Goal: Task Accomplishment & Management: Complete application form

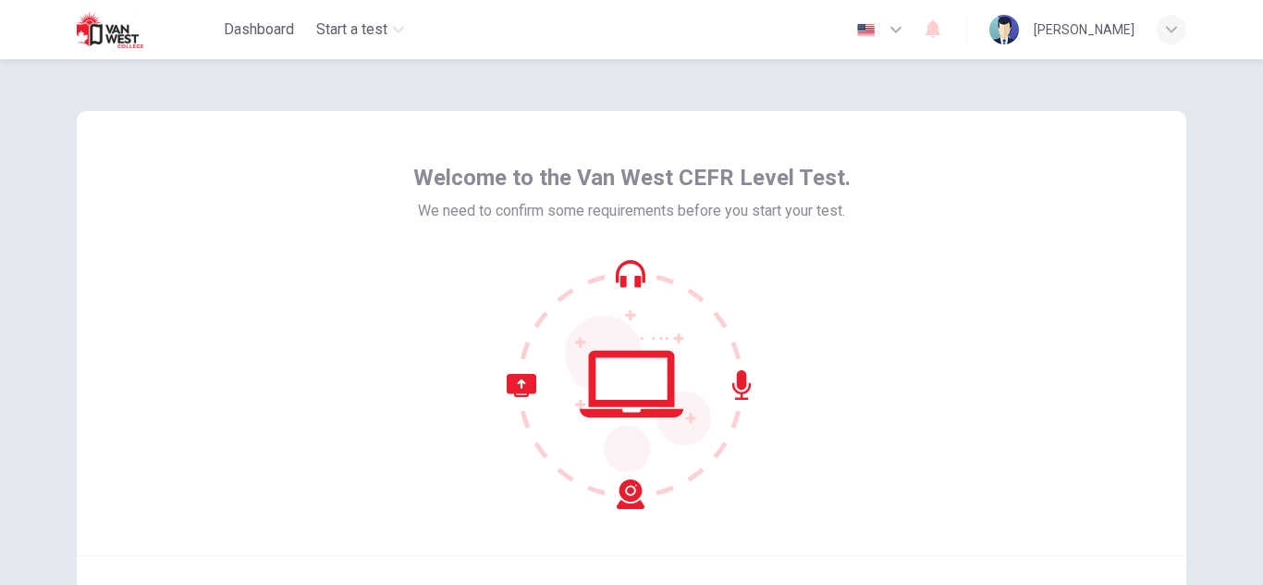
scroll to position [186, 0]
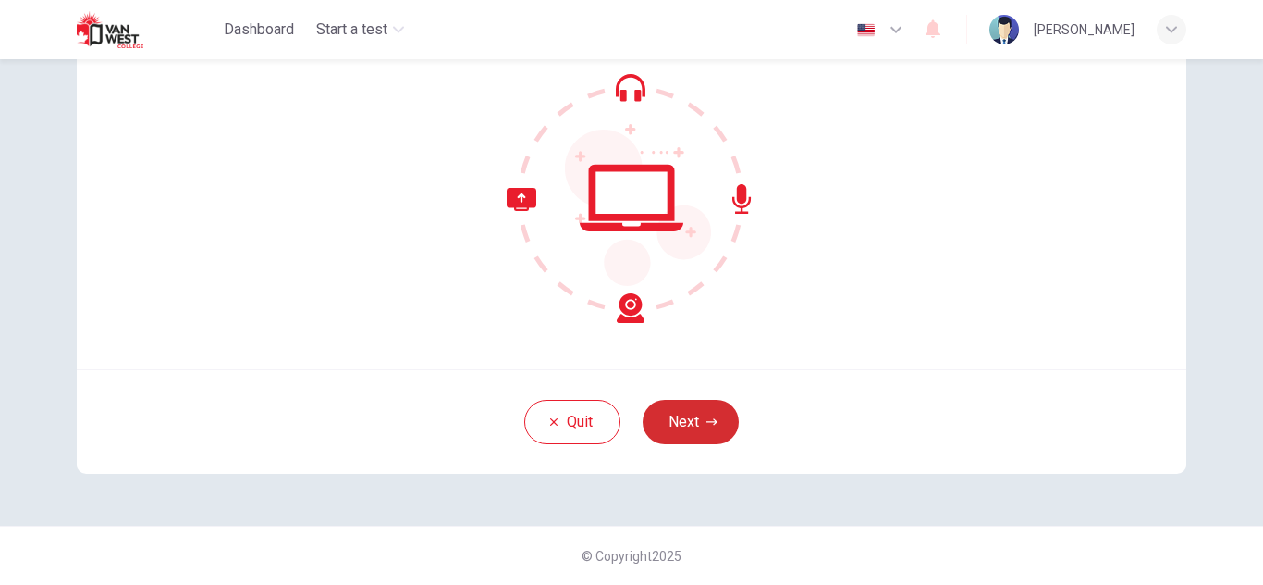
click at [696, 412] on button "Next" at bounding box center [691, 422] width 96 height 44
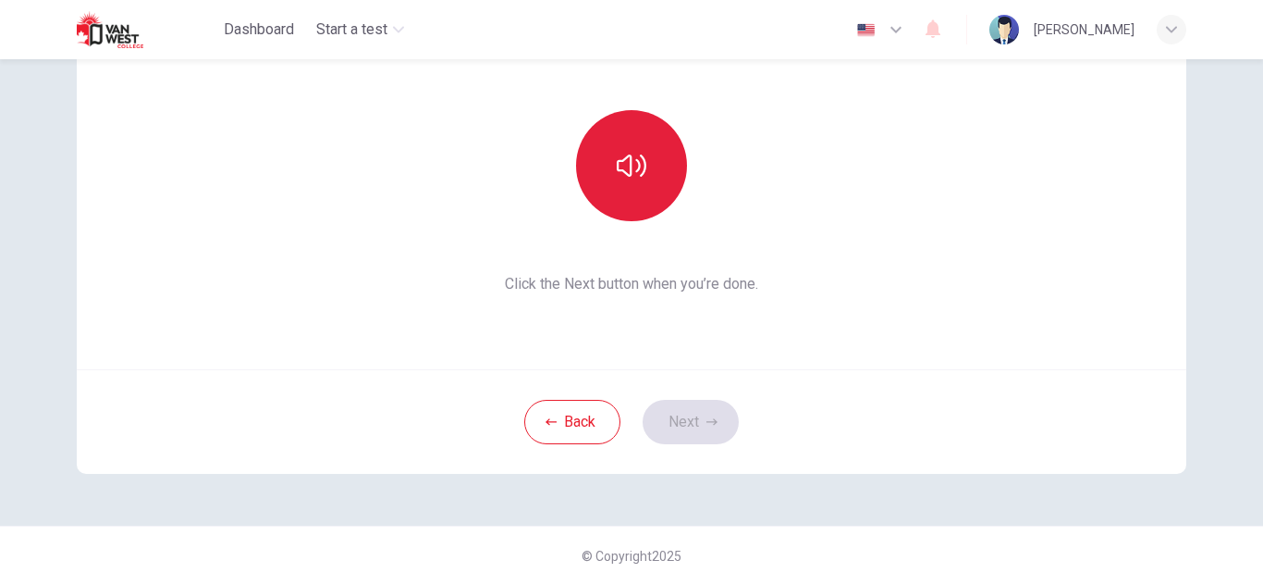
click at [646, 131] on button "button" at bounding box center [631, 165] width 111 height 111
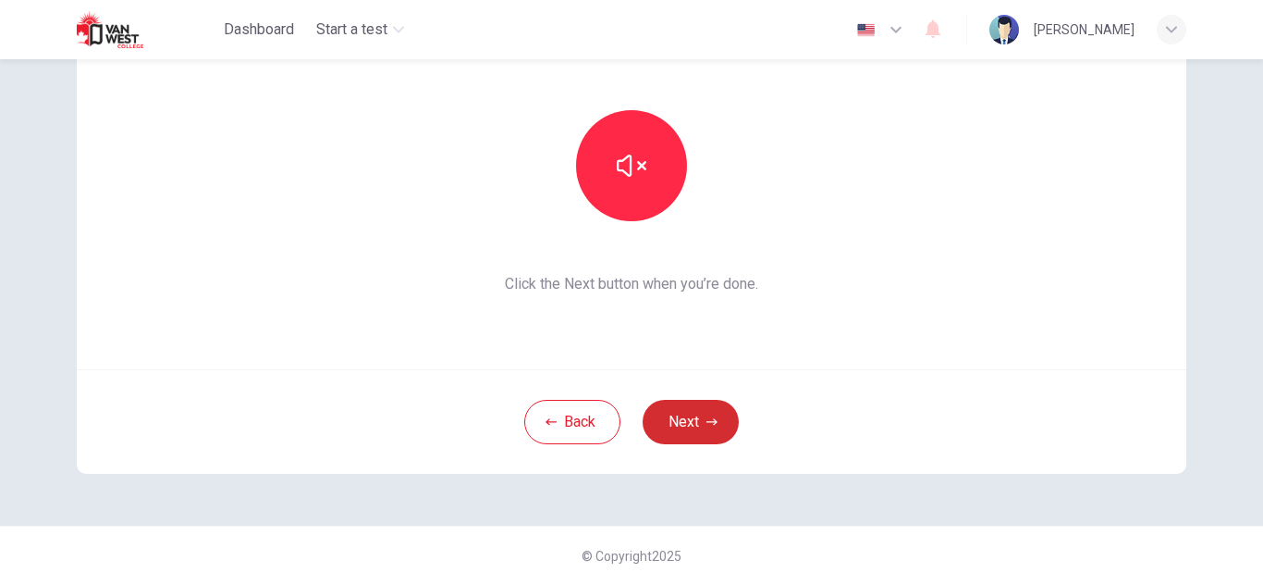
click at [698, 423] on button "Next" at bounding box center [691, 422] width 96 height 44
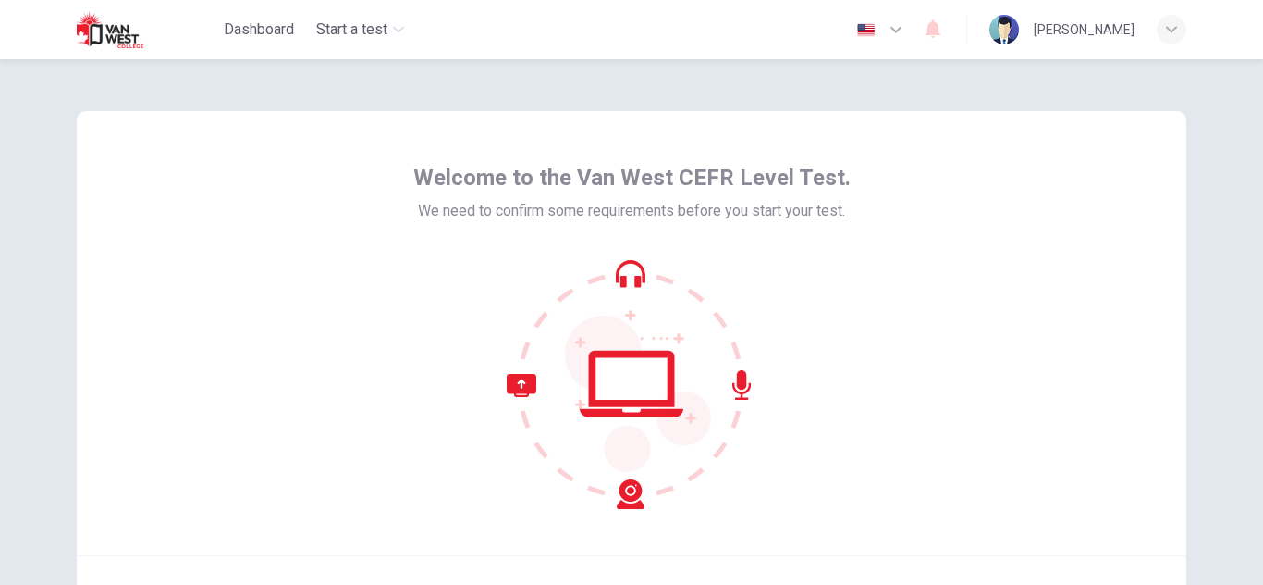
scroll to position [186, 0]
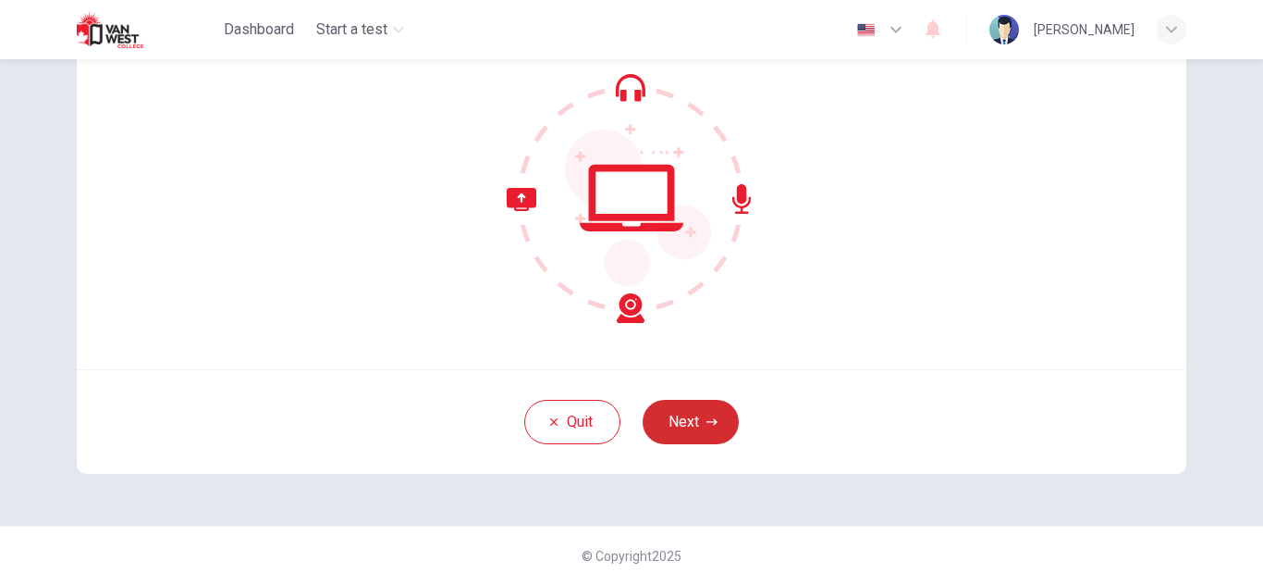
click at [692, 412] on button "Next" at bounding box center [691, 422] width 96 height 44
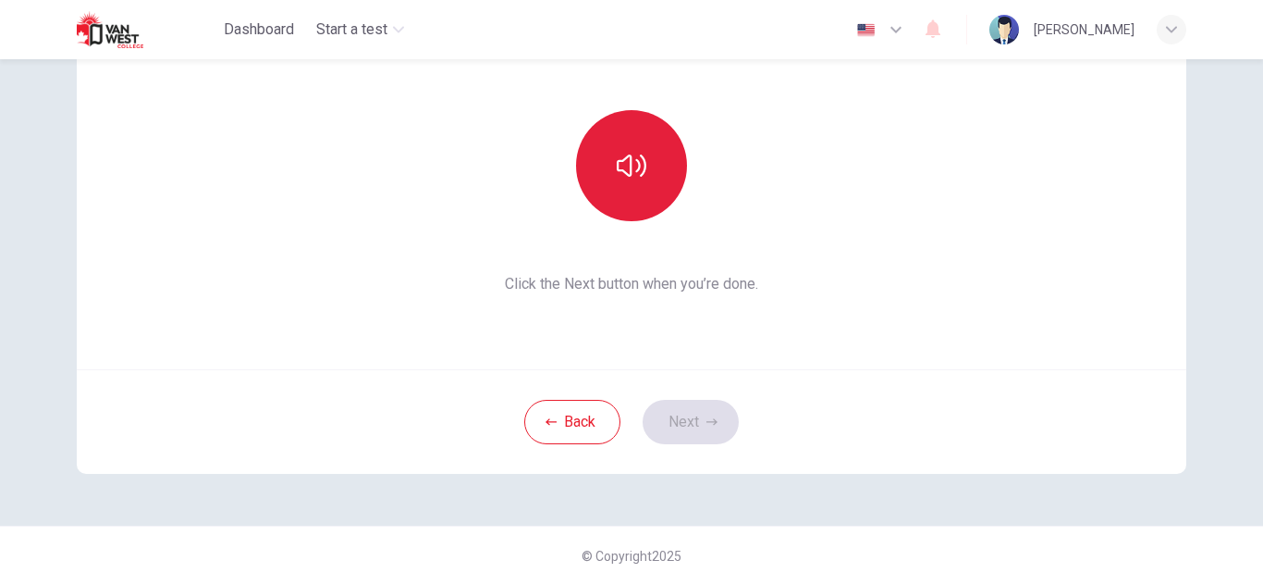
click at [636, 191] on button "button" at bounding box center [631, 165] width 111 height 111
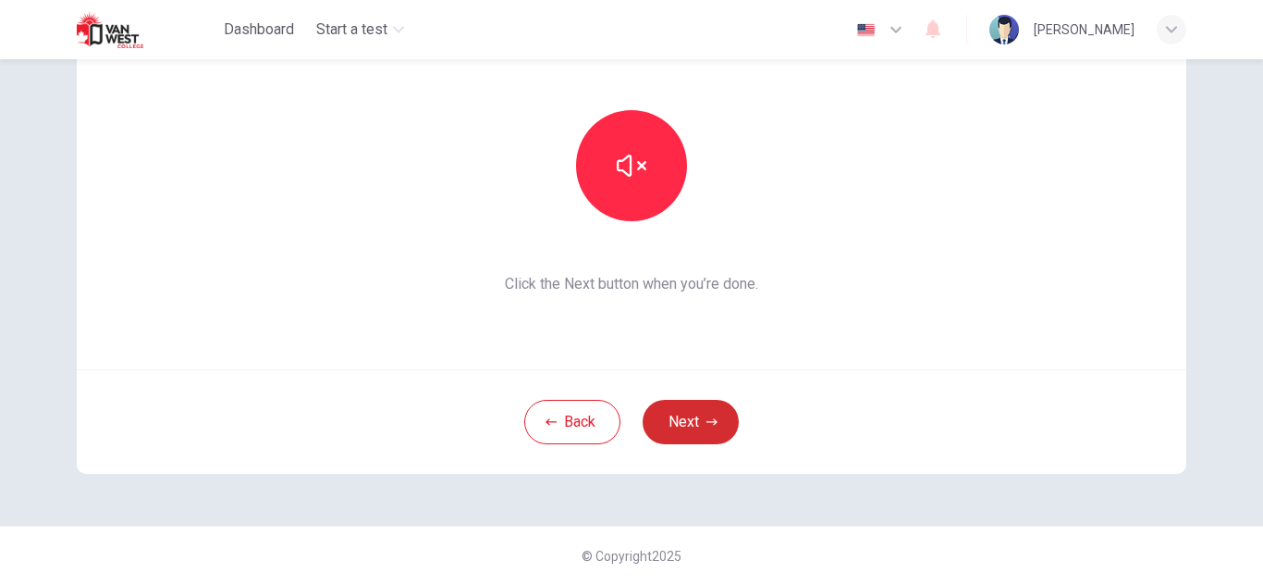
click at [682, 417] on button "Next" at bounding box center [691, 422] width 96 height 44
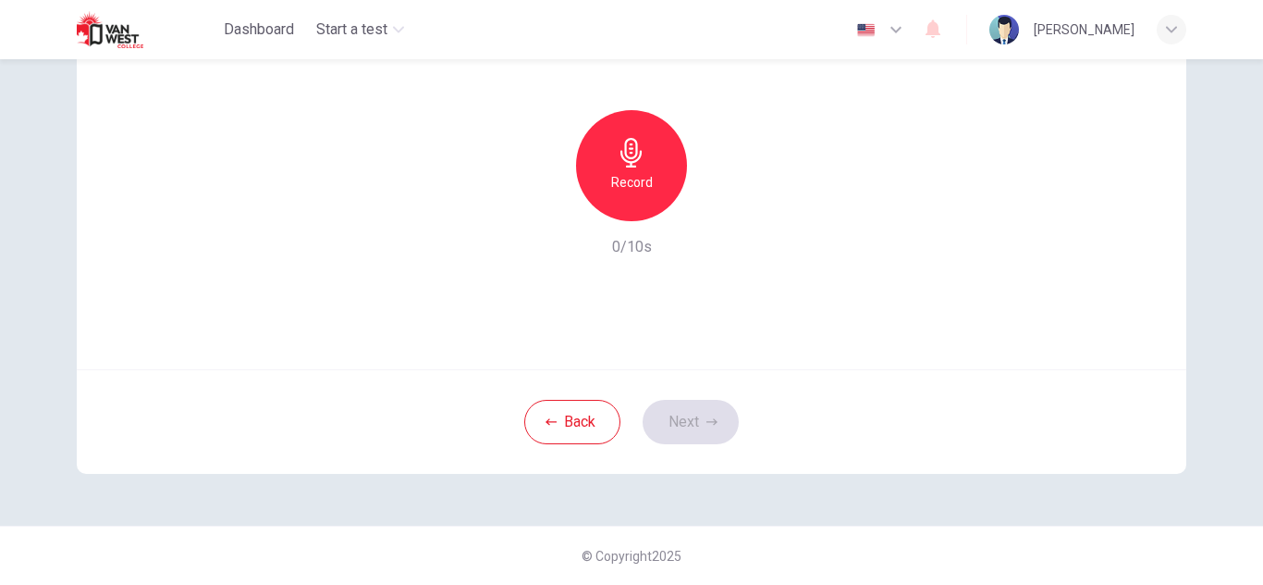
click at [652, 201] on div "Record" at bounding box center [631, 165] width 111 height 111
click at [721, 207] on icon "button" at bounding box center [717, 206] width 18 height 18
click at [684, 420] on button "Next" at bounding box center [691, 422] width 96 height 44
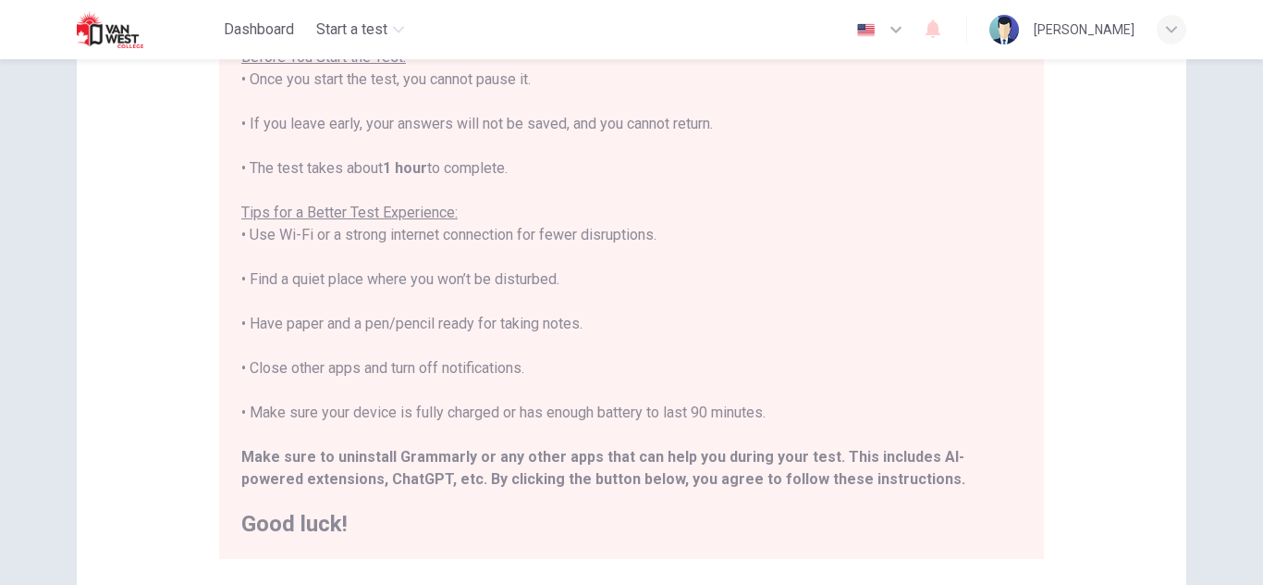
scroll to position [444, 0]
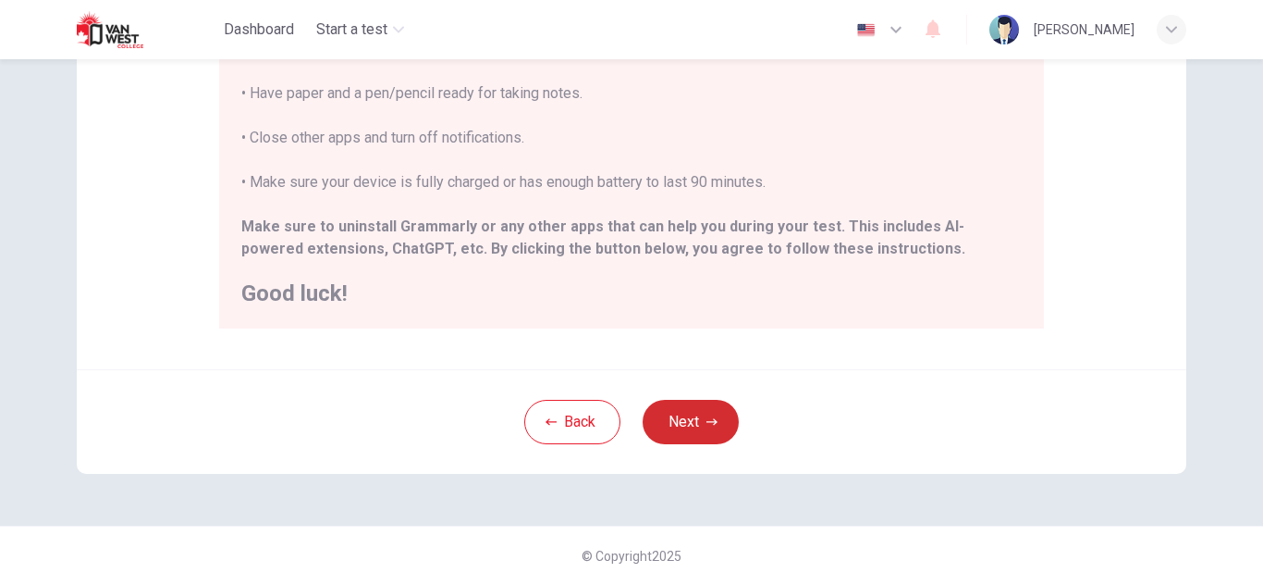
click at [684, 420] on button "Next" at bounding box center [691, 422] width 96 height 44
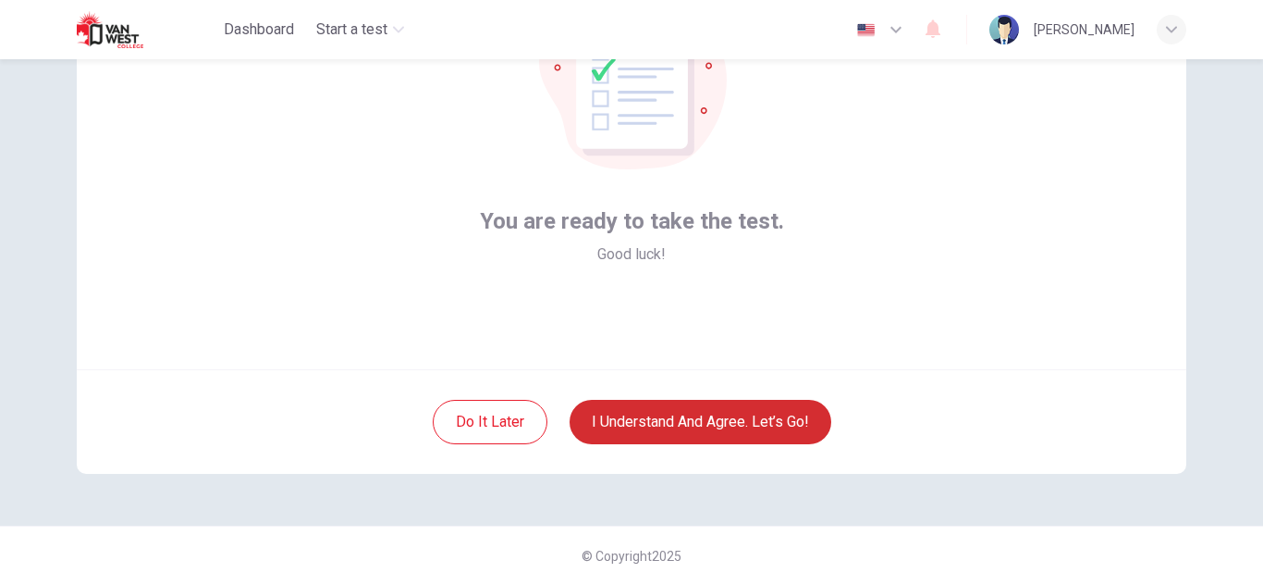
scroll to position [186, 0]
click at [684, 420] on button "I understand and agree. Let’s go!" at bounding box center [701, 422] width 262 height 44
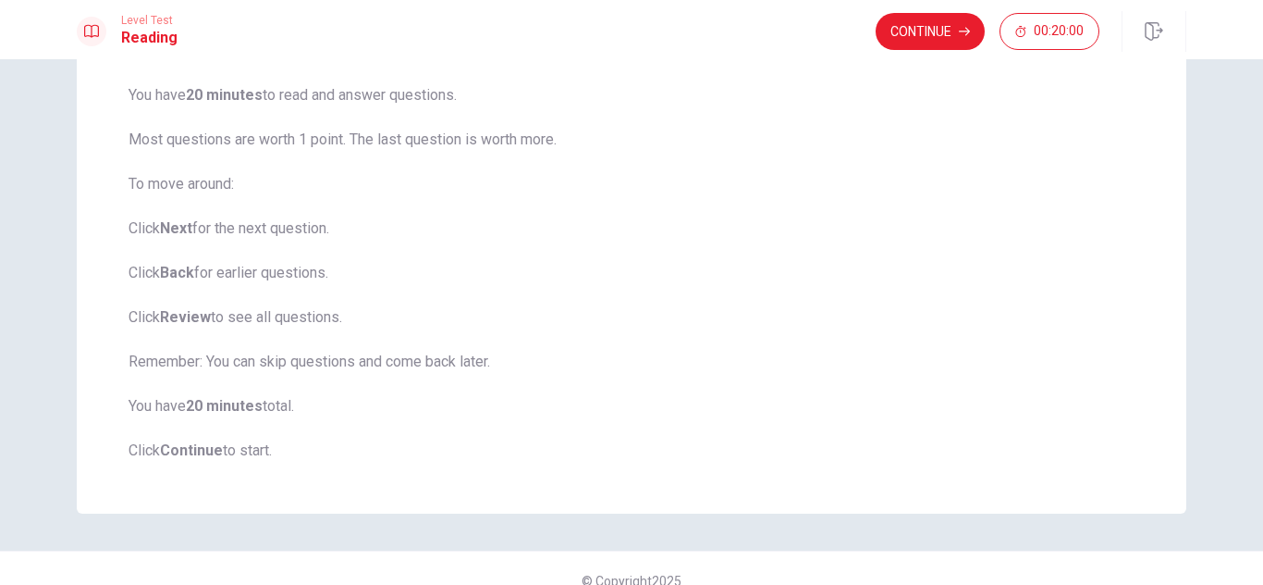
scroll to position [207, 0]
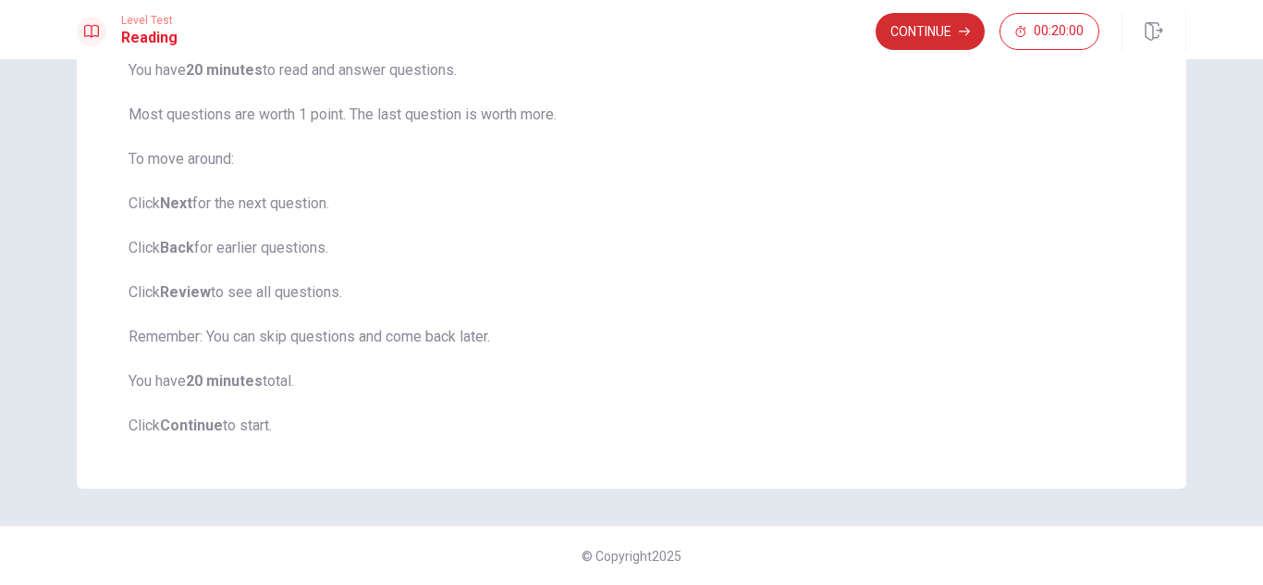
click at [919, 14] on button "Continue" at bounding box center [930, 31] width 109 height 37
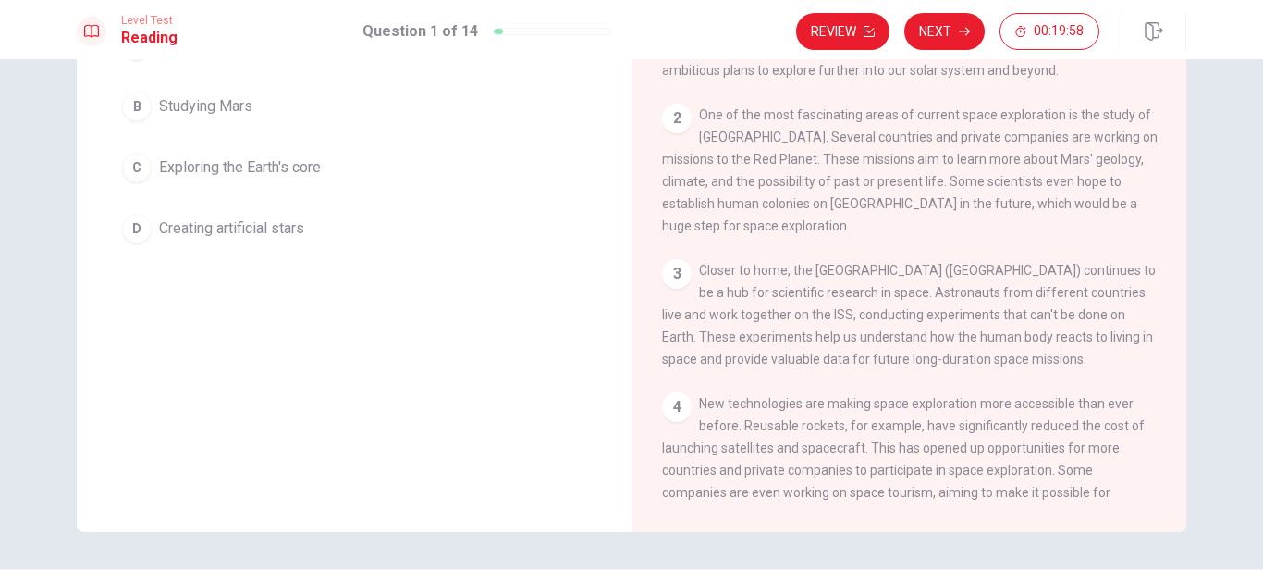
scroll to position [0, 0]
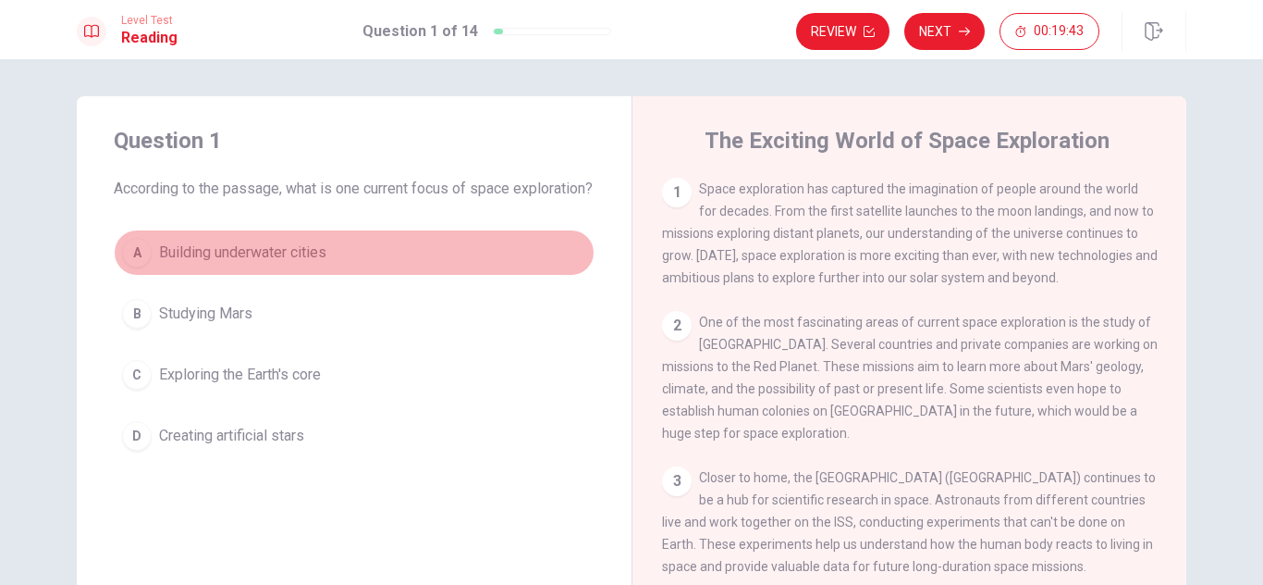
click at [134, 267] on div "A" at bounding box center [137, 253] width 30 height 30
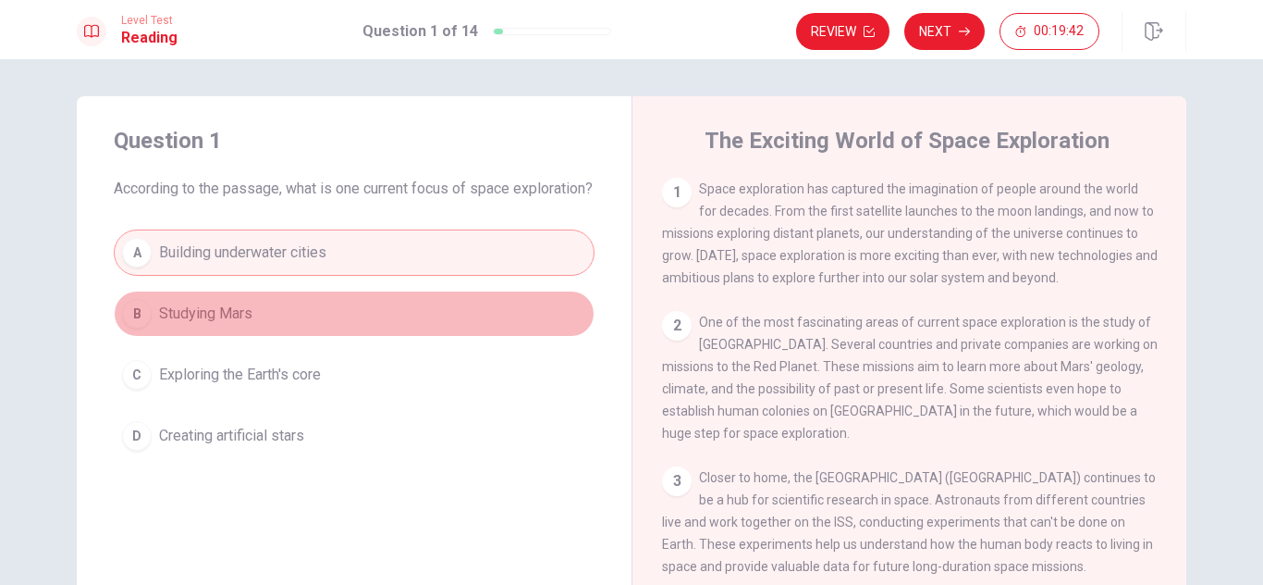
click at [155, 329] on button "B Studying Mars" at bounding box center [354, 313] width 481 height 46
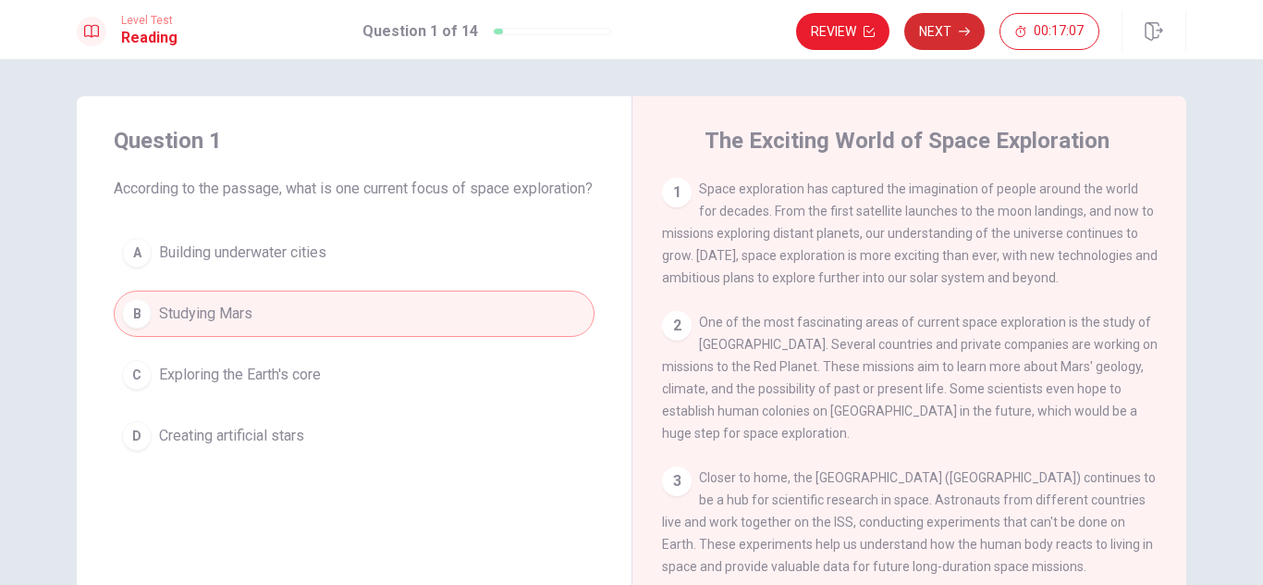
click at [930, 20] on button "Next" at bounding box center [945, 31] width 80 height 37
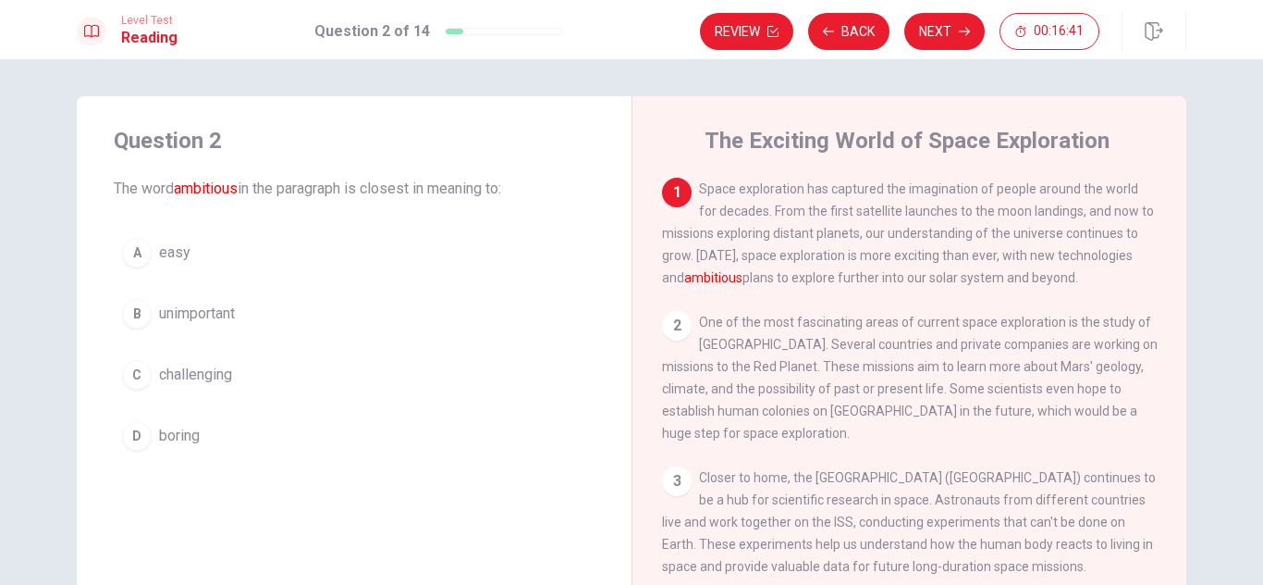
click at [676, 322] on div "2" at bounding box center [677, 326] width 30 height 30
click at [677, 466] on div "3" at bounding box center [677, 481] width 30 height 30
click at [139, 438] on div "D" at bounding box center [137, 436] width 30 height 30
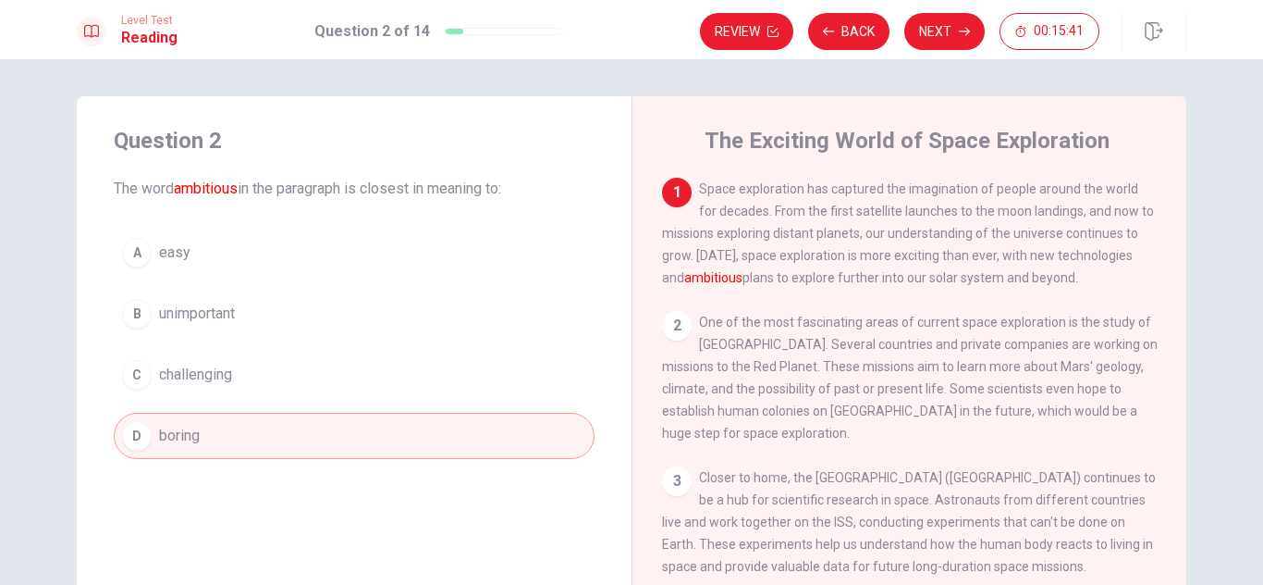
click at [137, 377] on div "C" at bounding box center [137, 375] width 30 height 30
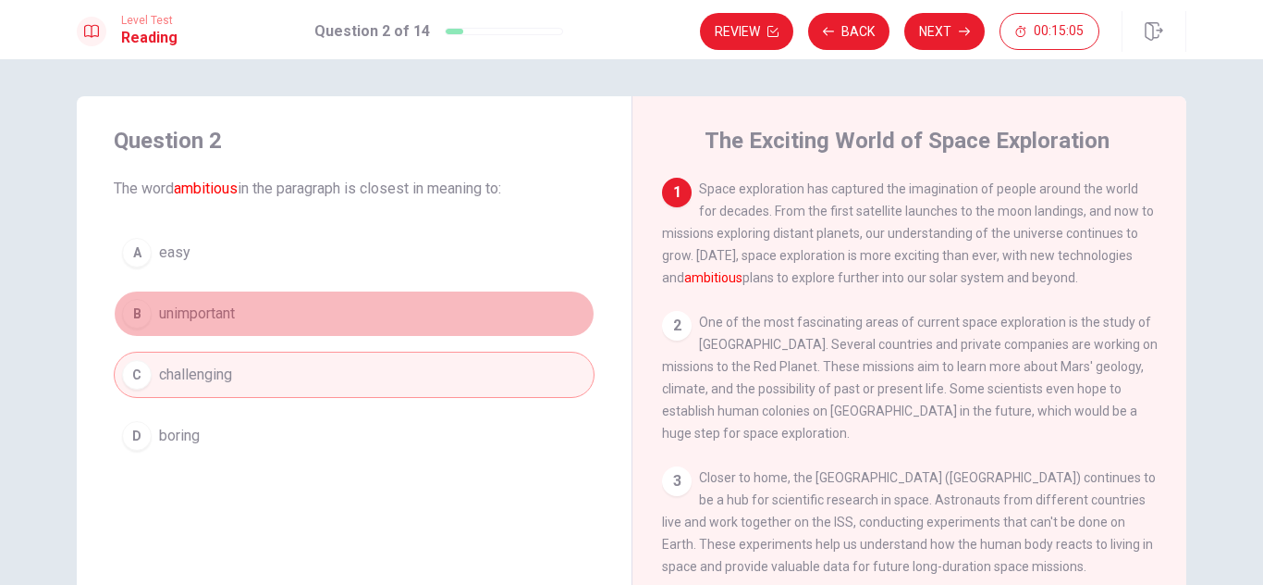
click at [428, 299] on button "B unimportant" at bounding box center [354, 313] width 481 height 46
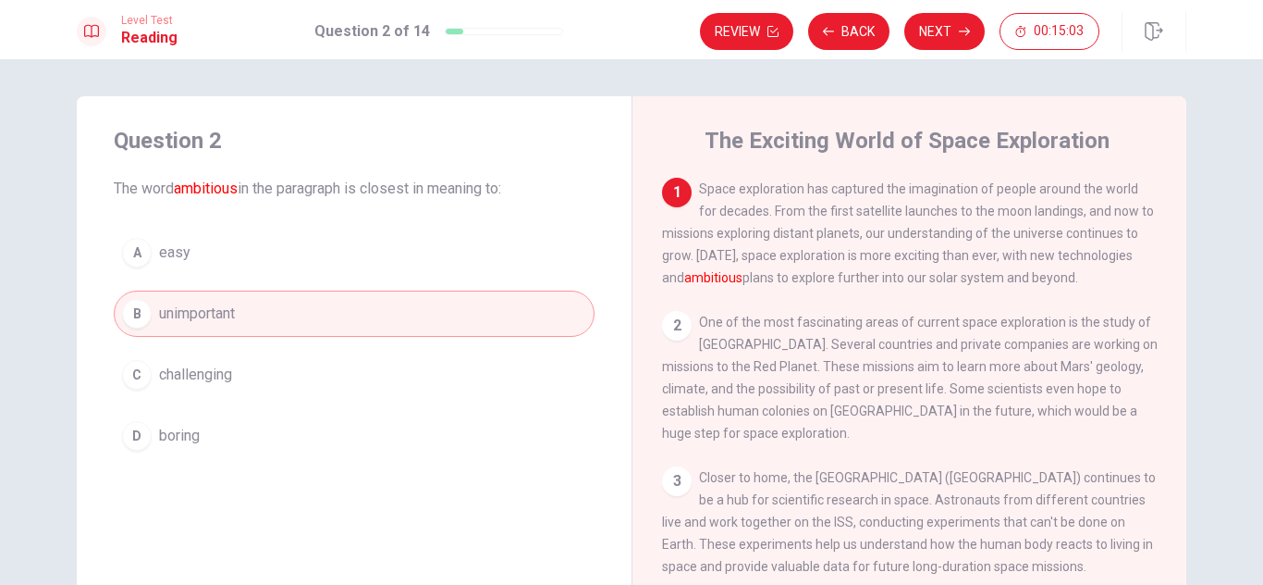
click at [429, 252] on button "A easy" at bounding box center [354, 252] width 481 height 46
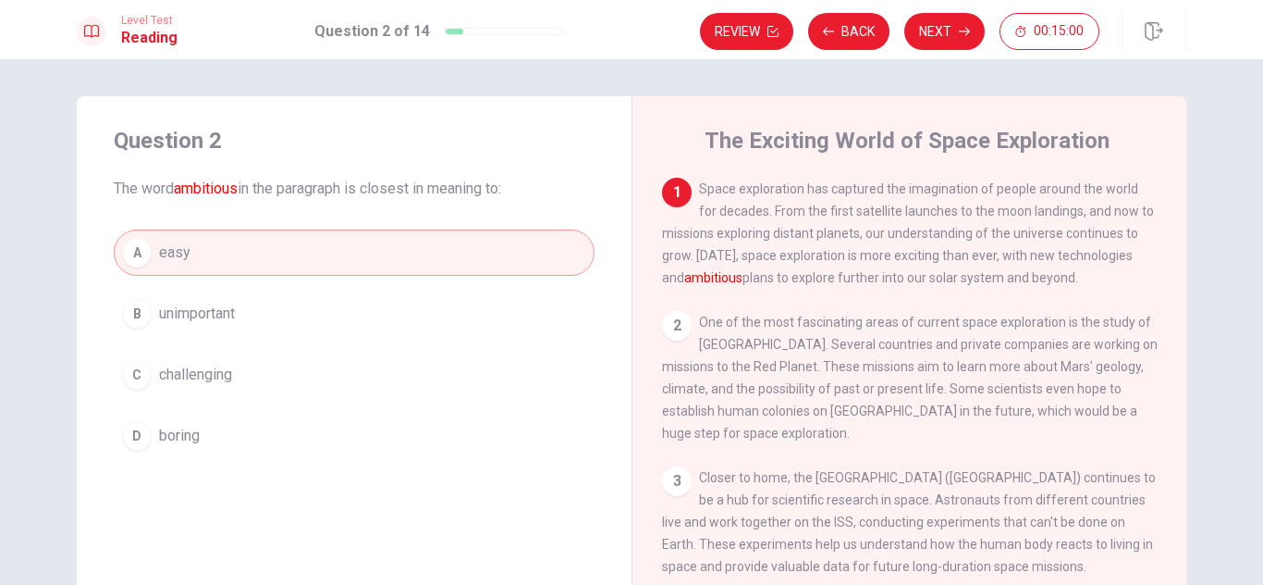
click at [399, 388] on button "C challenging" at bounding box center [354, 374] width 481 height 46
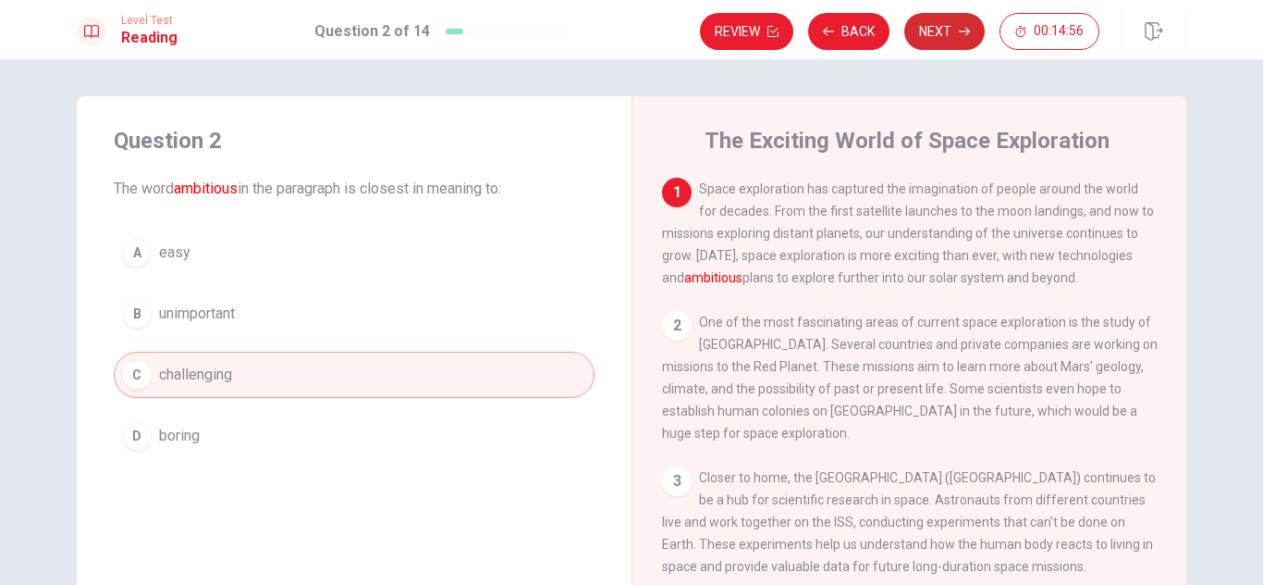
click at [949, 40] on button "Next" at bounding box center [945, 31] width 80 height 37
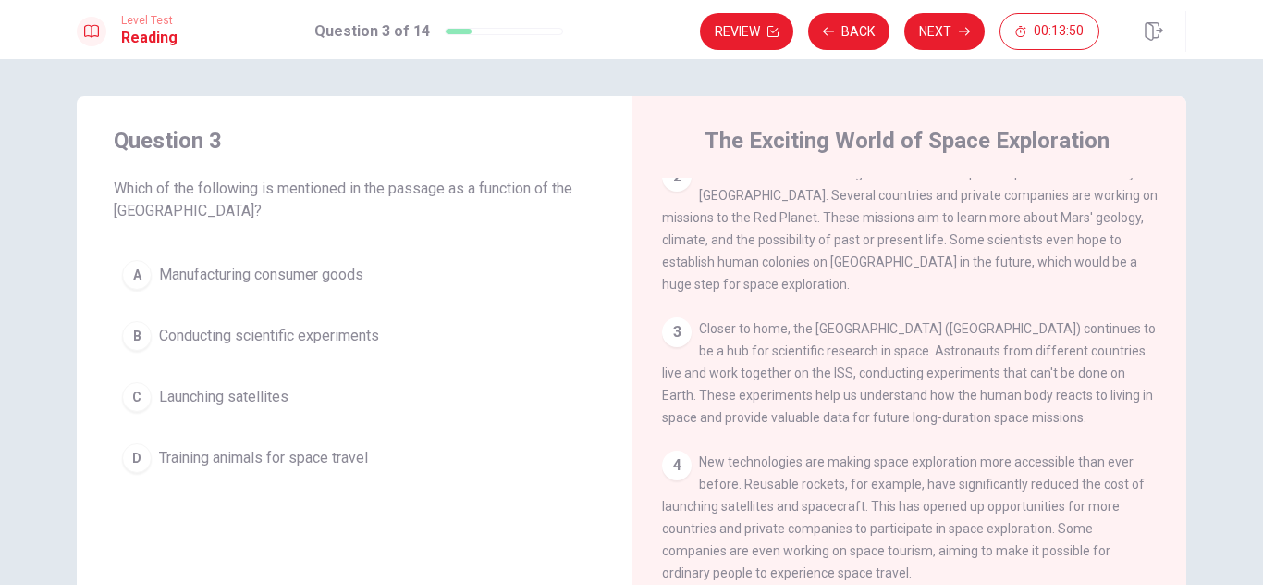
scroll to position [151, 0]
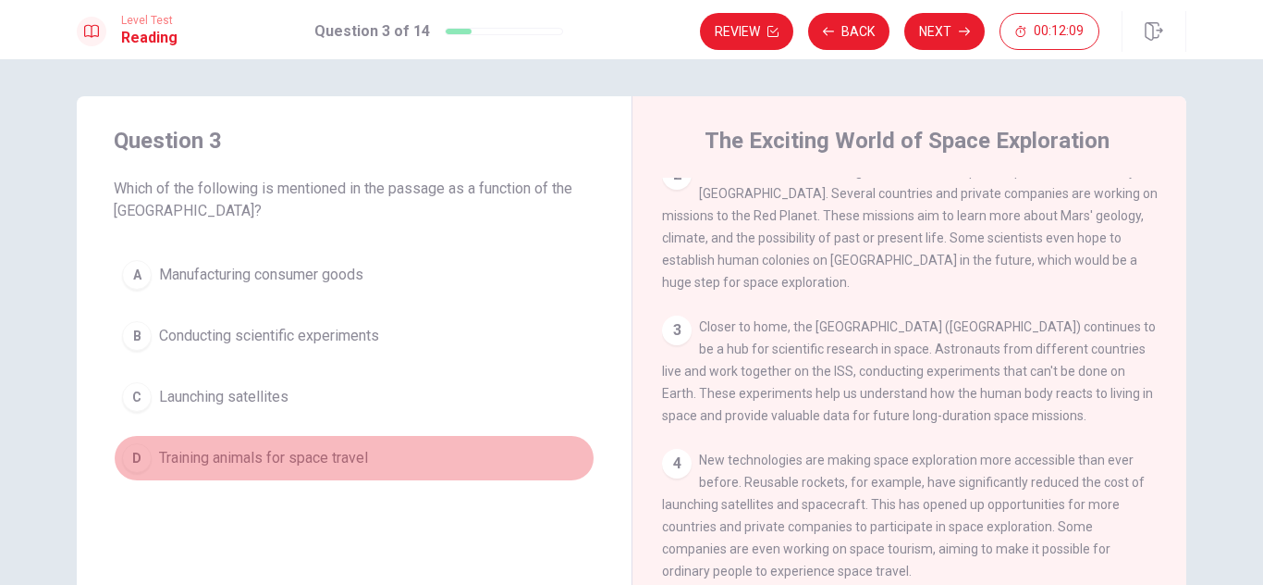
click at [131, 456] on div "D" at bounding box center [137, 458] width 30 height 30
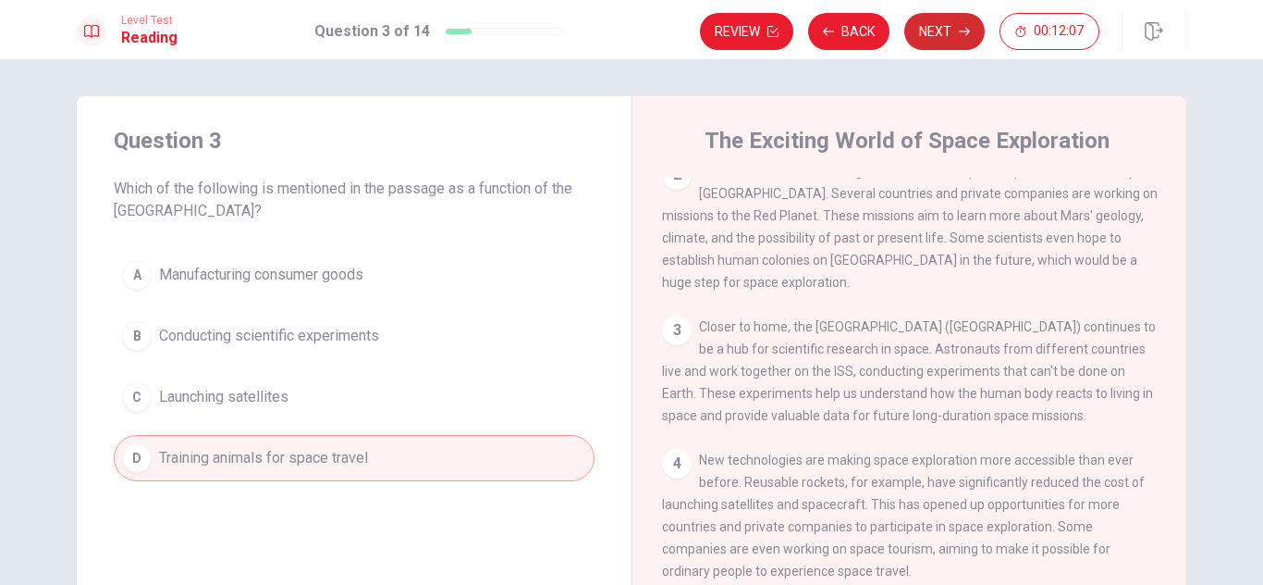
click at [937, 22] on button "Next" at bounding box center [945, 31] width 80 height 37
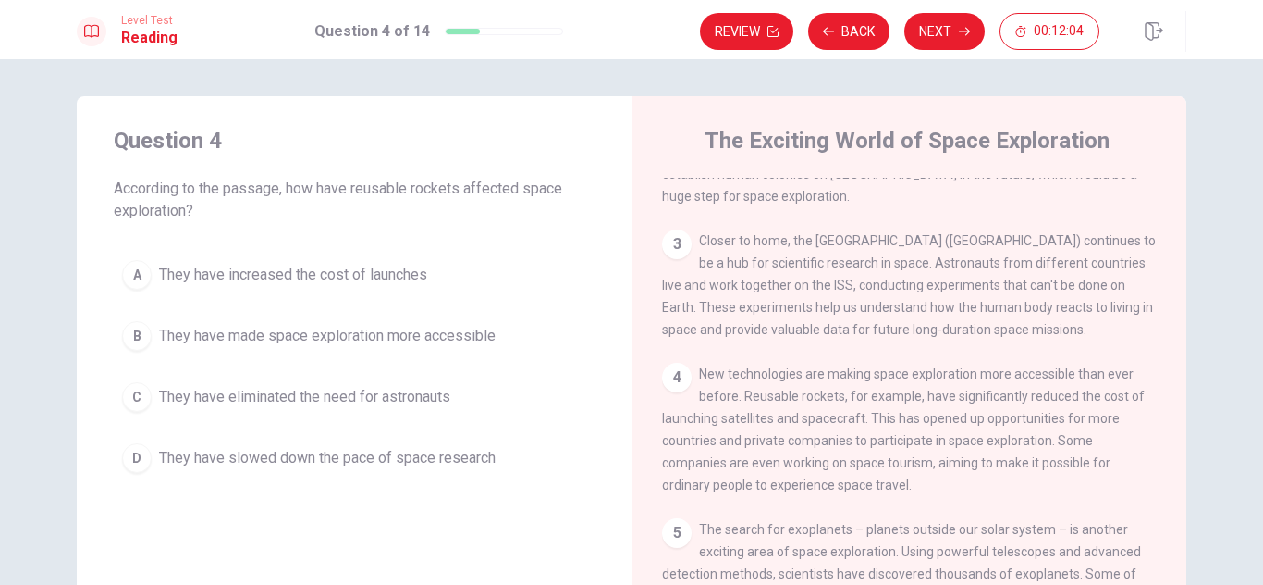
scroll to position [241, 0]
click at [129, 273] on div "A" at bounding box center [137, 275] width 30 height 30
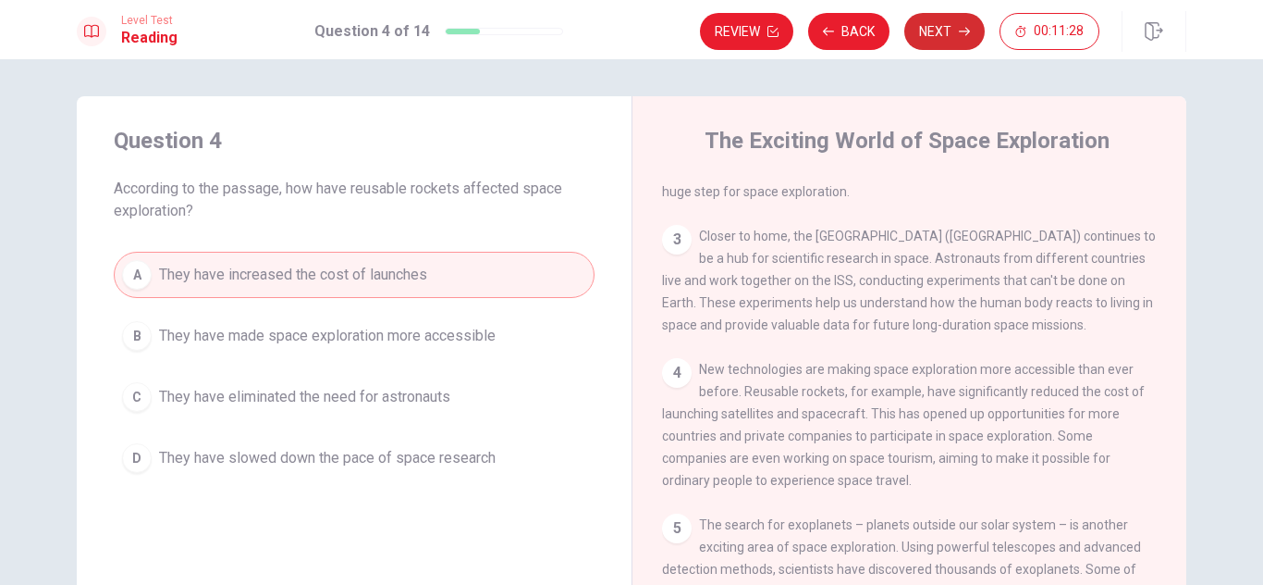
click at [942, 38] on button "Next" at bounding box center [945, 31] width 80 height 37
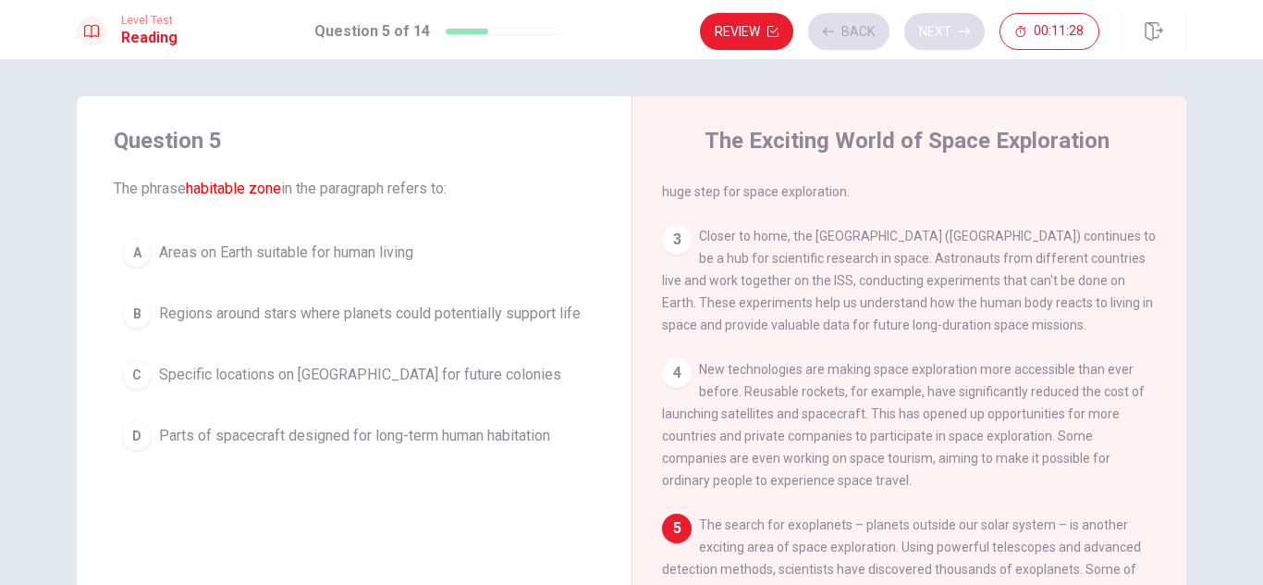
scroll to position [341, 0]
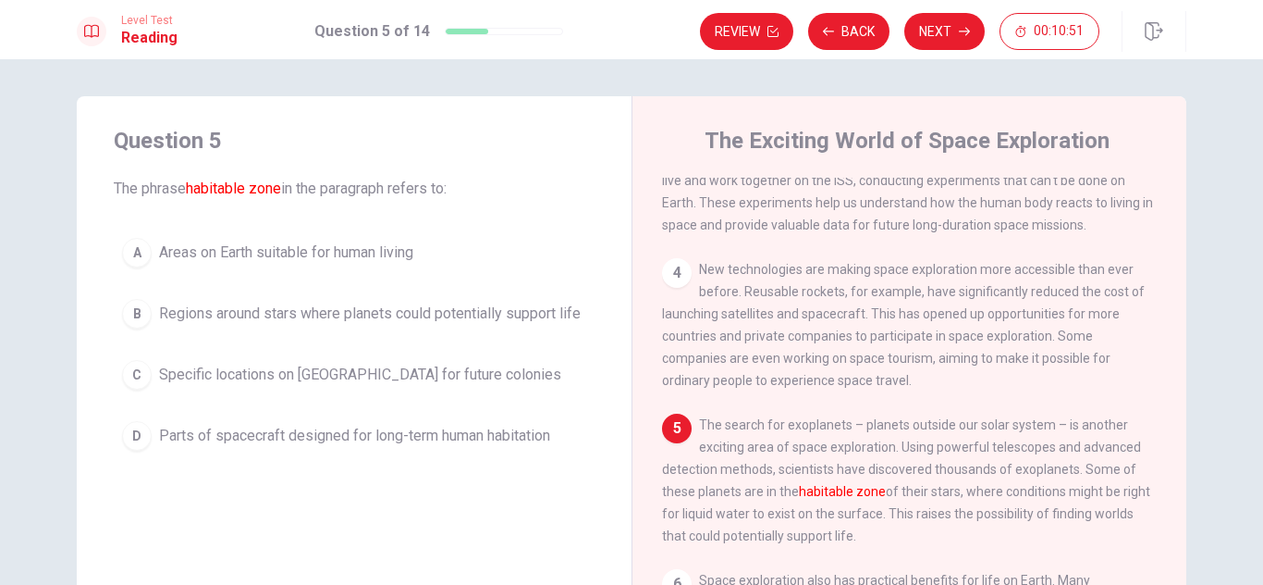
click at [136, 251] on div "A" at bounding box center [137, 253] width 30 height 30
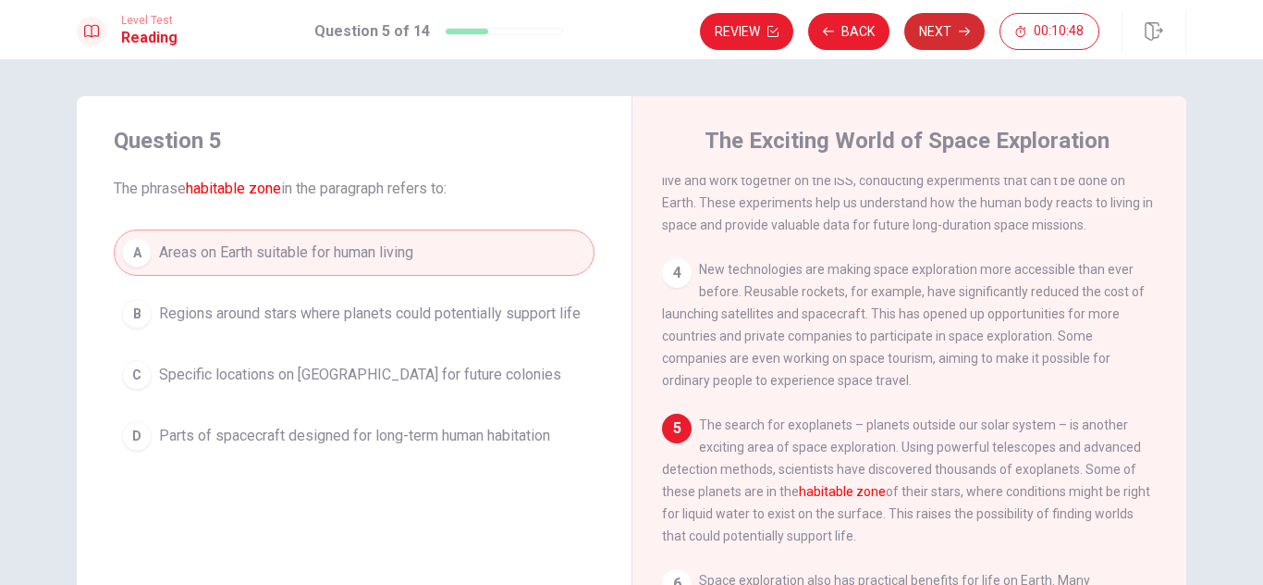
click at [942, 30] on button "Next" at bounding box center [945, 31] width 80 height 37
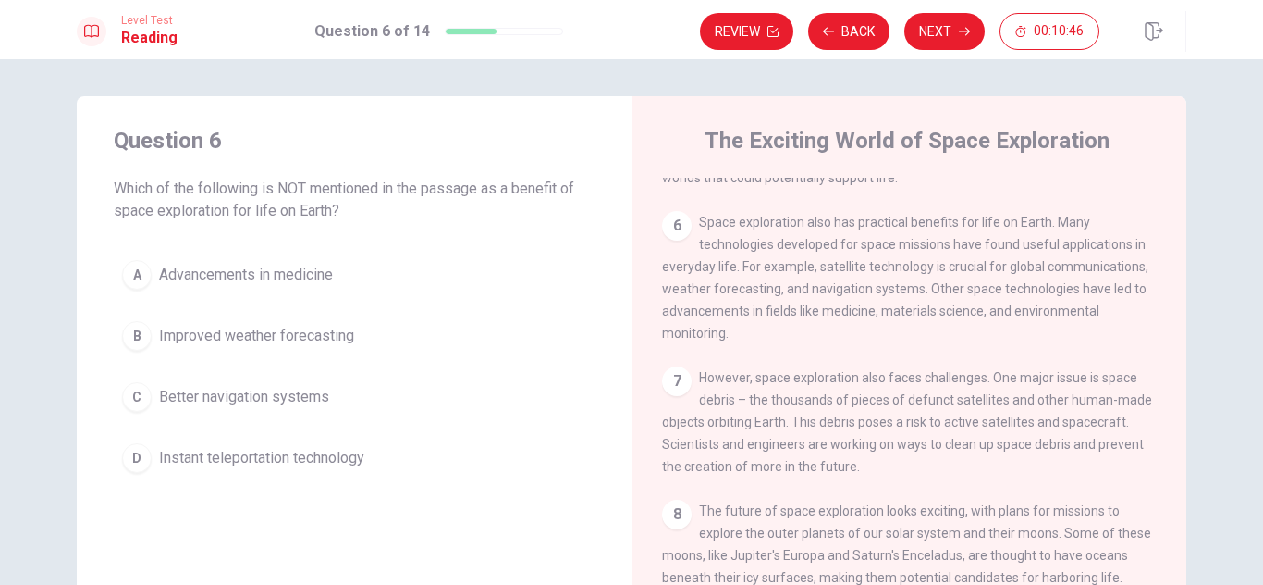
scroll to position [709, 0]
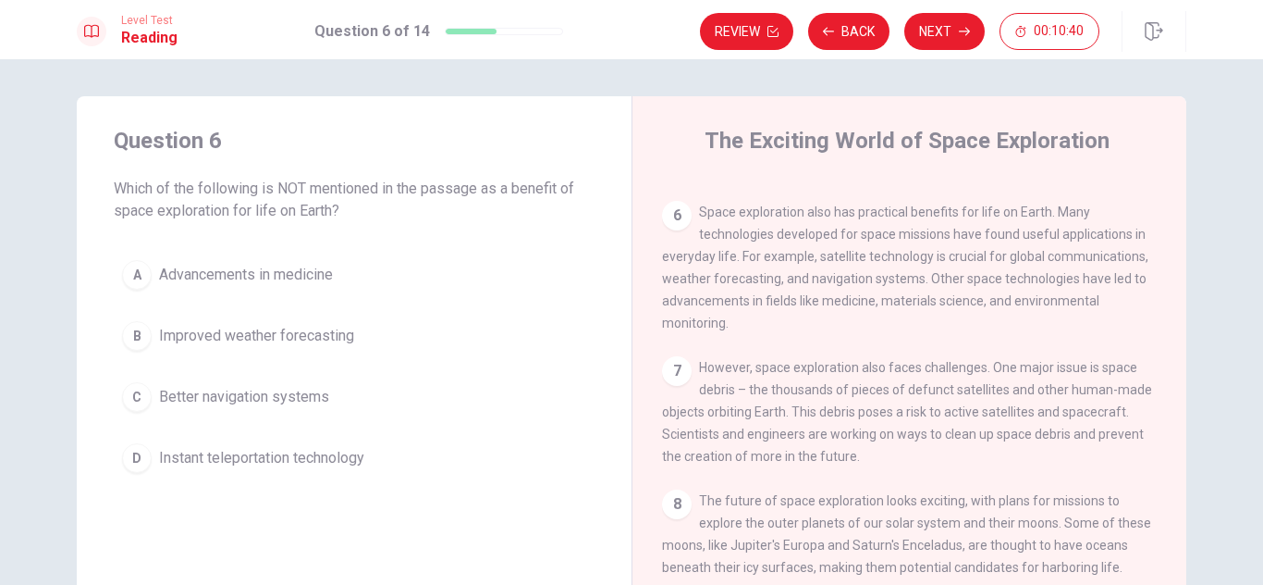
click at [141, 265] on div "A" at bounding box center [137, 275] width 30 height 30
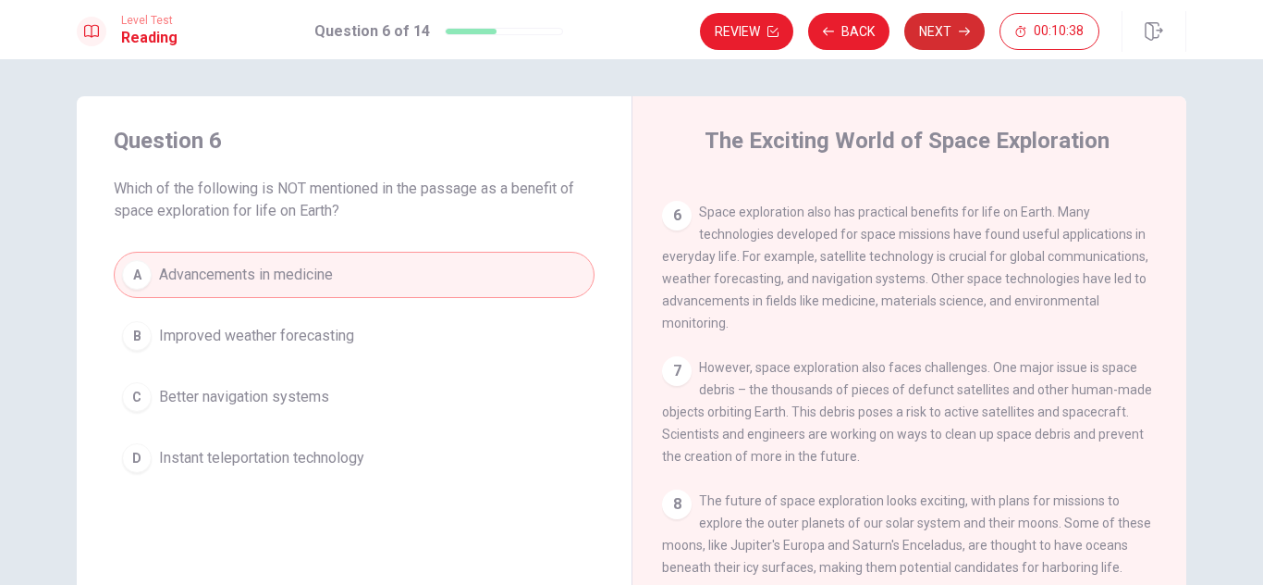
click at [930, 28] on button "Next" at bounding box center [945, 31] width 80 height 37
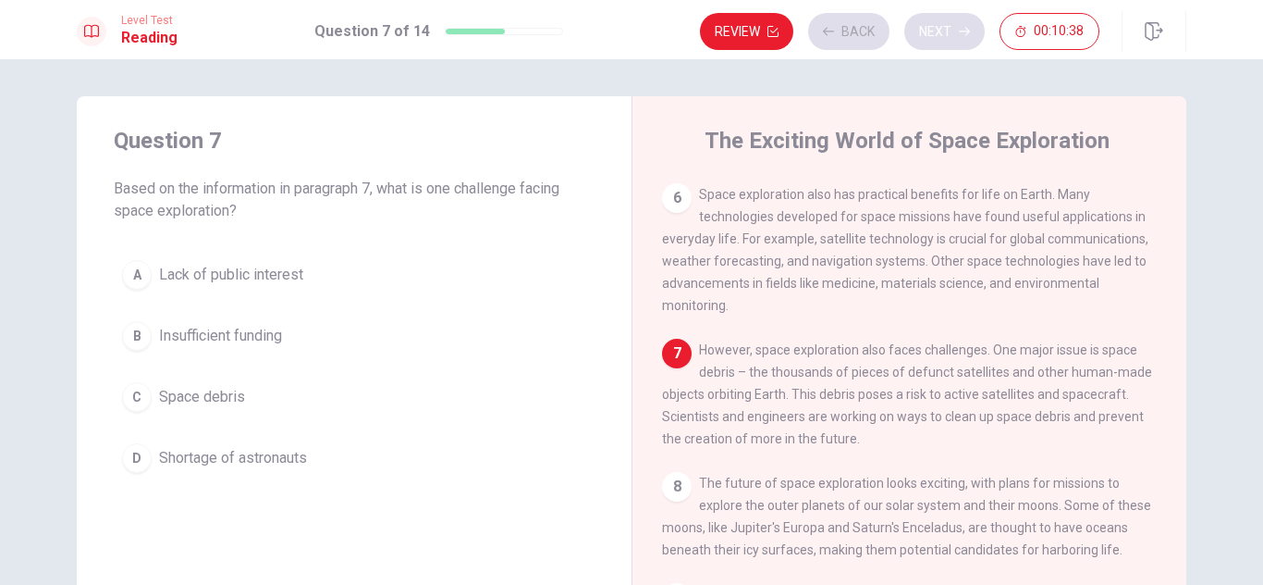
scroll to position [844, 0]
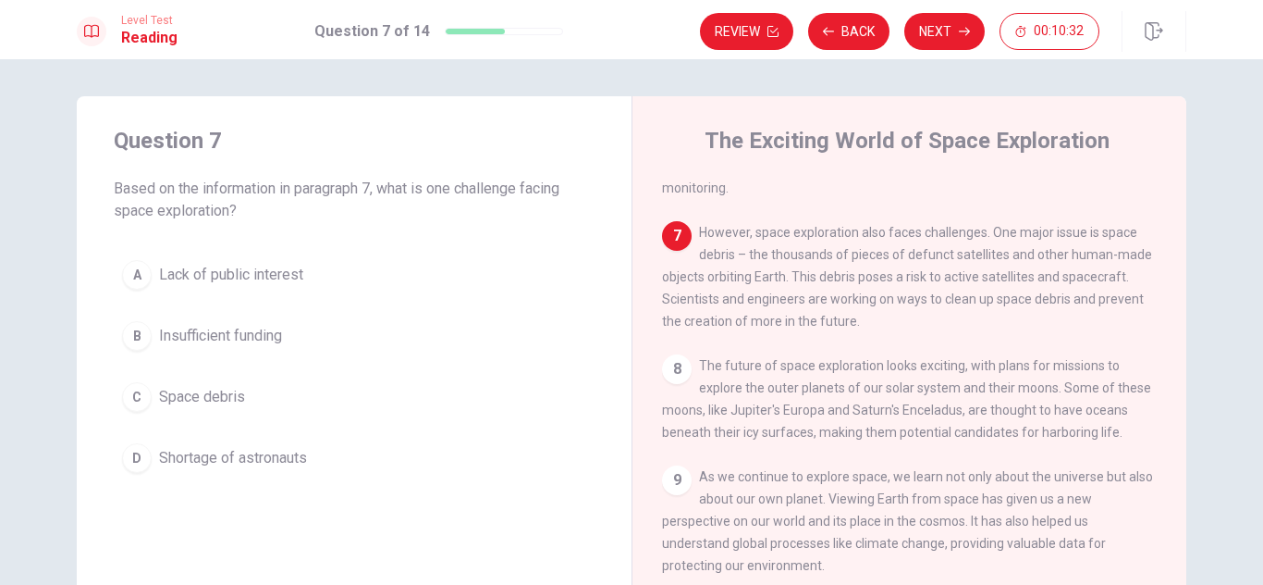
click at [102, 384] on div "Question 7 Based on the information in paragraph 7, what is one challenge facin…" at bounding box center [354, 303] width 555 height 414
click at [138, 281] on div "A" at bounding box center [137, 275] width 30 height 30
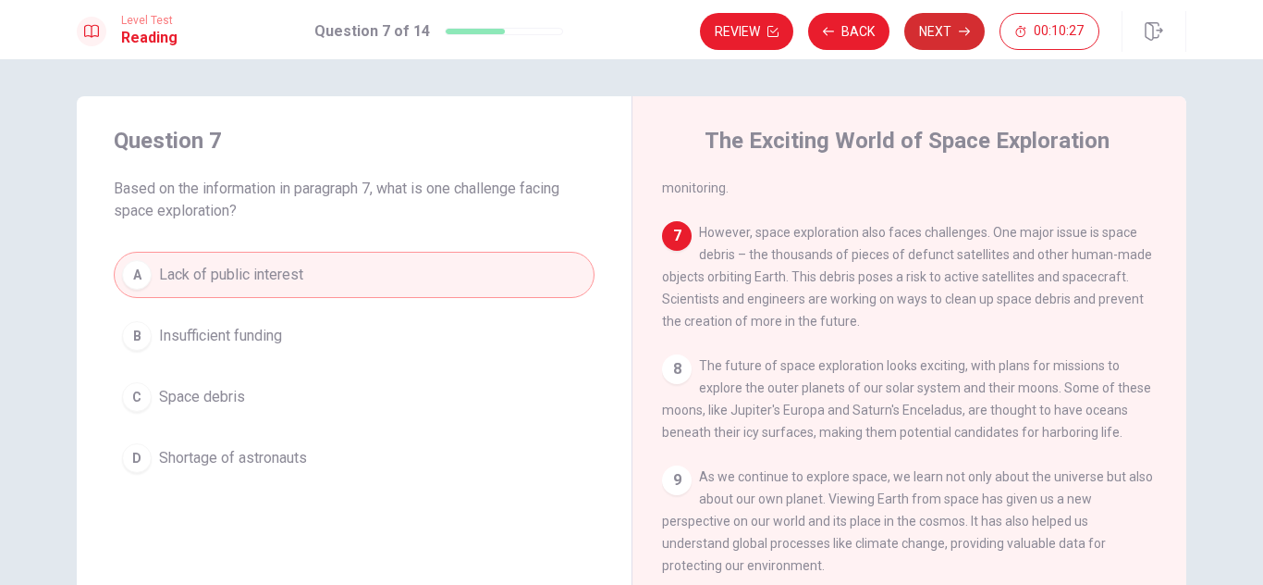
click at [942, 35] on button "Next" at bounding box center [945, 31] width 80 height 37
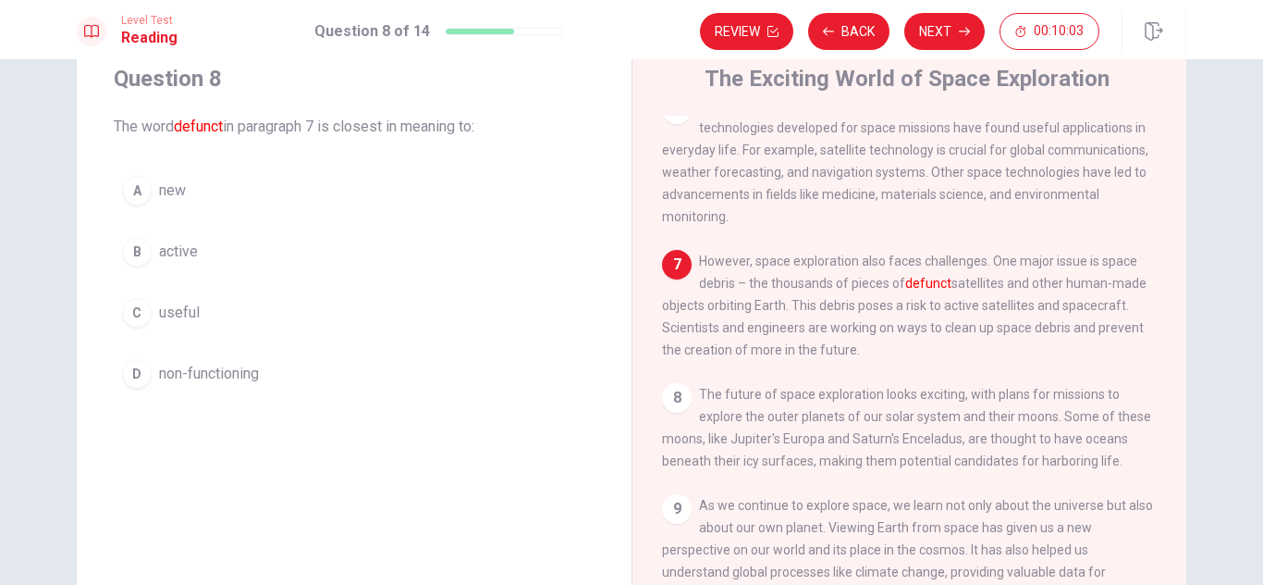
scroll to position [732, 0]
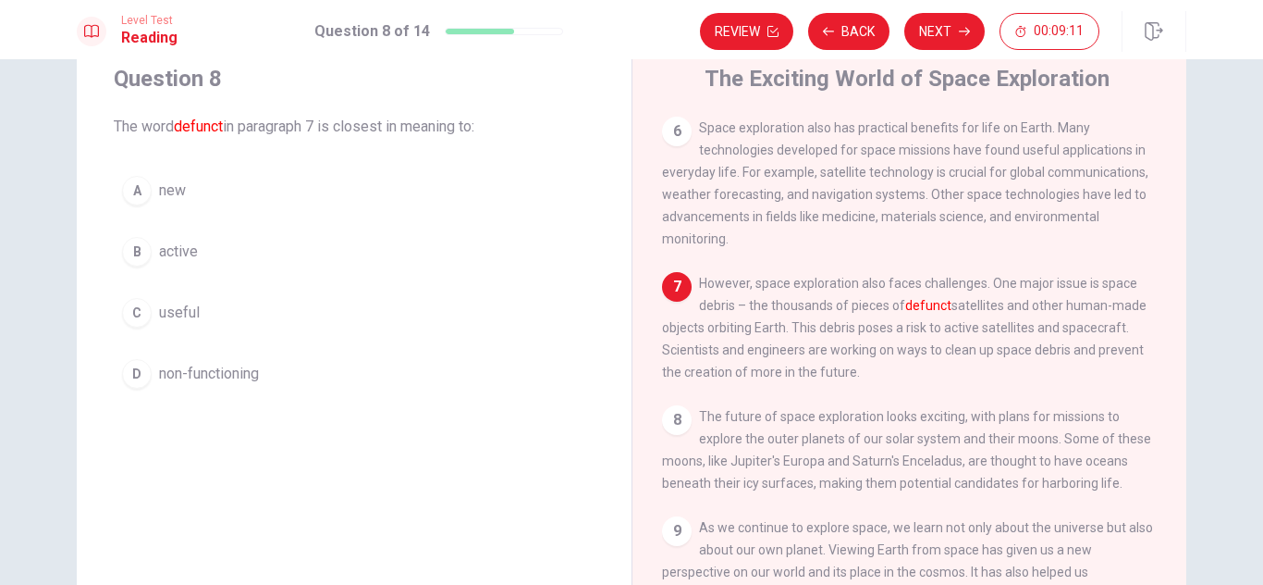
click at [141, 377] on div "D" at bounding box center [137, 374] width 30 height 30
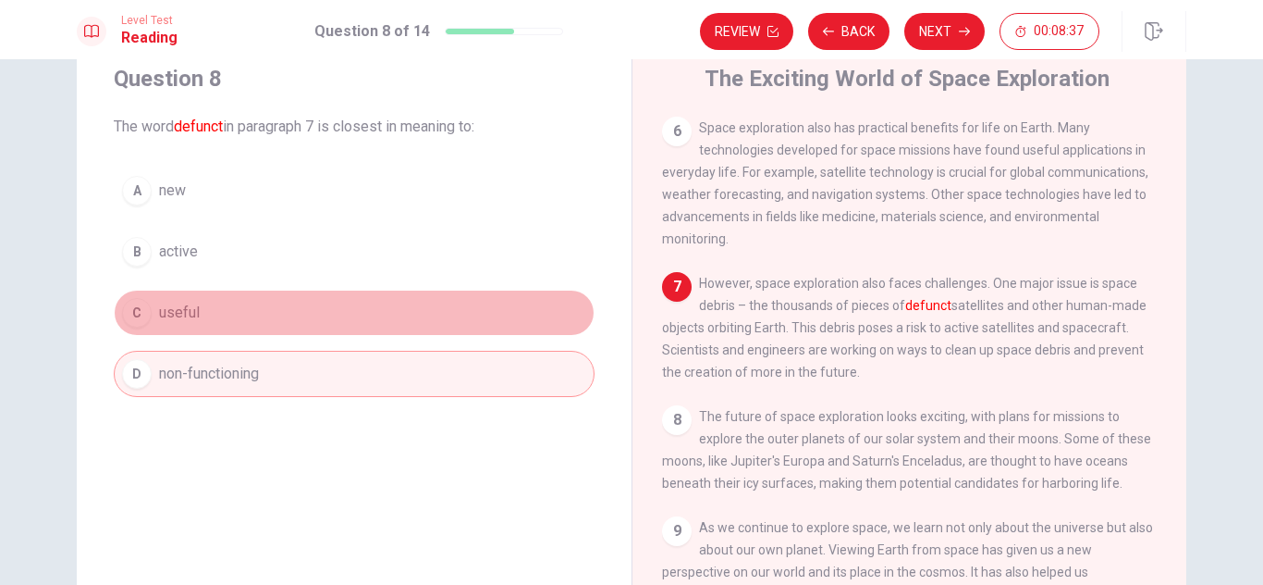
click at [180, 314] on span "useful" at bounding box center [179, 313] width 41 height 22
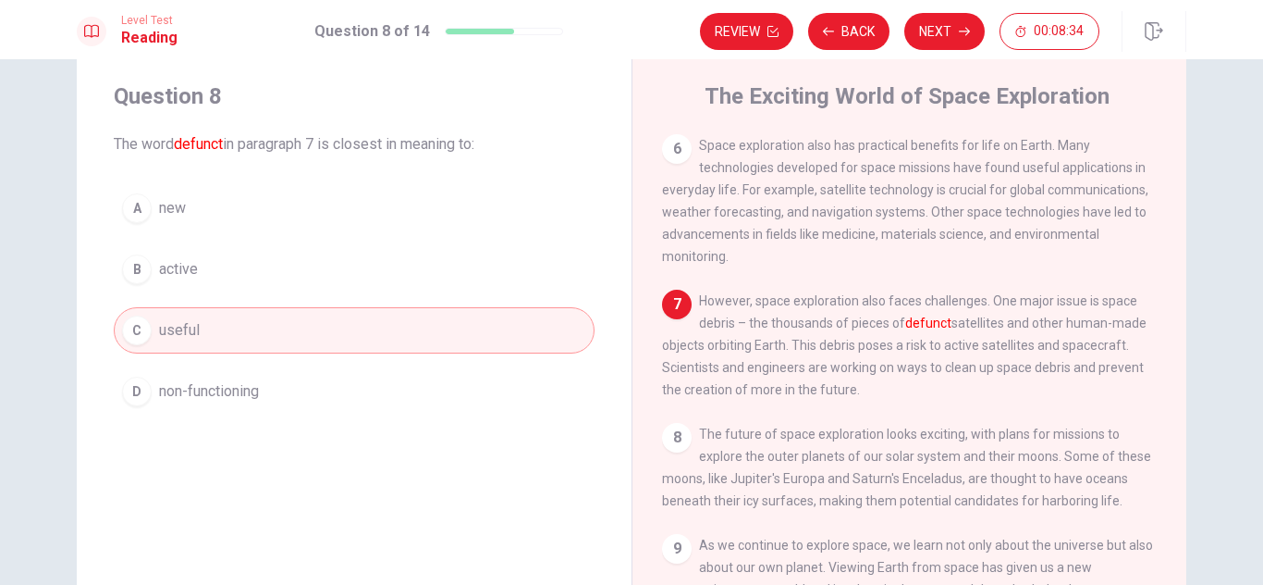
scroll to position [12, 0]
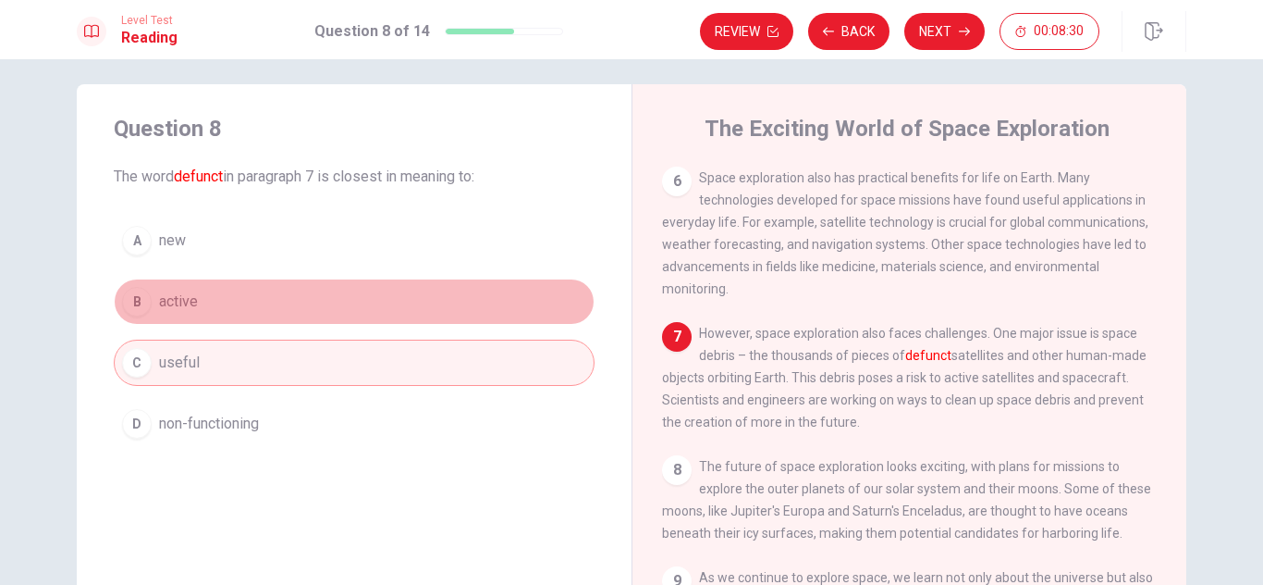
click at [194, 307] on span "active" at bounding box center [178, 301] width 39 height 22
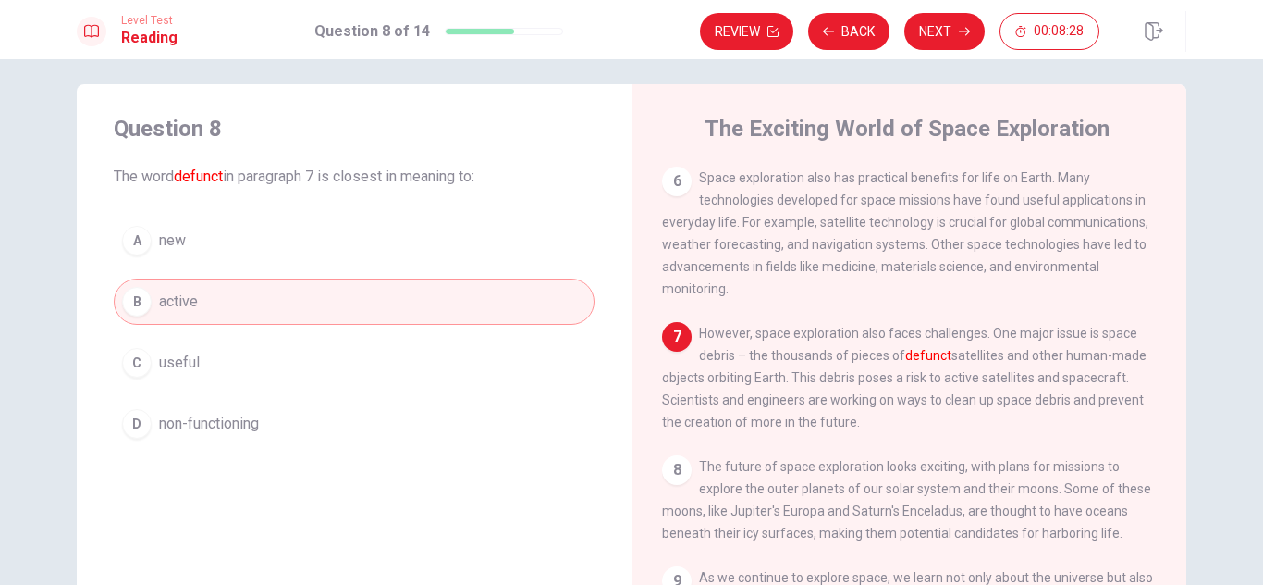
click at [216, 254] on button "A new" at bounding box center [354, 240] width 481 height 46
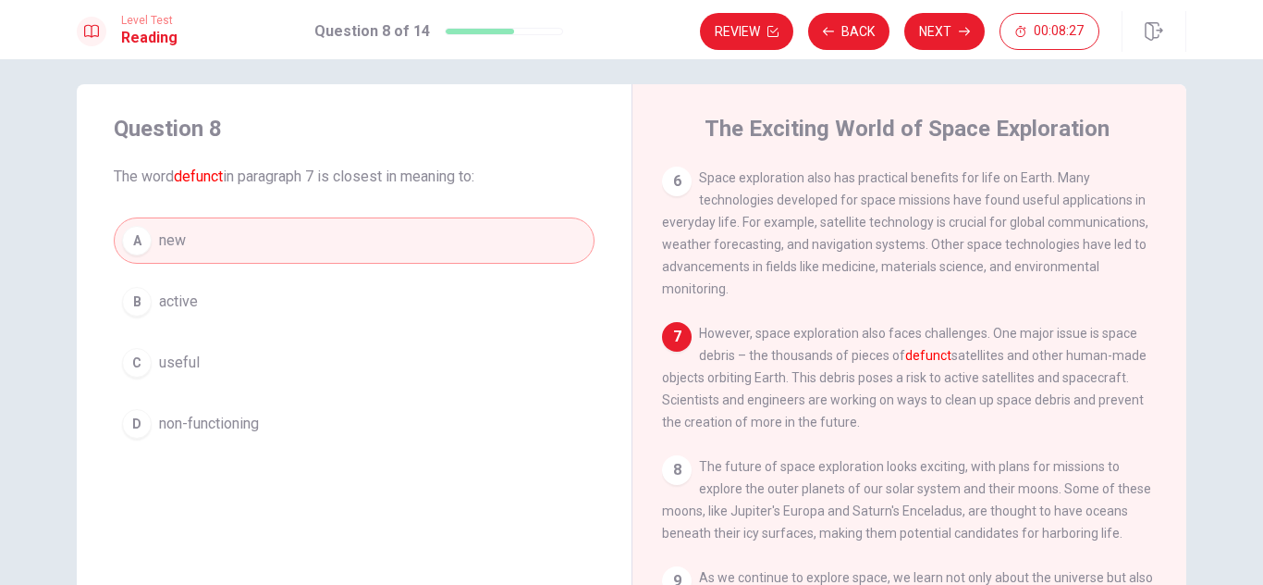
click at [233, 298] on button "B active" at bounding box center [354, 301] width 481 height 46
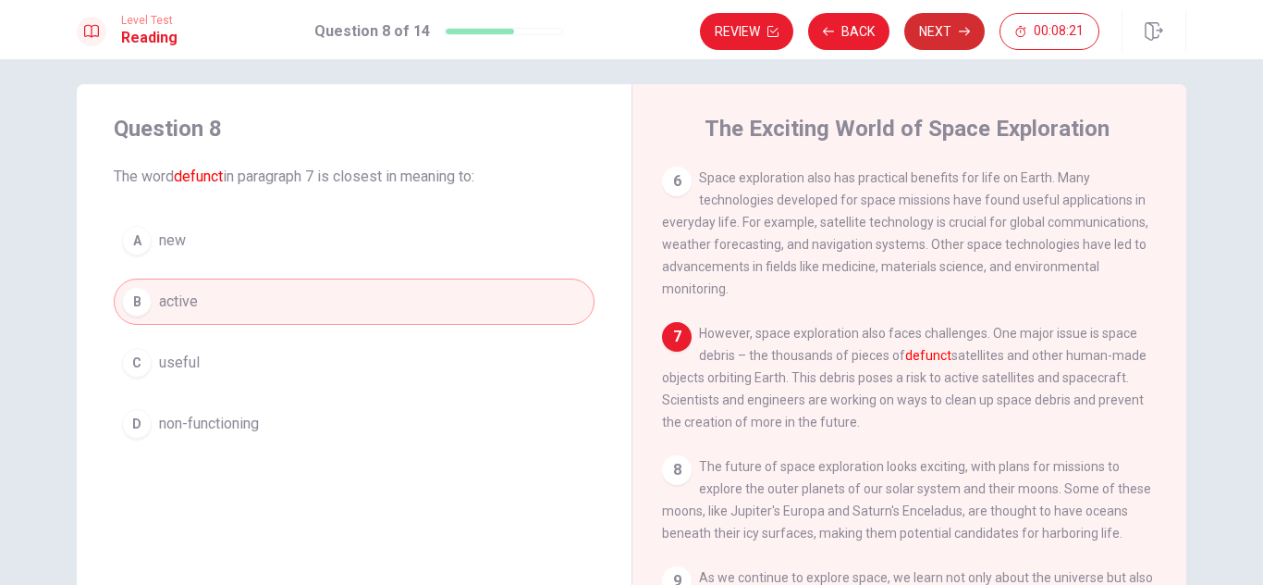
click at [950, 35] on button "Next" at bounding box center [945, 31] width 80 height 37
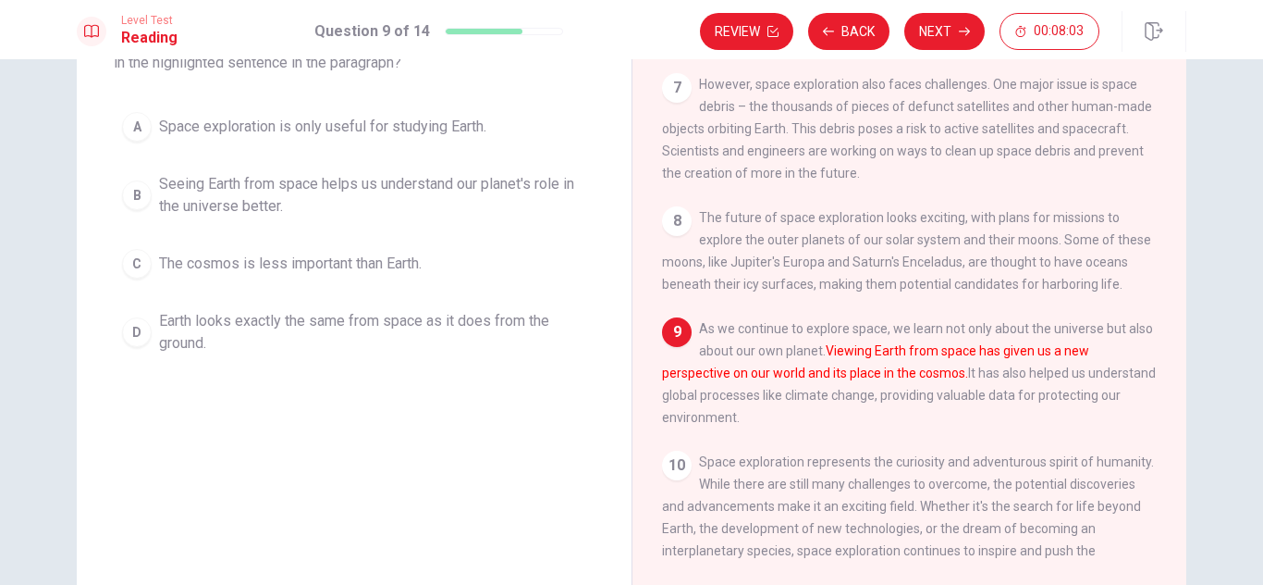
scroll to position [141, 0]
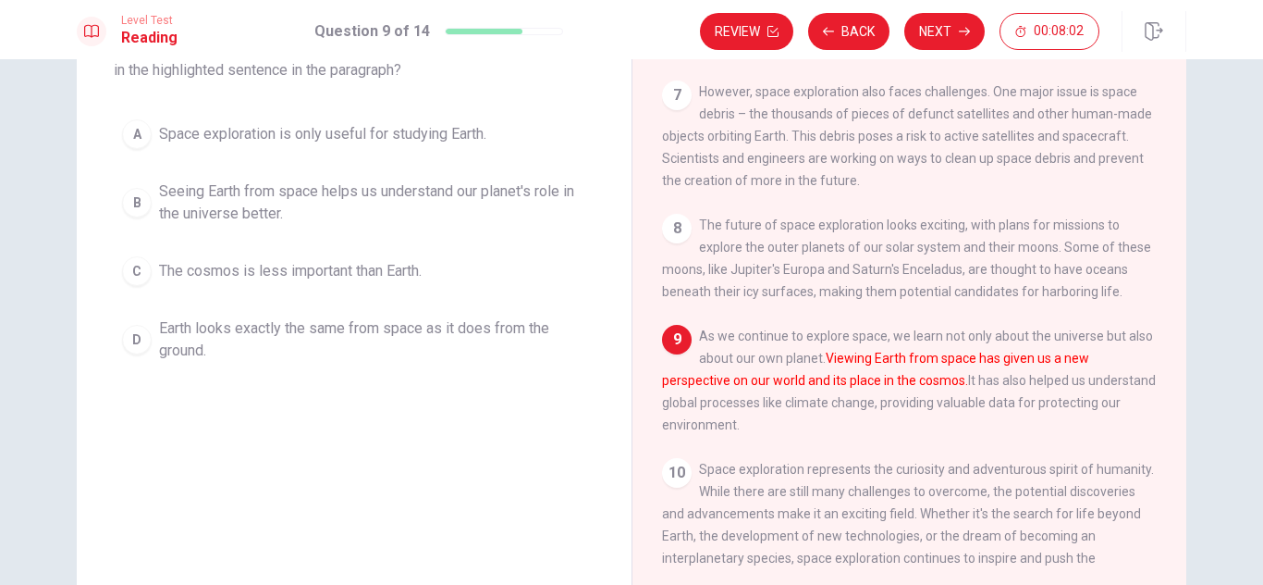
click at [136, 332] on div "D" at bounding box center [137, 340] width 30 height 30
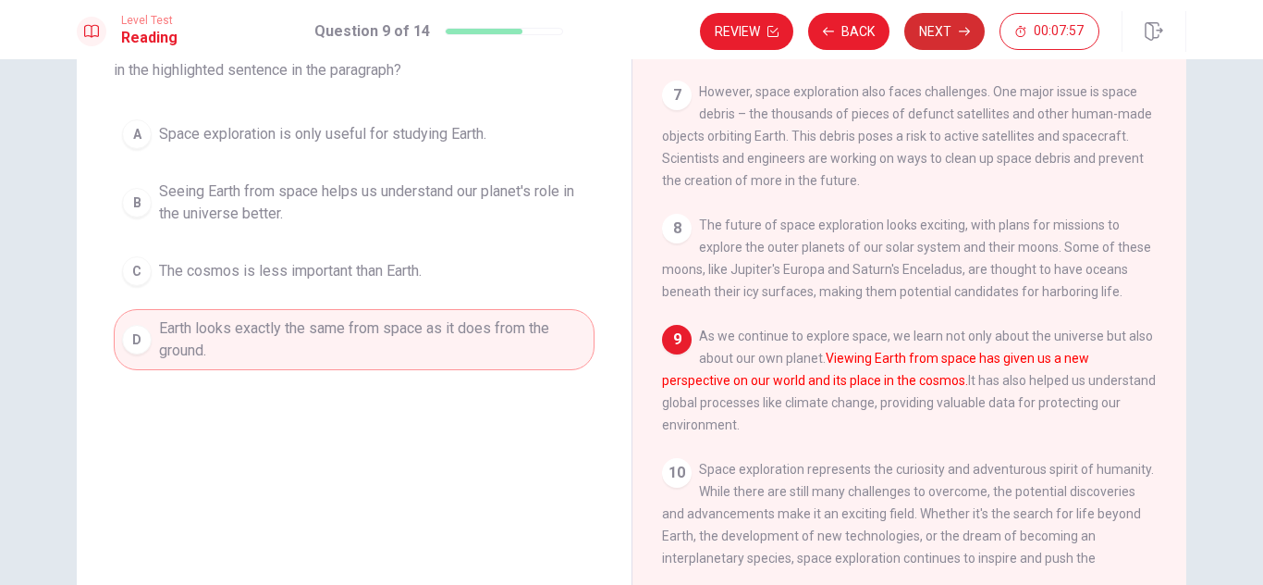
click at [946, 33] on button "Next" at bounding box center [945, 31] width 80 height 37
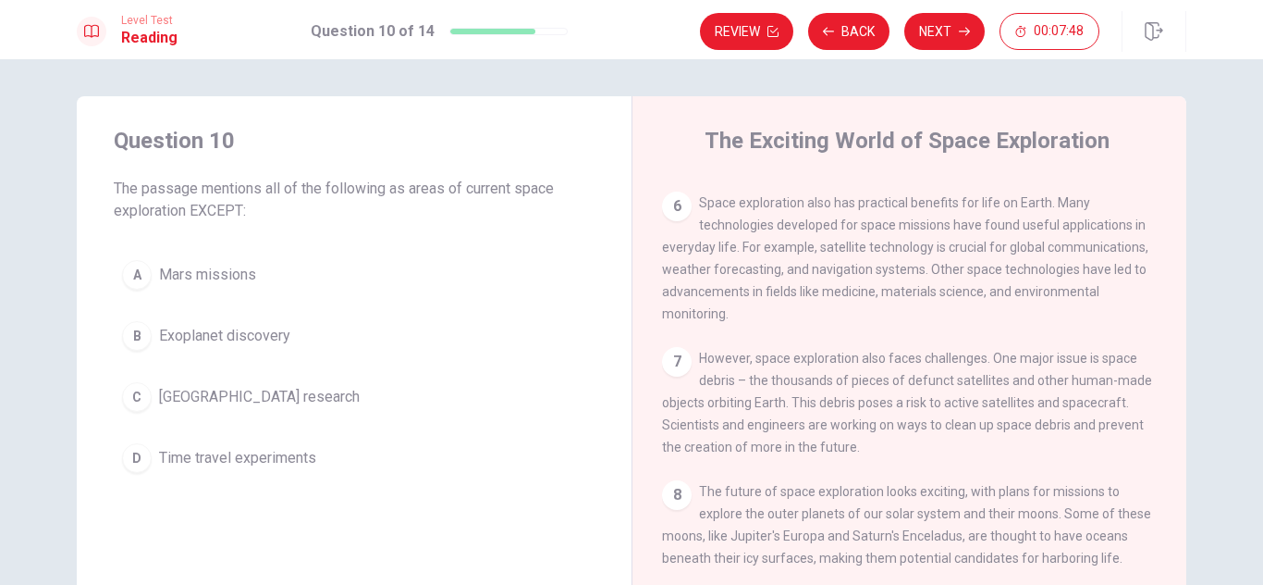
scroll to position [844, 0]
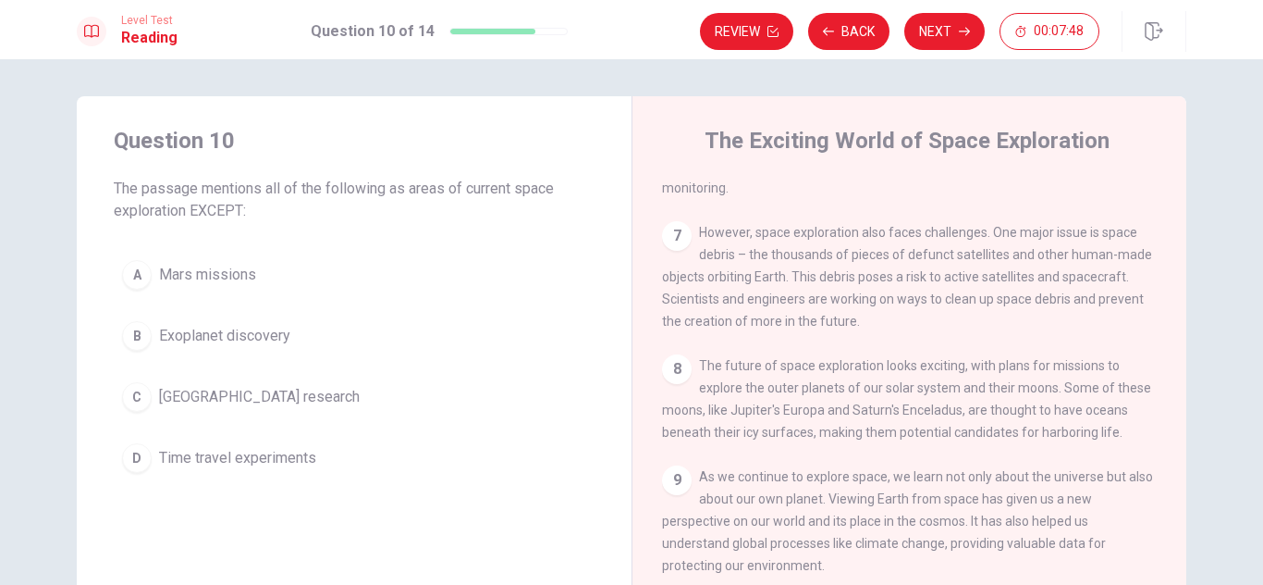
click at [681, 354] on div "8" at bounding box center [677, 369] width 30 height 30
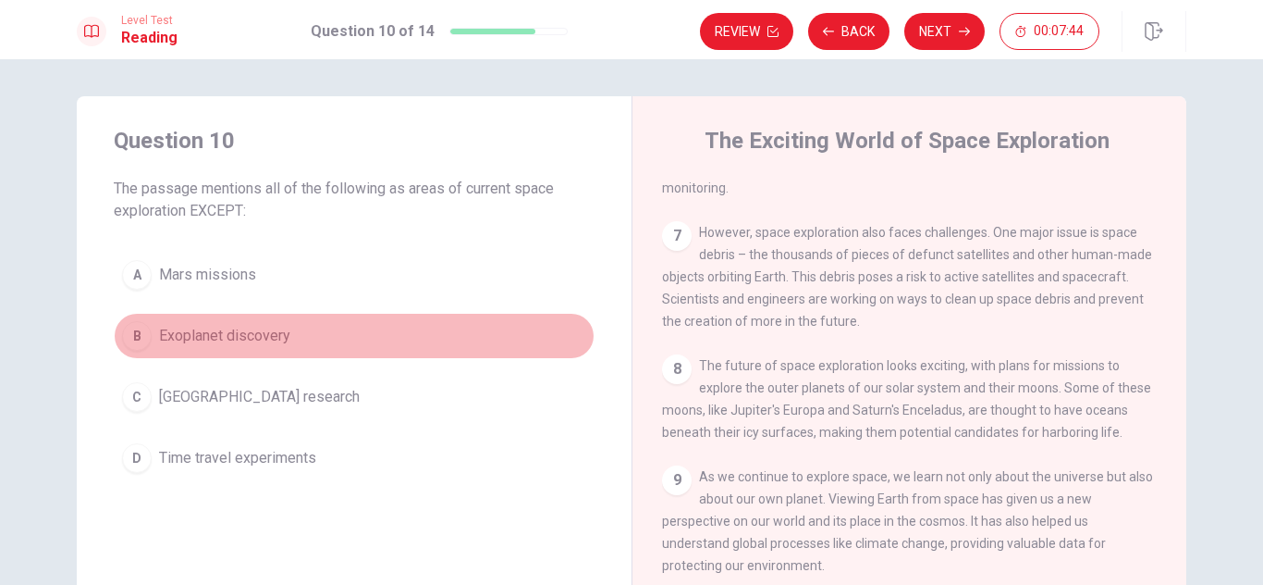
click at [142, 340] on div "B" at bounding box center [137, 336] width 30 height 30
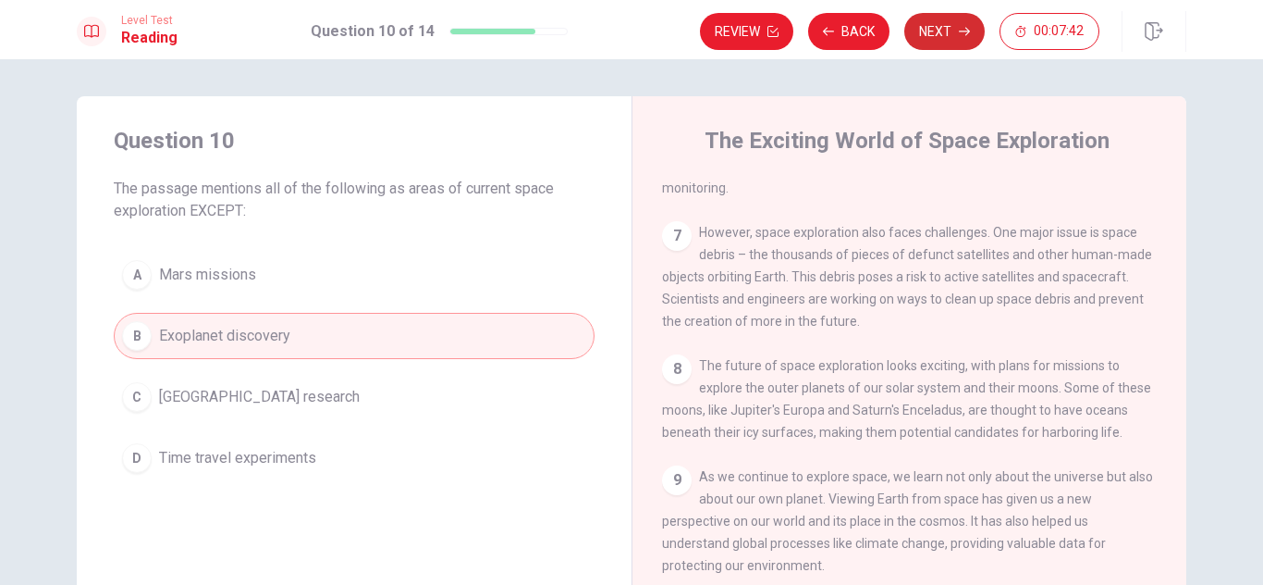
click at [926, 38] on button "Next" at bounding box center [945, 31] width 80 height 37
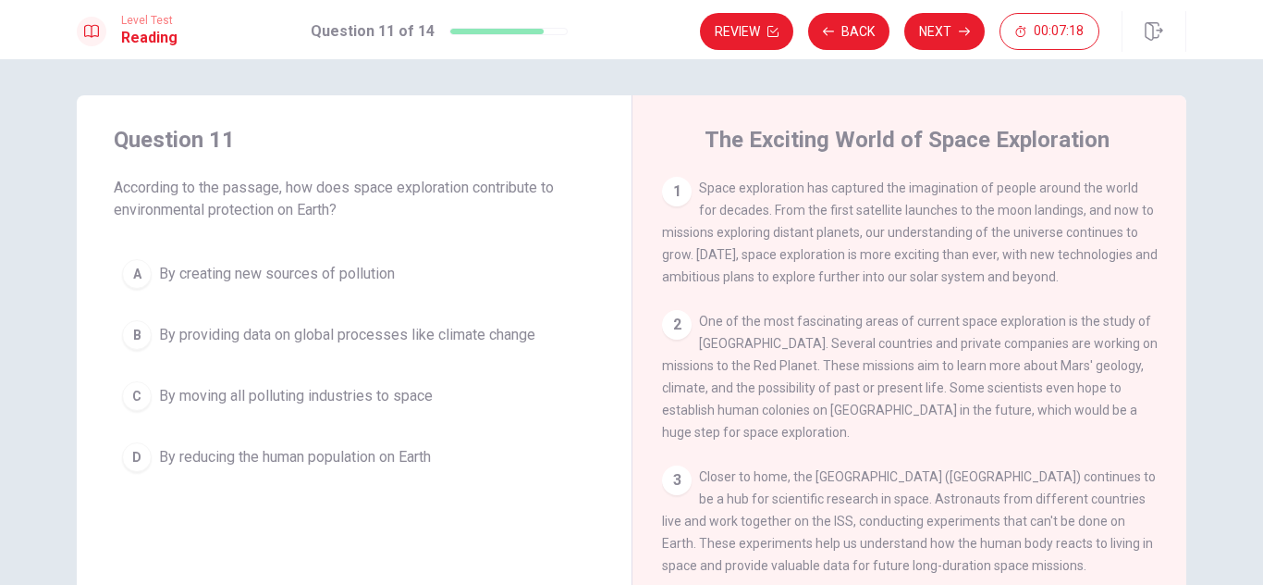
scroll to position [2, 0]
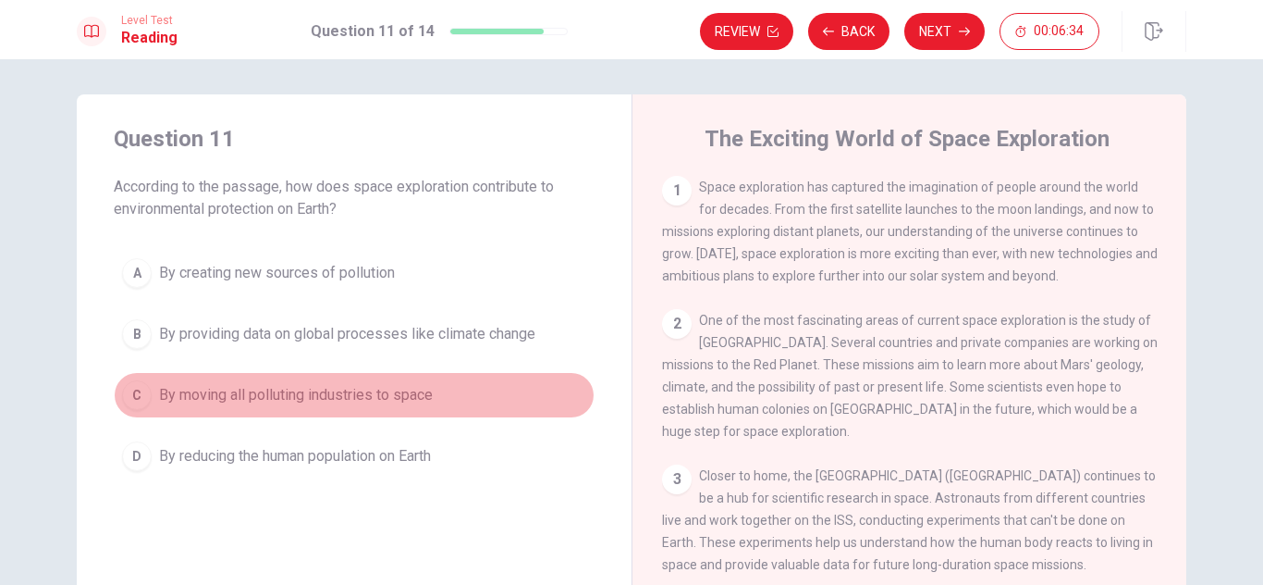
click at [136, 400] on div "C" at bounding box center [137, 395] width 30 height 30
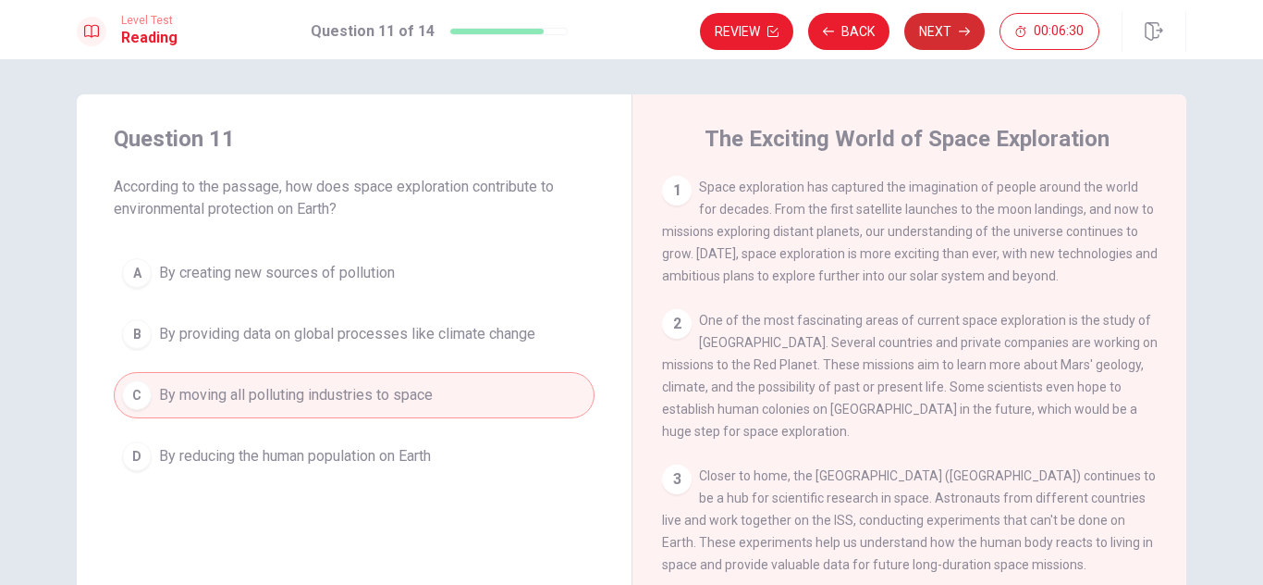
click at [941, 22] on button "Next" at bounding box center [945, 31] width 80 height 37
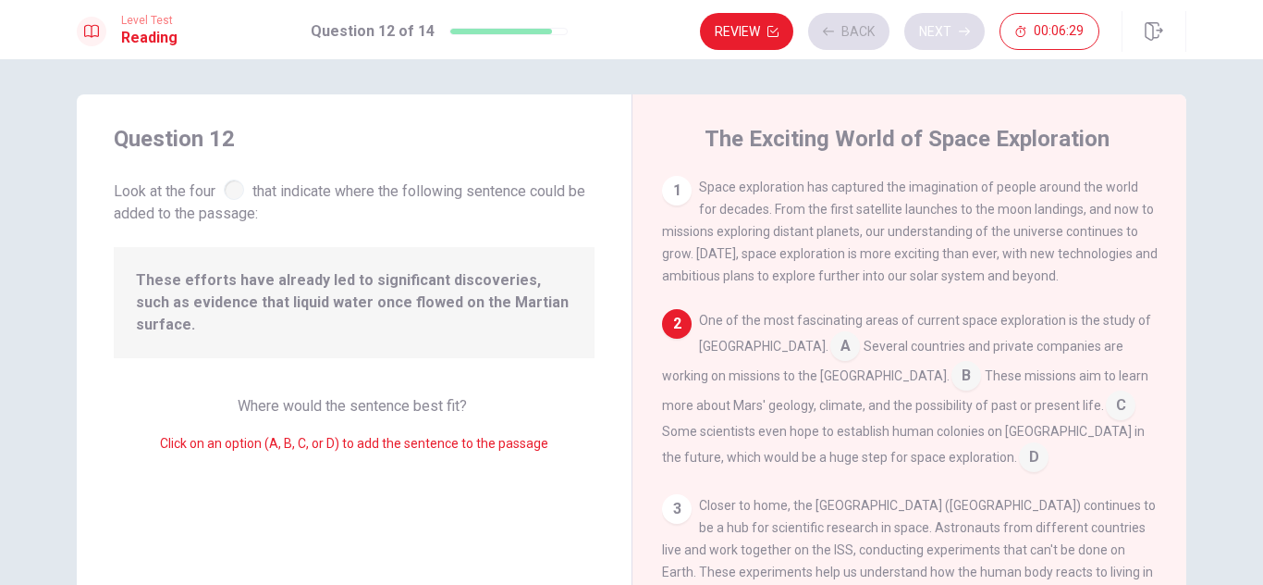
scroll to position [133, 0]
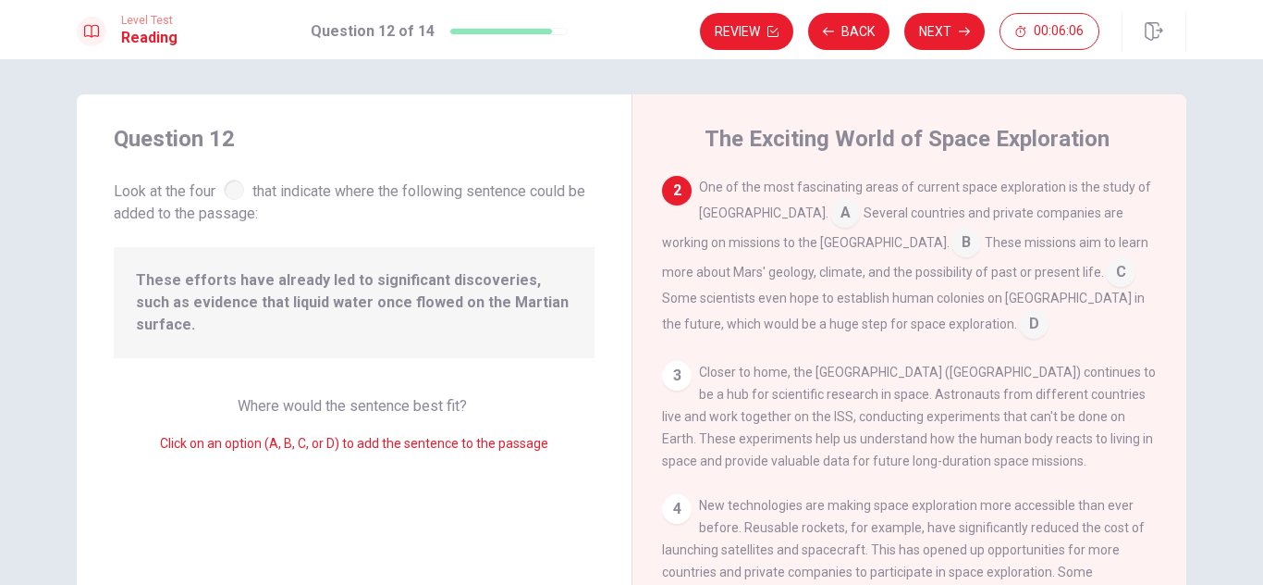
click at [831, 207] on input at bounding box center [846, 215] width 30 height 30
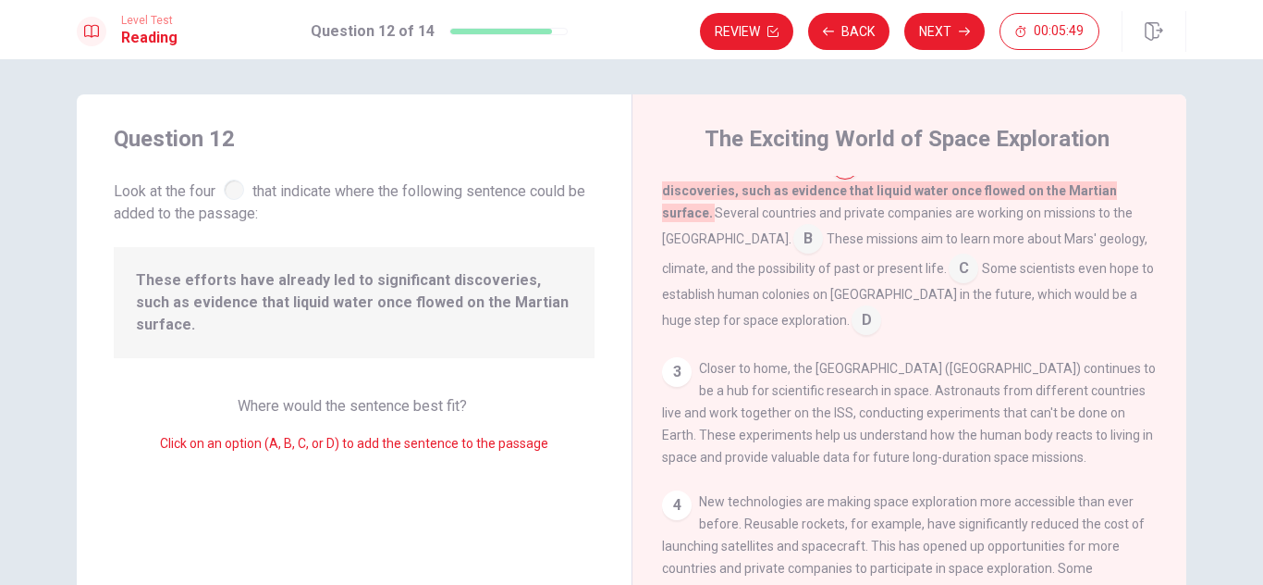
scroll to position [182, 0]
click at [678, 356] on div "3" at bounding box center [677, 371] width 30 height 30
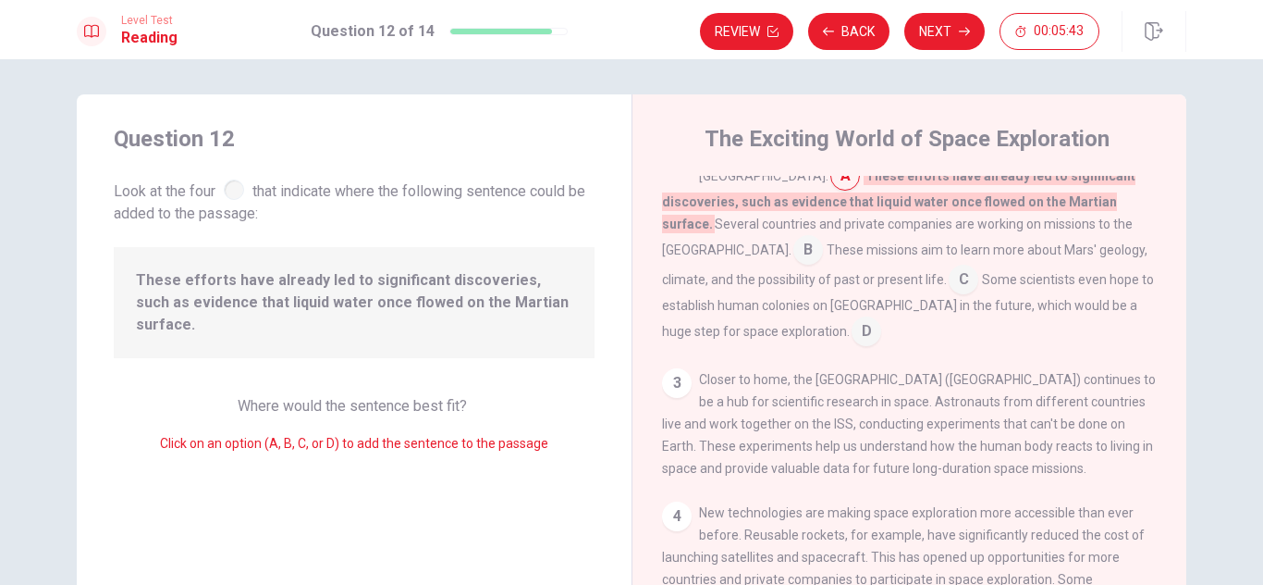
scroll to position [0, 0]
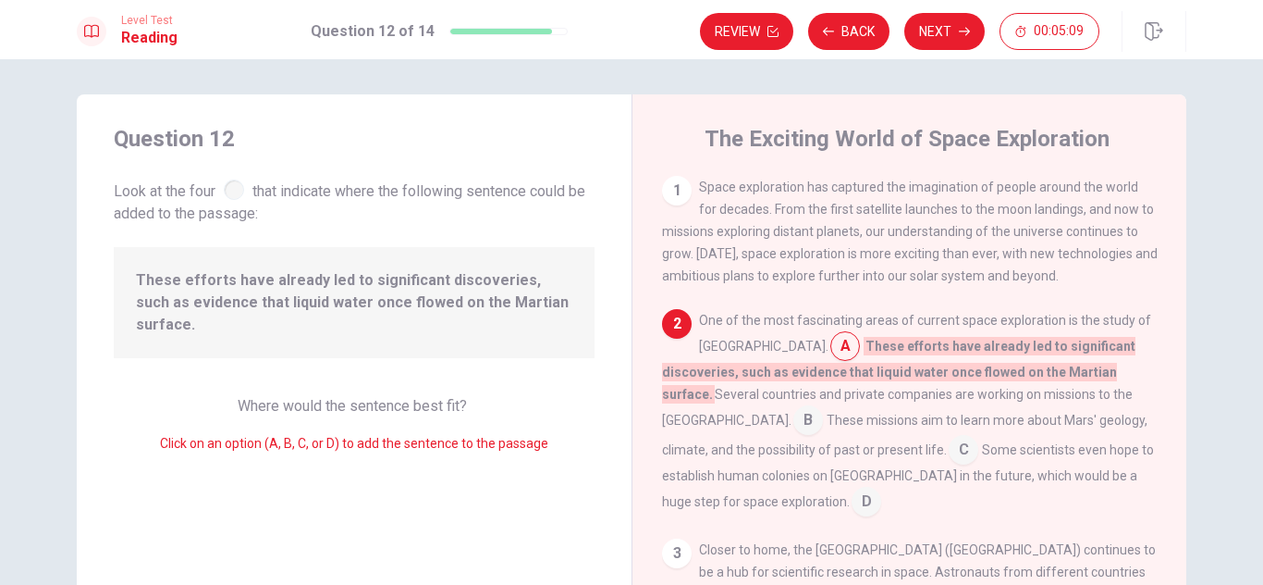
click at [472, 282] on span "These efforts have already led to significant discoveries, such as evidence tha…" at bounding box center [354, 302] width 437 height 67
click at [460, 311] on span "These efforts have already led to significant discoveries, such as evidence tha…" at bounding box center [354, 302] width 437 height 67
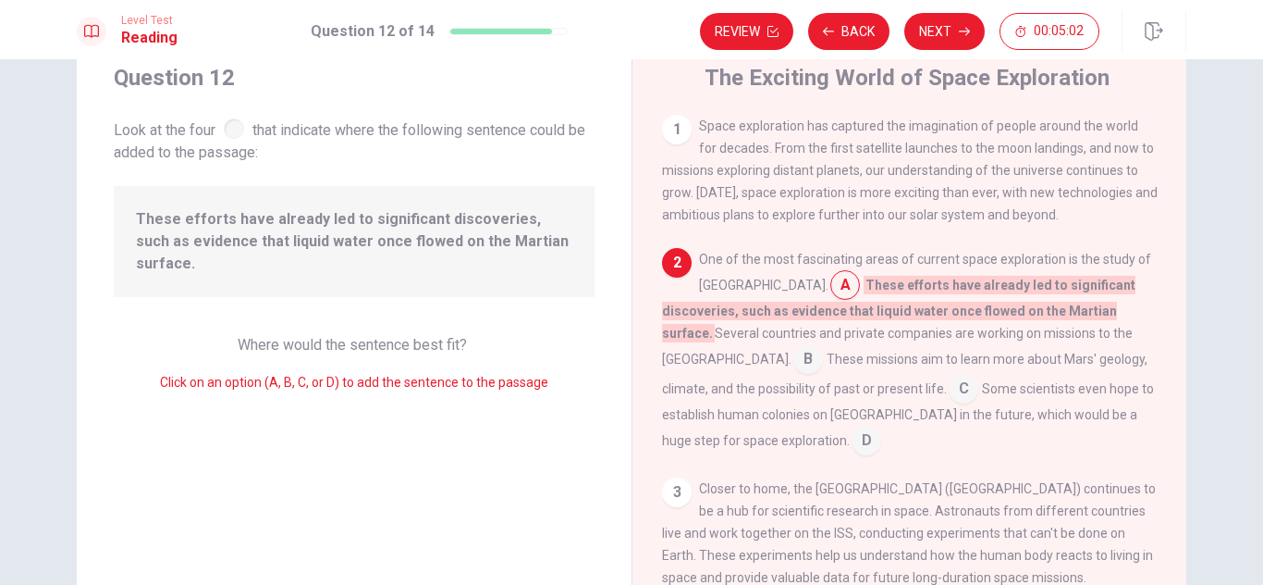
scroll to position [65, 0]
click at [949, 29] on button "Next" at bounding box center [945, 31] width 80 height 37
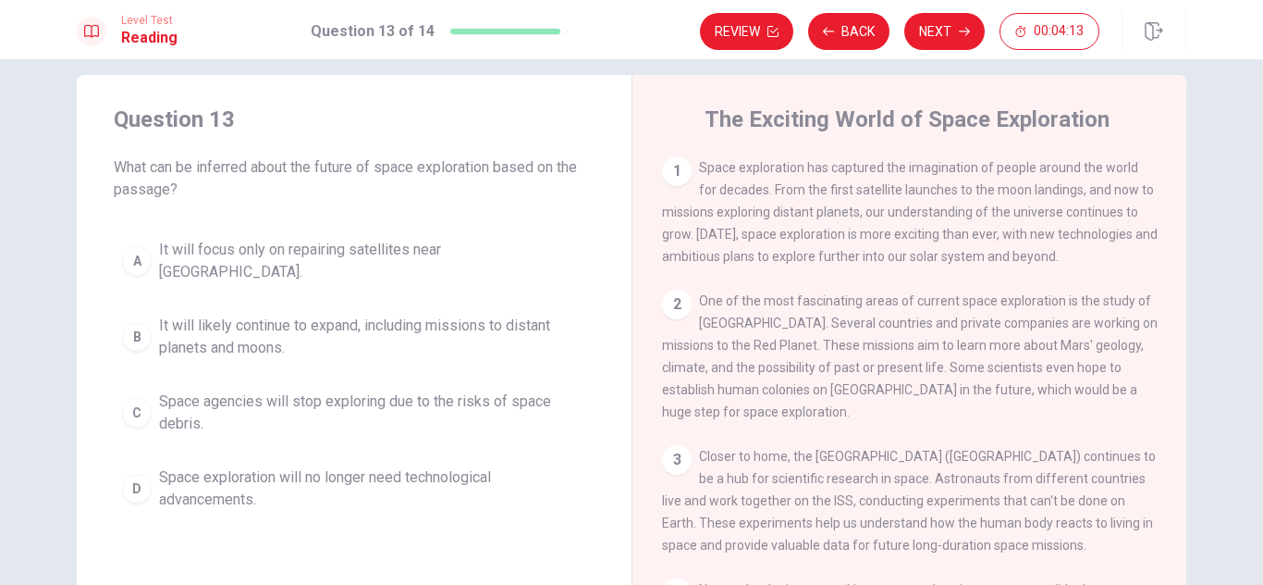
scroll to position [19, 0]
click at [129, 400] on div "C" at bounding box center [137, 415] width 30 height 30
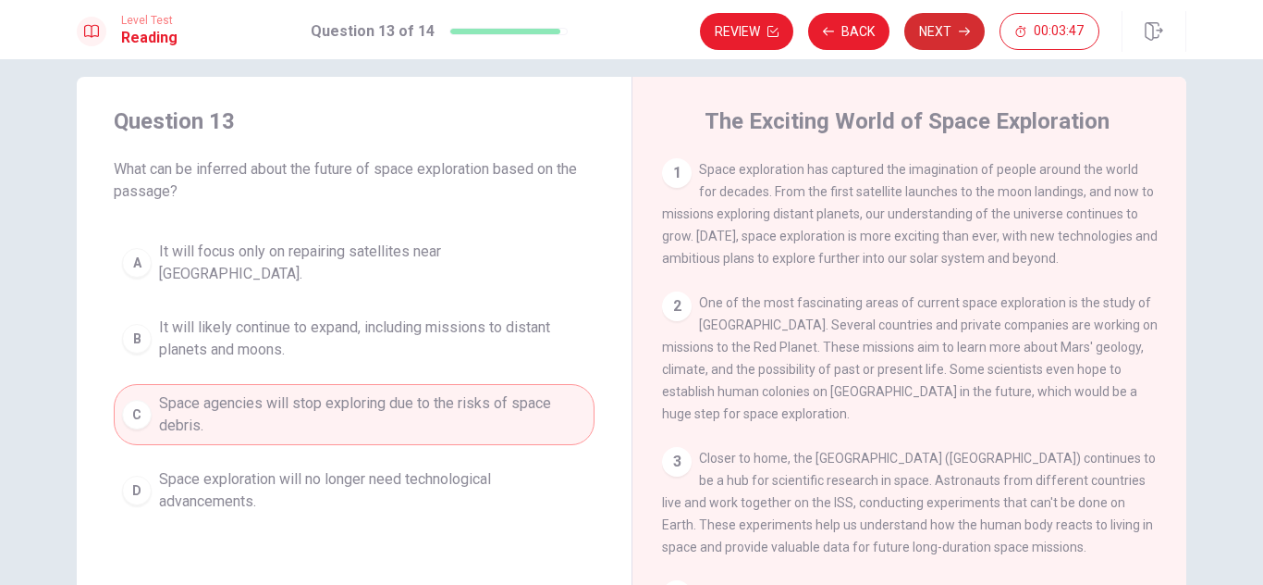
click at [943, 17] on button "Next" at bounding box center [945, 31] width 80 height 37
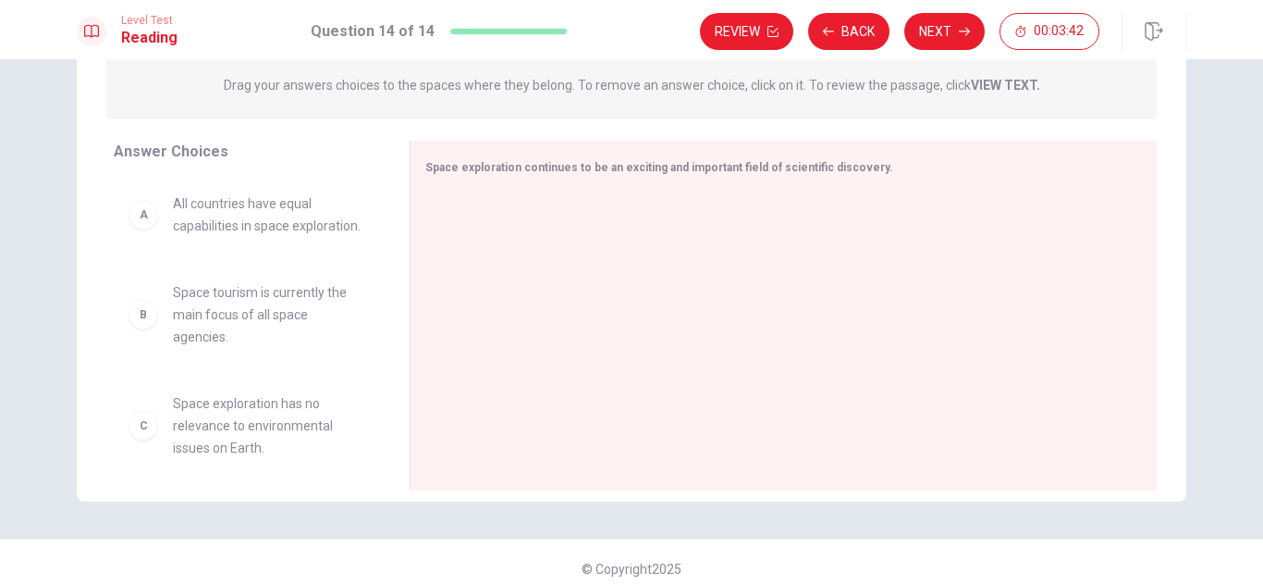
scroll to position [236, 0]
click at [650, 236] on div at bounding box center [776, 319] width 702 height 248
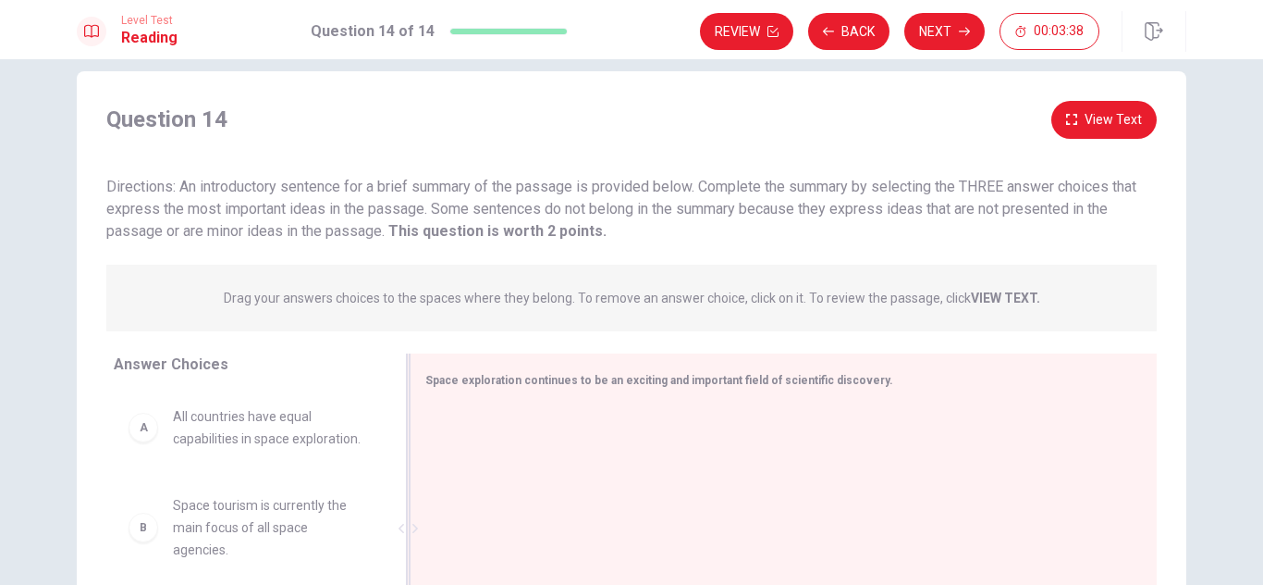
scroll to position [0, 0]
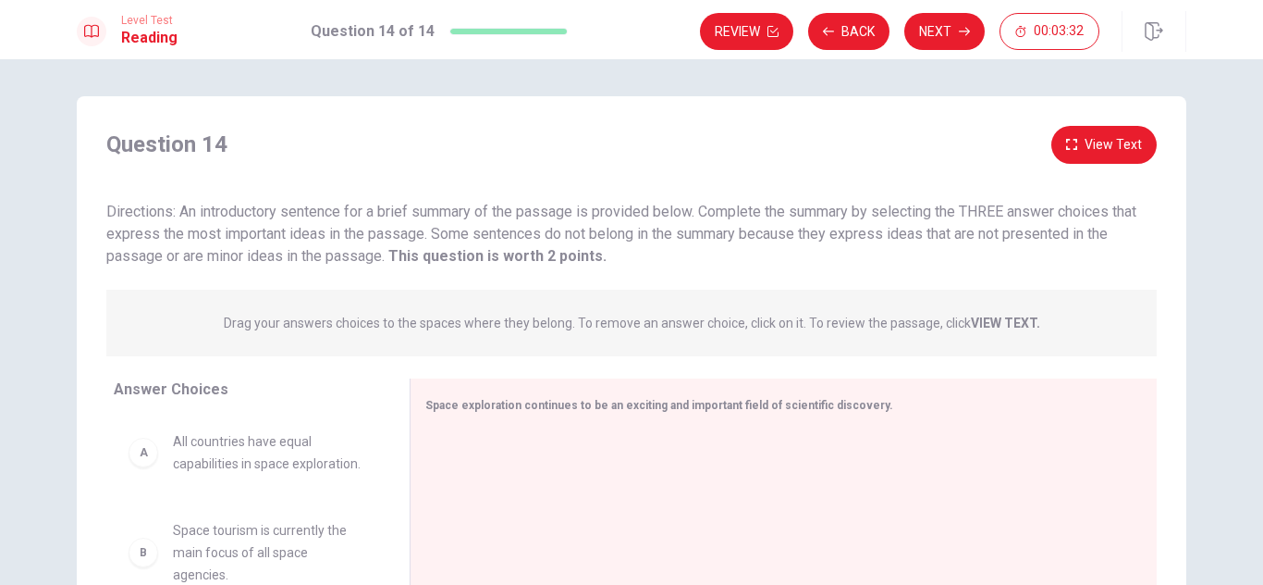
click at [1105, 143] on button "View Text" at bounding box center [1104, 145] width 105 height 38
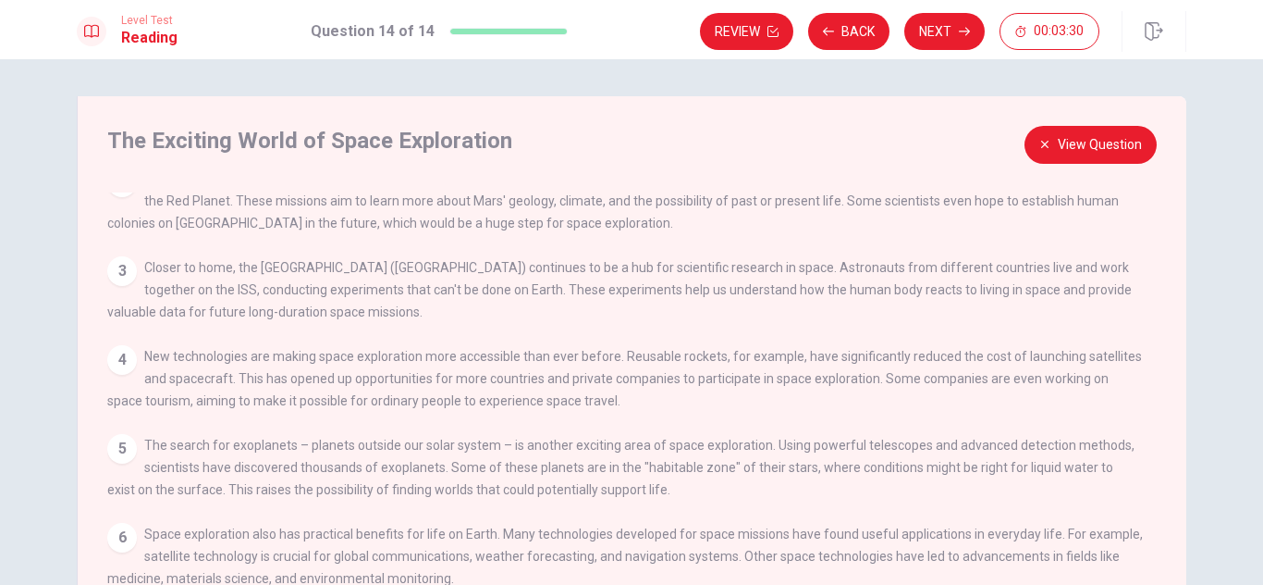
scroll to position [312, 0]
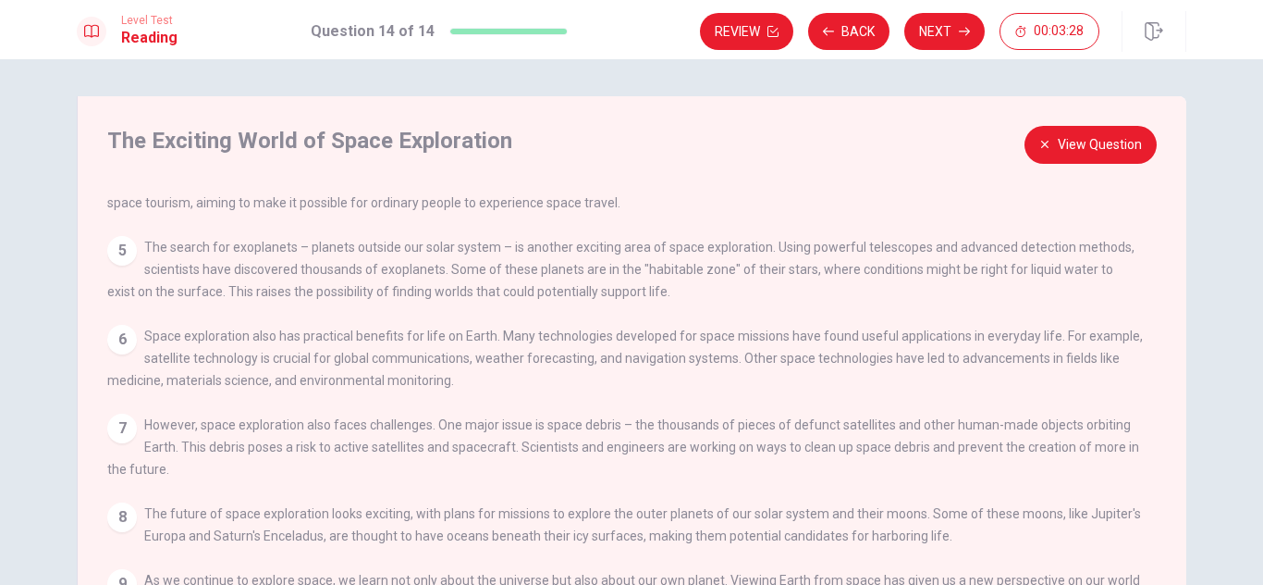
click at [1120, 135] on button "View Question" at bounding box center [1091, 145] width 132 height 38
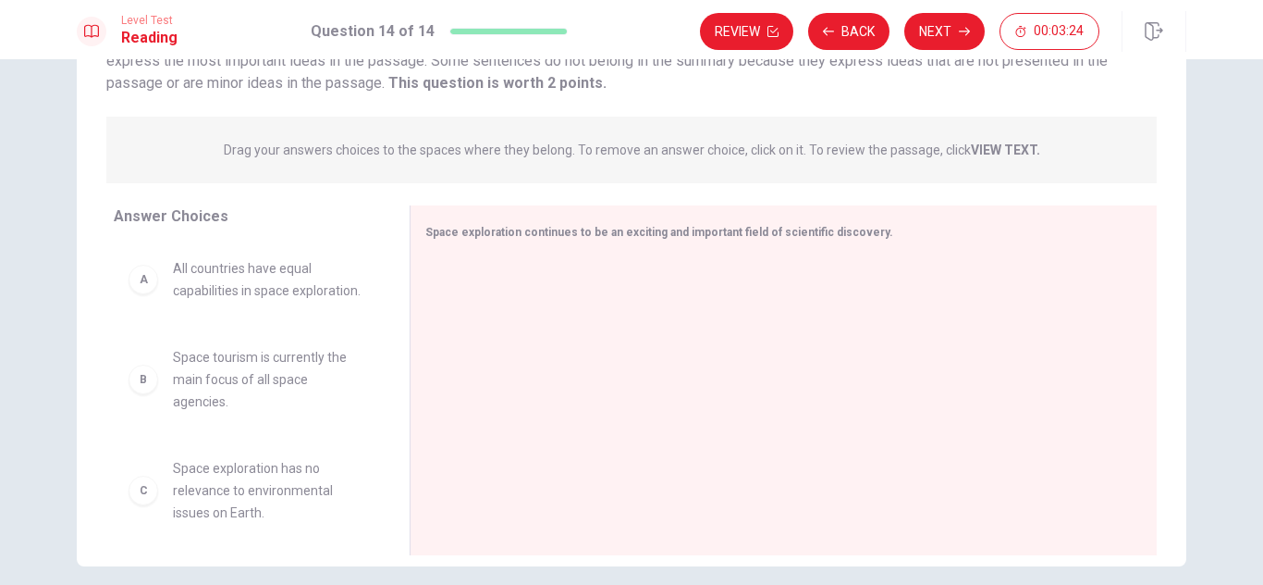
scroll to position [183, 0]
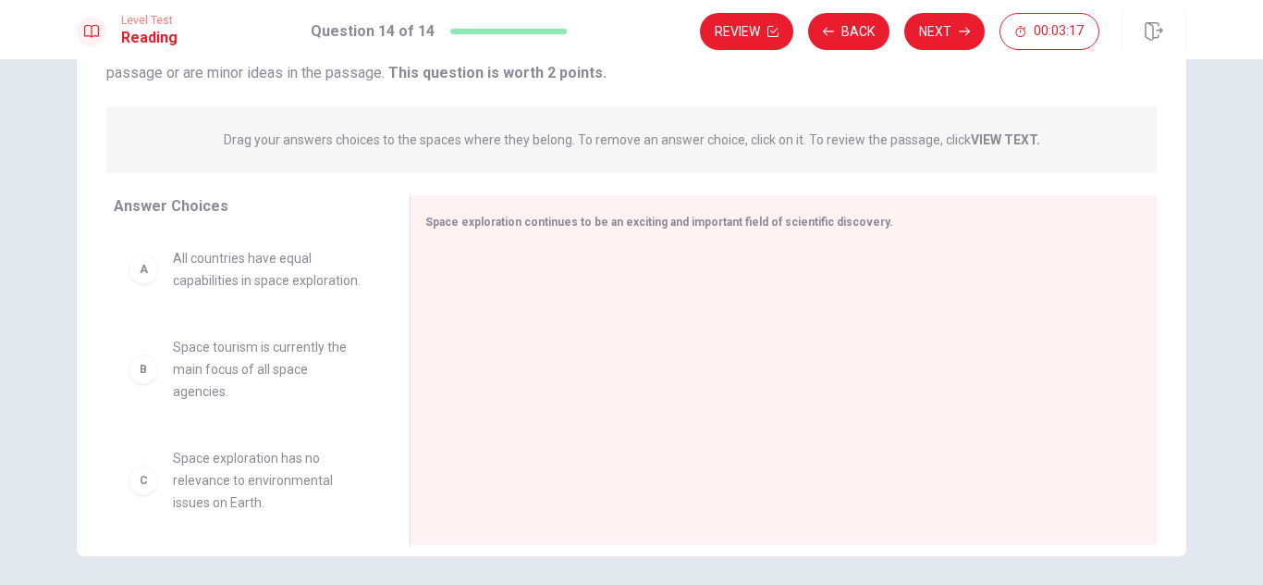
click at [142, 269] on div "A" at bounding box center [144, 269] width 30 height 30
click at [145, 272] on div "A" at bounding box center [144, 269] width 30 height 30
click at [132, 269] on div "A" at bounding box center [144, 269] width 30 height 30
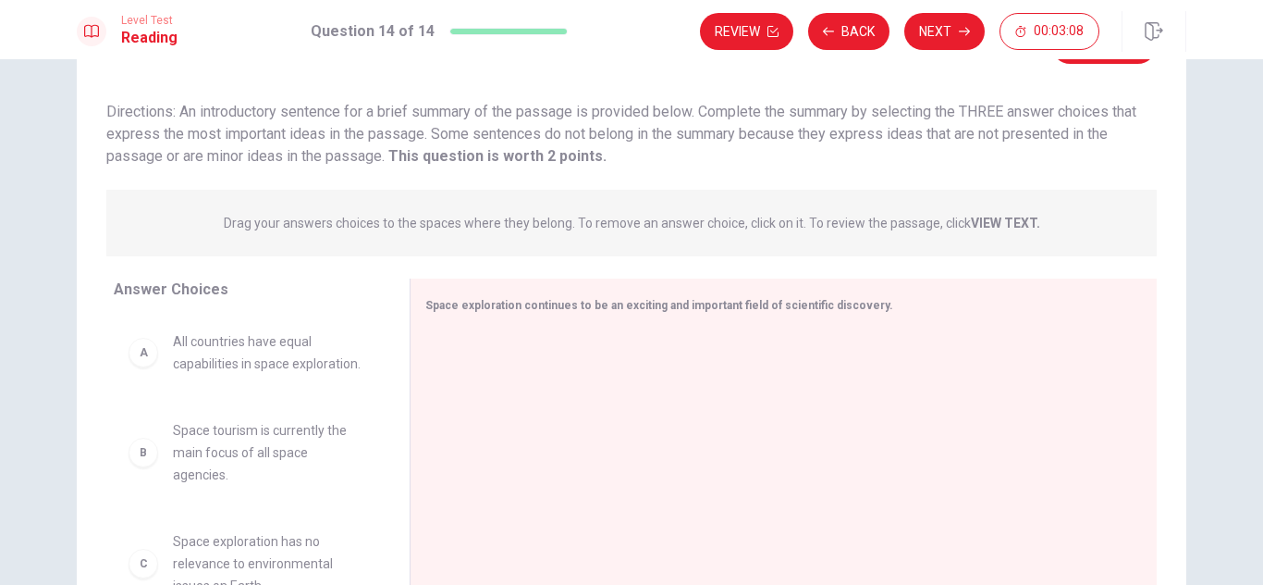
scroll to position [121, 0]
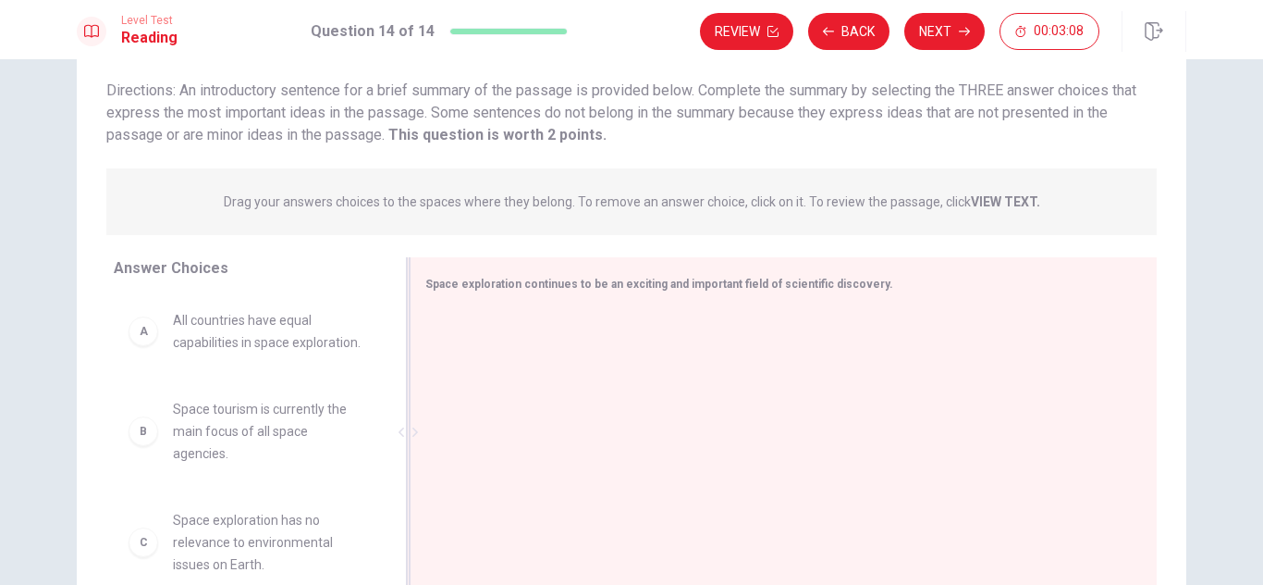
click at [474, 284] on span "Space exploration continues to be an exciting and important field of scientific…" at bounding box center [659, 283] width 468 height 13
drag, startPoint x: 564, startPoint y: 277, endPoint x: 657, endPoint y: 283, distance: 92.7
click at [657, 283] on span "Space exploration continues to be an exciting and important field of scientific…" at bounding box center [659, 283] width 468 height 13
click at [144, 416] on div "B" at bounding box center [144, 431] width 30 height 30
click at [199, 523] on span "Space exploration has no relevance to environmental issues on Earth." at bounding box center [269, 542] width 192 height 67
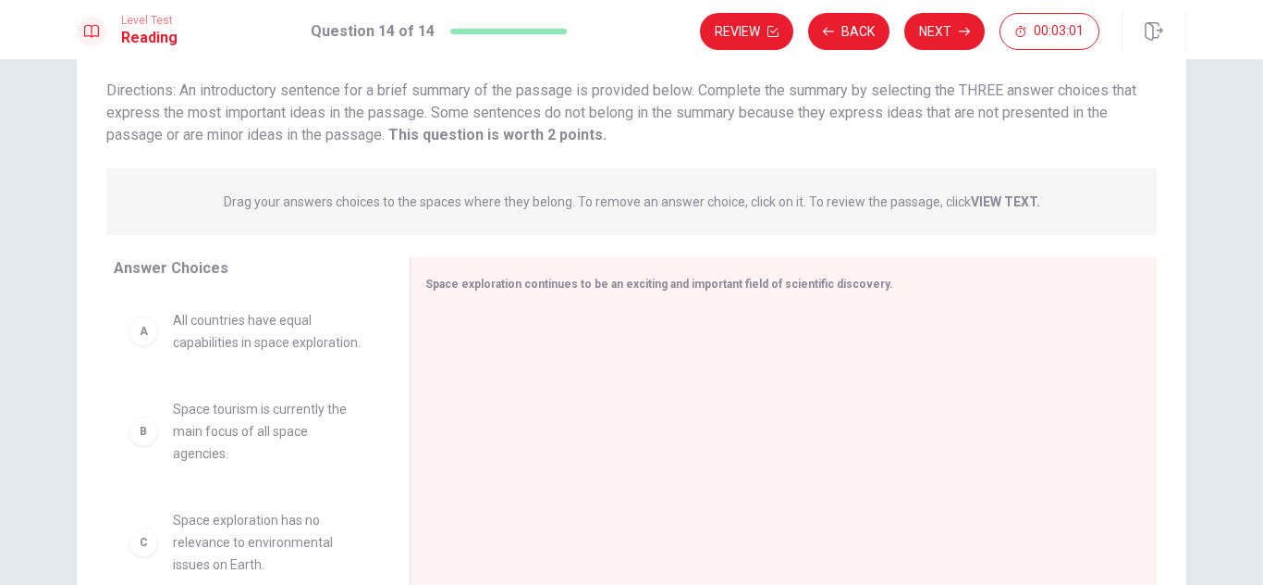
click at [199, 523] on span "Space exploration has no relevance to environmental issues on Earth." at bounding box center [269, 542] width 192 height 67
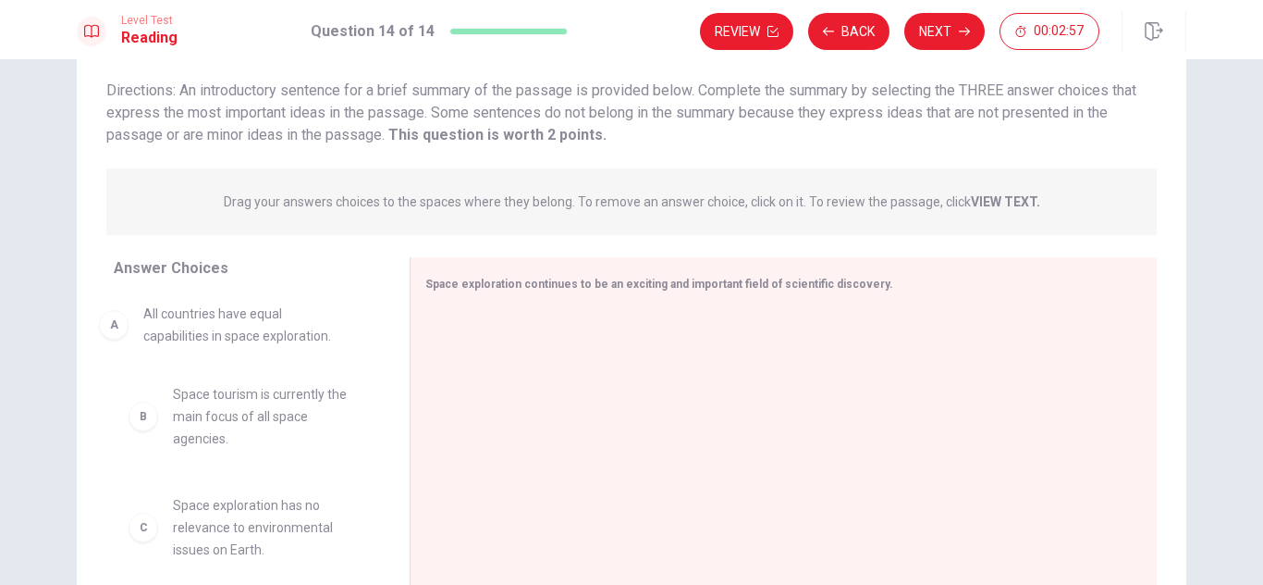
drag, startPoint x: 138, startPoint y: 340, endPoint x: 109, endPoint y: 332, distance: 29.9
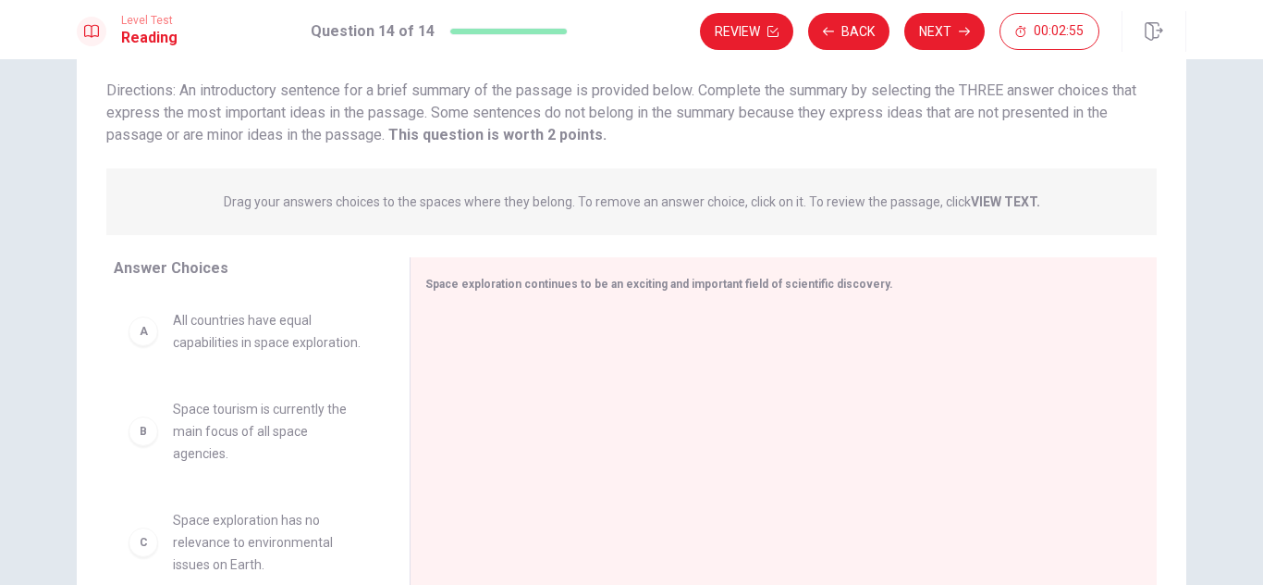
scroll to position [157, 0]
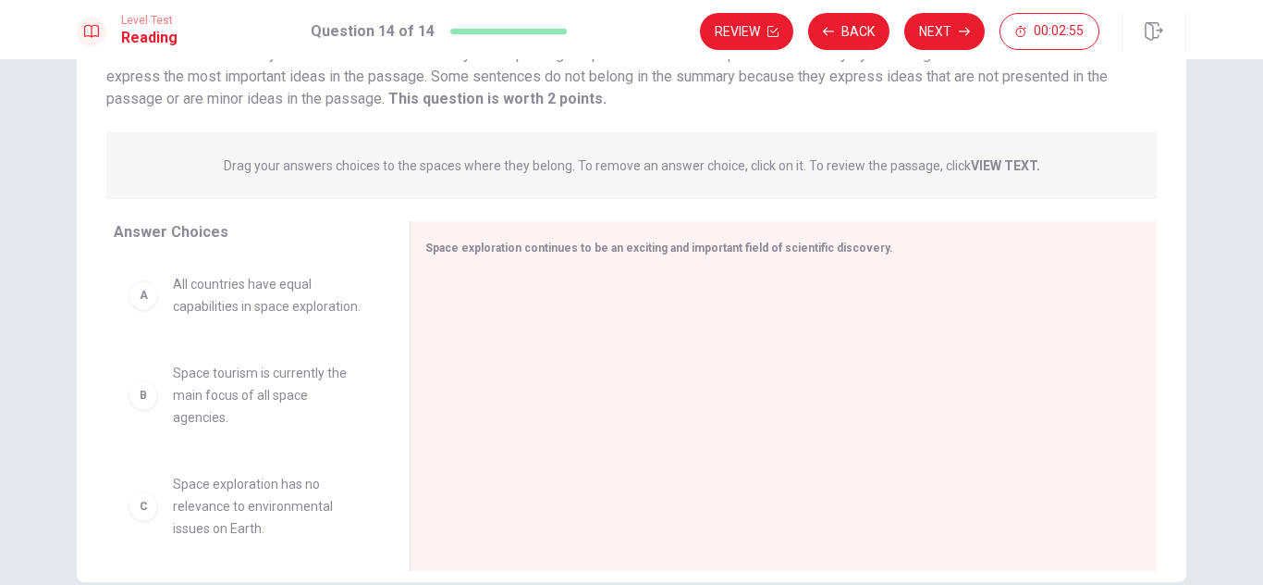
click at [109, 332] on div "Answer Choices A All countries have equal capabilities in space exploration. B …" at bounding box center [243, 400] width 333 height 359
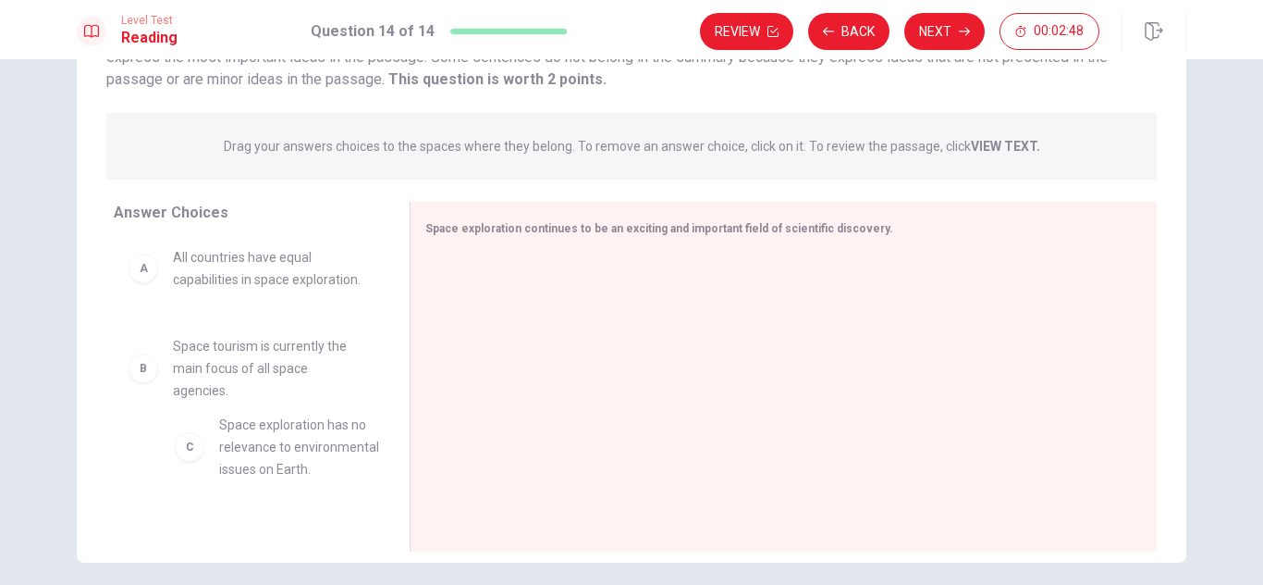
scroll to position [7, 0]
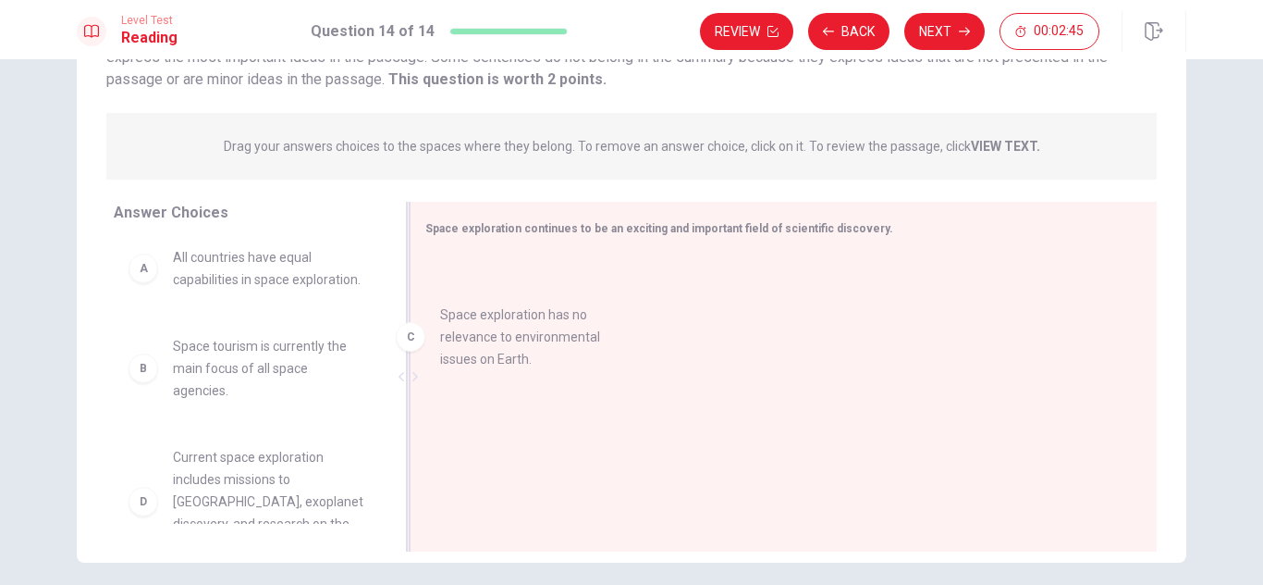
drag, startPoint x: 132, startPoint y: 456, endPoint x: 405, endPoint y: 327, distance: 301.6
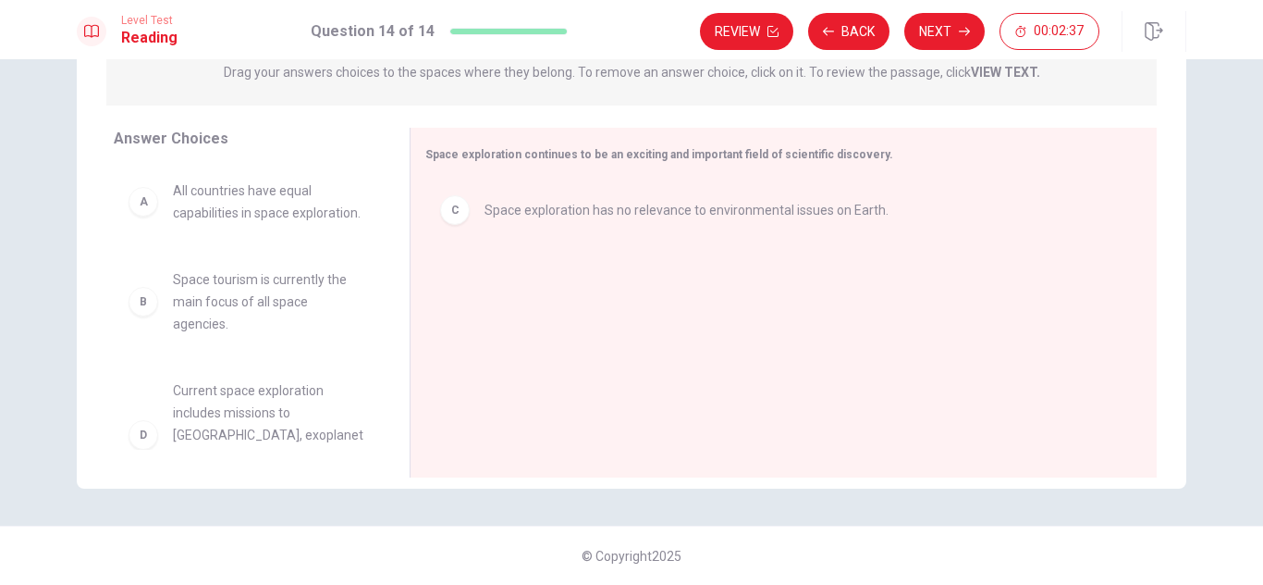
scroll to position [0, 0]
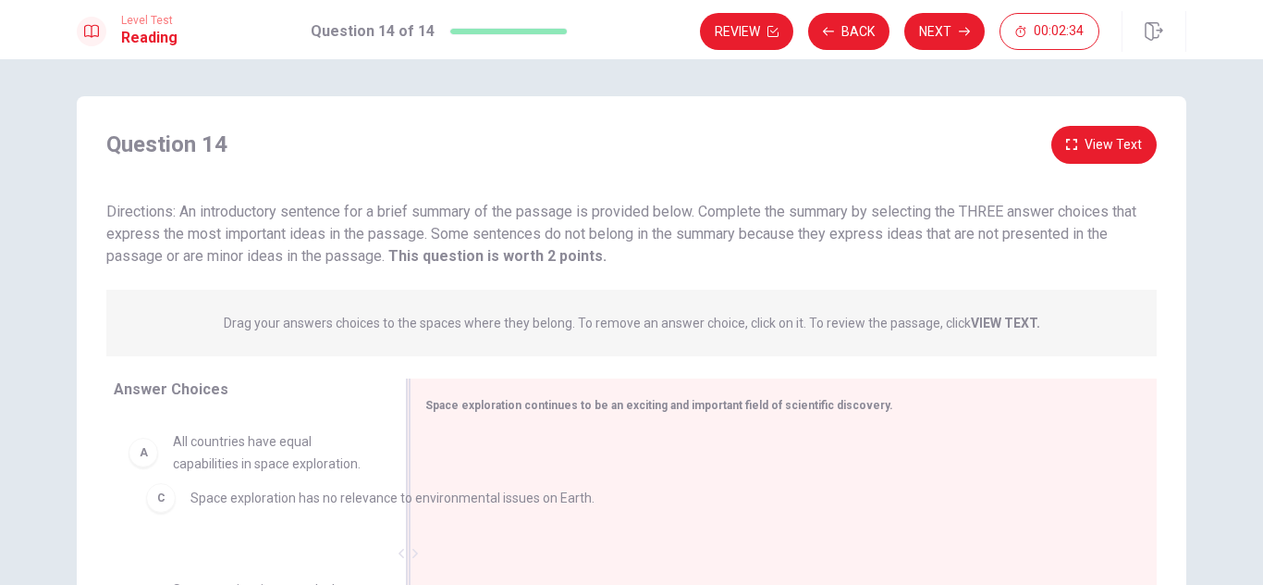
drag, startPoint x: 517, startPoint y: 453, endPoint x: 179, endPoint y: 499, distance: 340.6
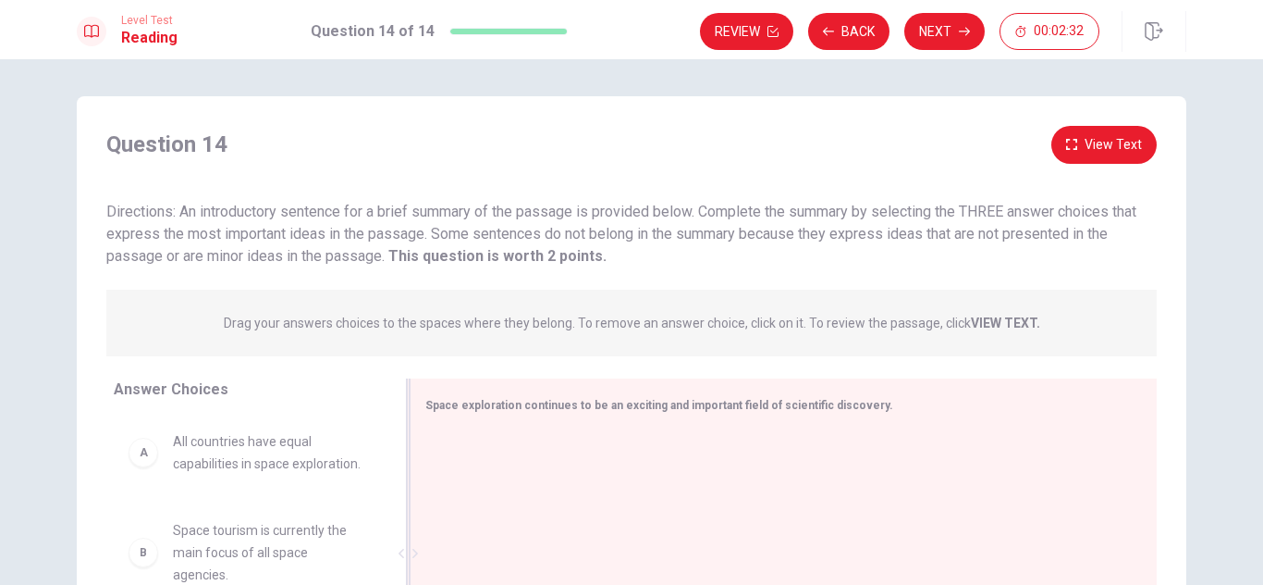
click at [1124, 143] on button "View Text" at bounding box center [1104, 145] width 105 height 38
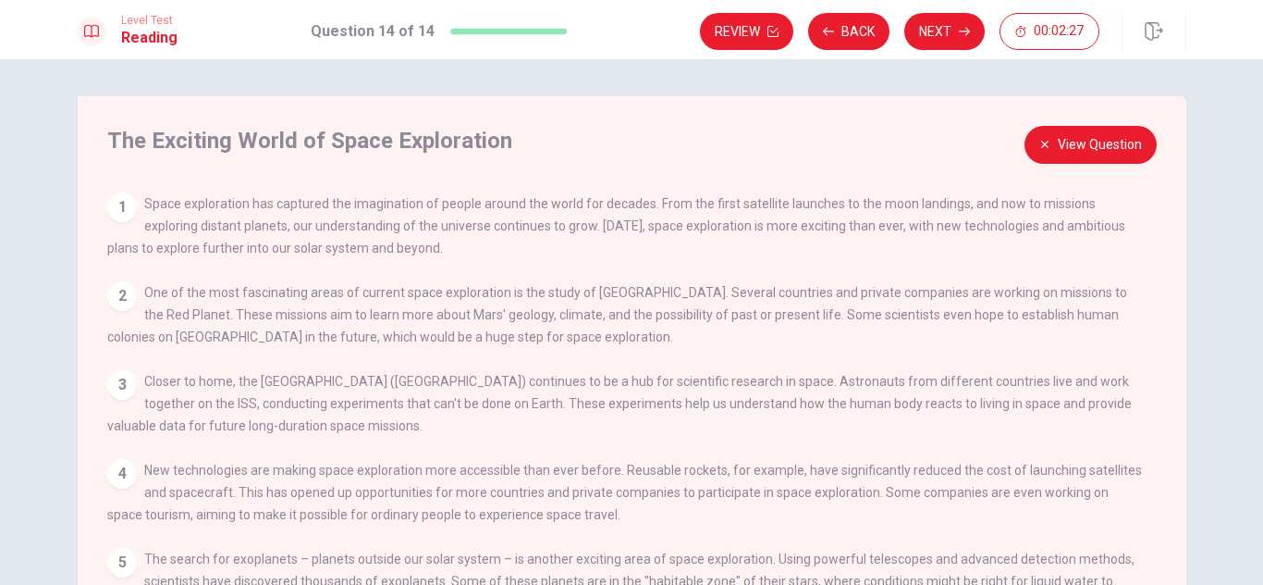
click at [1124, 143] on button "View Question" at bounding box center [1091, 145] width 132 height 38
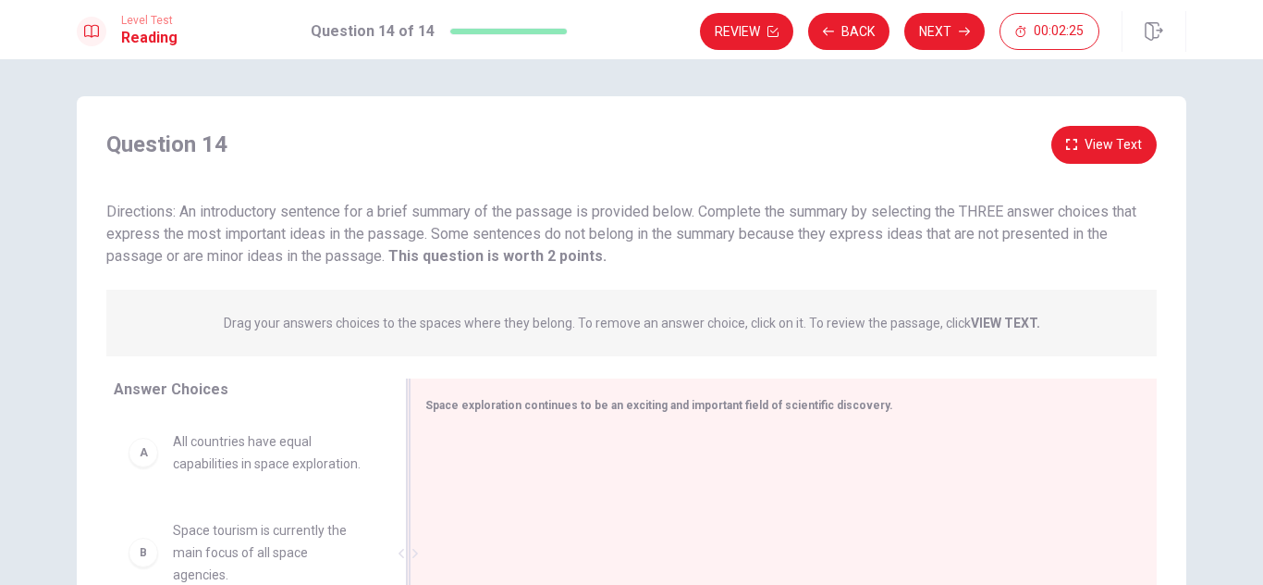
click at [382, 507] on div "A All countries have equal capabilities in space exploration. B Space tourism i…" at bounding box center [254, 557] width 281 height 285
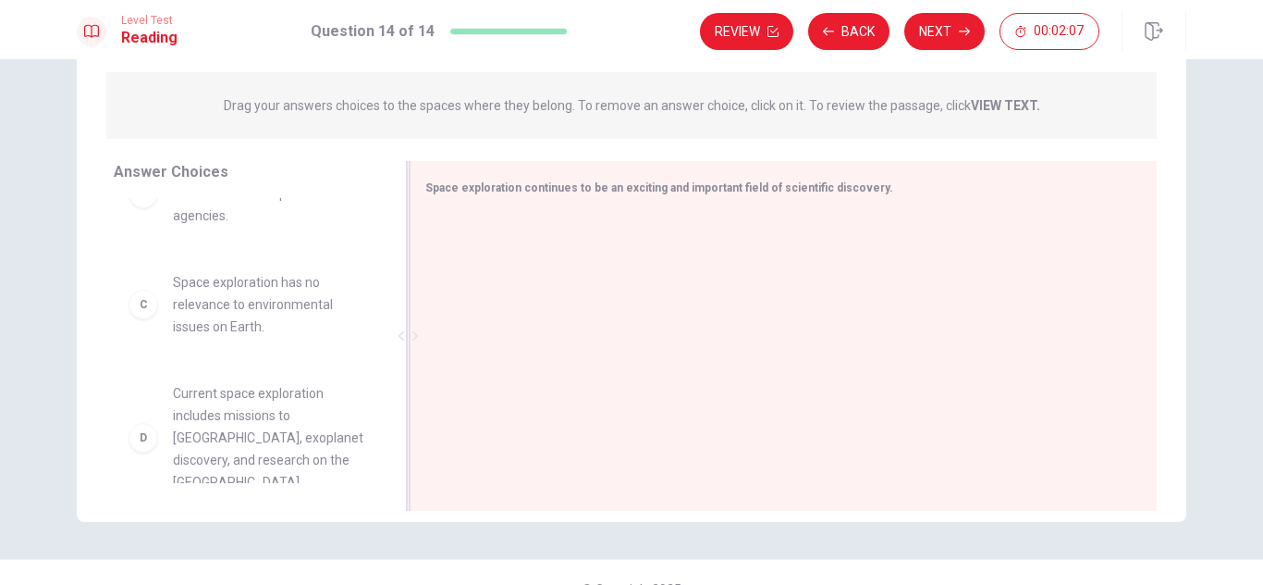
scroll to position [151, 0]
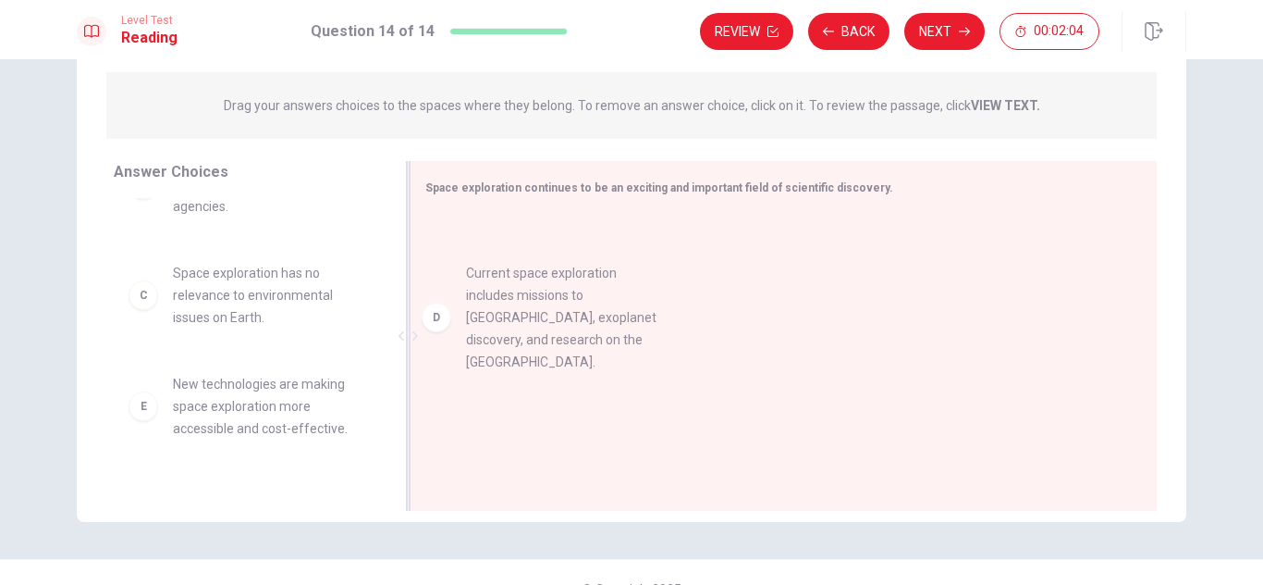
drag, startPoint x: 147, startPoint y: 372, endPoint x: 446, endPoint y: 282, distance: 311.9
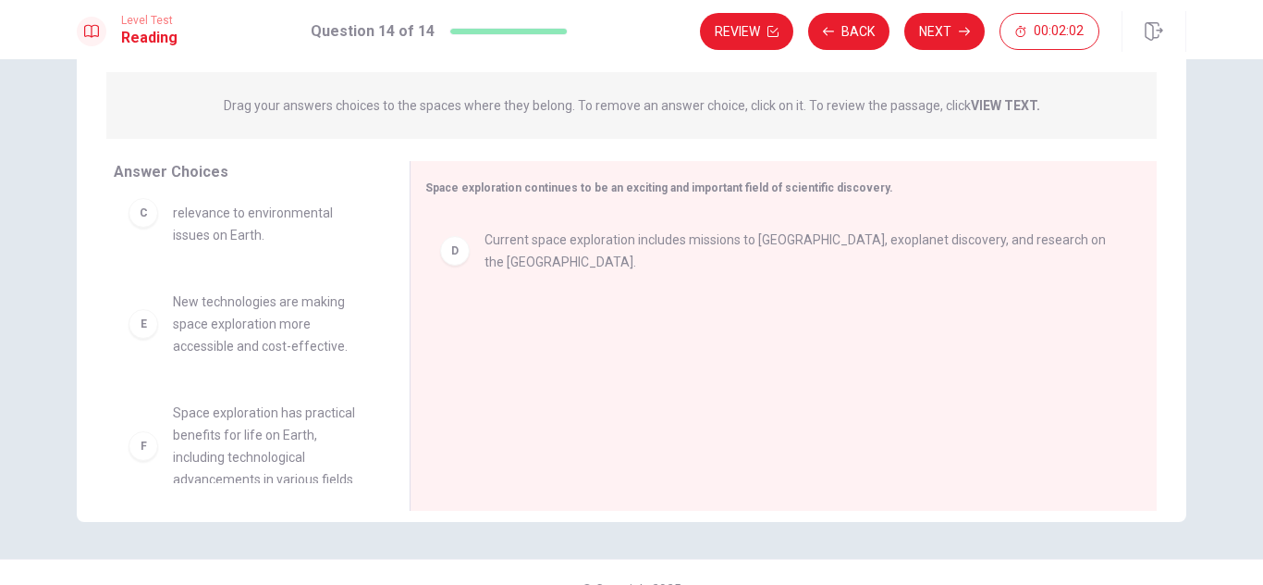
scroll to position [251, 0]
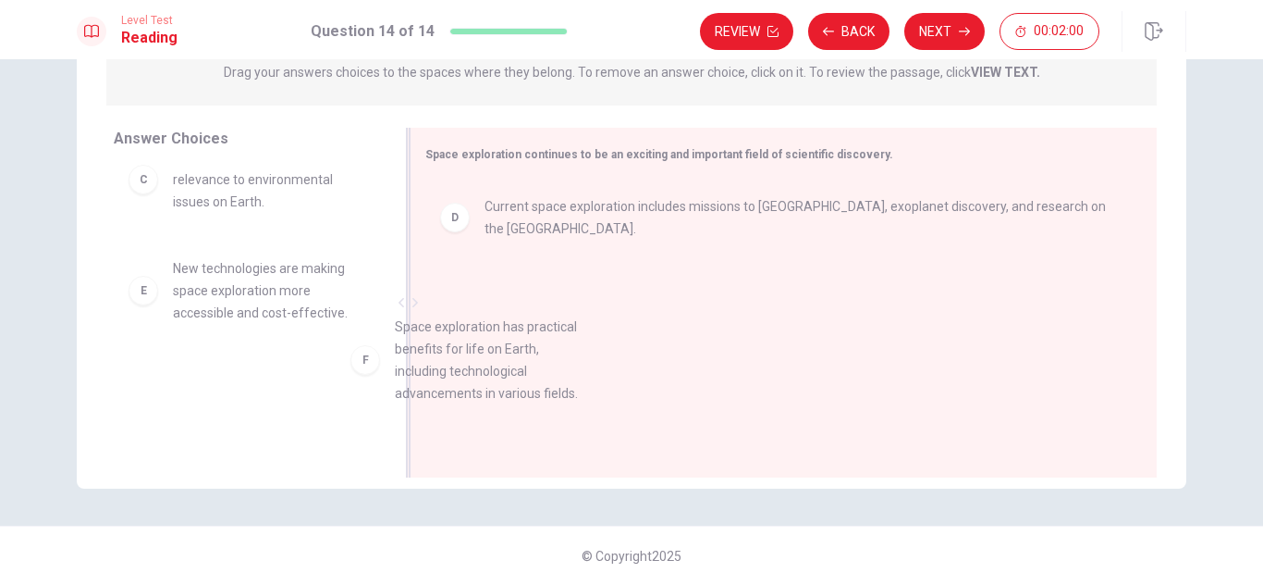
drag, startPoint x: 132, startPoint y: 383, endPoint x: 420, endPoint y: 319, distance: 294.6
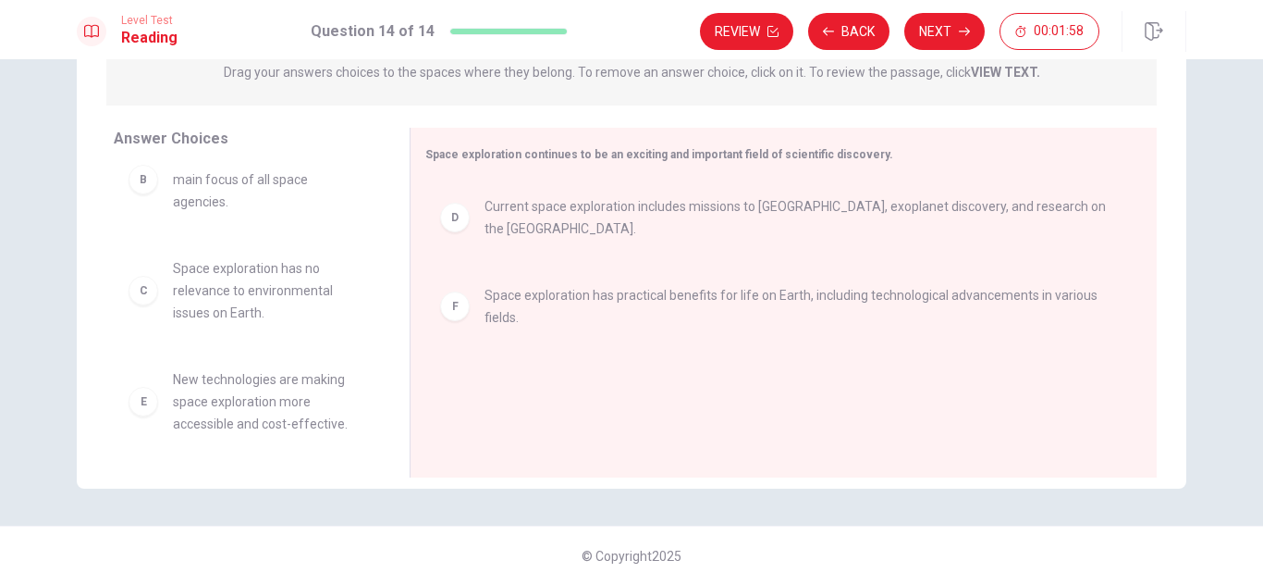
scroll to position [100, 0]
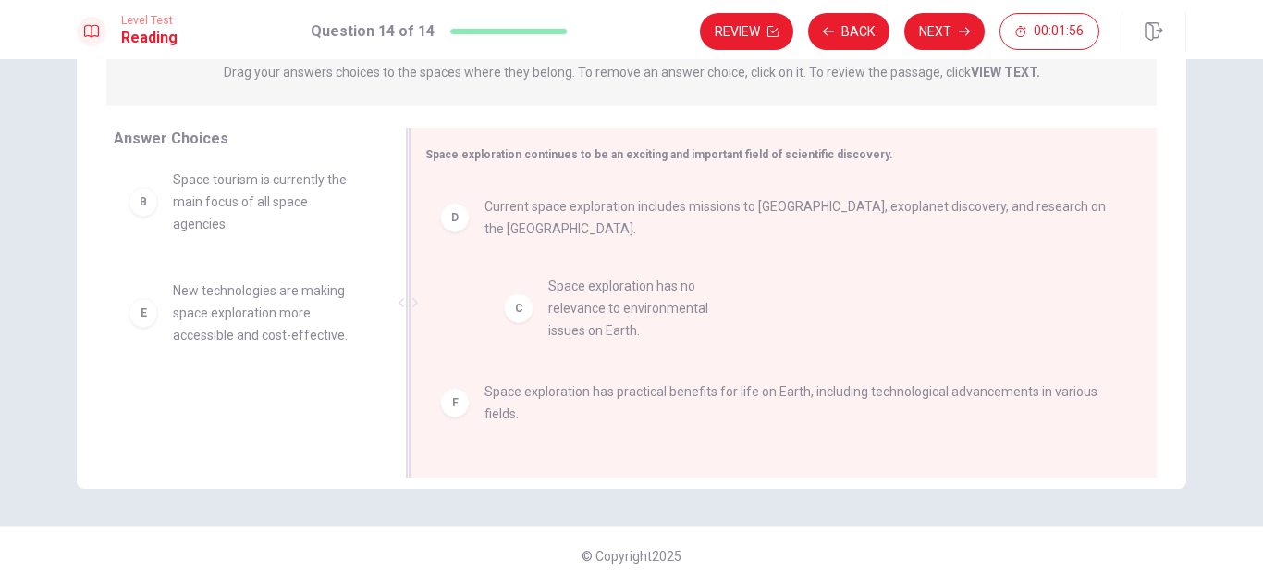
drag, startPoint x: 141, startPoint y: 284, endPoint x: 522, endPoint y: 302, distance: 381.5
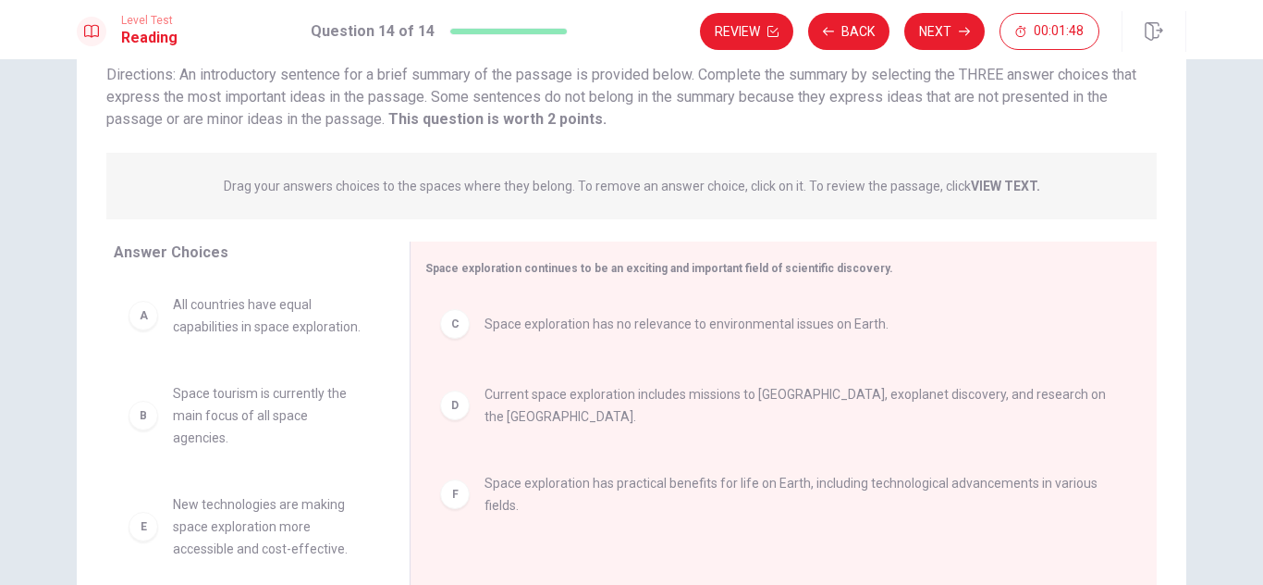
scroll to position [0, 0]
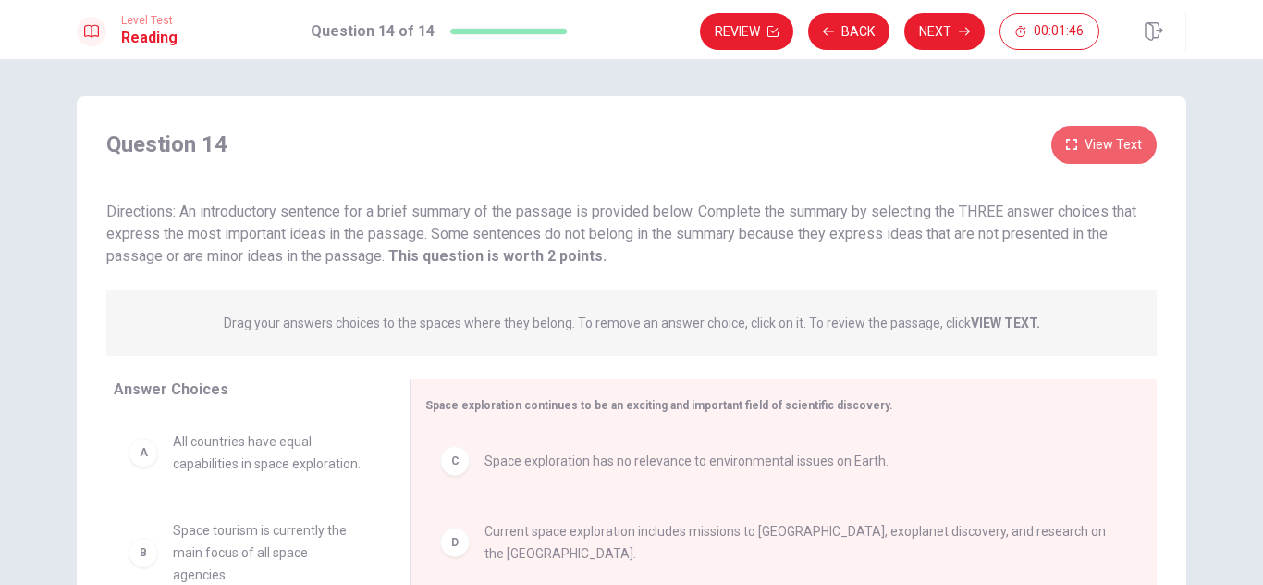
click at [1109, 138] on button "View Text" at bounding box center [1104, 145] width 105 height 38
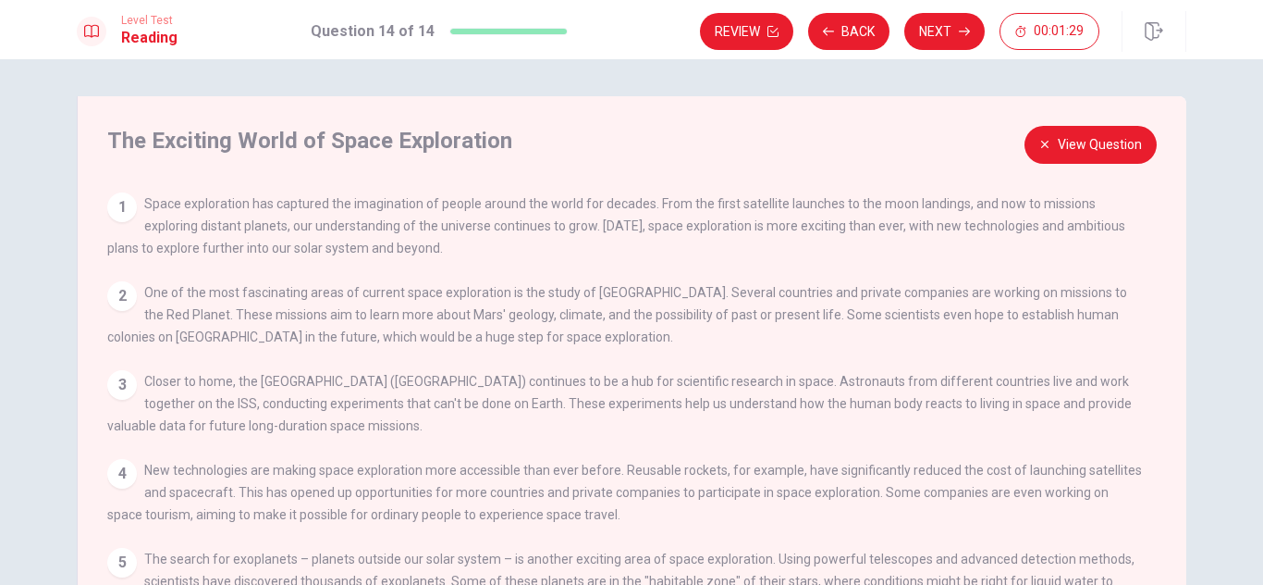
click at [1072, 147] on button "View Question" at bounding box center [1091, 145] width 132 height 38
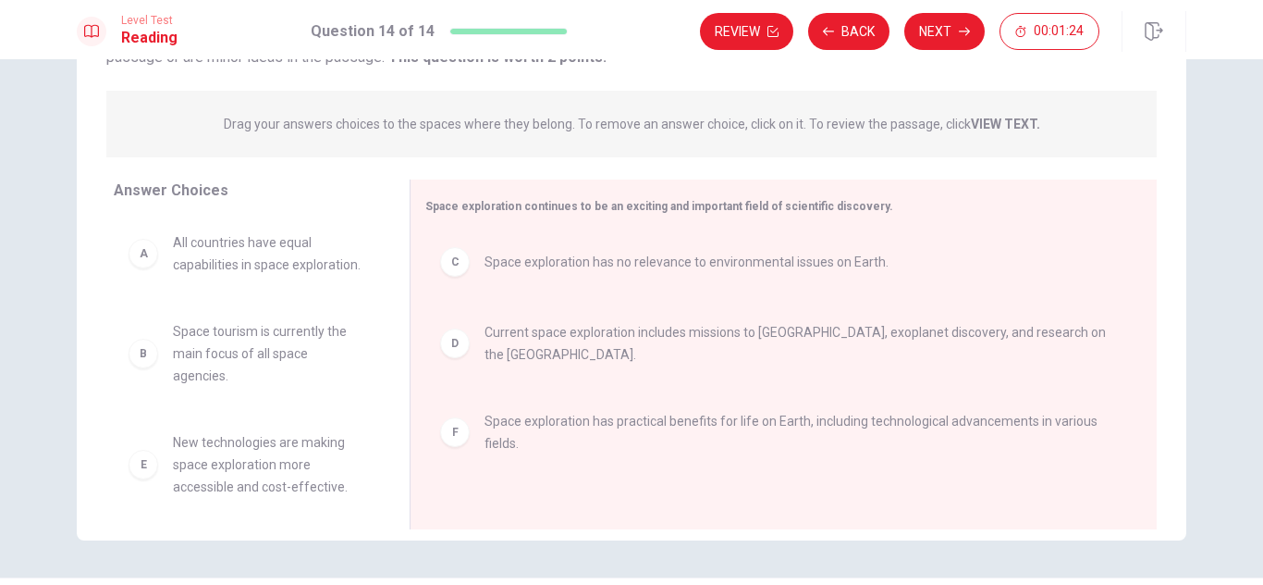
scroll to position [202, 0]
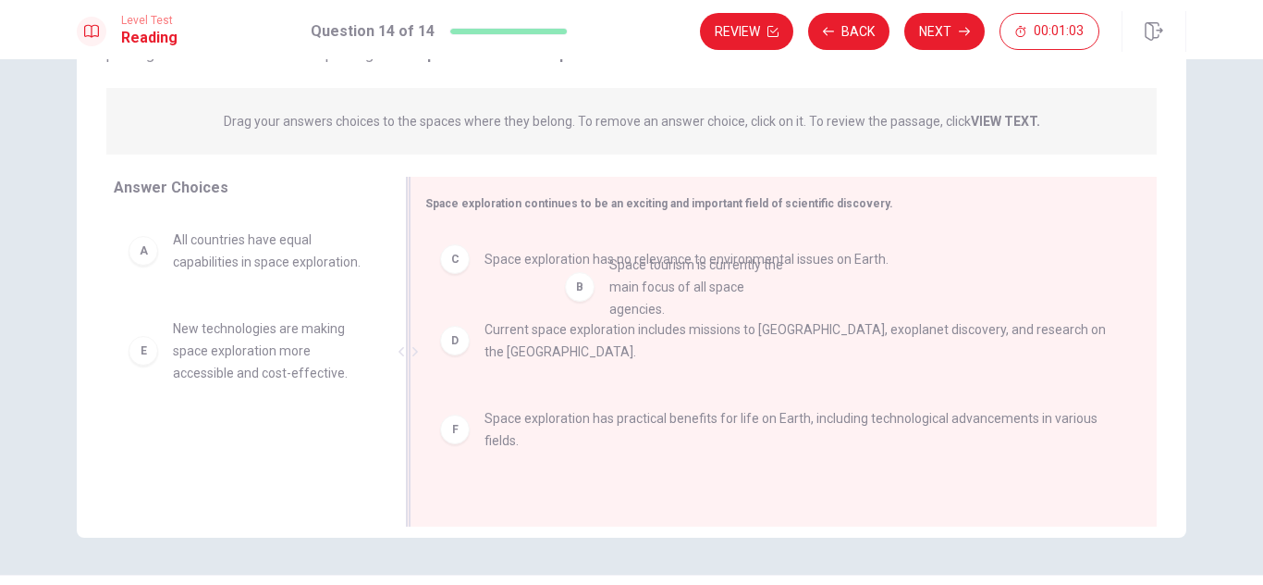
drag, startPoint x: 297, startPoint y: 355, endPoint x: 751, endPoint y: 292, distance: 458.5
drag, startPoint x: 141, startPoint y: 333, endPoint x: 589, endPoint y: 275, distance: 452.3
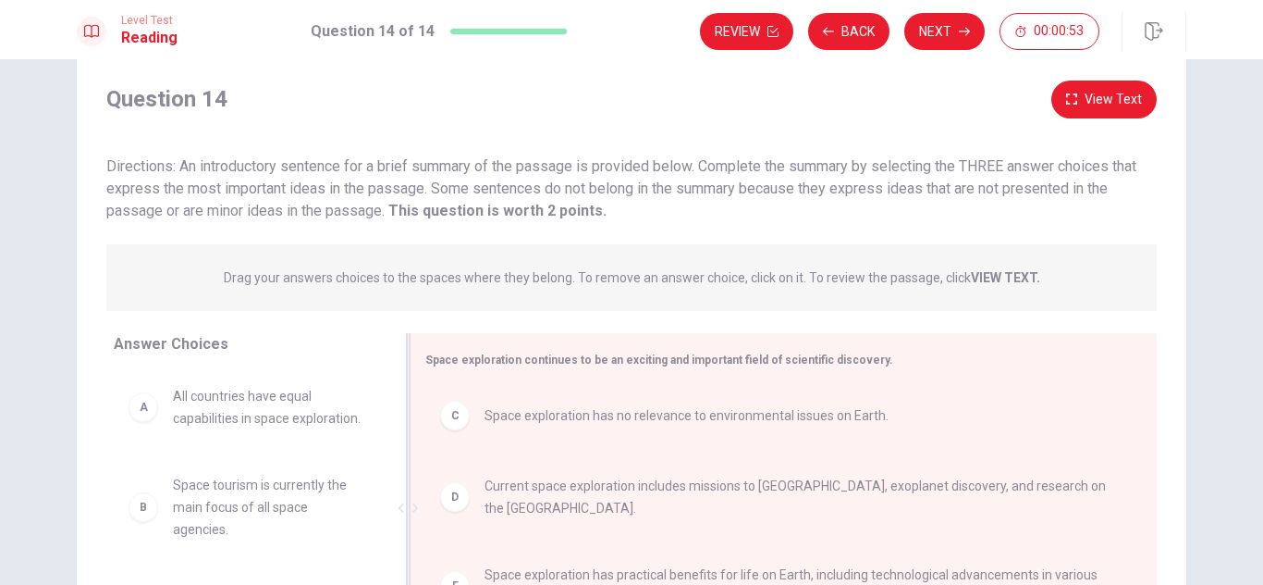
scroll to position [251, 0]
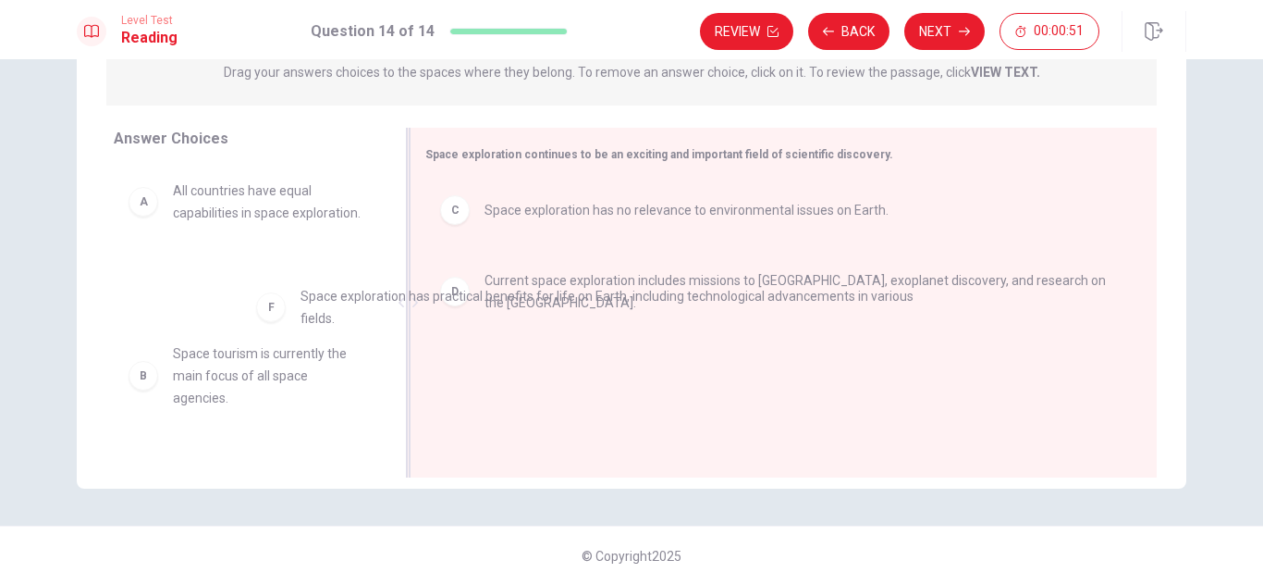
drag, startPoint x: 454, startPoint y: 370, endPoint x: 247, endPoint y: 295, distance: 220.3
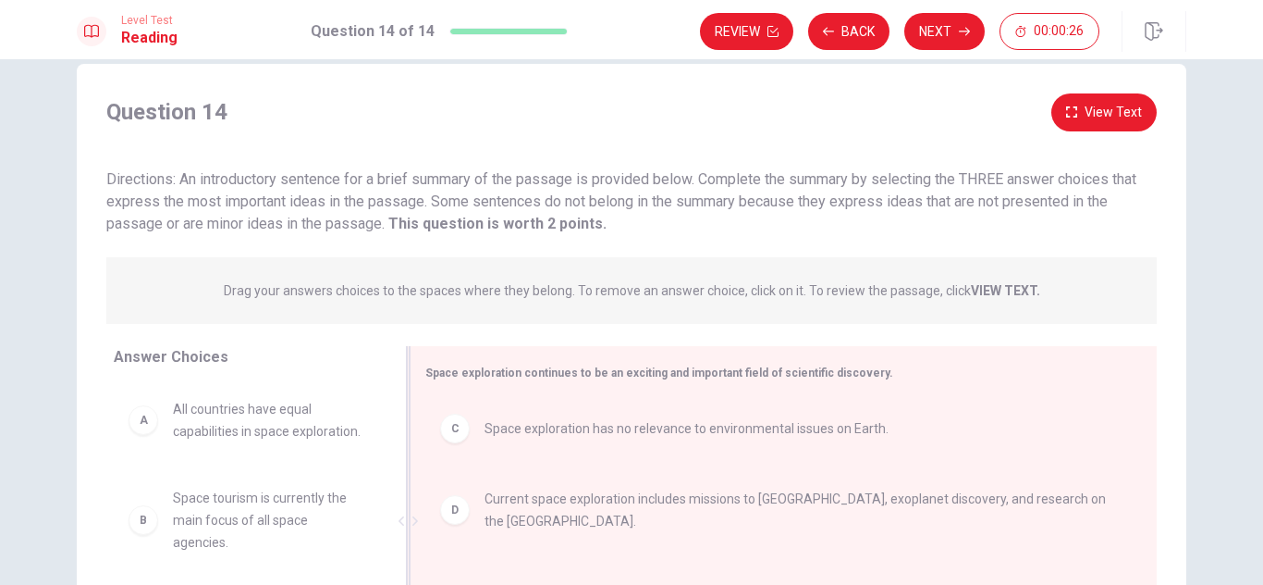
scroll to position [36, 0]
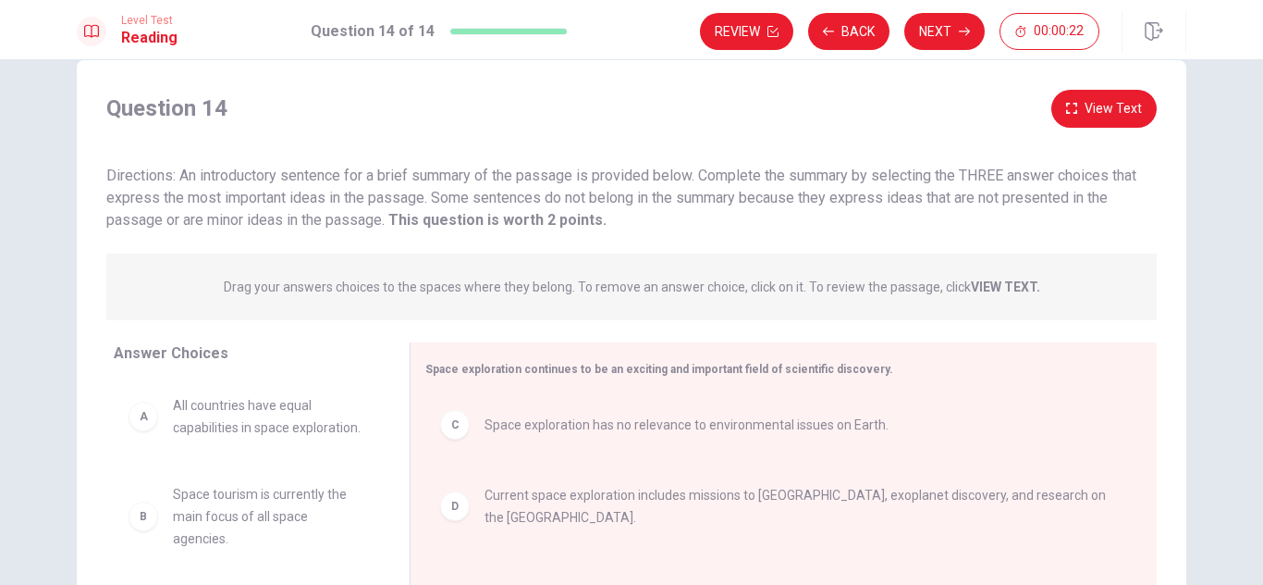
click at [941, 51] on div "Review Back Next 00:00:22" at bounding box center [943, 31] width 486 height 41
click at [954, 31] on button "Next" at bounding box center [945, 31] width 80 height 37
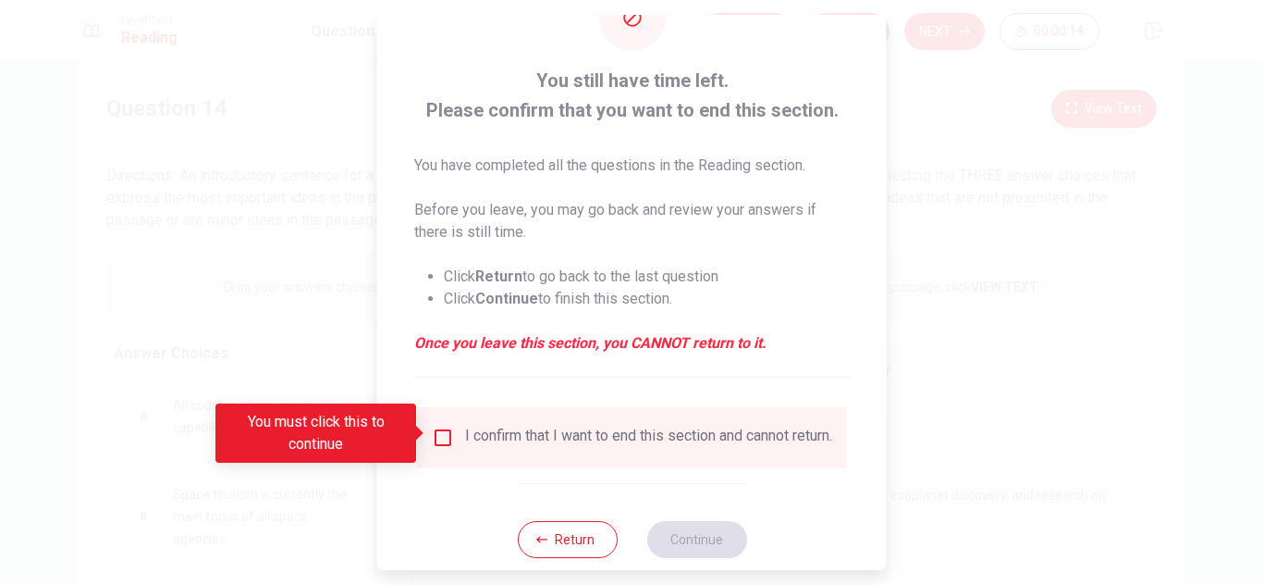
scroll to position [72, 0]
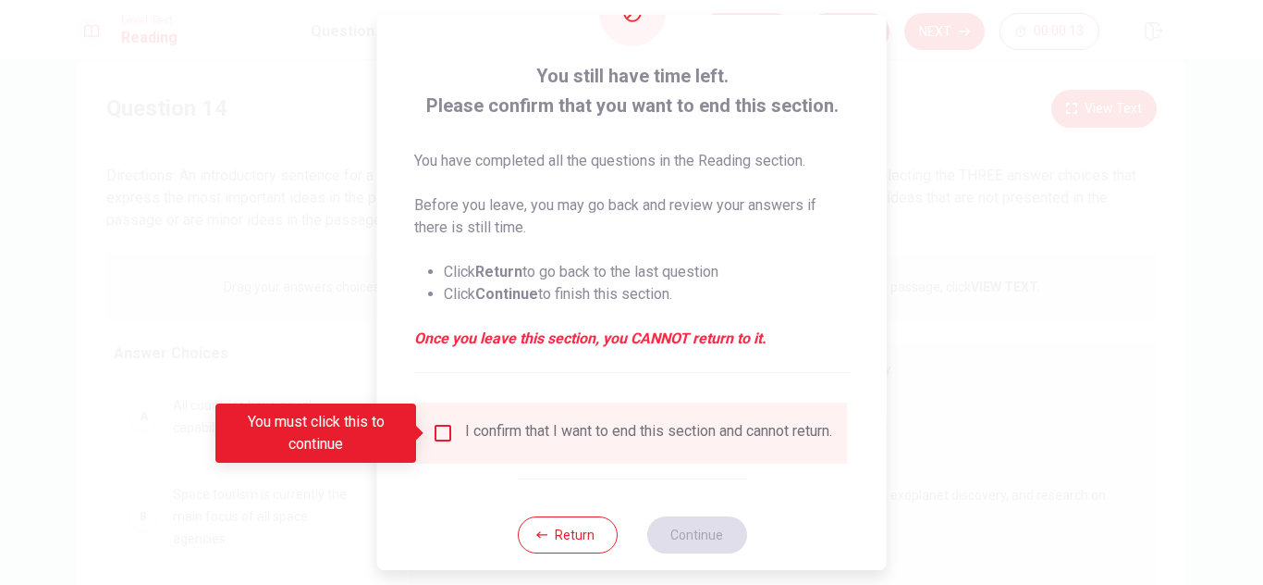
click at [1023, 265] on div at bounding box center [631, 292] width 1263 height 585
click at [549, 553] on button "Return" at bounding box center [567, 534] width 100 height 37
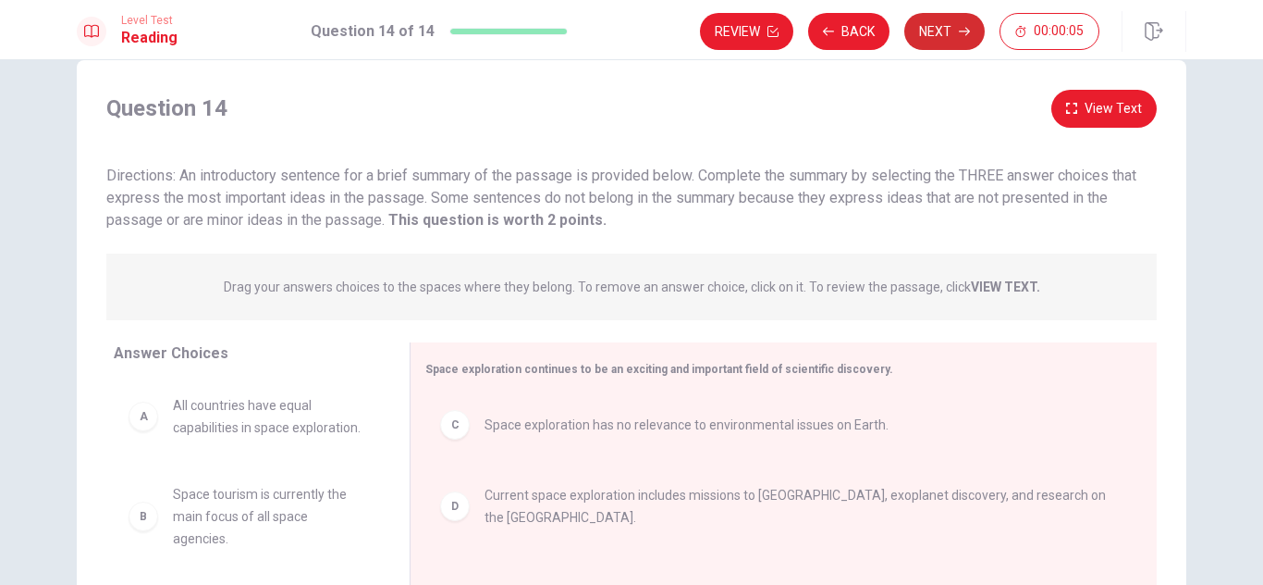
click at [957, 29] on button "Next" at bounding box center [945, 31] width 80 height 37
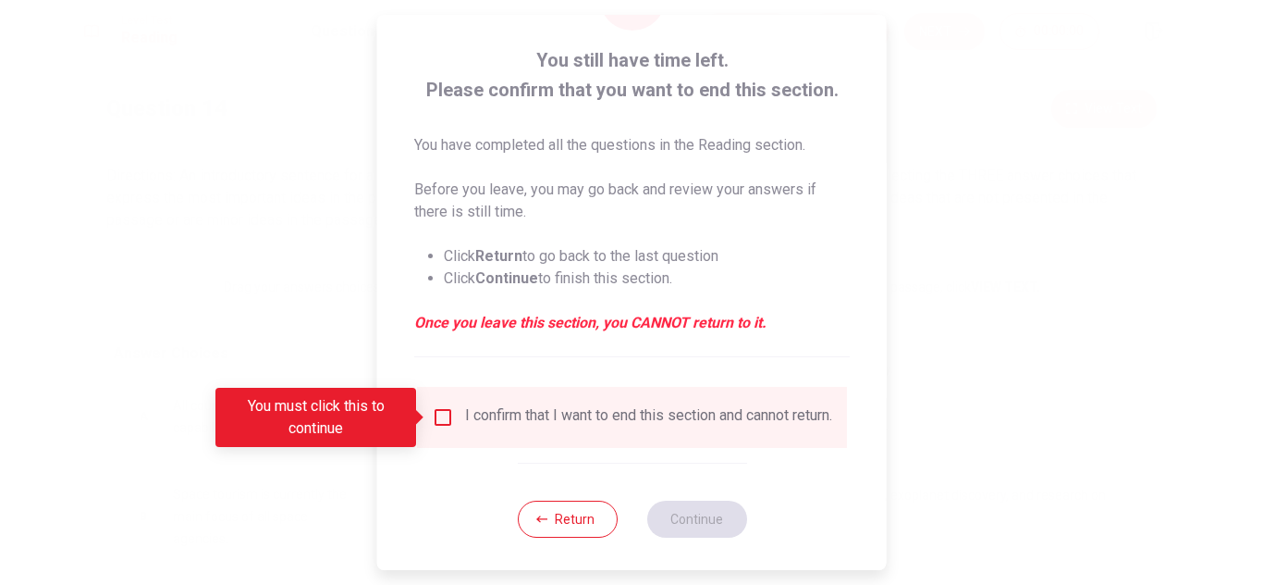
scroll to position [105, 0]
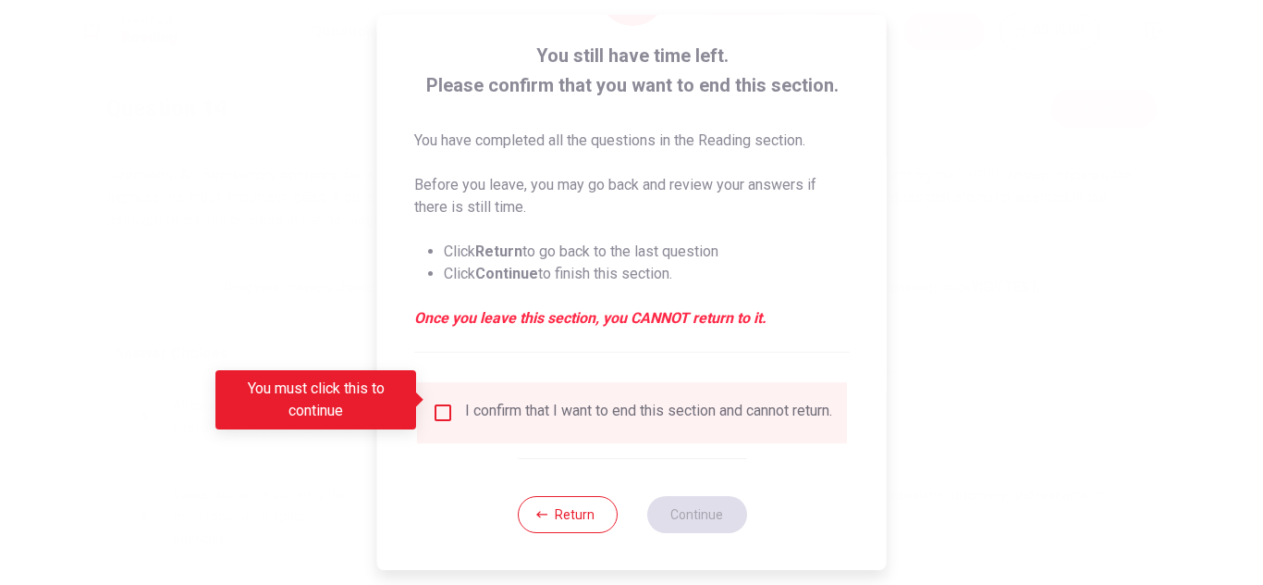
click at [1124, 280] on div at bounding box center [631, 292] width 1263 height 585
click at [570, 530] on button "Return" at bounding box center [567, 514] width 100 height 37
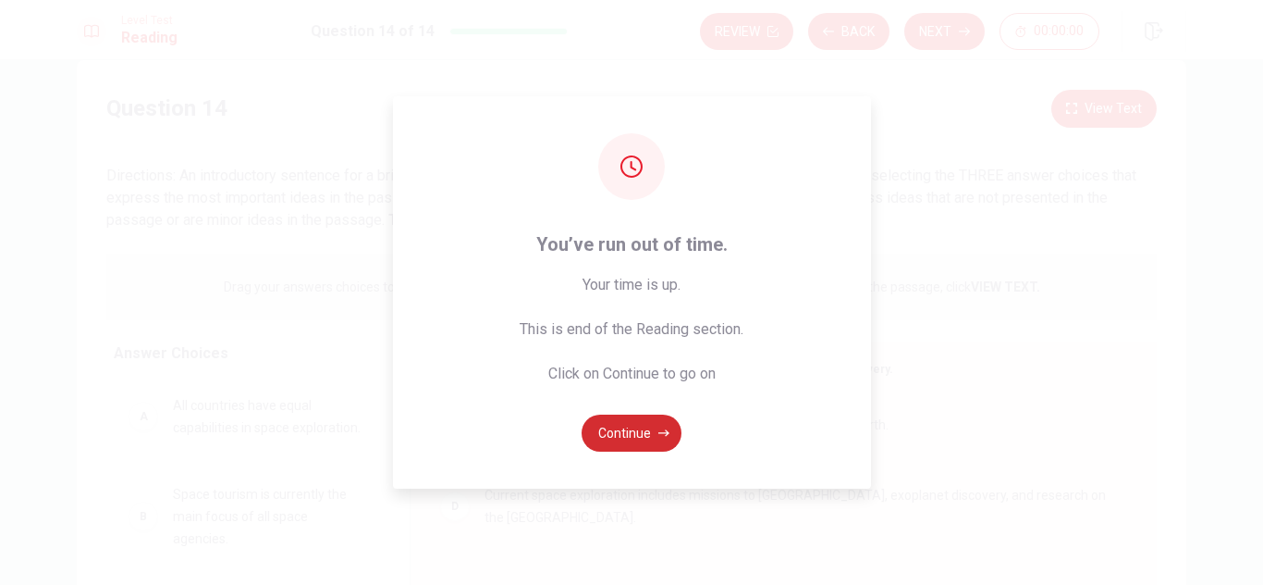
click at [627, 426] on button "Continue" at bounding box center [632, 432] width 100 height 37
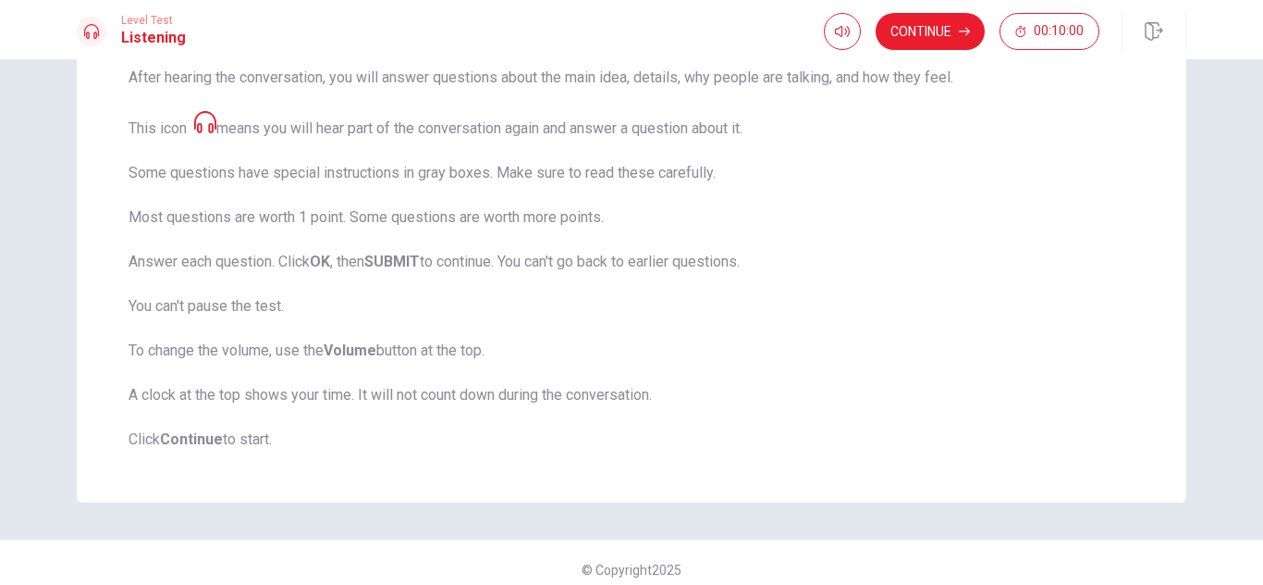
scroll to position [283, 0]
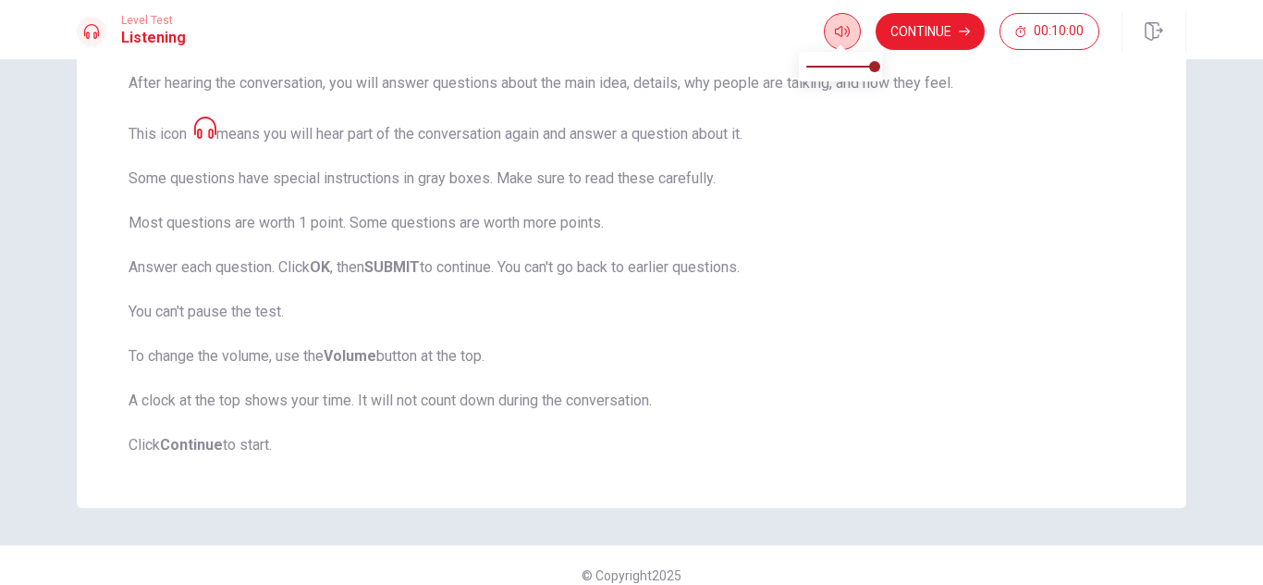
click at [835, 31] on icon "button" at bounding box center [842, 31] width 15 height 15
click at [933, 27] on button "Continue" at bounding box center [930, 31] width 109 height 37
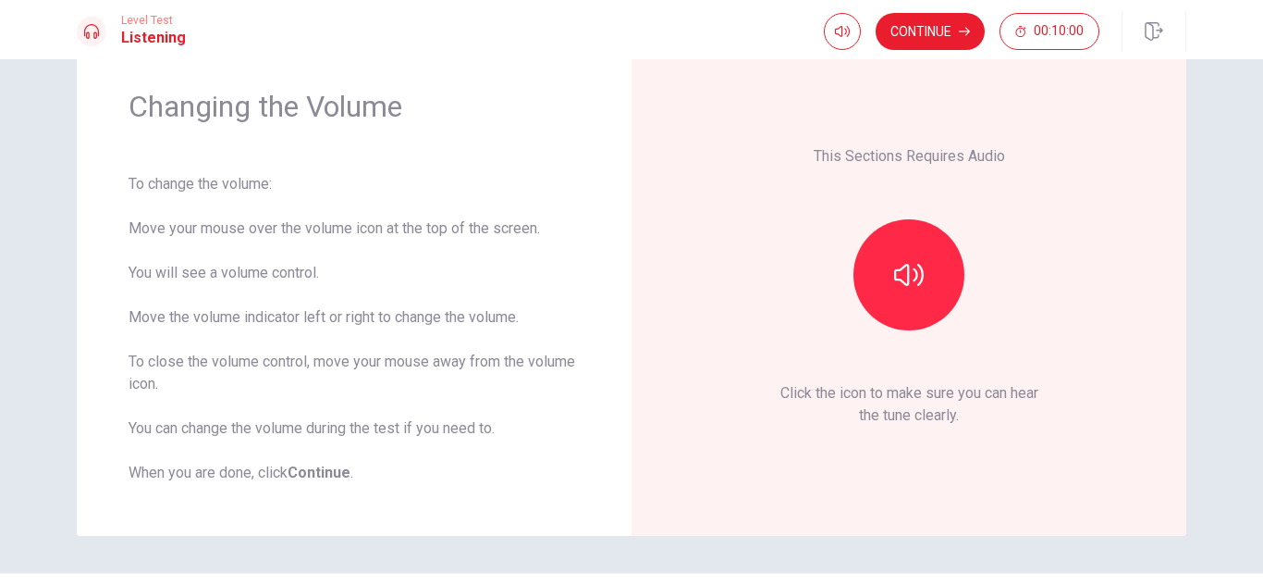
scroll to position [66, 0]
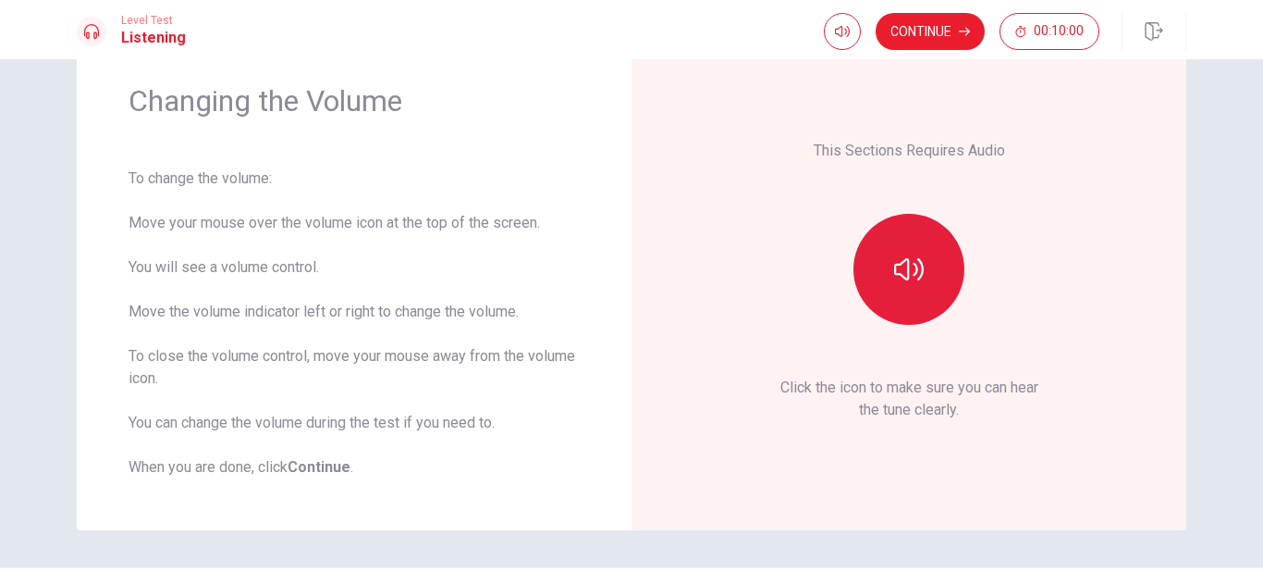
click at [907, 277] on icon "button" at bounding box center [909, 269] width 30 height 22
click at [932, 31] on button "Continue" at bounding box center [930, 31] width 109 height 37
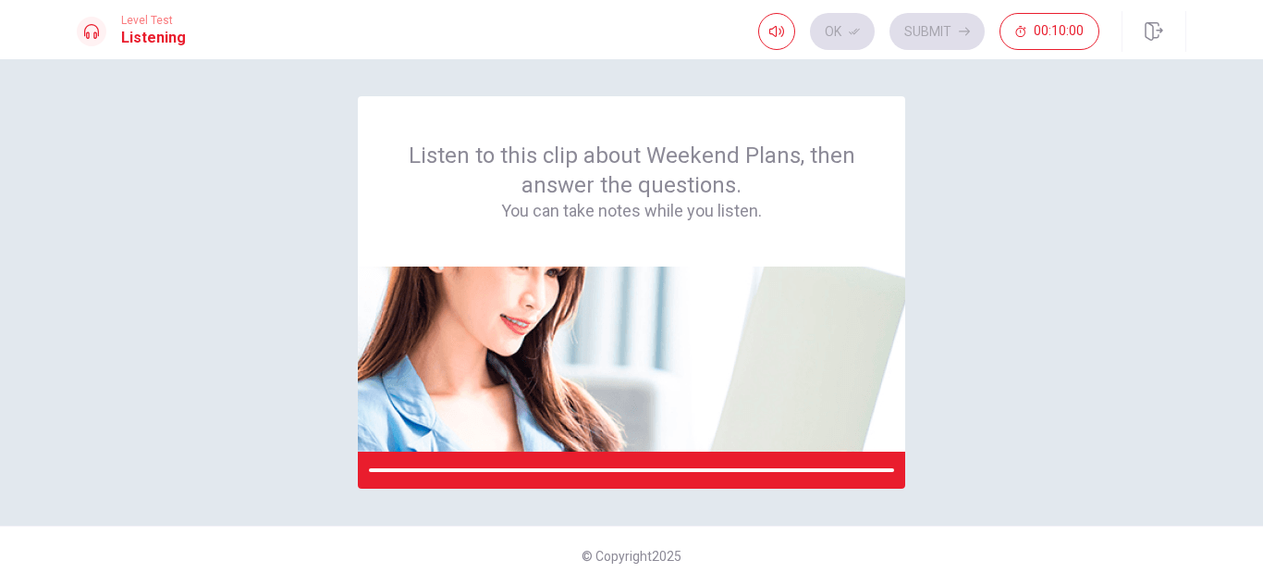
scroll to position [0, 0]
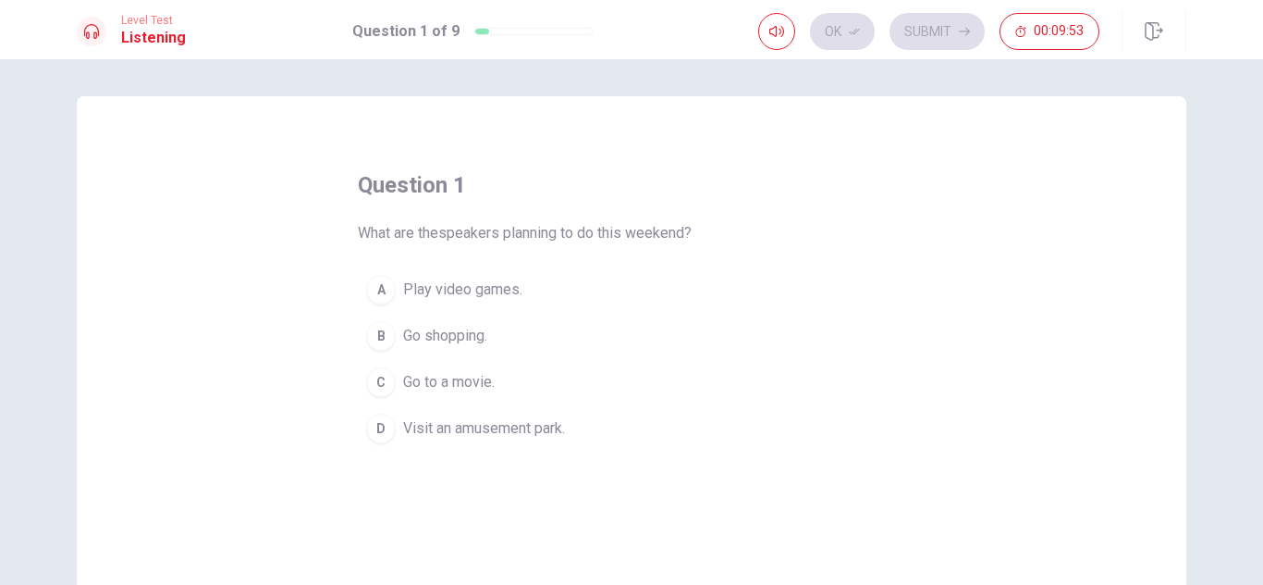
click at [376, 425] on div "D" at bounding box center [381, 428] width 30 height 30
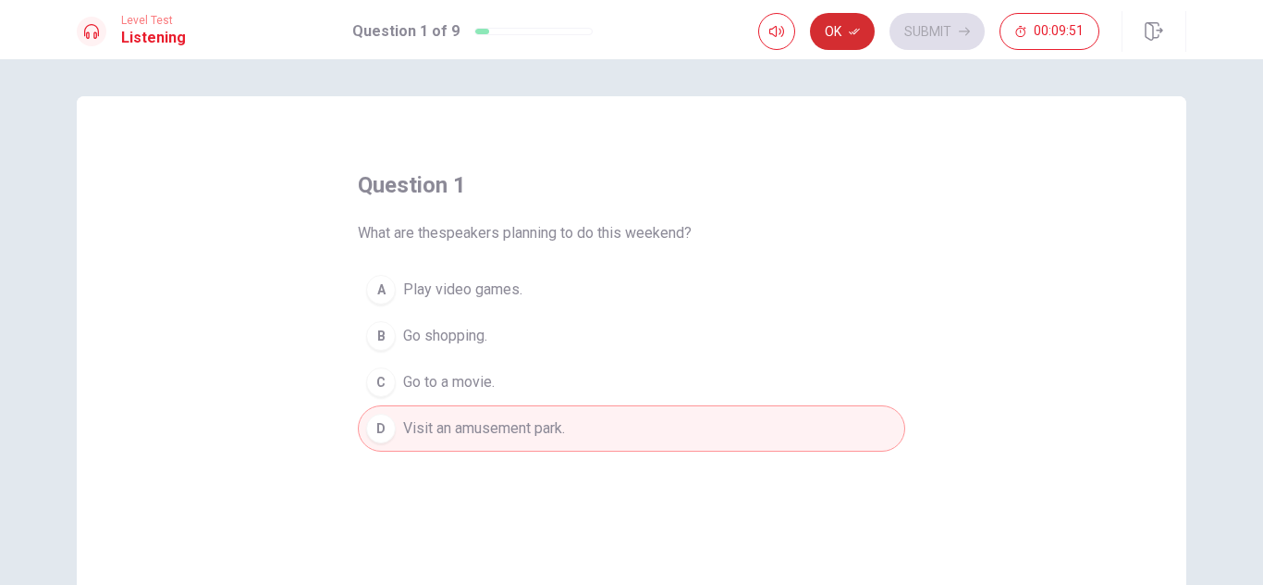
click at [844, 30] on button "Ok" at bounding box center [842, 31] width 65 height 37
click at [947, 31] on button "Submit" at bounding box center [937, 31] width 95 height 37
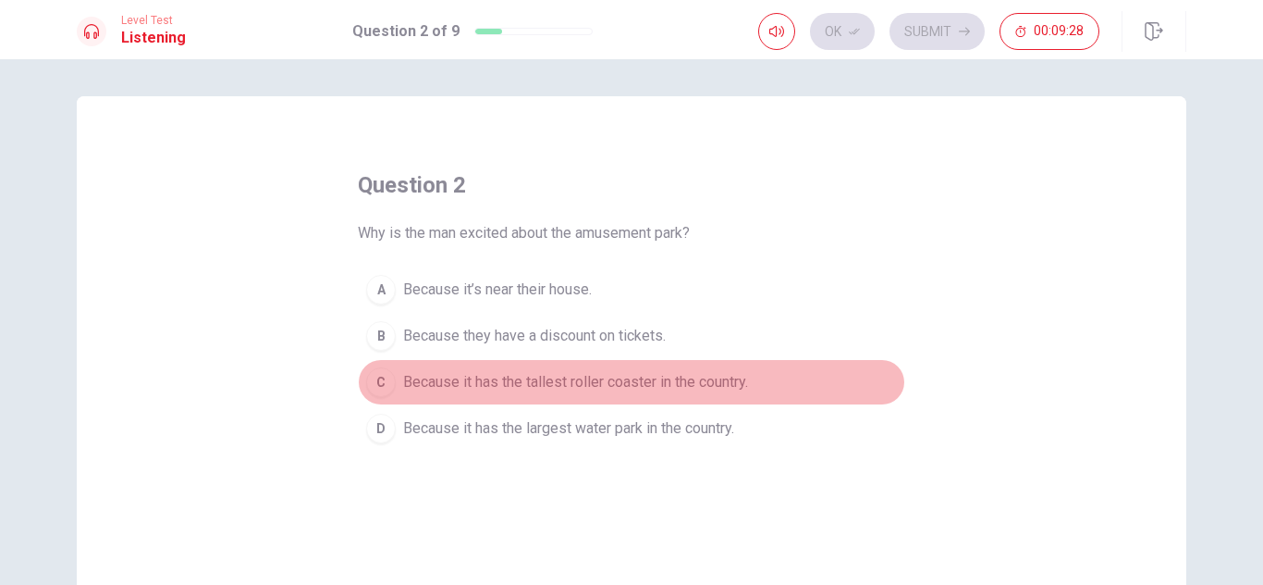
click at [379, 376] on div "C" at bounding box center [381, 382] width 30 height 30
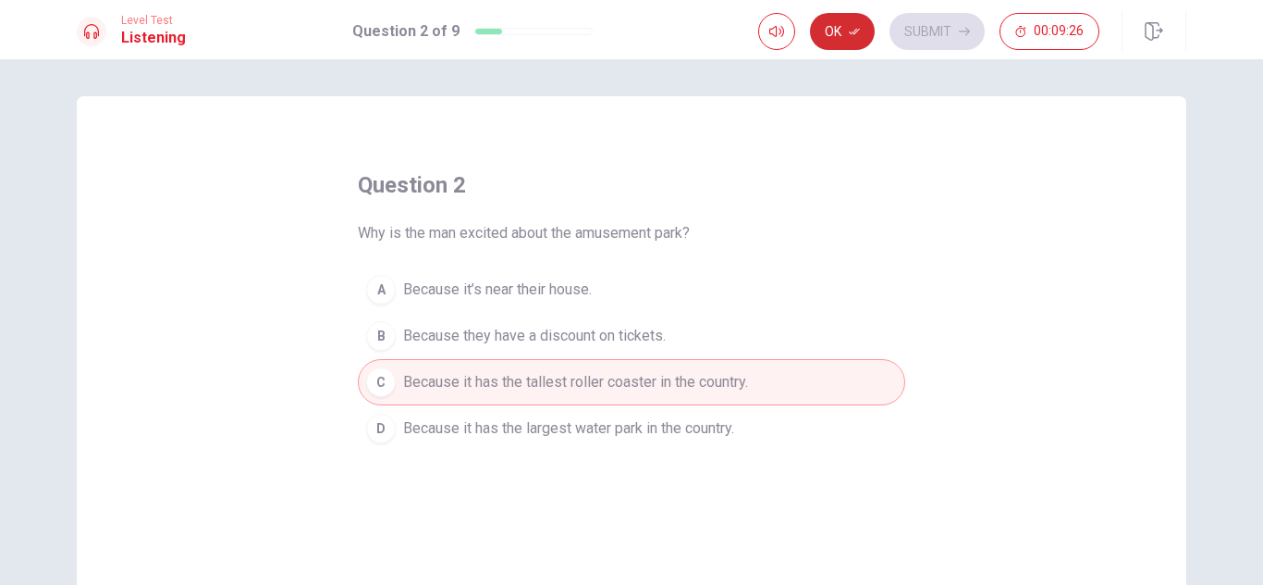
click at [842, 27] on button "Ok" at bounding box center [842, 31] width 65 height 37
click at [971, 31] on button "Submit" at bounding box center [937, 31] width 95 height 37
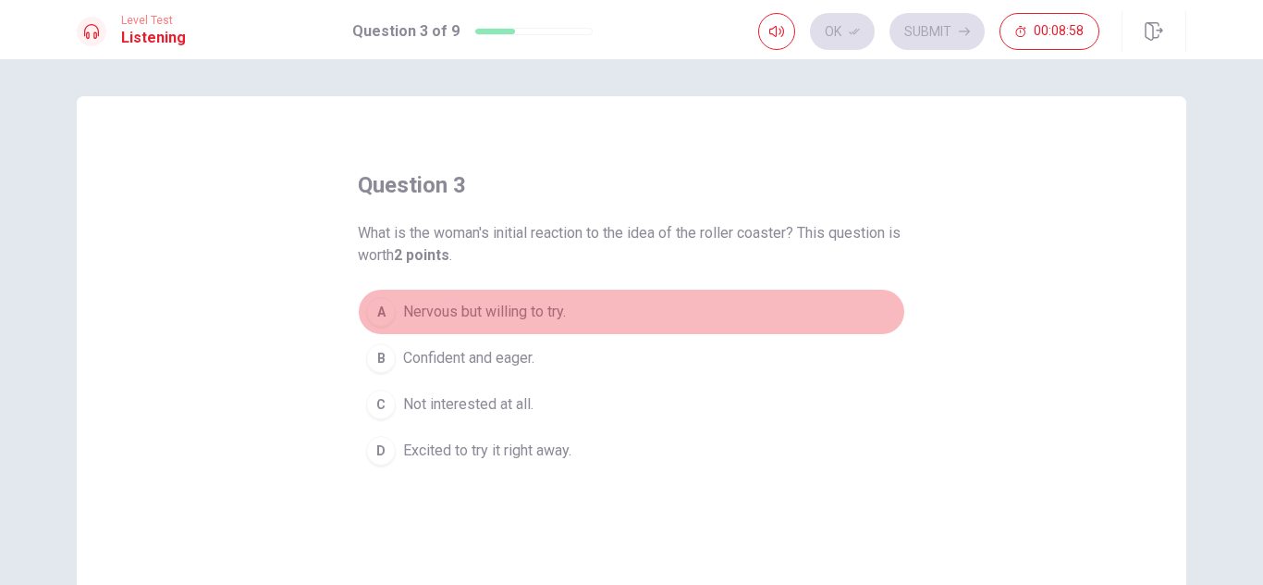
click at [382, 313] on div "A" at bounding box center [381, 312] width 30 height 30
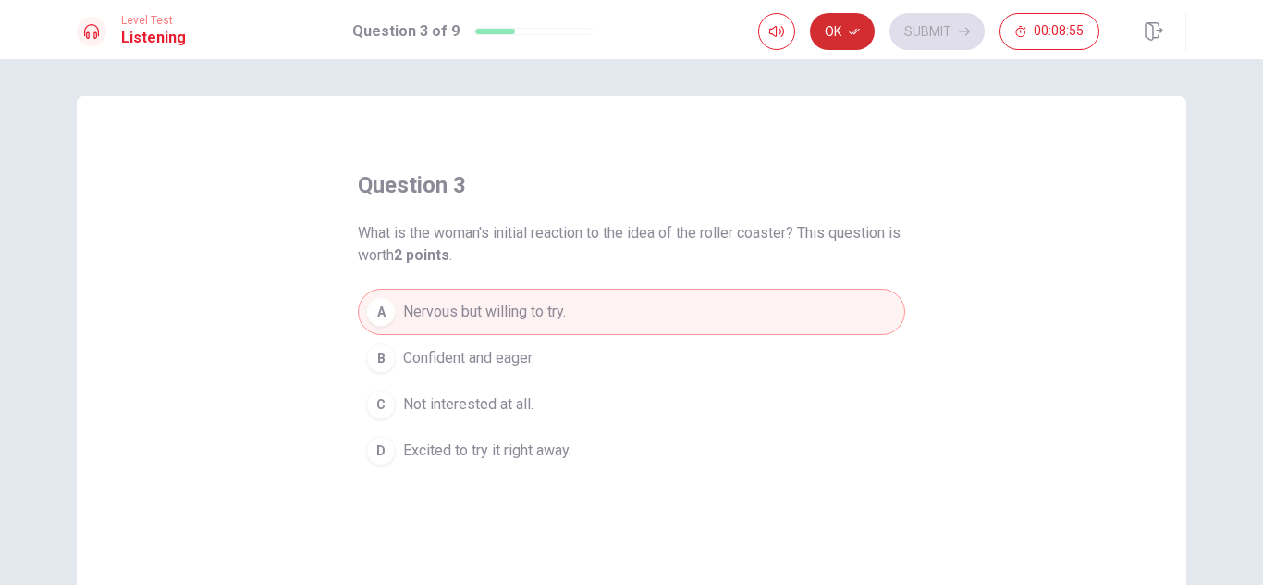
click at [834, 32] on button "Ok" at bounding box center [842, 31] width 65 height 37
click at [943, 26] on button "Submit" at bounding box center [937, 31] width 95 height 37
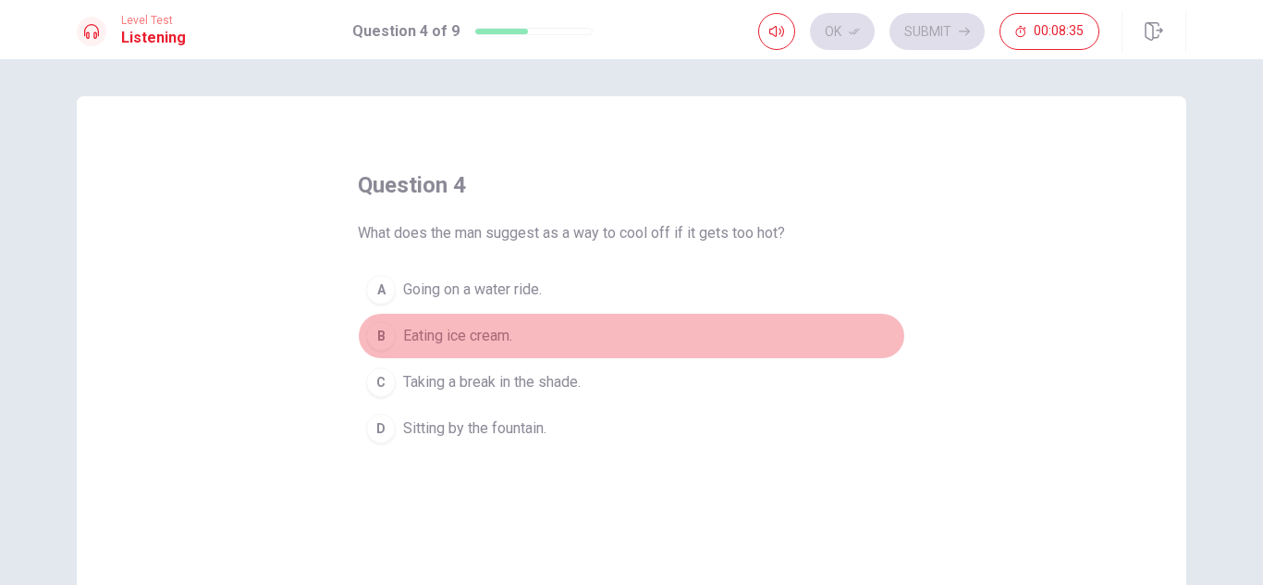
click at [384, 337] on div "B" at bounding box center [381, 336] width 30 height 30
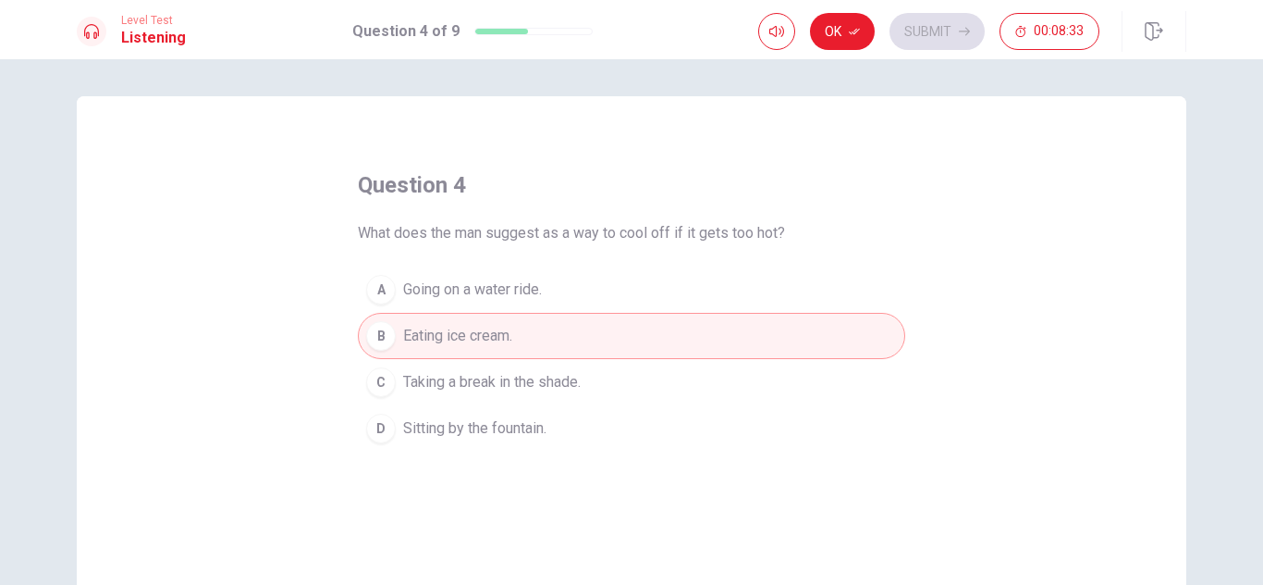
click at [380, 430] on div "D" at bounding box center [381, 428] width 30 height 30
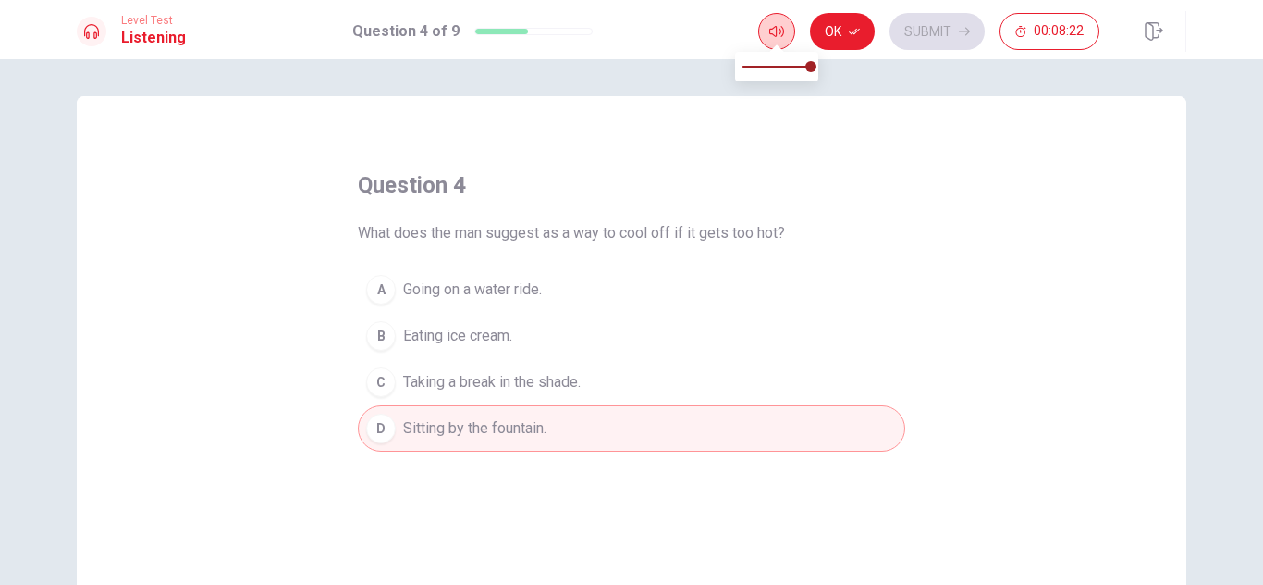
click at [787, 27] on button "button" at bounding box center [776, 31] width 37 height 37
click at [830, 31] on button "Ok" at bounding box center [842, 31] width 65 height 37
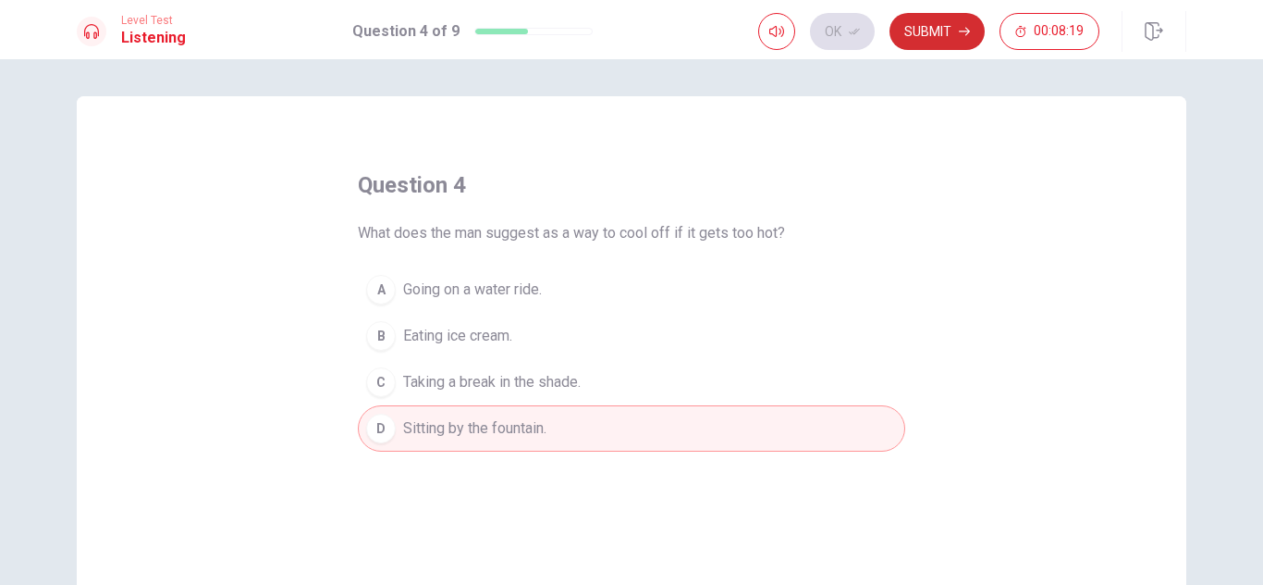
click at [933, 27] on button "Submit" at bounding box center [937, 31] width 95 height 37
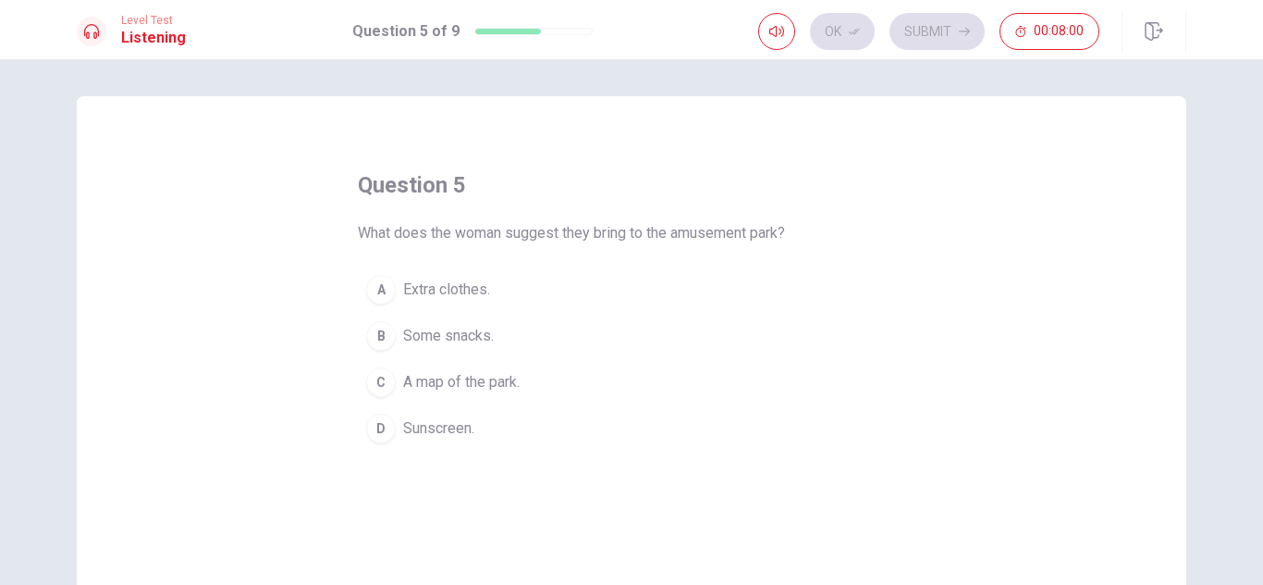
click at [380, 333] on div "B" at bounding box center [381, 336] width 30 height 30
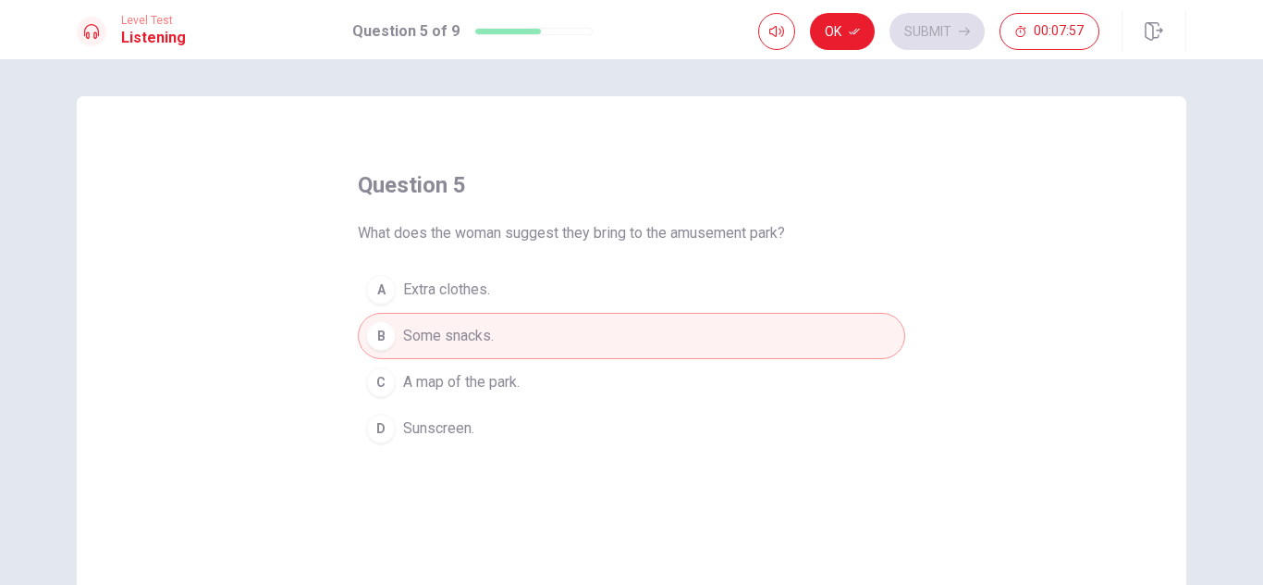
click at [376, 390] on div "C" at bounding box center [381, 382] width 30 height 30
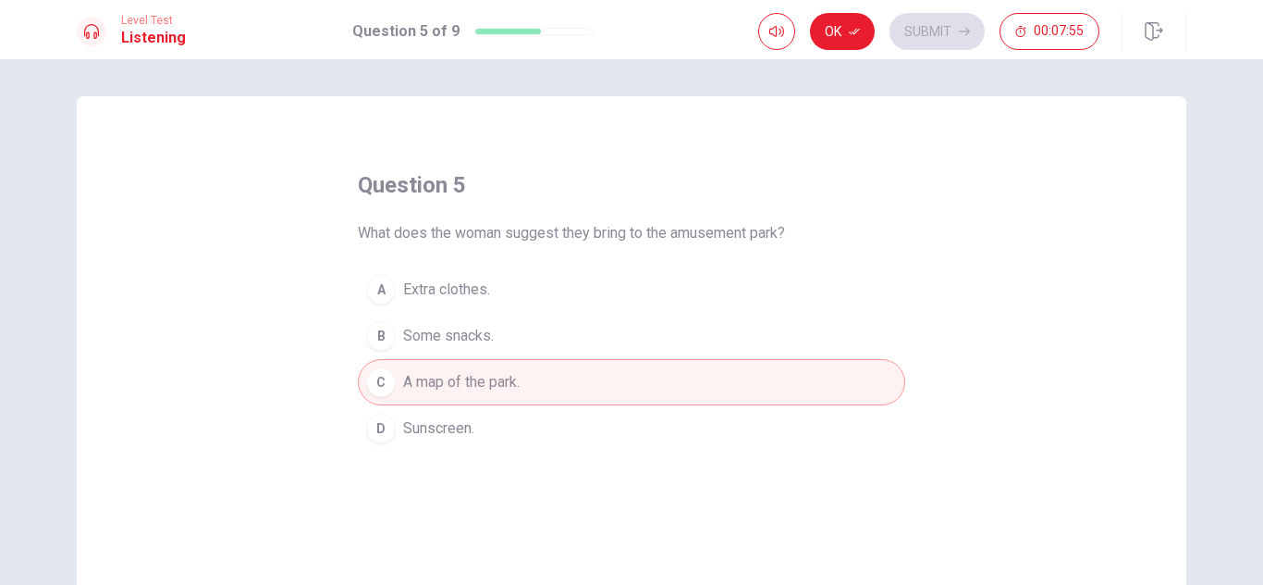
click at [379, 296] on div "A" at bounding box center [381, 290] width 30 height 30
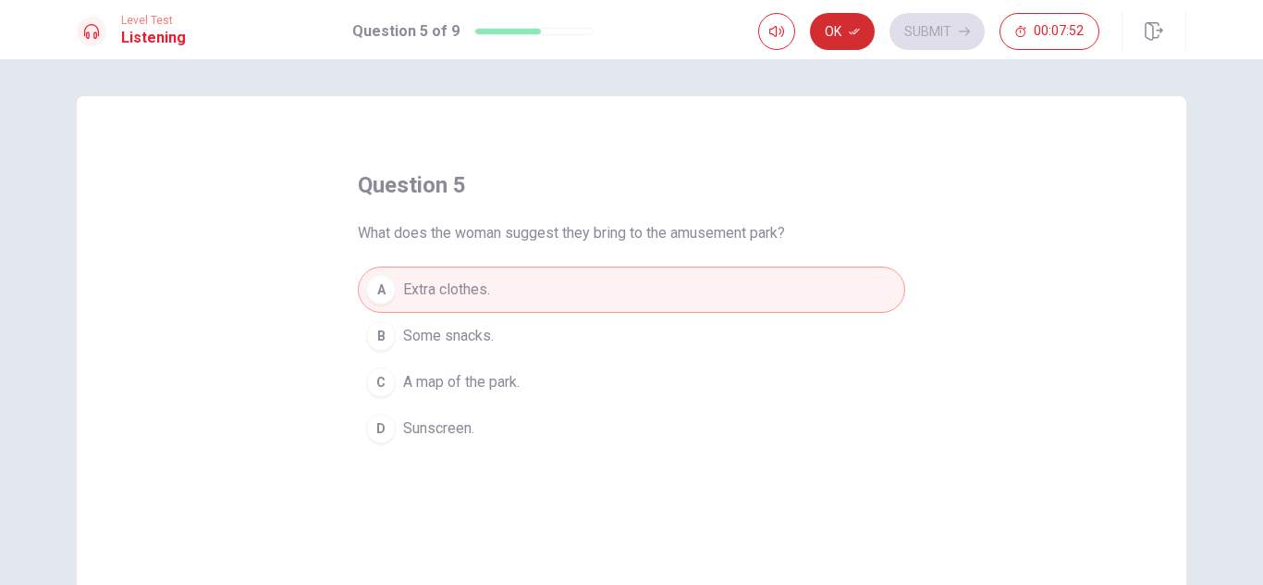
click at [850, 33] on icon "button" at bounding box center [854, 31] width 11 height 11
click at [952, 34] on button "Submit" at bounding box center [937, 31] width 95 height 37
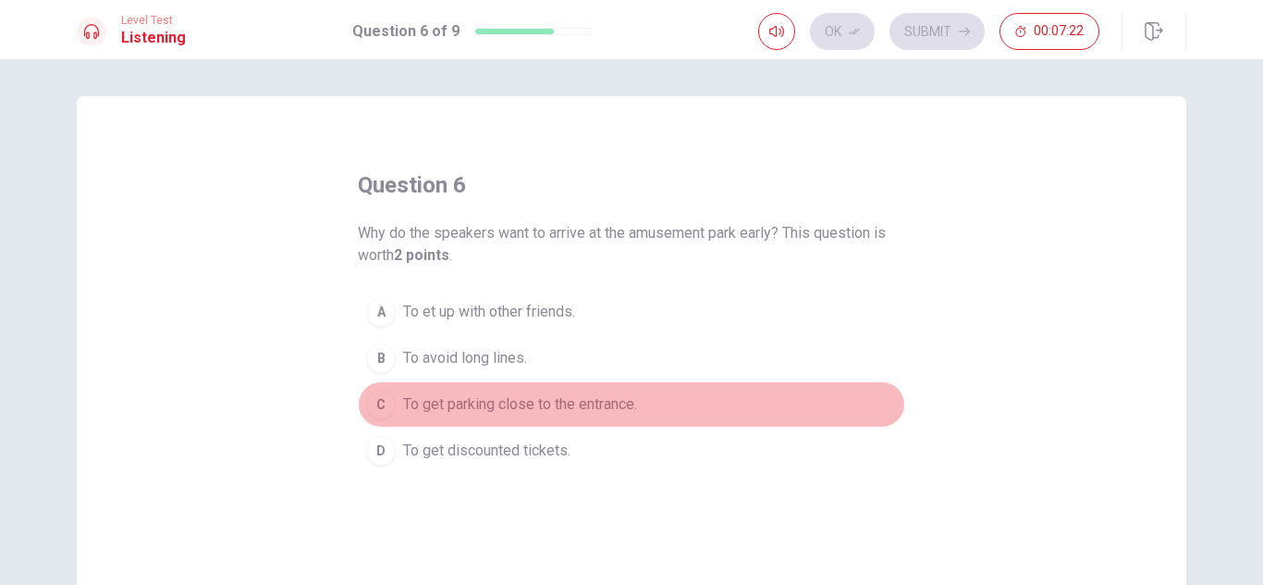
click at [387, 399] on div "C" at bounding box center [381, 404] width 30 height 30
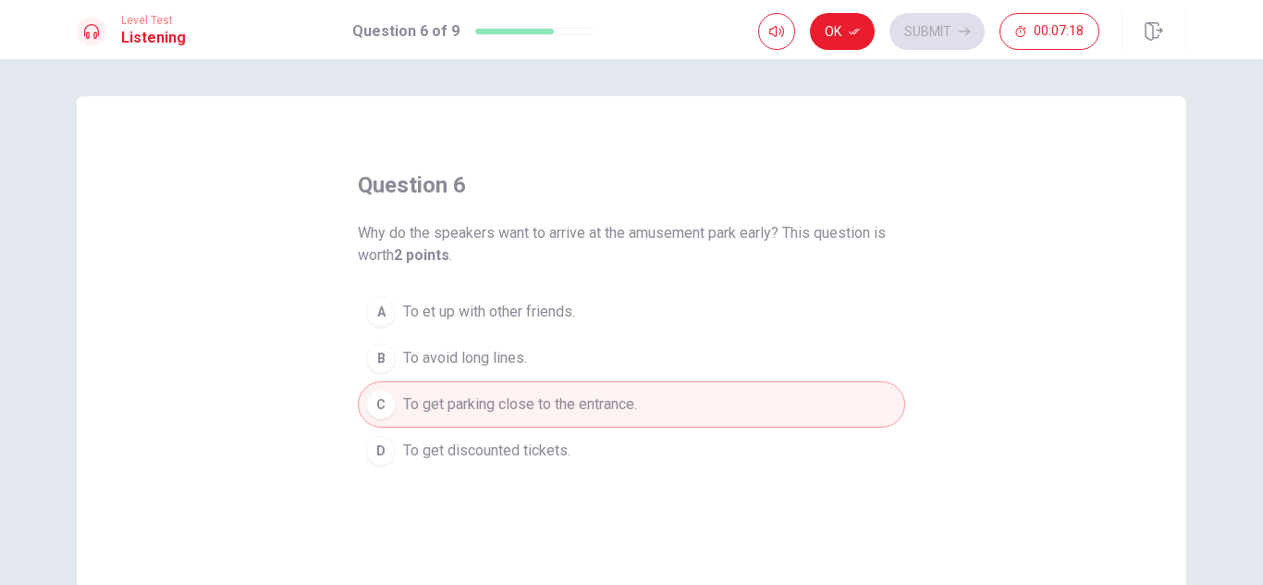
click at [386, 355] on div "B" at bounding box center [381, 358] width 30 height 30
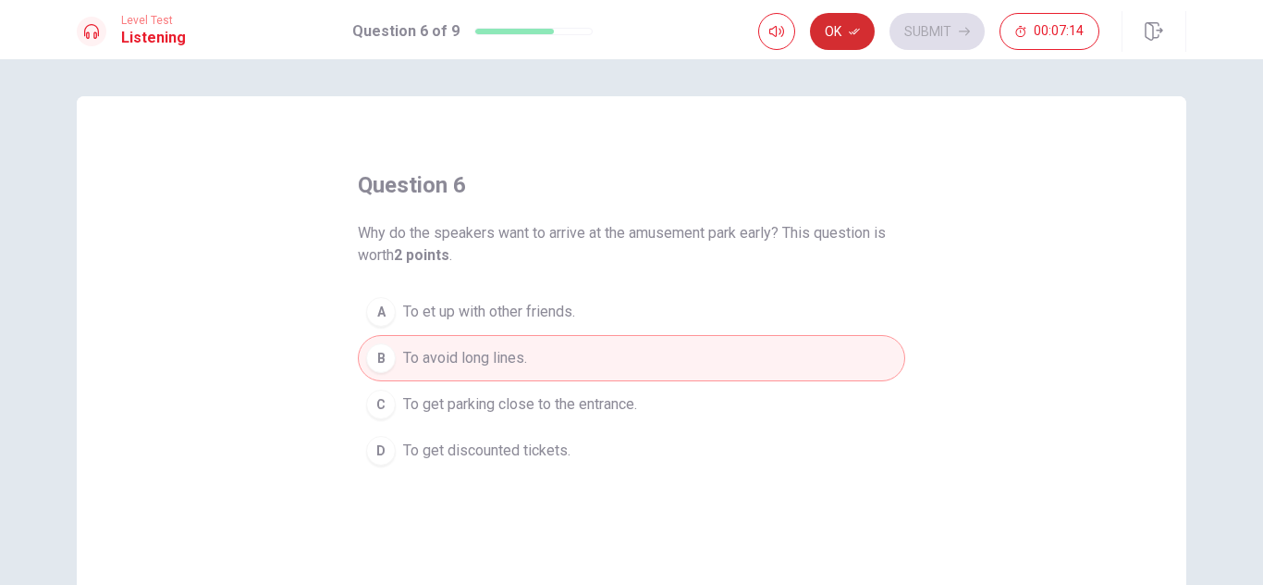
click at [825, 25] on button "Ok" at bounding box center [842, 31] width 65 height 37
click at [935, 25] on button "Submit" at bounding box center [937, 31] width 95 height 37
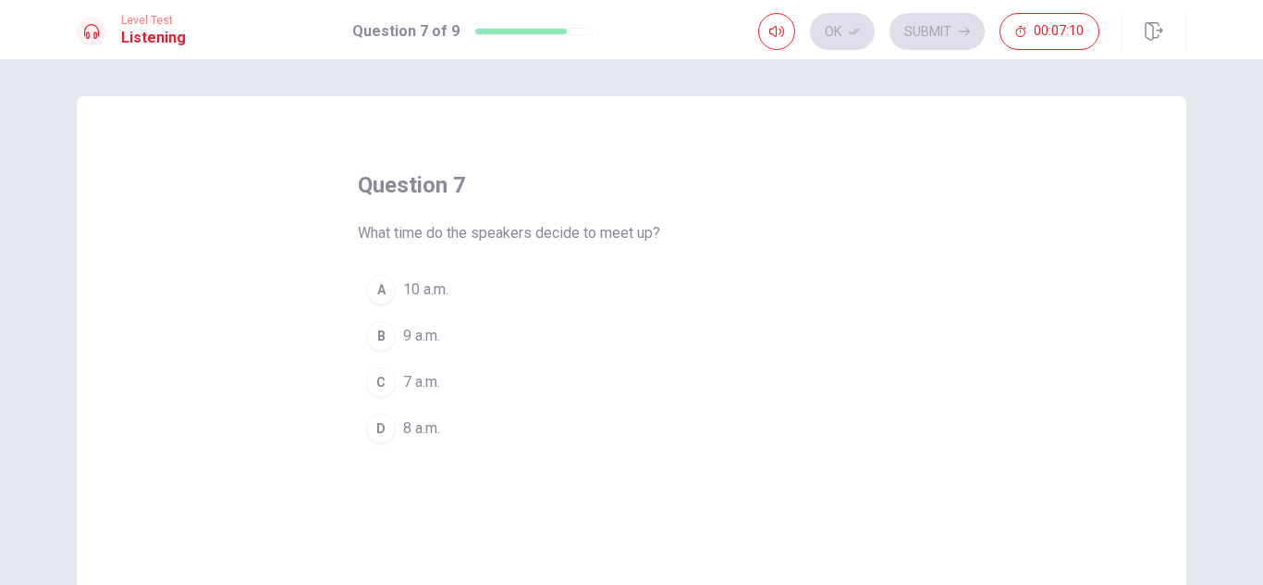
click at [373, 333] on div "B" at bounding box center [381, 336] width 30 height 30
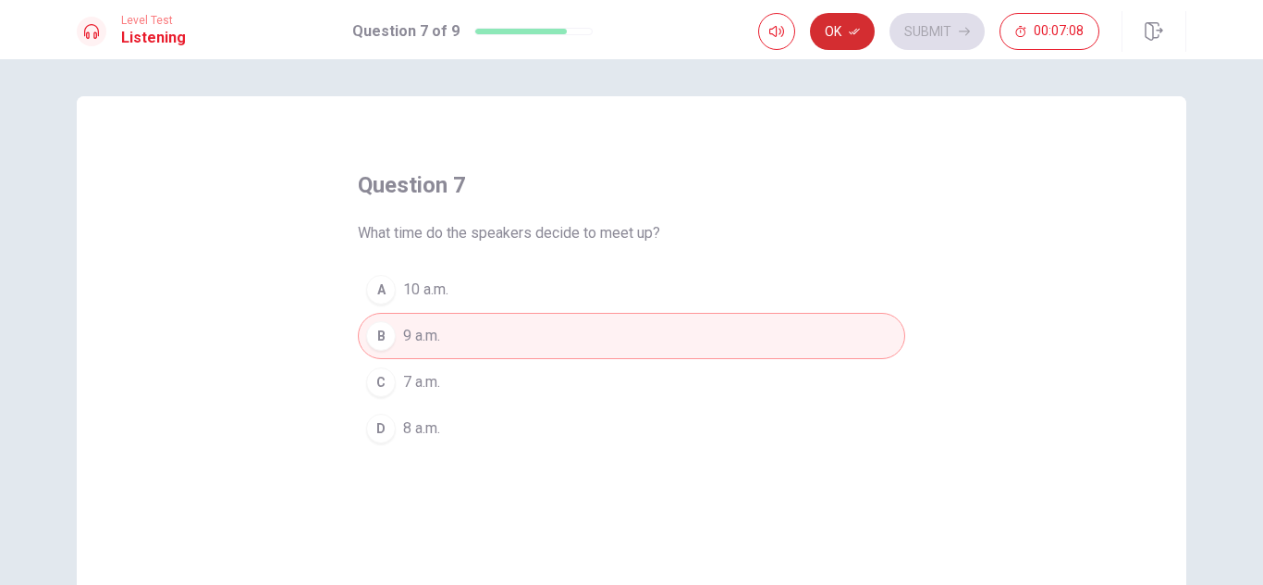
click at [856, 22] on button "Ok" at bounding box center [842, 31] width 65 height 37
click at [946, 24] on button "Submit" at bounding box center [937, 31] width 95 height 37
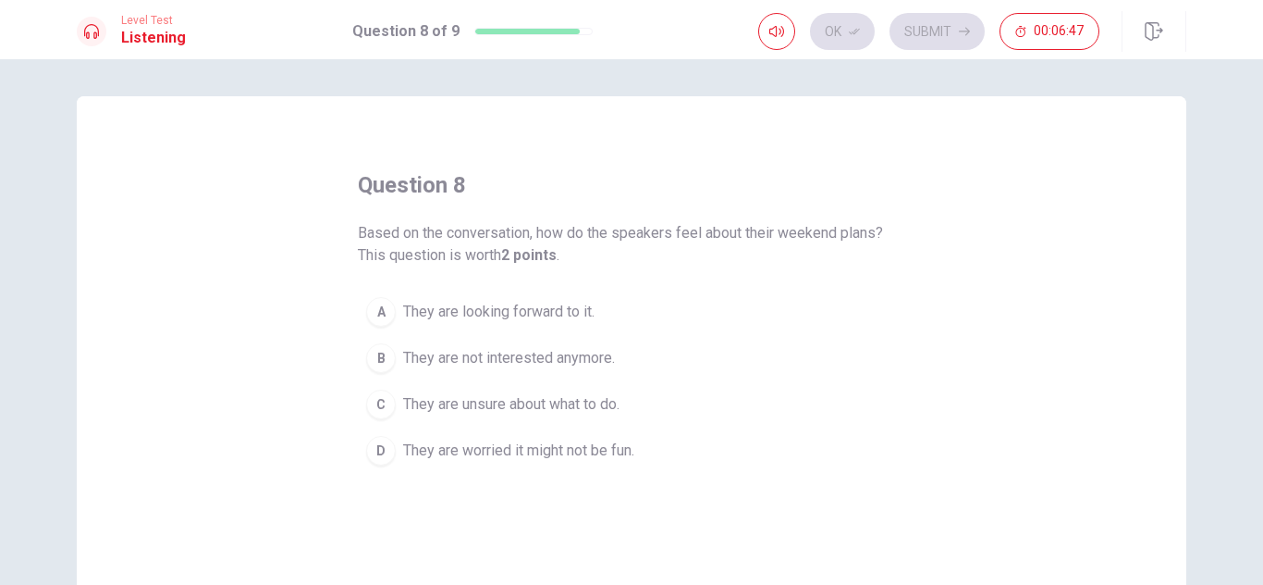
click at [384, 305] on div "A" at bounding box center [381, 312] width 30 height 30
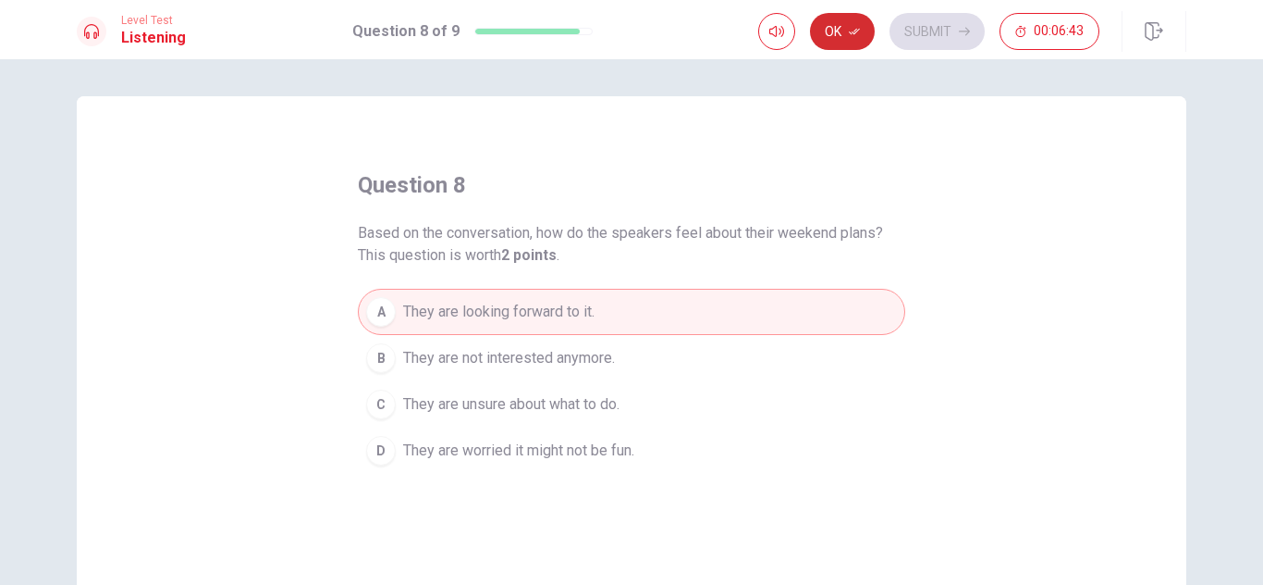
click at [821, 45] on button "Ok" at bounding box center [842, 31] width 65 height 37
click at [961, 26] on icon "button" at bounding box center [964, 31] width 11 height 11
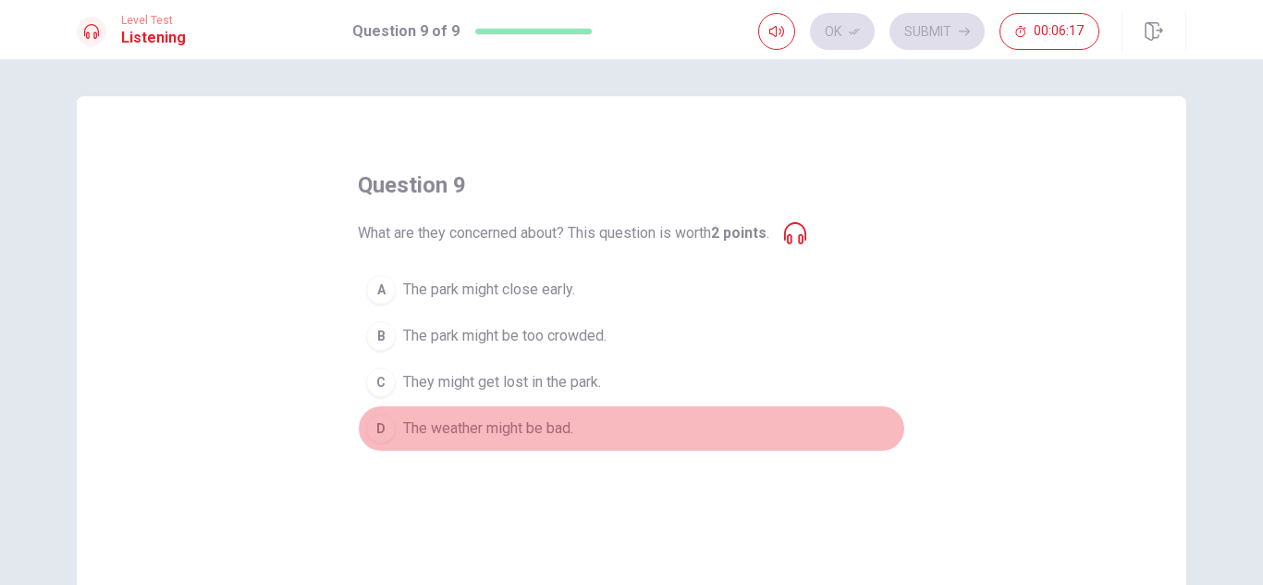
click at [384, 434] on div "D" at bounding box center [381, 428] width 30 height 30
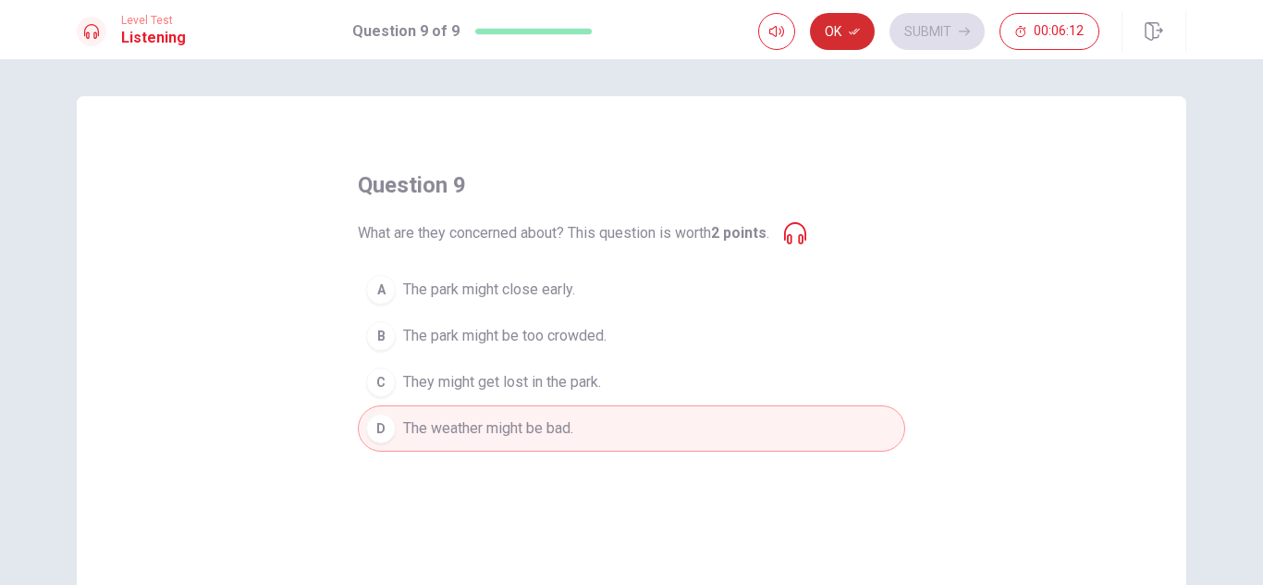
click at [836, 23] on button "Ok" at bounding box center [842, 31] width 65 height 37
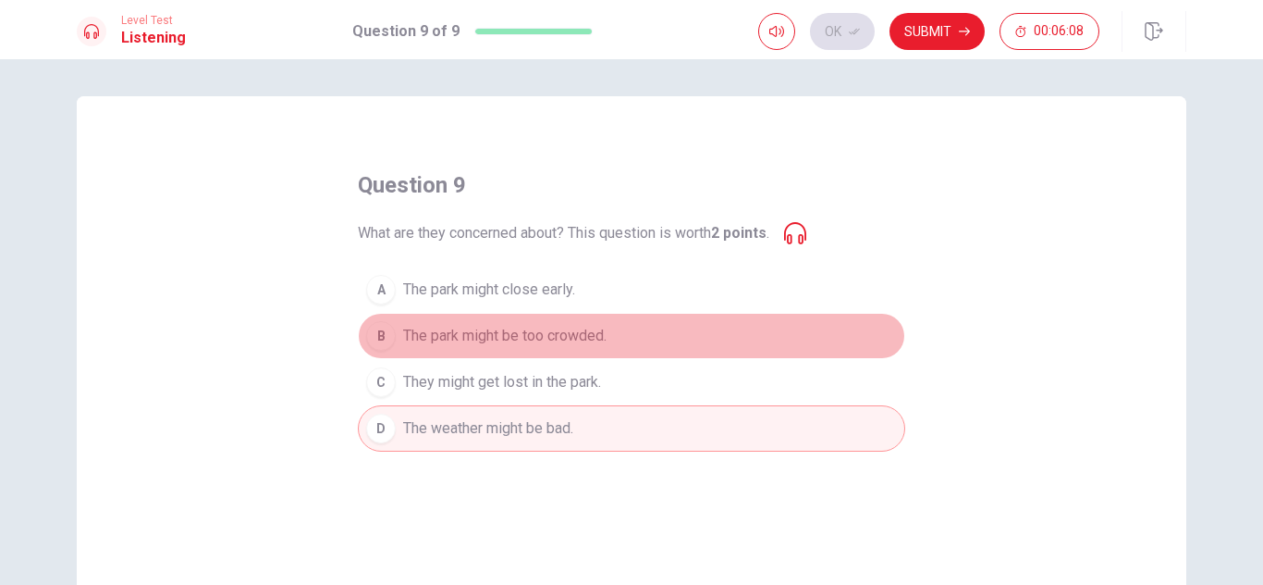
click at [388, 326] on div "B" at bounding box center [381, 336] width 30 height 30
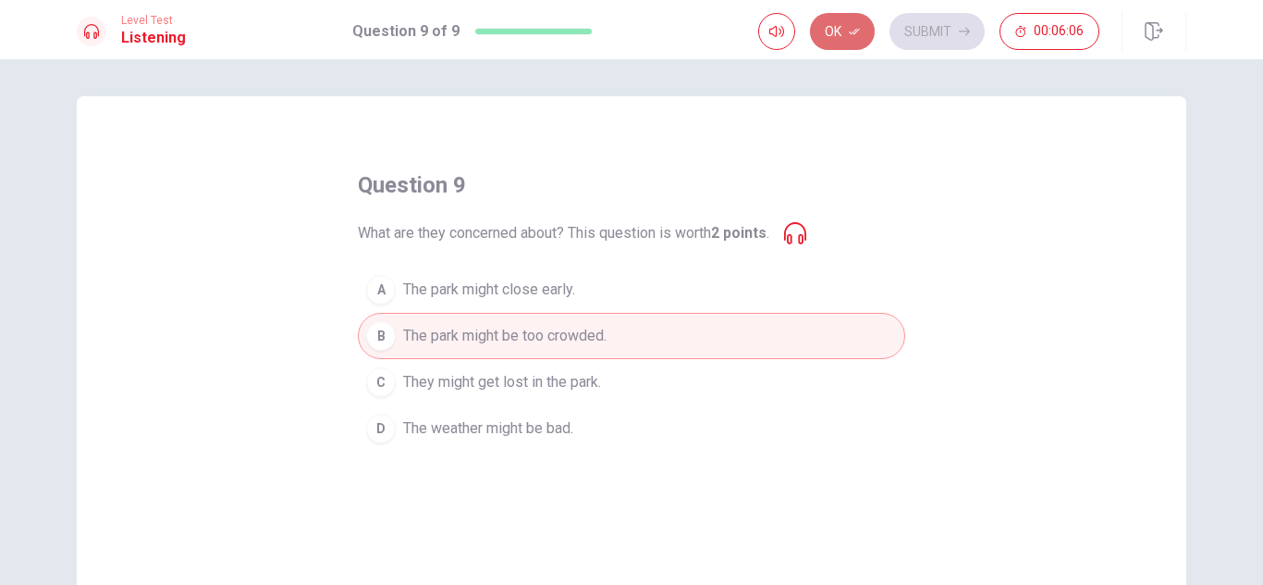
click at [832, 34] on button "Ok" at bounding box center [842, 31] width 65 height 37
click at [930, 37] on button "Submit" at bounding box center [937, 31] width 95 height 37
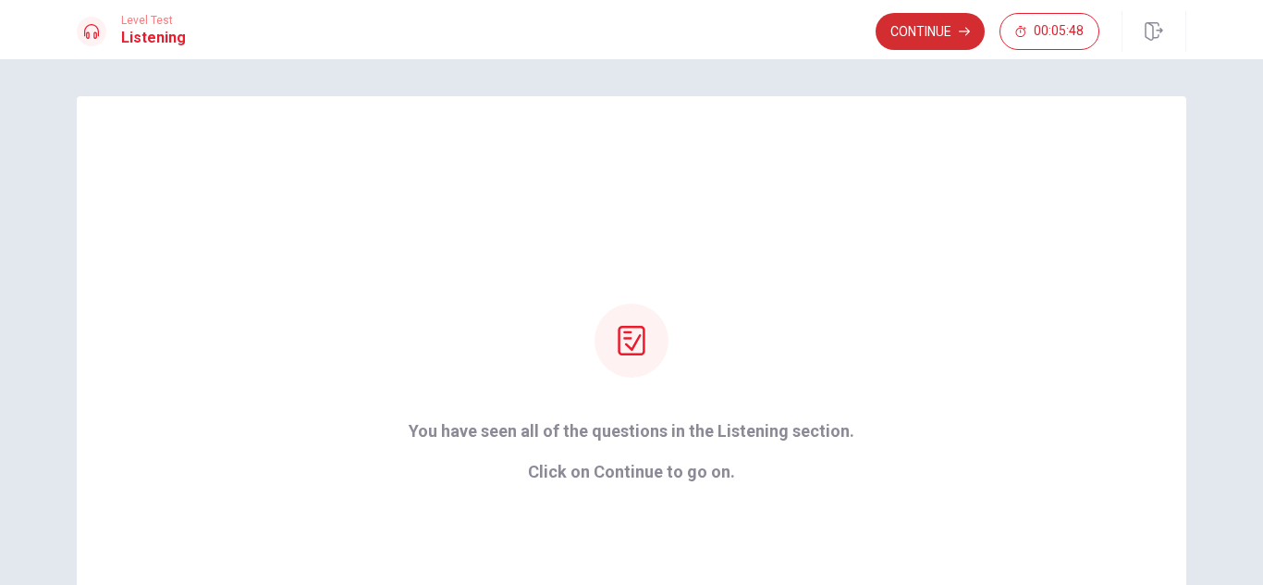
click at [900, 25] on button "Continue" at bounding box center [930, 31] width 109 height 37
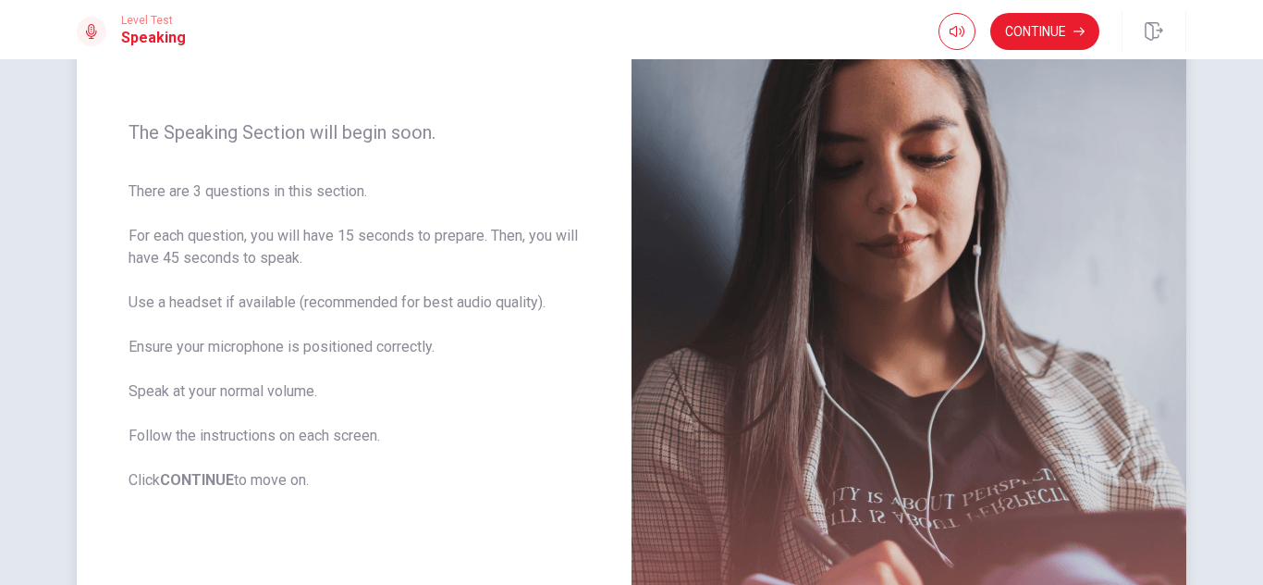
scroll to position [206, 0]
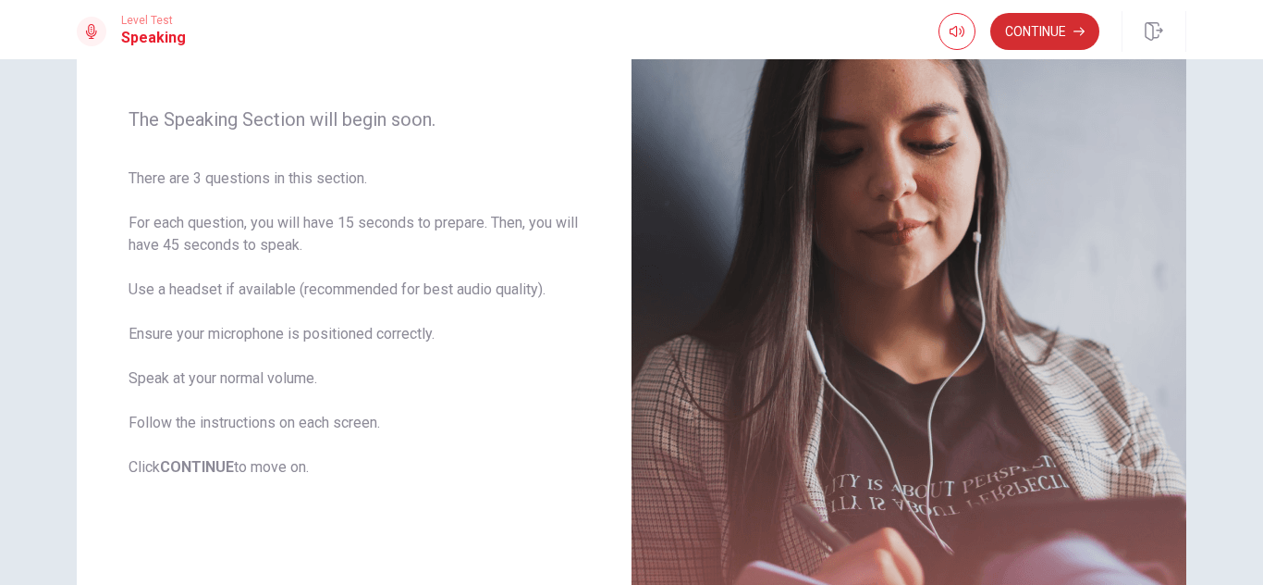
click at [1026, 34] on button "Continue" at bounding box center [1045, 31] width 109 height 37
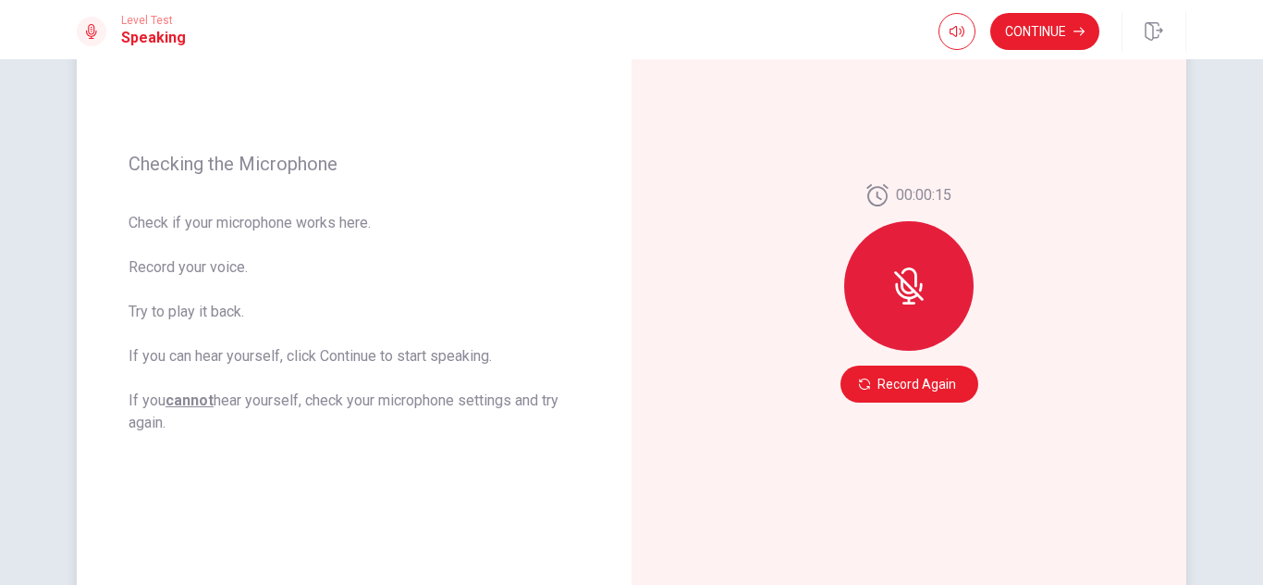
click at [922, 318] on div at bounding box center [908, 285] width 129 height 129
click at [905, 264] on div at bounding box center [908, 285] width 129 height 129
click at [1046, 32] on button "Continue" at bounding box center [1045, 31] width 109 height 37
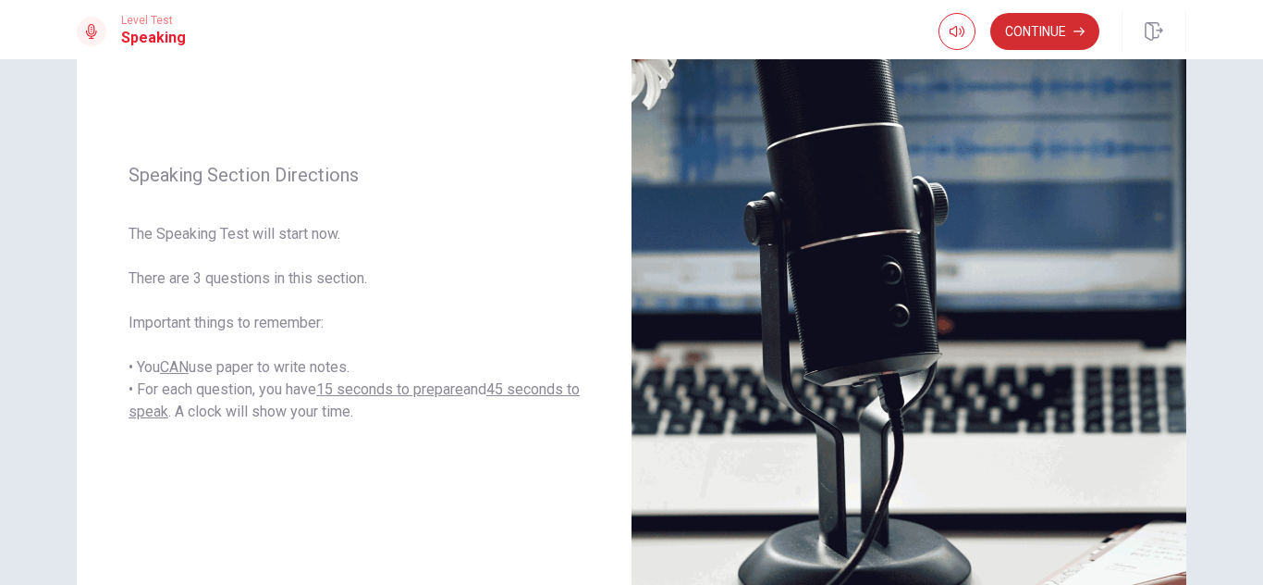
click at [1020, 29] on button "Continue" at bounding box center [1045, 31] width 109 height 37
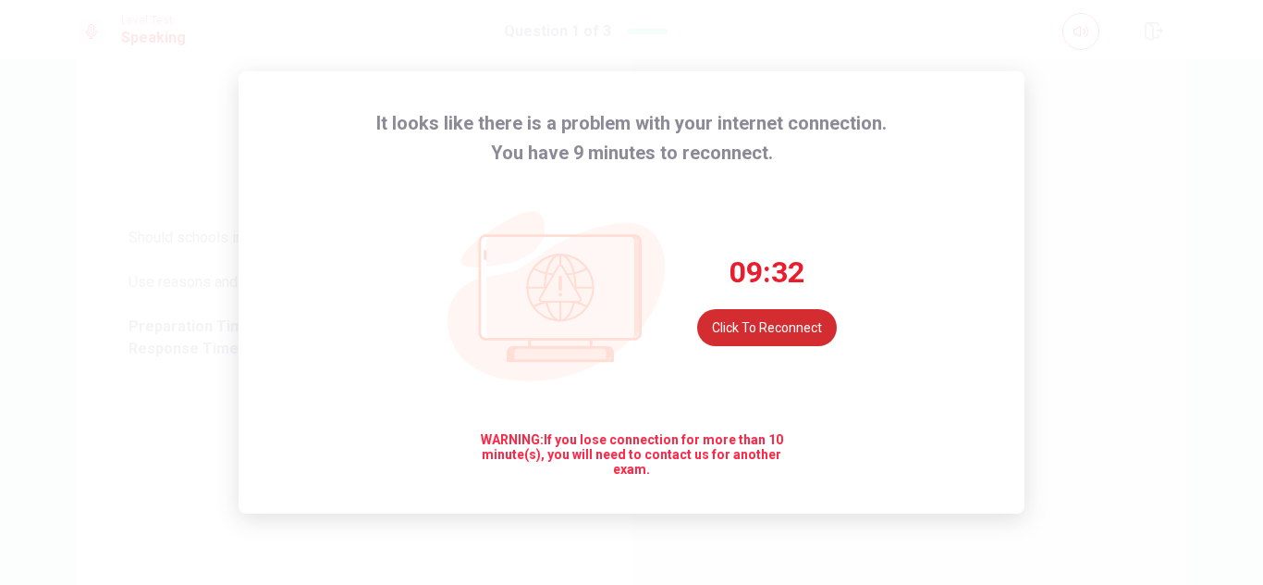
click at [779, 319] on button "Click to reconnect" at bounding box center [767, 327] width 140 height 37
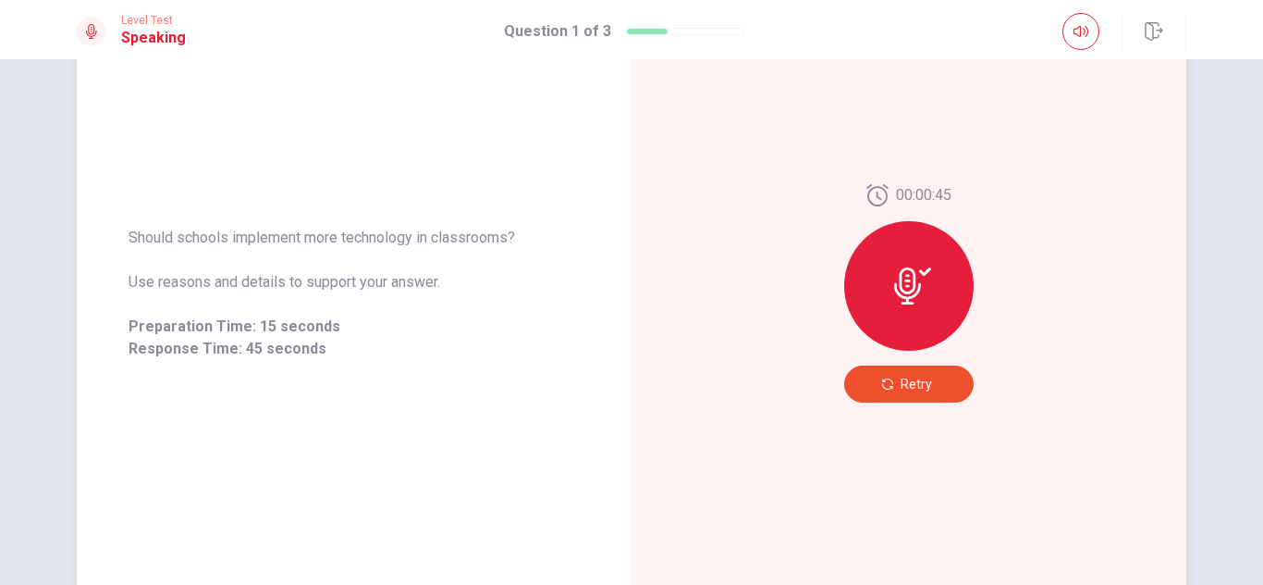
click at [891, 379] on icon "button" at bounding box center [887, 383] width 11 height 11
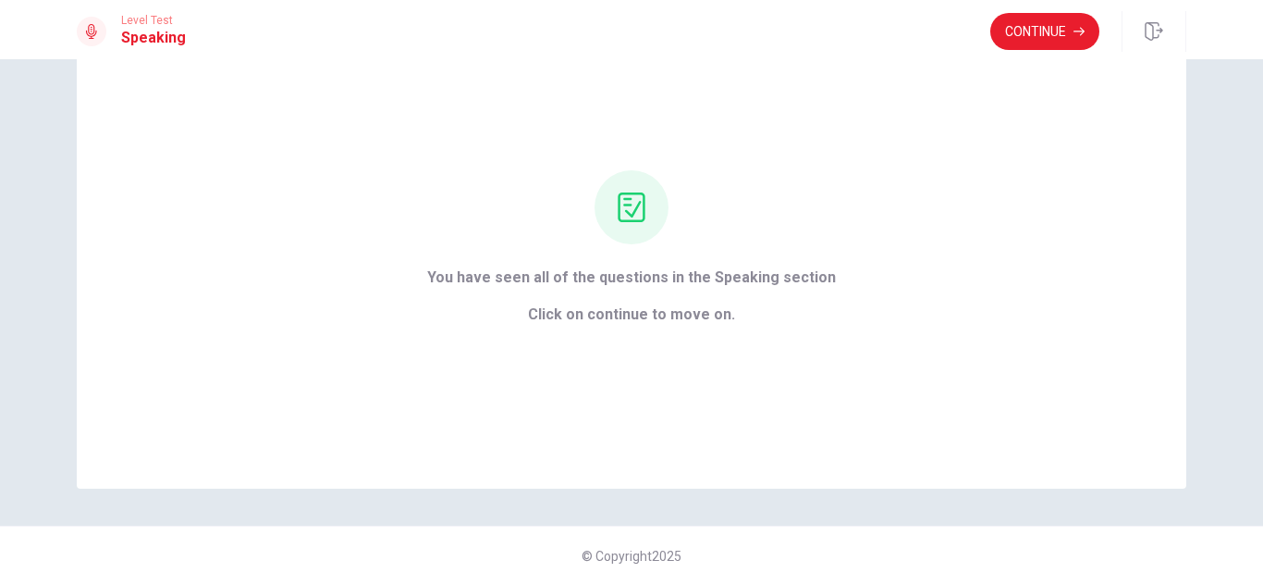
scroll to position [89, 0]
click at [1047, 30] on button "Continue" at bounding box center [1045, 31] width 109 height 37
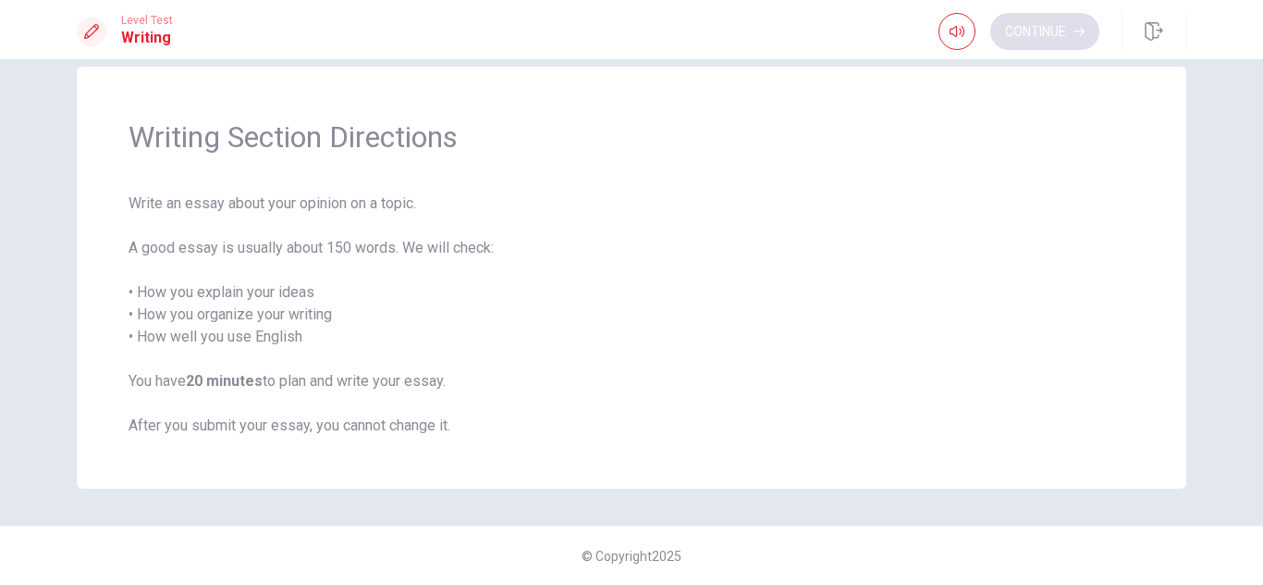
scroll to position [30, 0]
click at [1028, 16] on button "Continue" at bounding box center [1045, 31] width 109 height 37
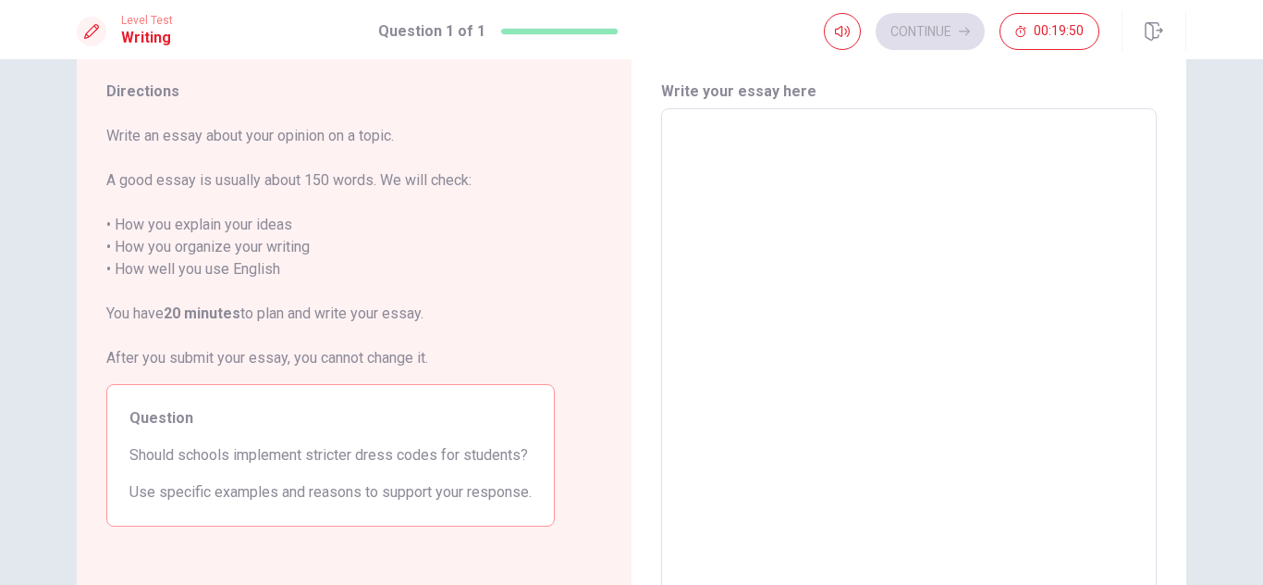
scroll to position [54, 0]
click at [712, 145] on textarea at bounding box center [909, 363] width 470 height 481
type textarea "L"
type textarea "x"
type textarea "L"
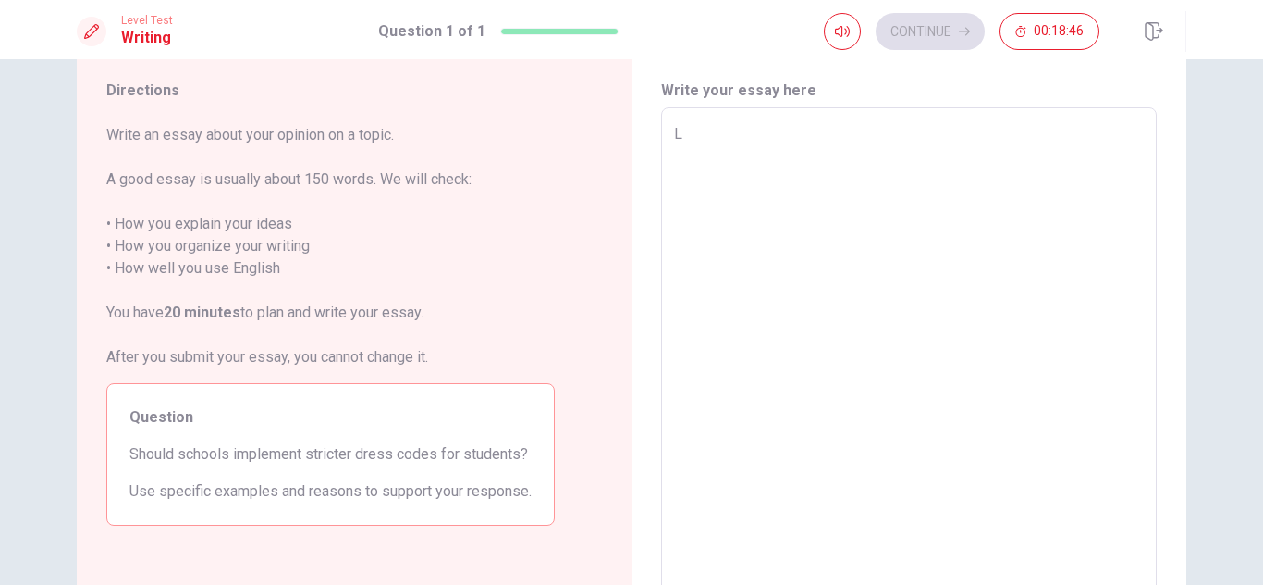
type textarea "x"
type textarea "L t"
type textarea "x"
type textarea "L th"
type textarea "x"
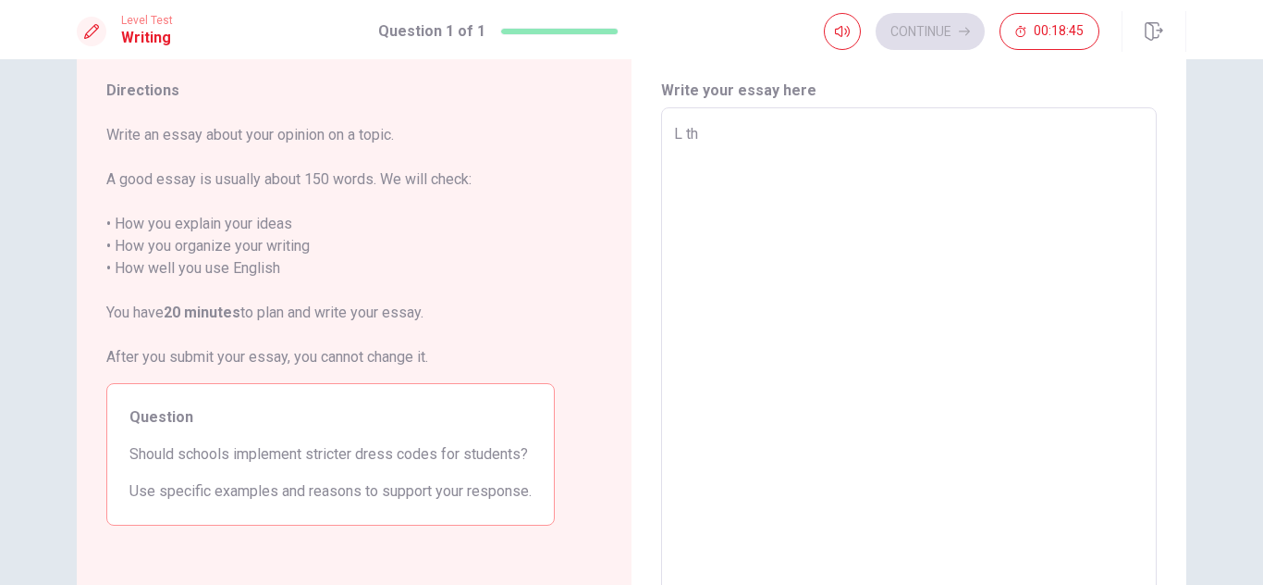
type textarea "L thi"
type textarea "x"
type textarea "L thin"
type textarea "x"
type textarea "L think"
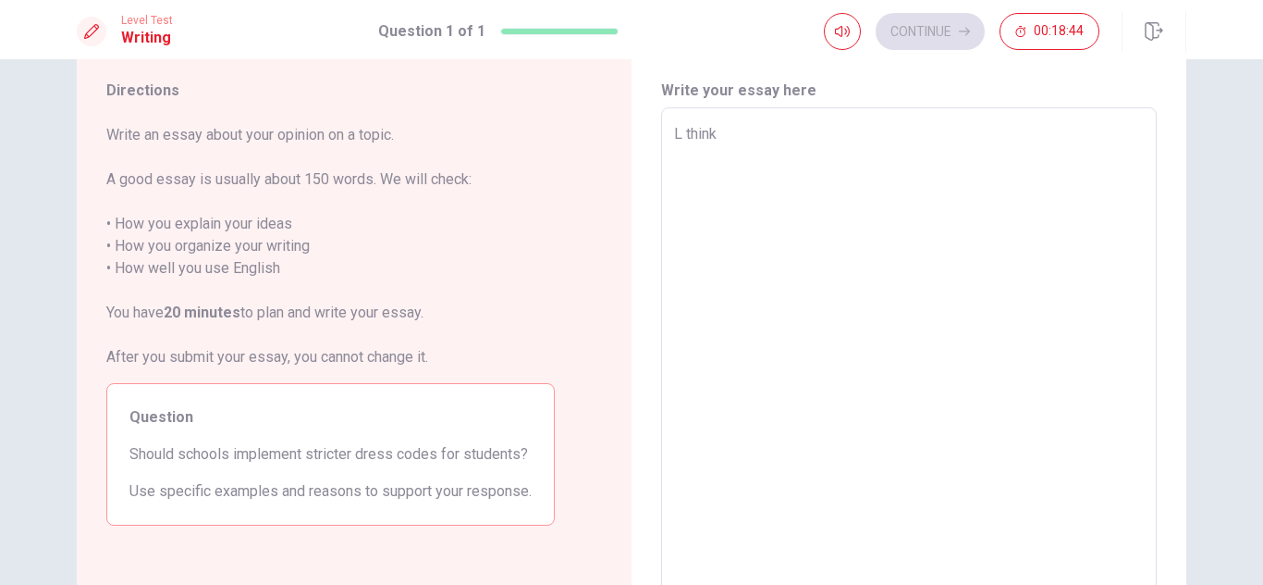
type textarea "x"
type textarea "L think"
type textarea "x"
type textarea "L think"
type textarea "x"
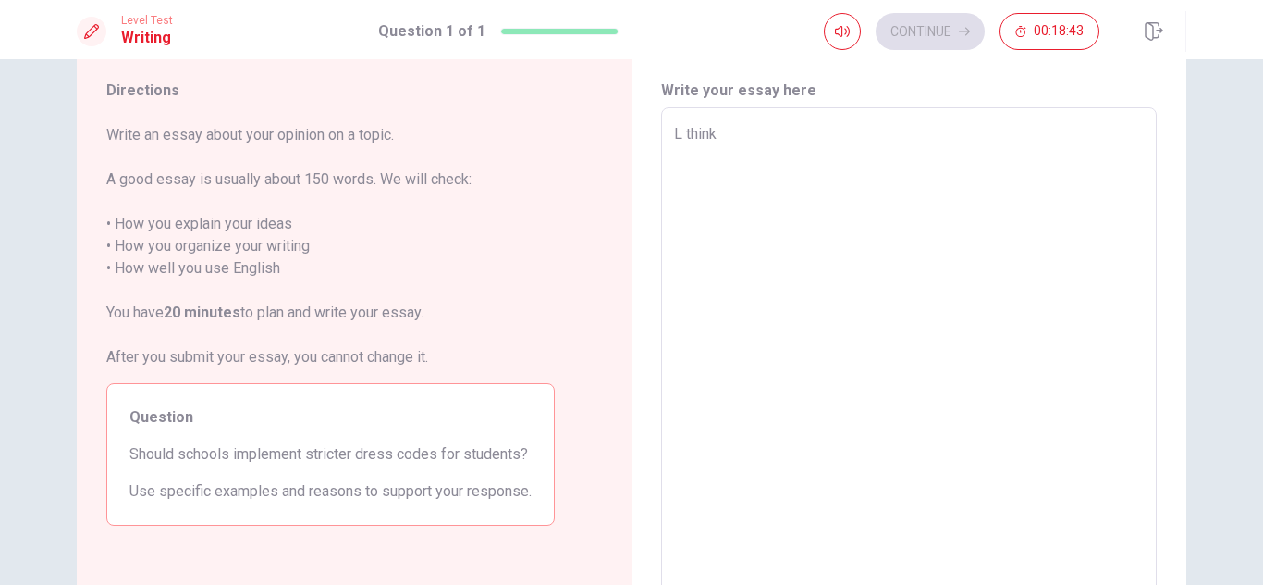
type textarea "L think"
type textarea "x"
type textarea "L think"
type textarea "x"
type textarea "L thi"
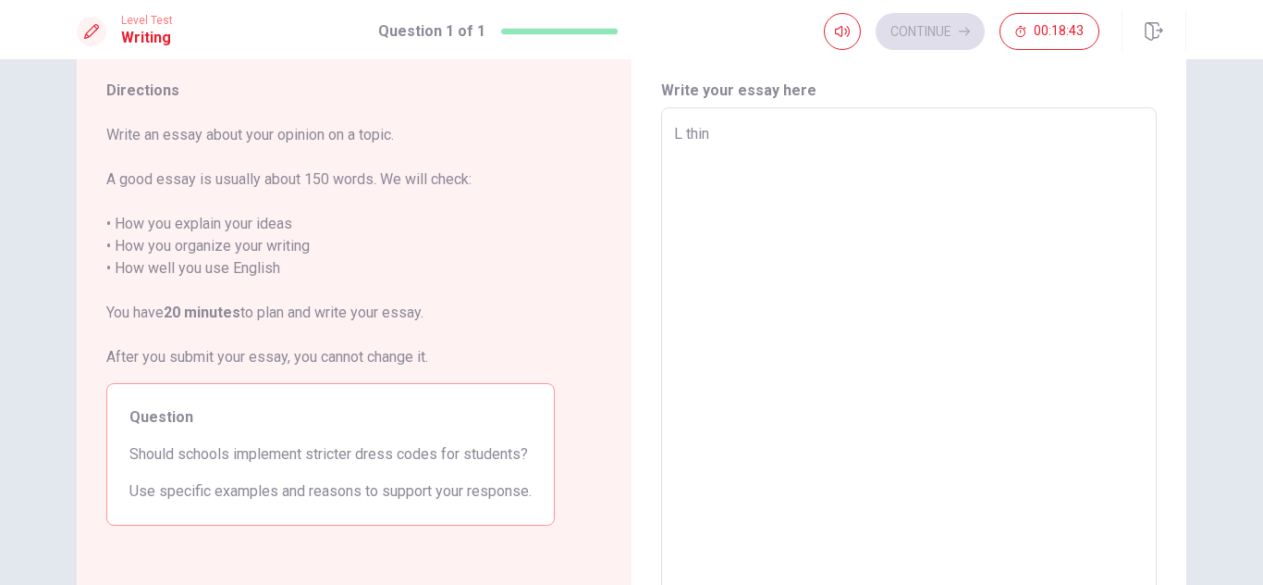
type textarea "x"
type textarea "L"
type textarea "x"
type textarea "L"
type textarea "x"
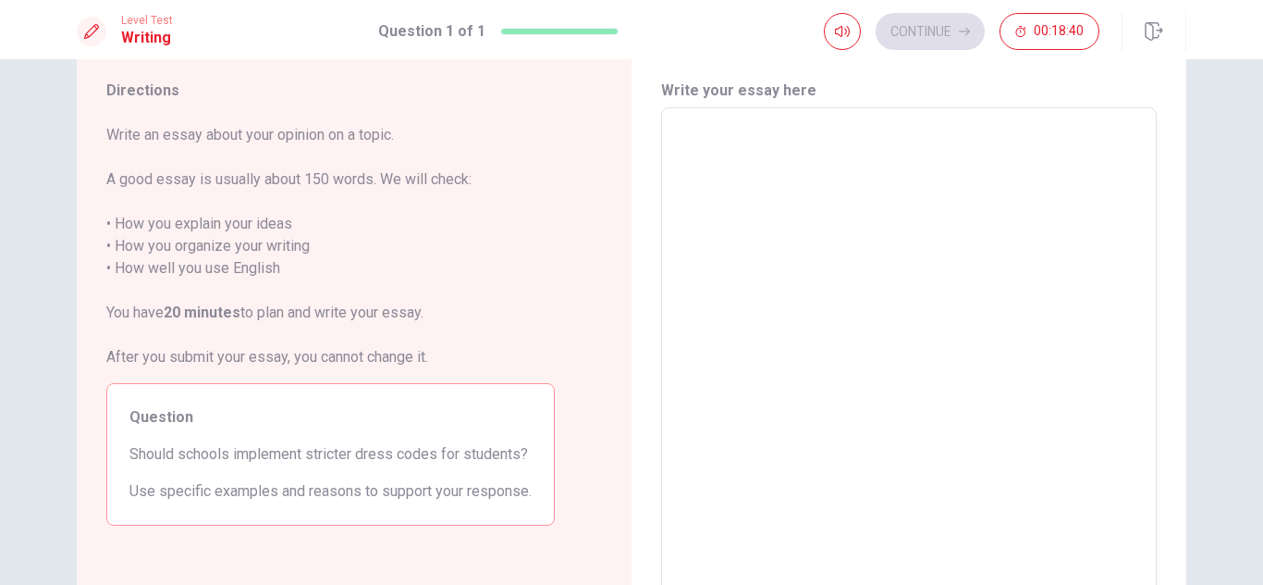
type textarea "I"
type textarea "x"
type textarea "I"
type textarea "x"
type textarea "I t"
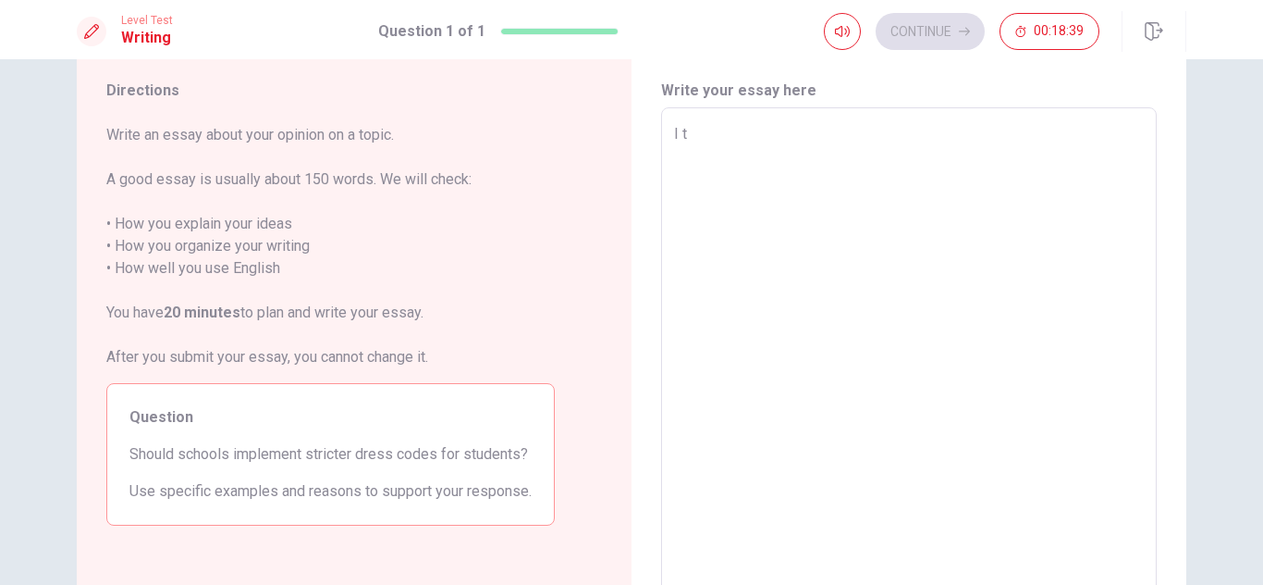
type textarea "x"
type textarea "I th"
type textarea "x"
type textarea "I thi"
type textarea "x"
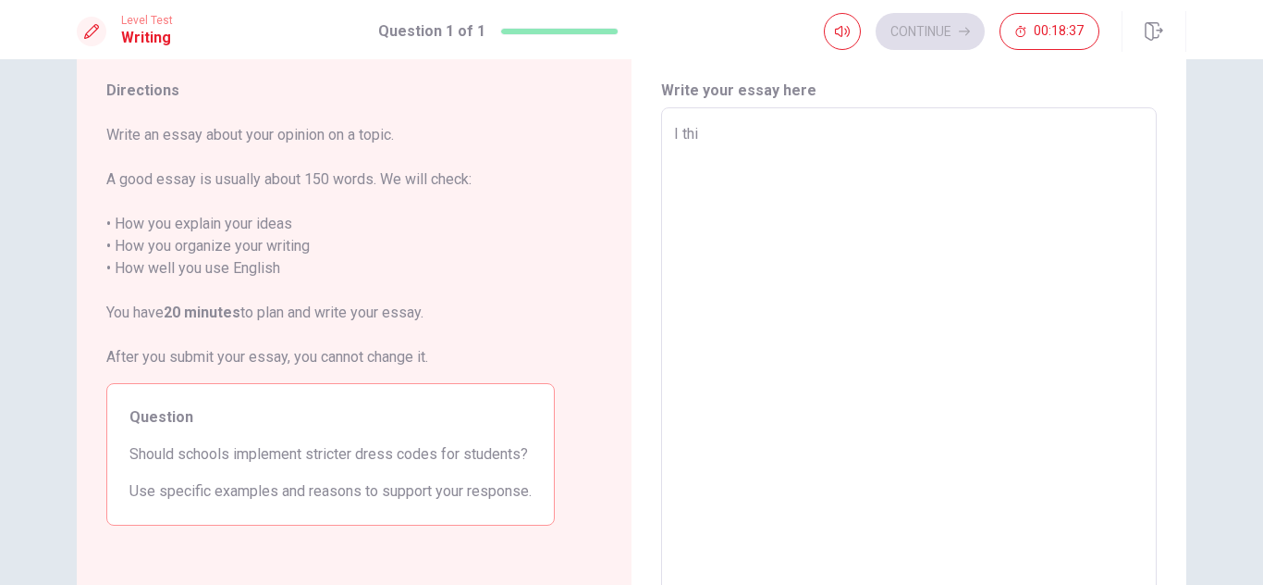
type textarea "I thin"
type textarea "x"
type textarea "I think"
type textarea "x"
type textarea "I think s"
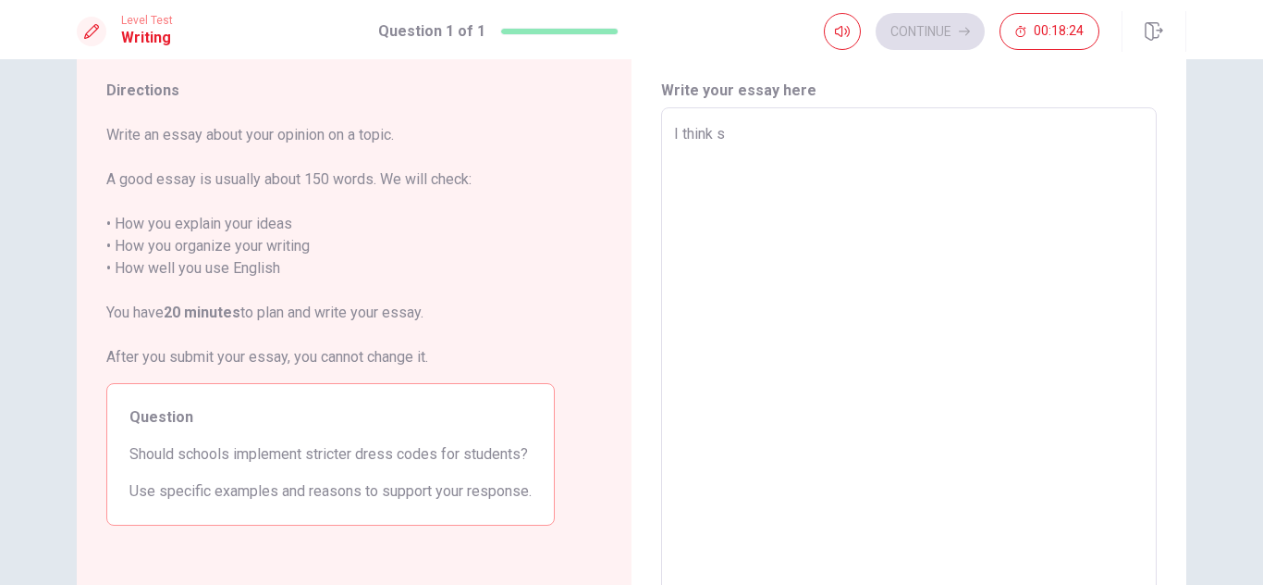
type textarea "x"
type textarea "I think sc"
type textarea "x"
type textarea "I think sch"
type textarea "x"
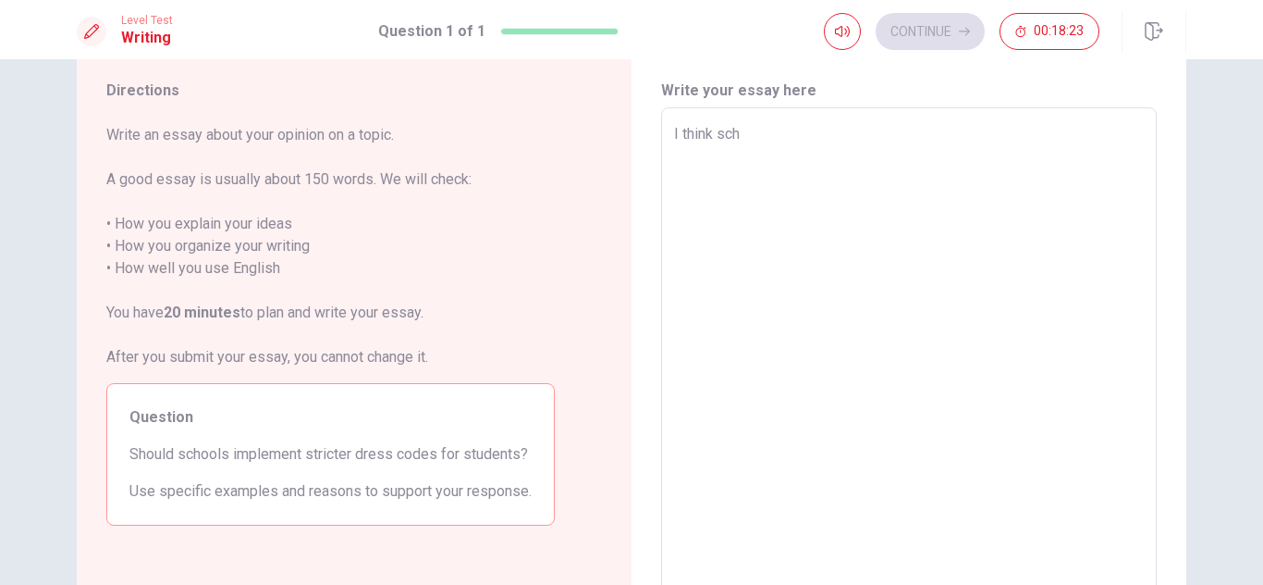
type textarea "I think scho"
type textarea "x"
type textarea "I think schol"
type textarea "x"
type textarea "I think scholl"
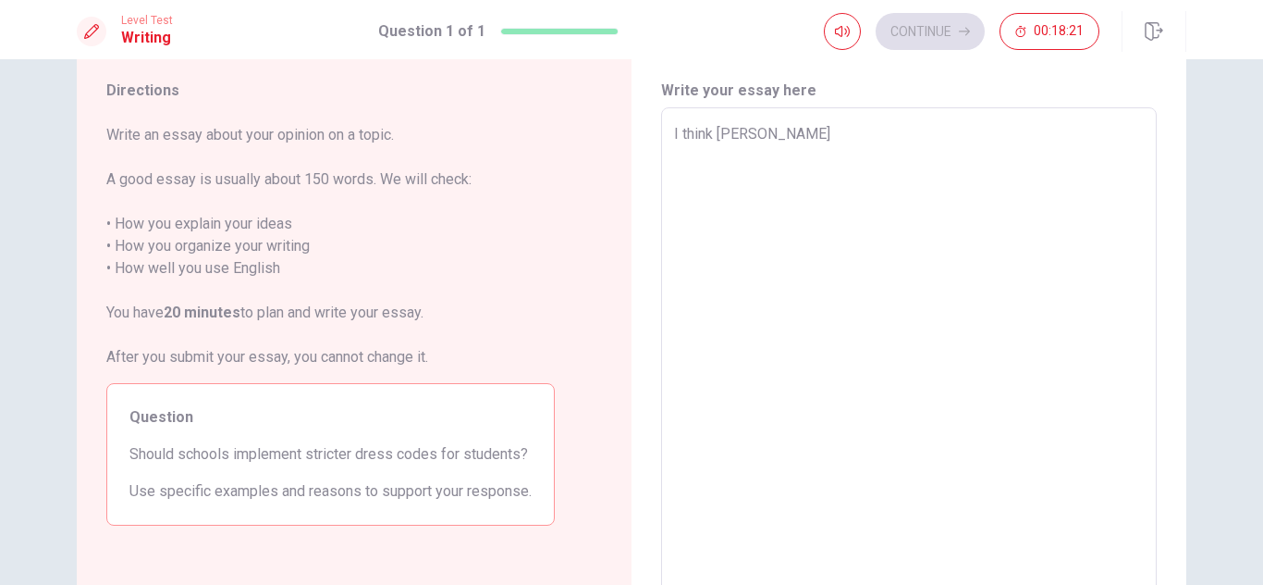
type textarea "x"
type textarea "I think schol"
type textarea "x"
type textarea "I think scho"
type textarea "x"
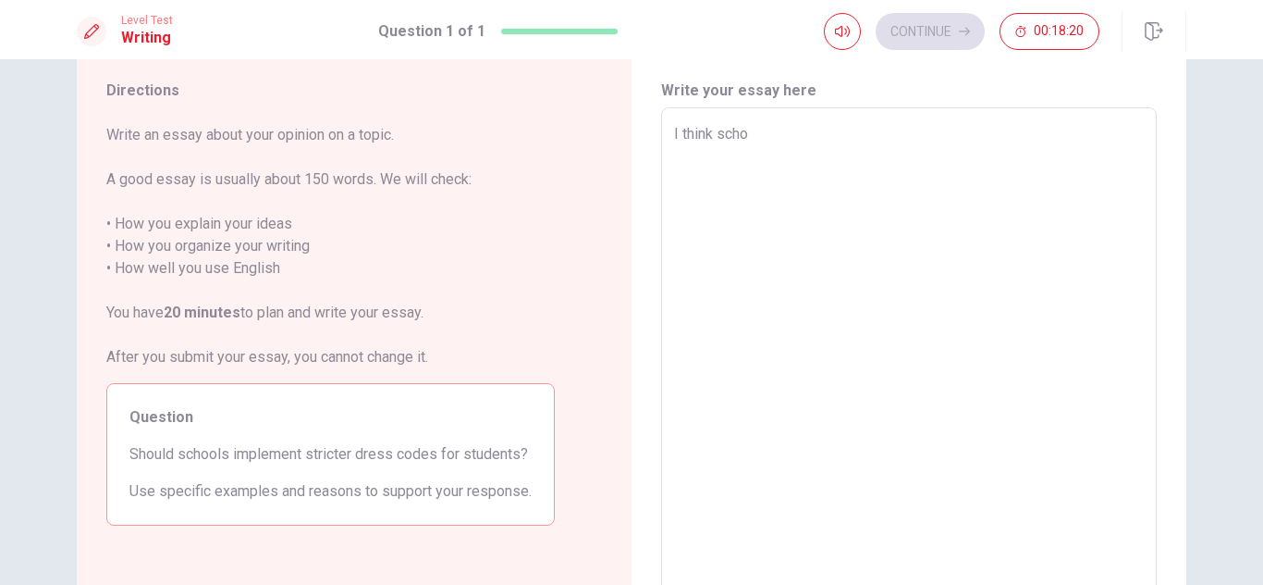
type textarea "I think schoo"
type textarea "x"
type textarea "I think school"
type textarea "x"
type textarea "I think school"
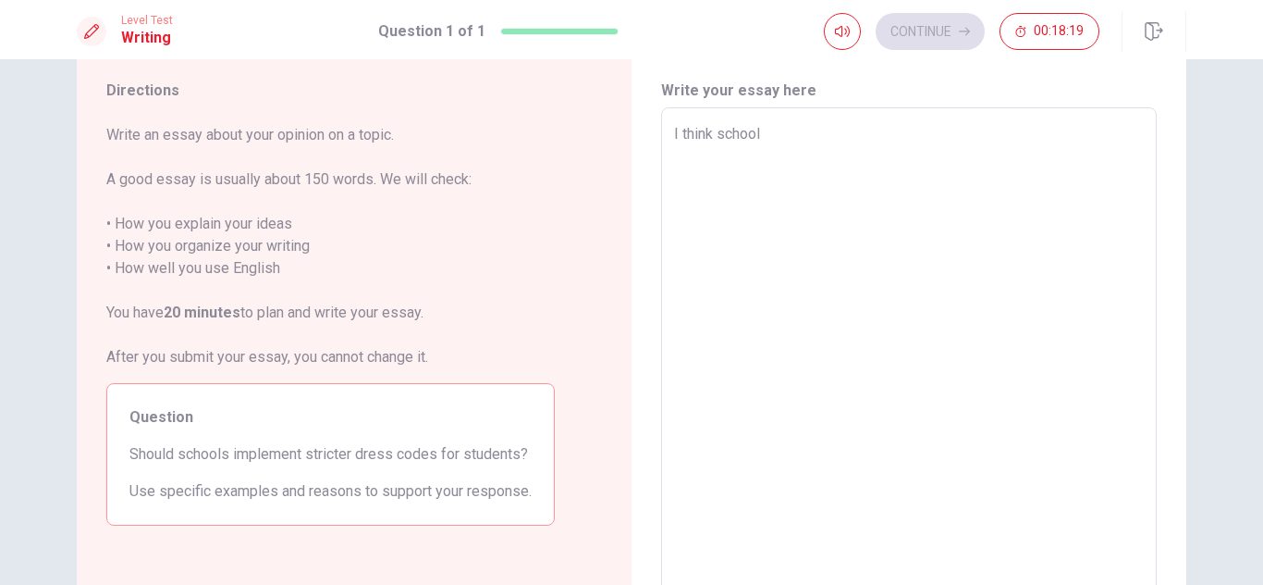
type textarea "x"
type textarea "I think school s"
type textarea "x"
type textarea "I think school sh"
type textarea "x"
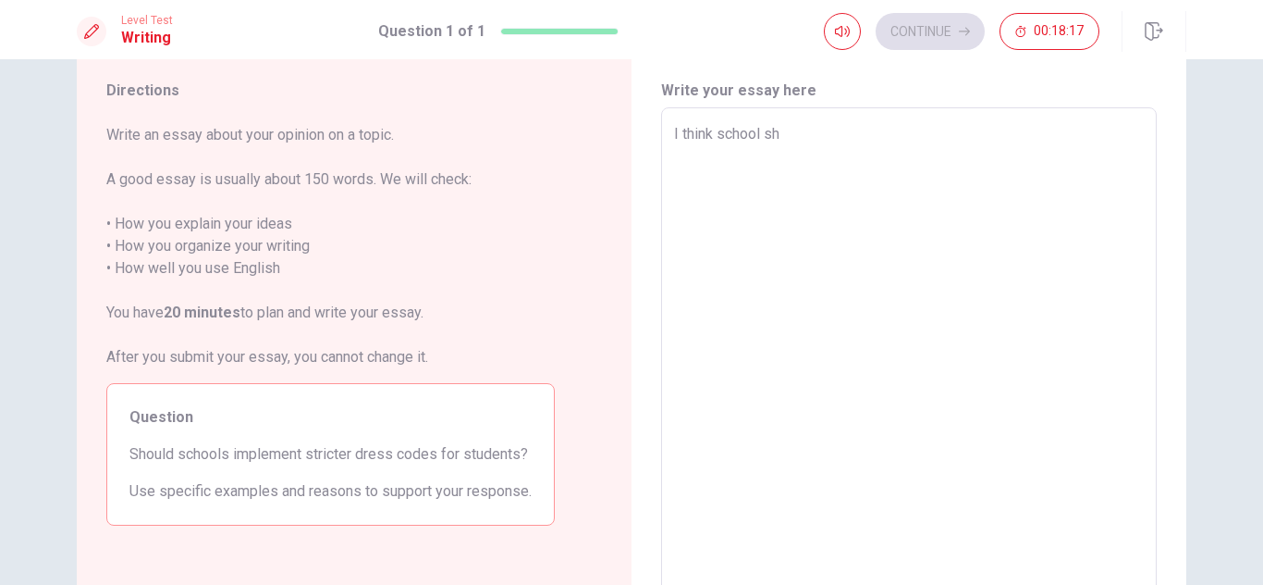
type textarea "I think school shu"
type textarea "x"
type textarea "I think school shud"
type textarea "x"
type textarea "I think school shud"
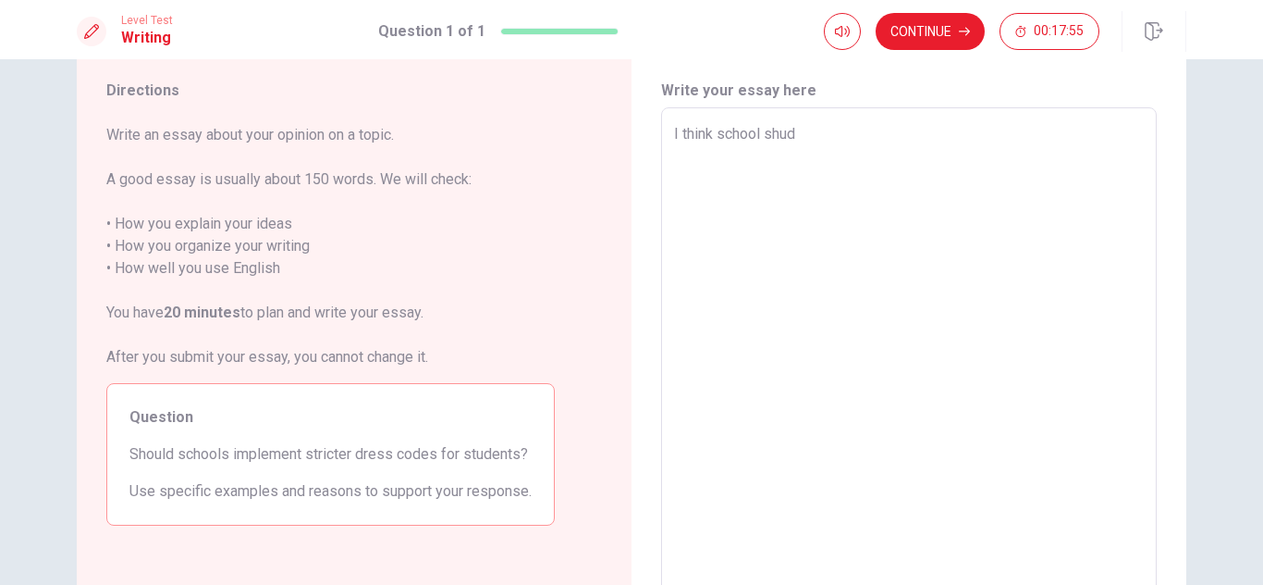
type textarea "x"
type textarea "I think school shud i"
type textarea "x"
type textarea "I think school shud im"
type textarea "x"
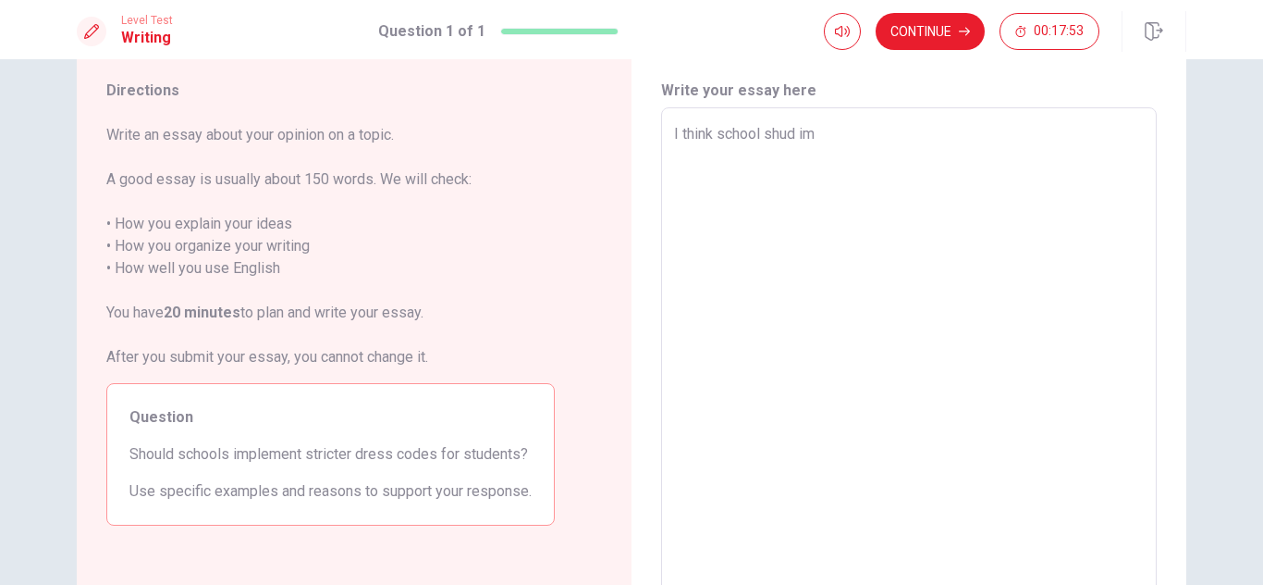
type textarea "I think school shud imp"
type textarea "x"
type textarea "I think school shud impl"
type textarea "x"
type textarea "I think school shud imple"
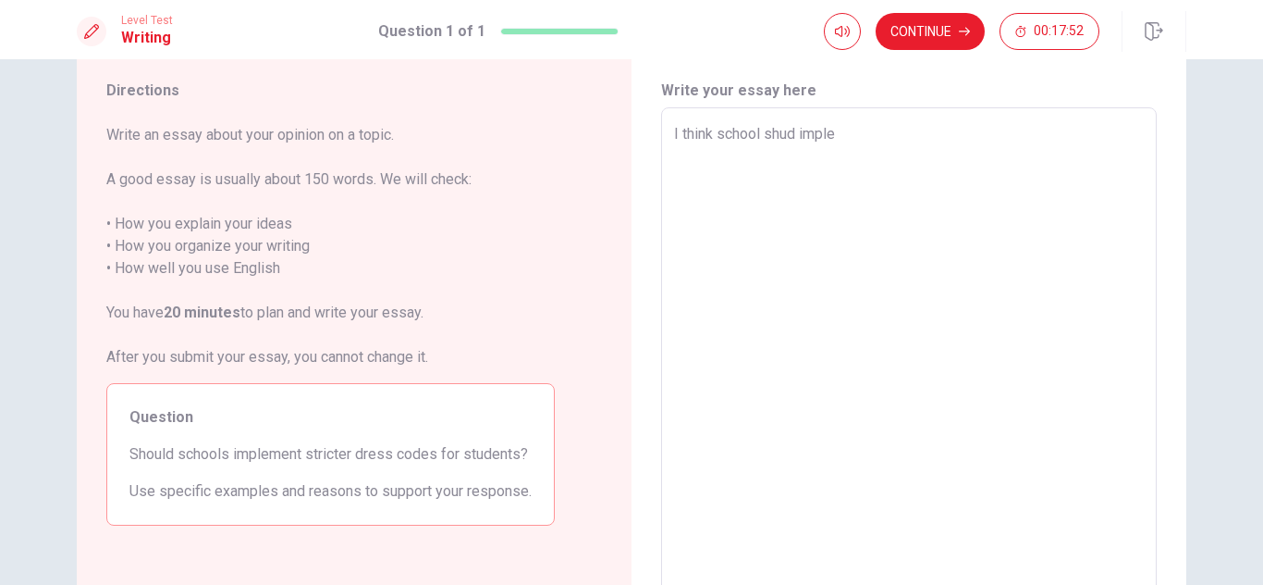
type textarea "x"
type textarea "I think school shud implem"
type textarea "x"
type textarea "I think school shud impleme"
type textarea "x"
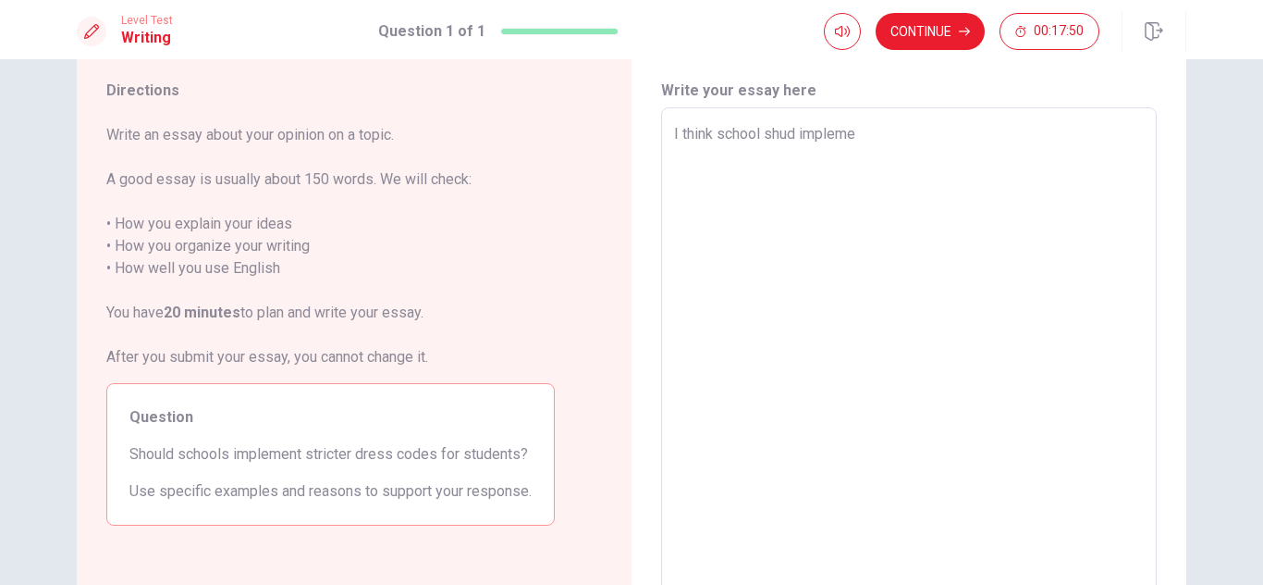
type textarea "I think school shud implemen"
type textarea "x"
type textarea "I think school shud implement"
type textarea "x"
type textarea "I think school shud implement"
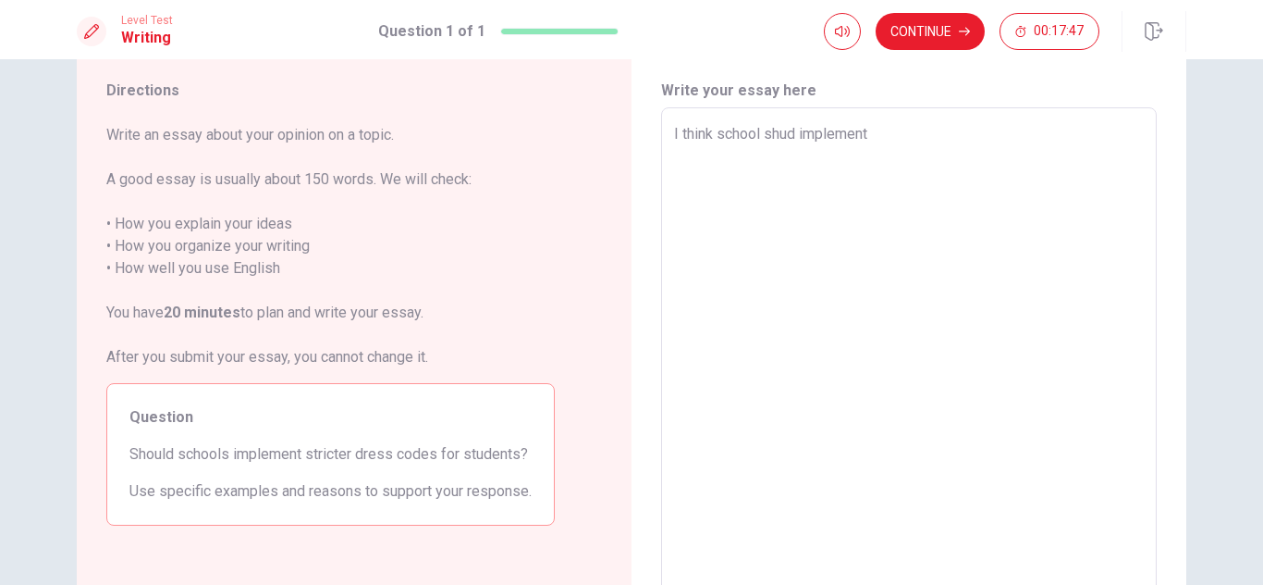
type textarea "x"
type textarea "I think school shud implement s"
type textarea "x"
type textarea "I think school shud implement st"
type textarea "x"
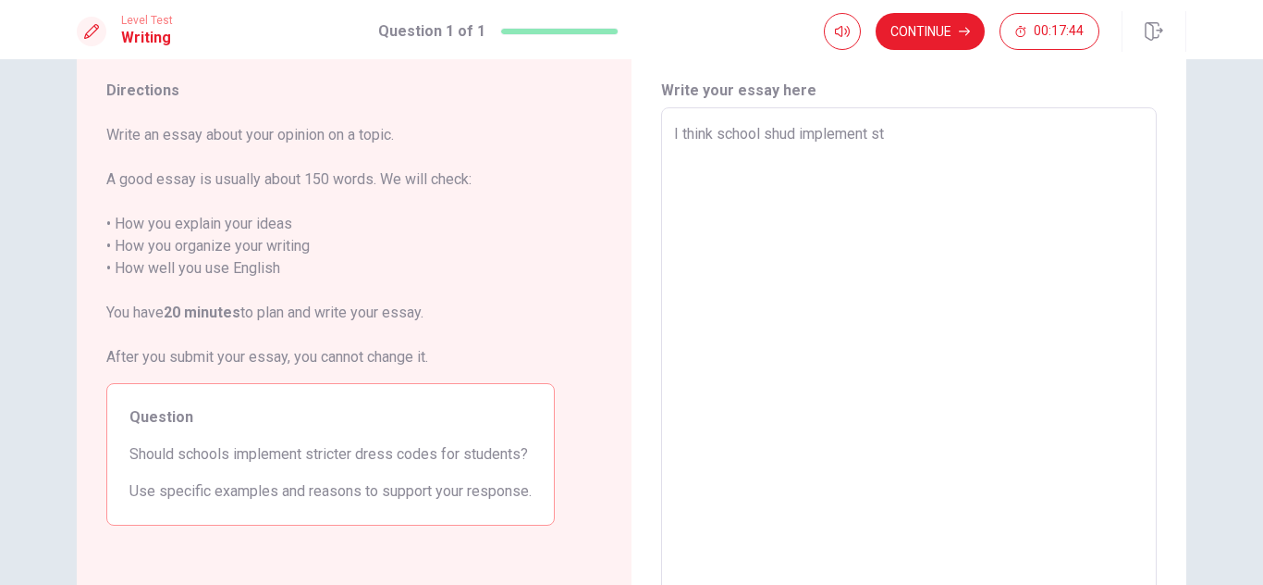
type textarea "I think school shud implement str"
type textarea "x"
type textarea "I think school shud implement stri"
type textarea "x"
type textarea "I think school shud implement stric"
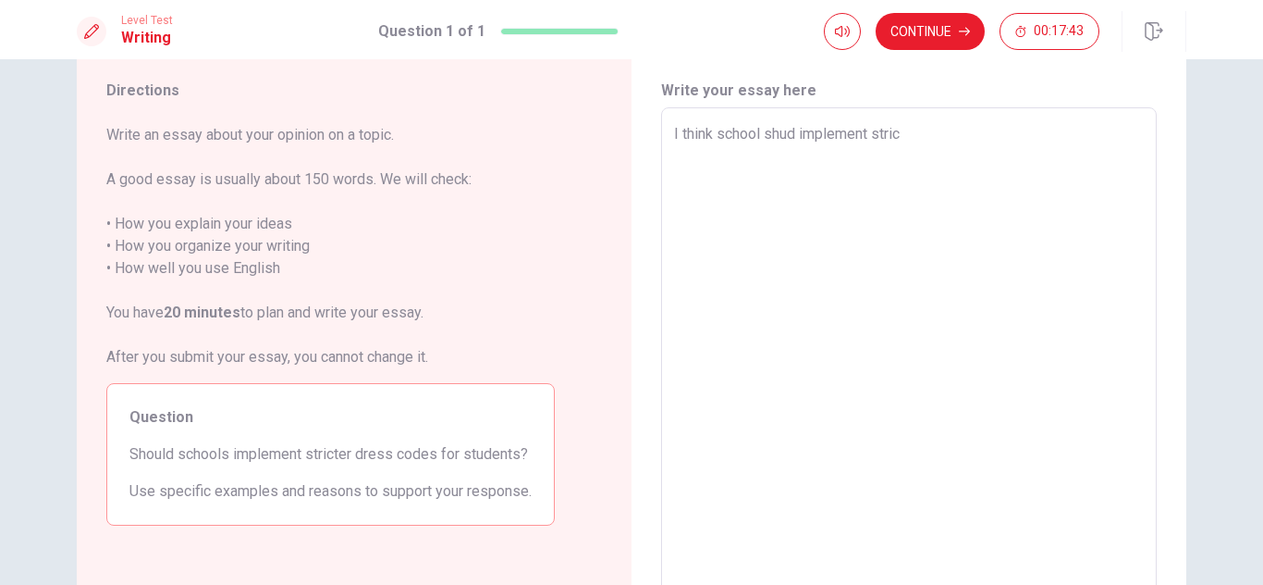
type textarea "x"
type textarea "I think school shud implement strict"
type textarea "x"
type textarea "I think school shud implement stricte"
type textarea "x"
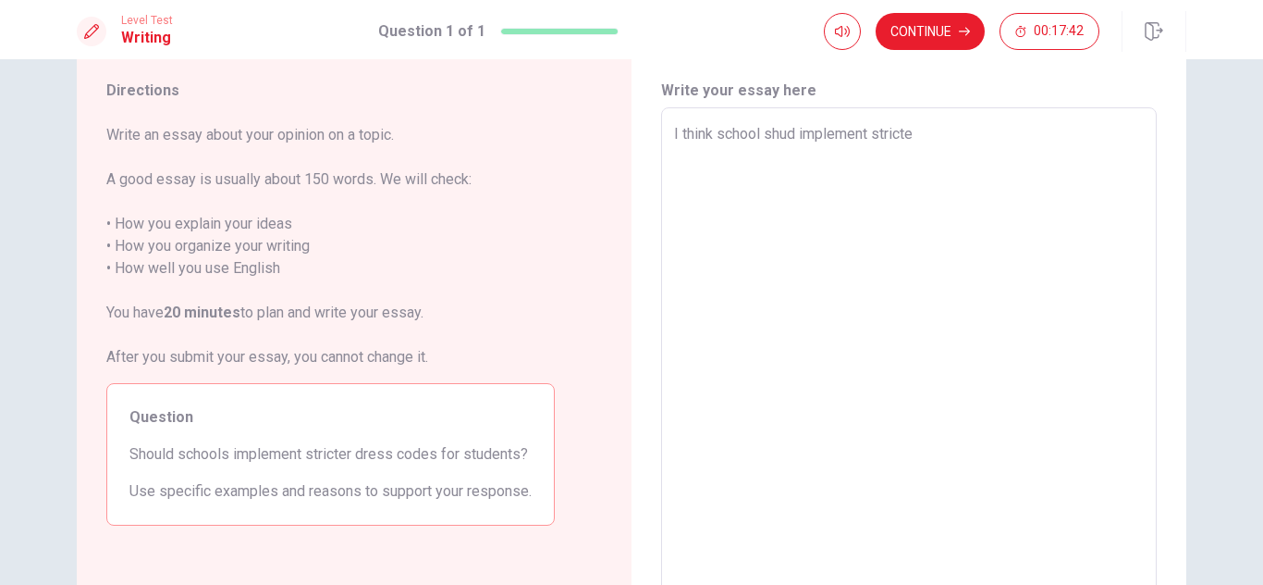
type textarea "I think school shud implement stricter"
type textarea "x"
type textarea "I think school shud implement stricter"
type textarea "x"
type textarea "I think school shud implement stricter d"
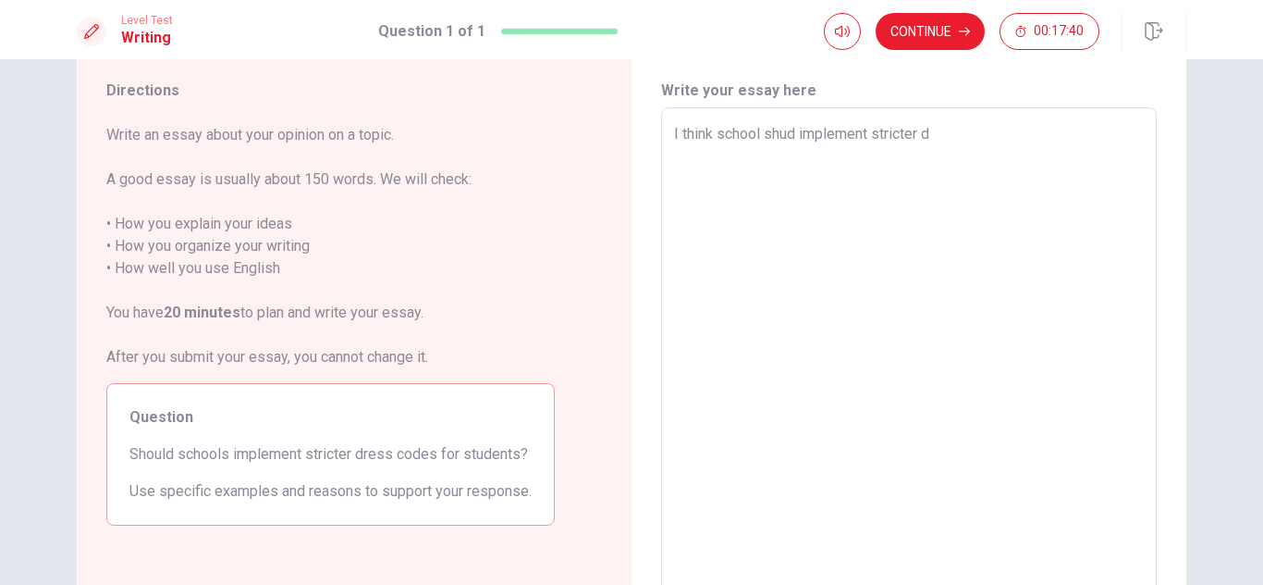
type textarea "x"
type textarea "I think school shud implement stricter dr"
type textarea "x"
type textarea "I think school shud implement stricter dre"
type textarea "x"
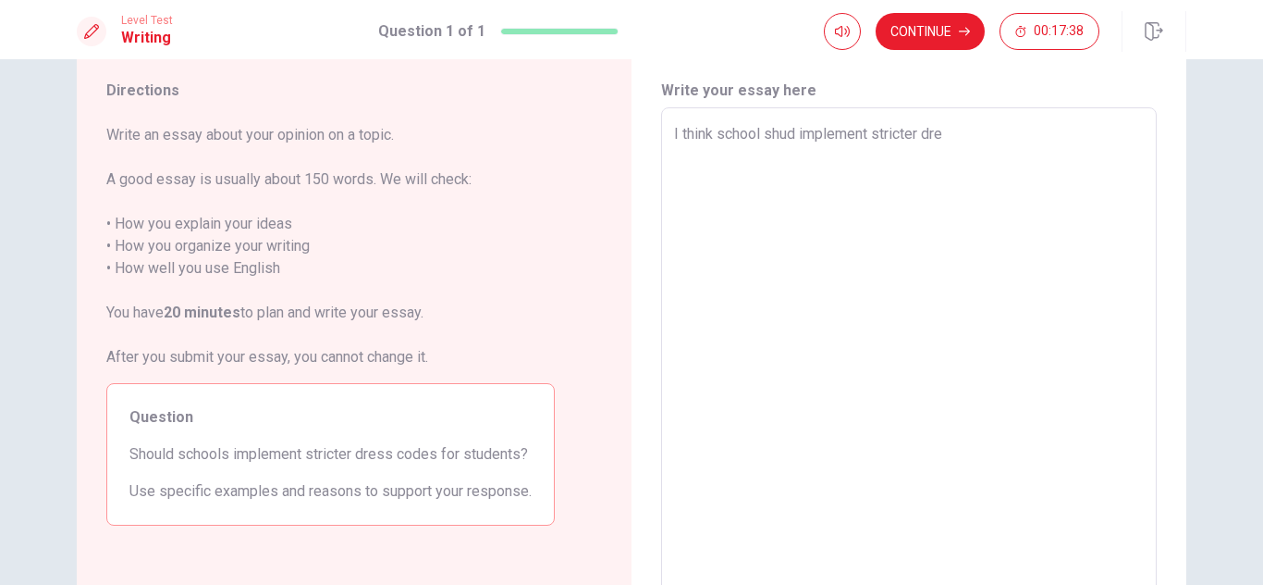
type textarea "I think school shud implement stricter dres"
type textarea "x"
type textarea "I think school shud implement stricter dres"
type textarea "x"
type textarea "I think school shud implement stricter dres c"
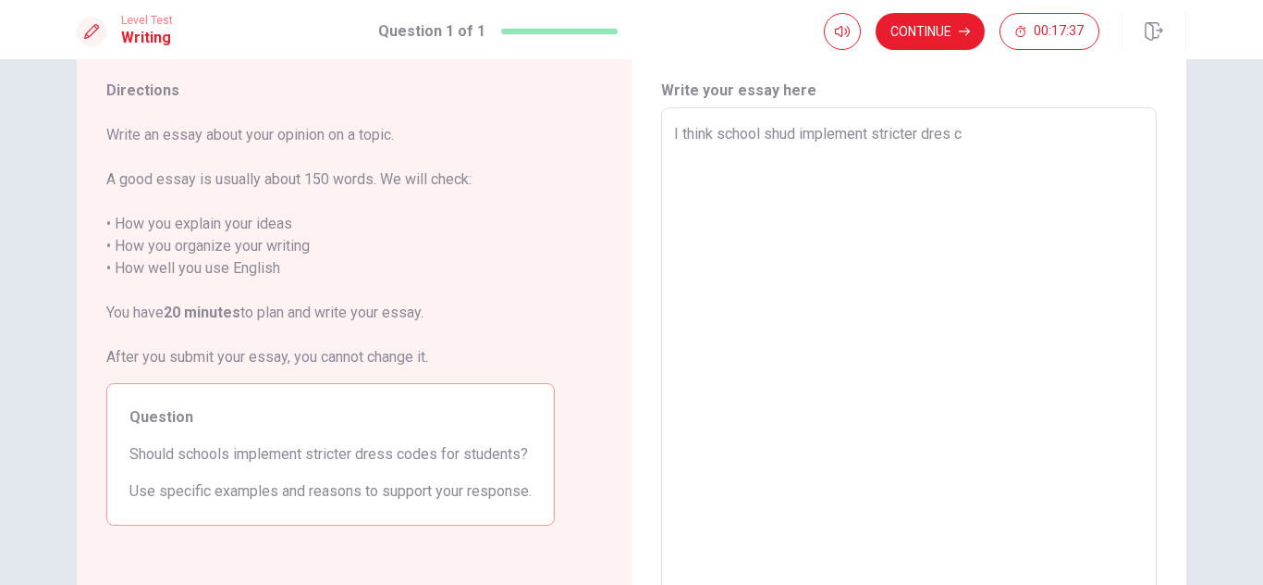
type textarea "x"
type textarea "I think school shud implement stricter dres co"
type textarea "x"
type textarea "I think school shud implement stricter dres cod"
type textarea "x"
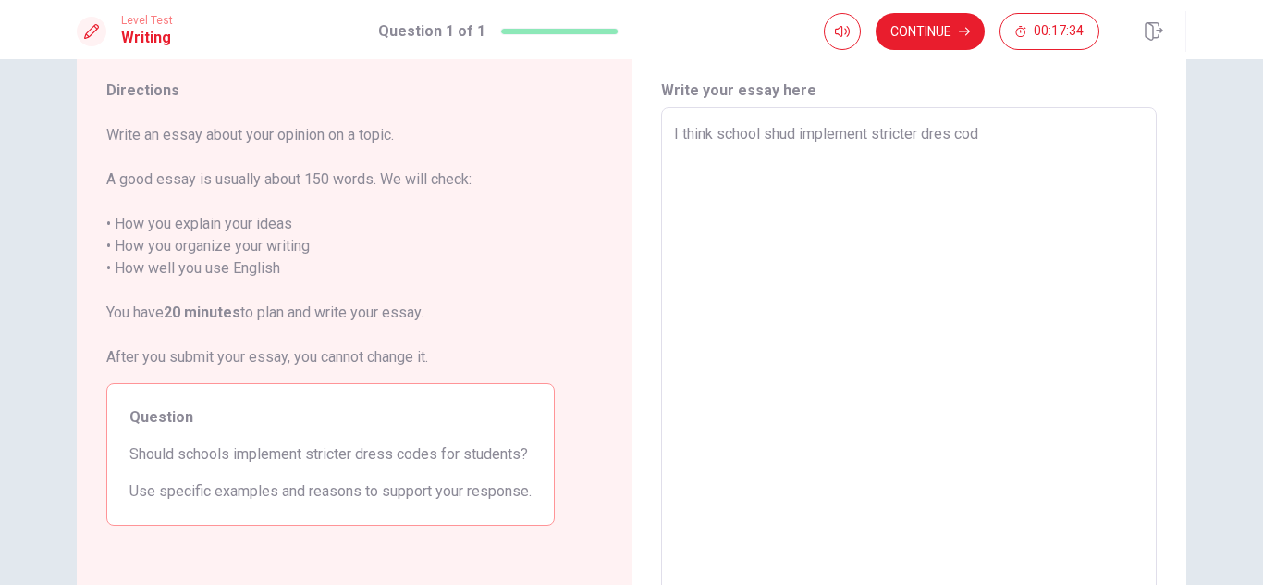
type textarea "I think school shud implement stricter dres code"
type textarea "x"
type textarea "I think school shud implement stricter dres codes"
type textarea "x"
type textarea "I think school shud implement stricter dres codes"
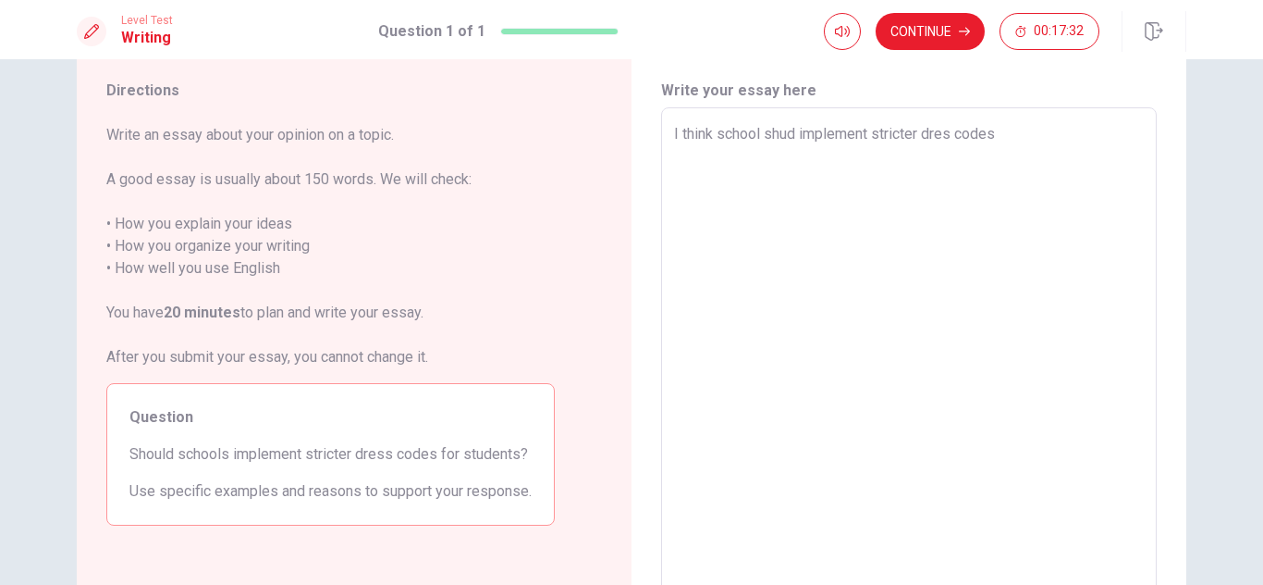
type textarea "x"
type textarea "I think school shud implement stricter dres codes f"
type textarea "x"
type textarea "I think school shud implement stricter dres codes fo"
type textarea "x"
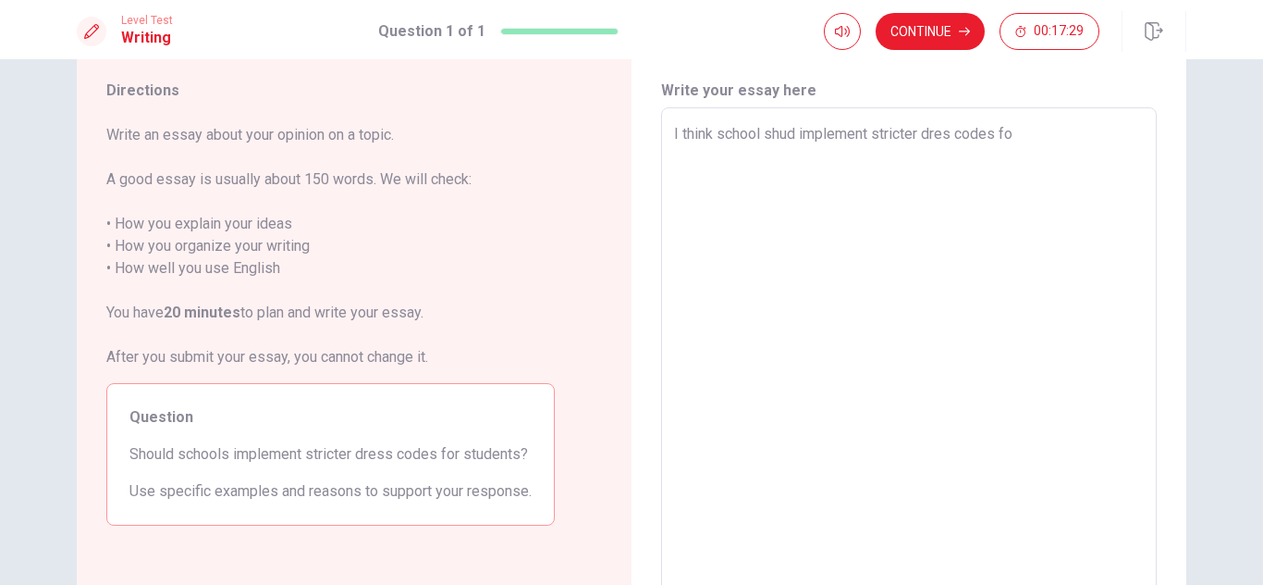
type textarea "I think school shud implement stricter dres codes for"
type textarea "x"
click at [681, 133] on textarea "I think school shud implement stricter dres codes for" at bounding box center [909, 363] width 470 height 481
type textarea "I think school shud implement stricter dres codes for"
type textarea "x"
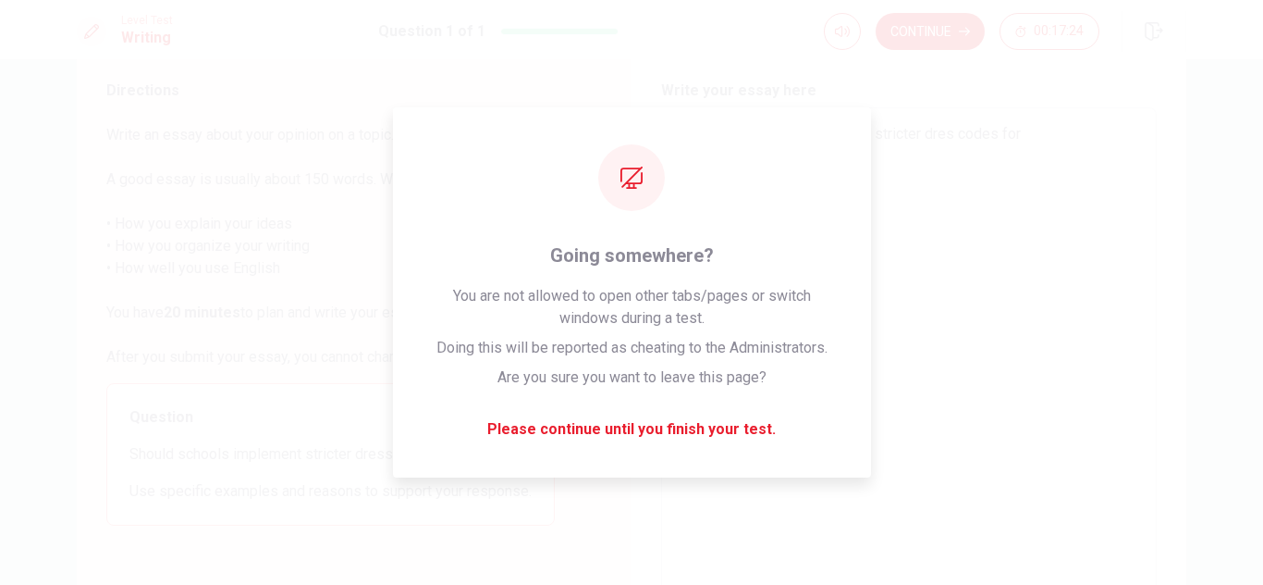
type textarea "I think school shud implement stricter dres codes for"
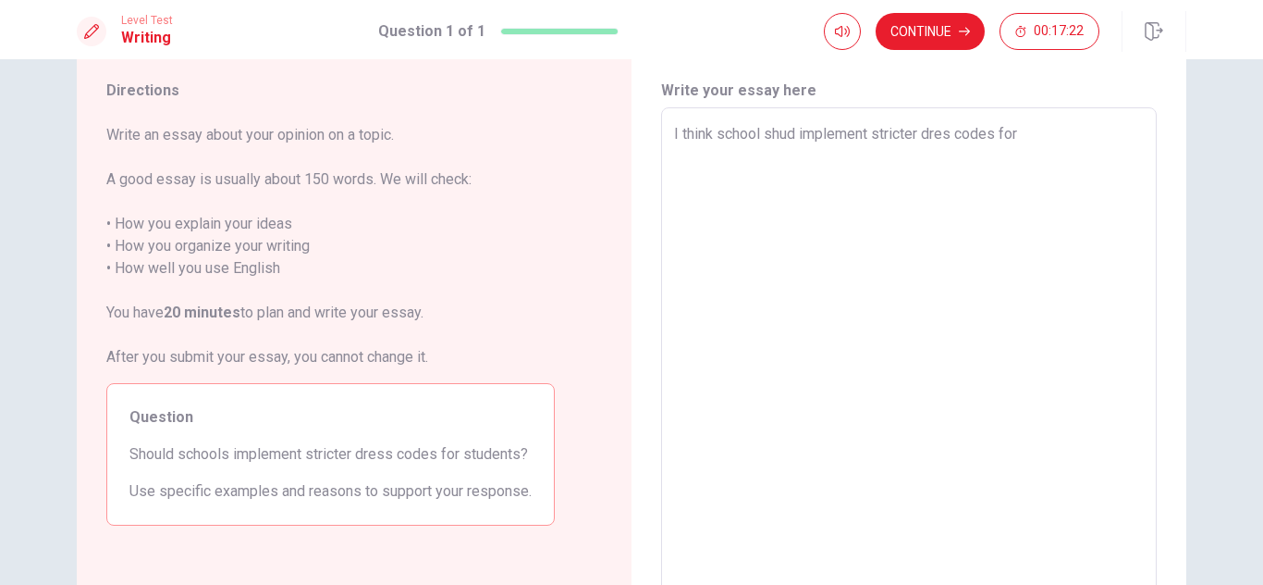
click at [1043, 197] on textarea "I think school shud implement stricter dres codes for" at bounding box center [909, 363] width 470 height 481
click at [686, 133] on textarea "I think school shud implement stricter dres codes for" at bounding box center [909, 363] width 470 height 481
click at [680, 134] on textarea "I think school shud implement stricter dres codes for" at bounding box center [909, 363] width 470 height 481
click at [684, 134] on textarea "I think school shud implement stricter dres codes for" at bounding box center [909, 363] width 470 height 481
type textarea "x"
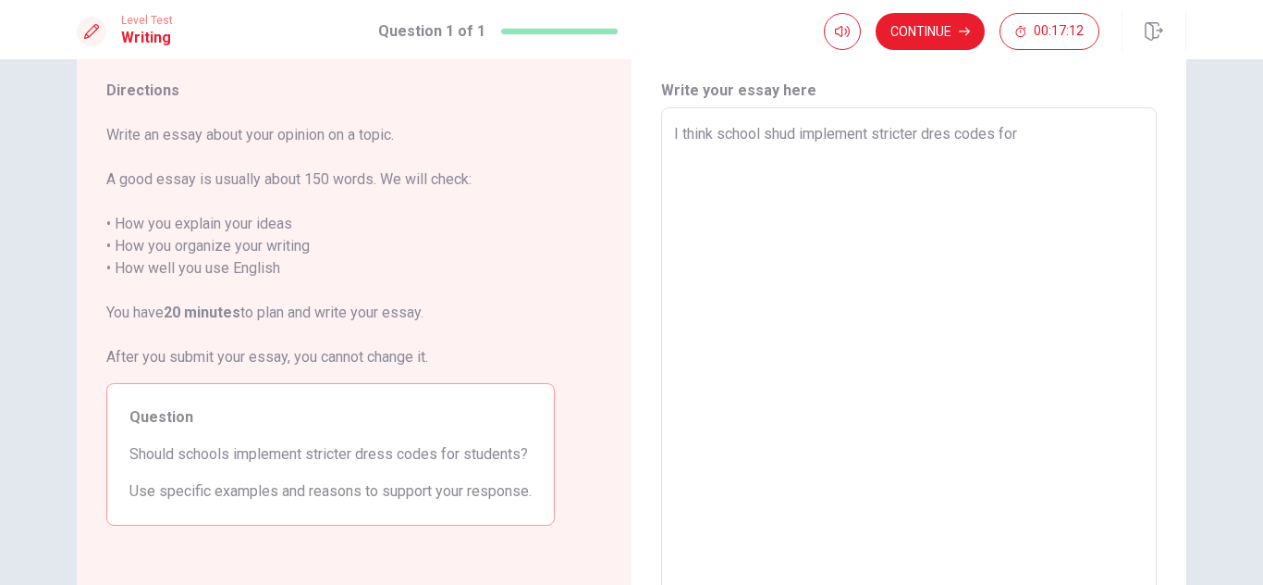
type textarea "I dthink school shud implement stricter dres codes for"
type textarea "x"
type textarea "I dothink school shud implement stricter dres codes for"
type textarea "x"
type textarea "I donthink school shud implement stricter dres codes for"
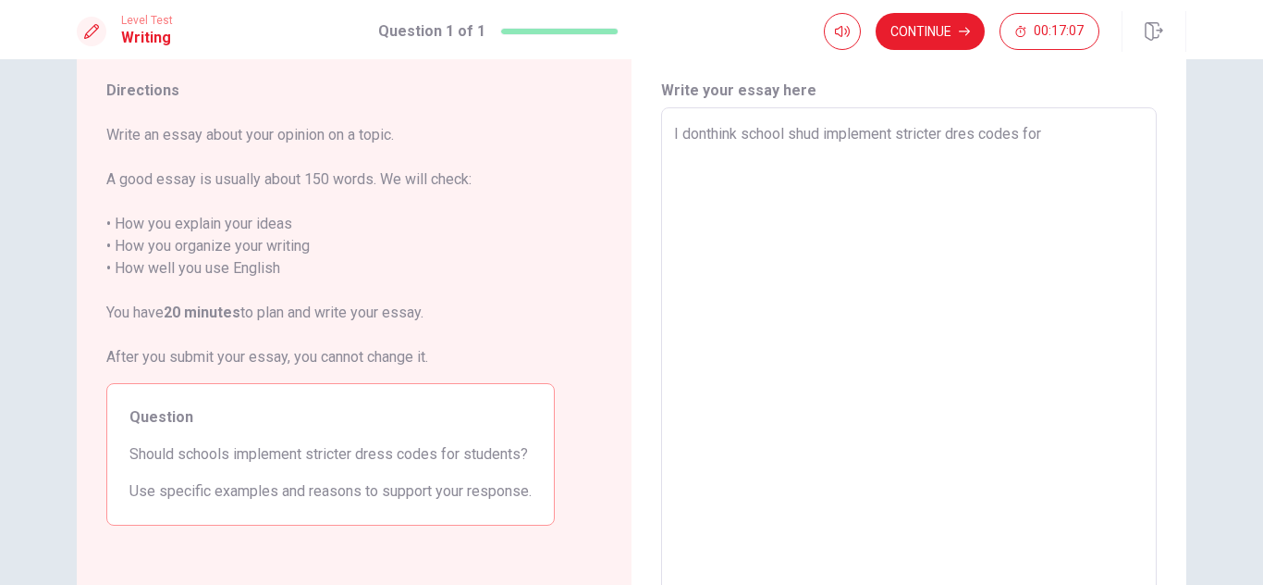
type textarea "x"
type textarea "I don<think school shud implement stricter dres codes for"
type textarea "x"
type textarea "I donthink school shud implement stricter dres codes for"
type textarea "x"
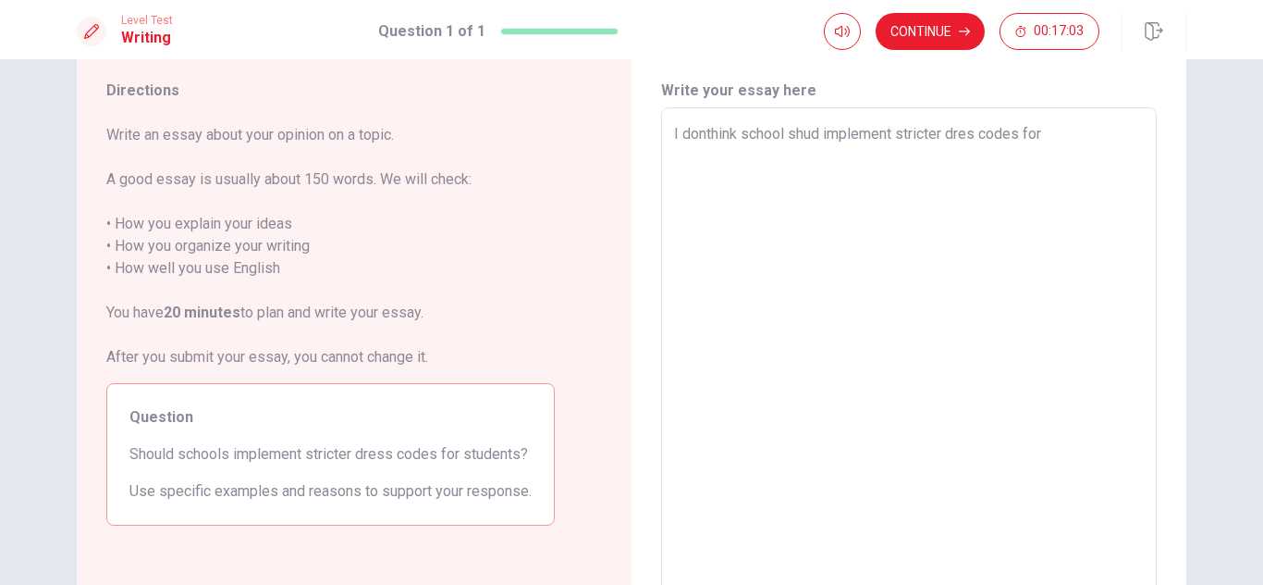
type textarea "I don'think school shud implement stricter dres codes for"
type textarea "x"
type textarea "I don'tthink school shud implement stricter dres codes for"
type textarea "x"
type textarea "I don't think school shud implement stricter dres codes for"
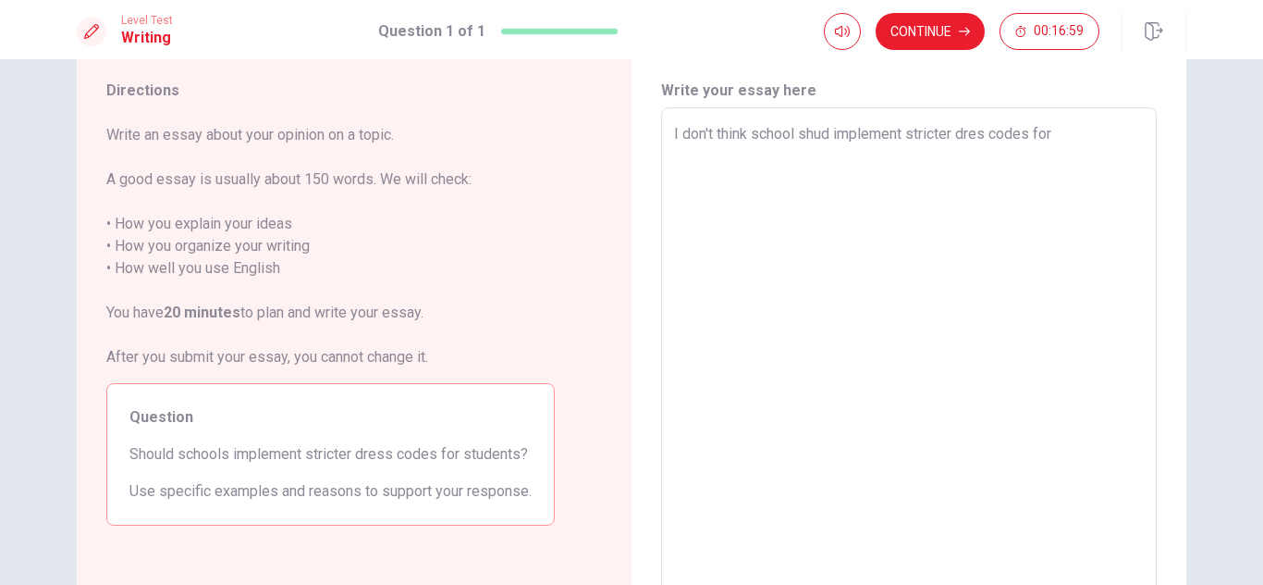
click at [1059, 128] on textarea "I don't think school shud implement stricter dres codes for" at bounding box center [909, 363] width 470 height 481
type textarea "x"
type textarea "I don't think school shud implement stricter dres codes for"
type textarea "x"
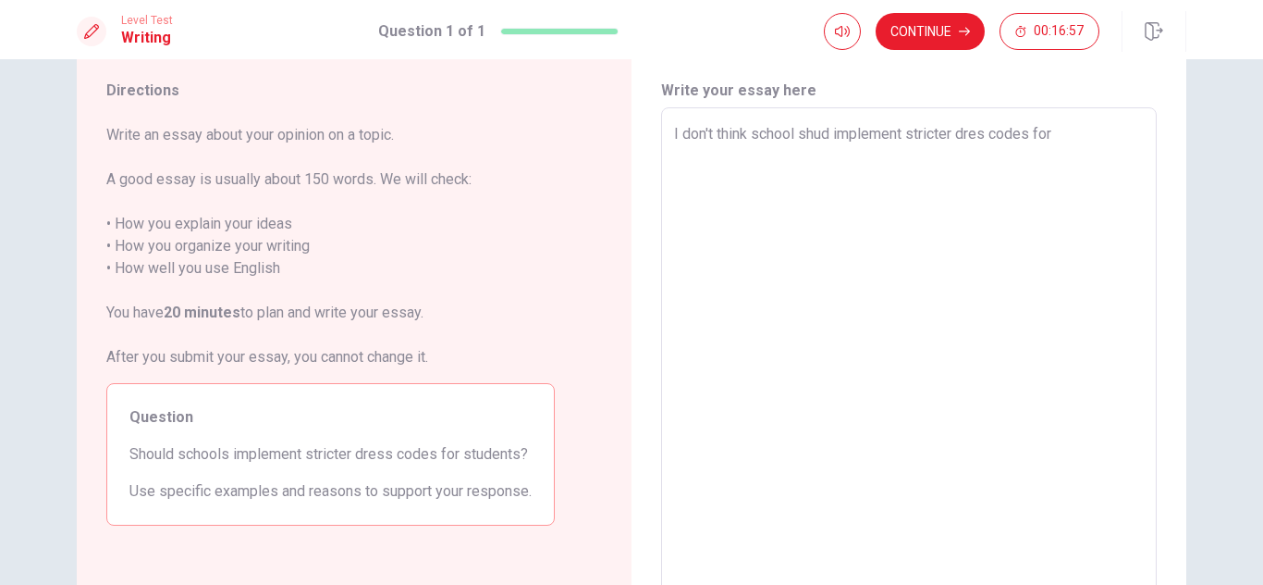
type textarea "I don't think school shud implement stricter dres codes for s"
type textarea "x"
type textarea "I don't think school shud implement stricter dres codes for st"
type textarea "x"
type textarea "I don't think school shud implement stricter dres codes for stu"
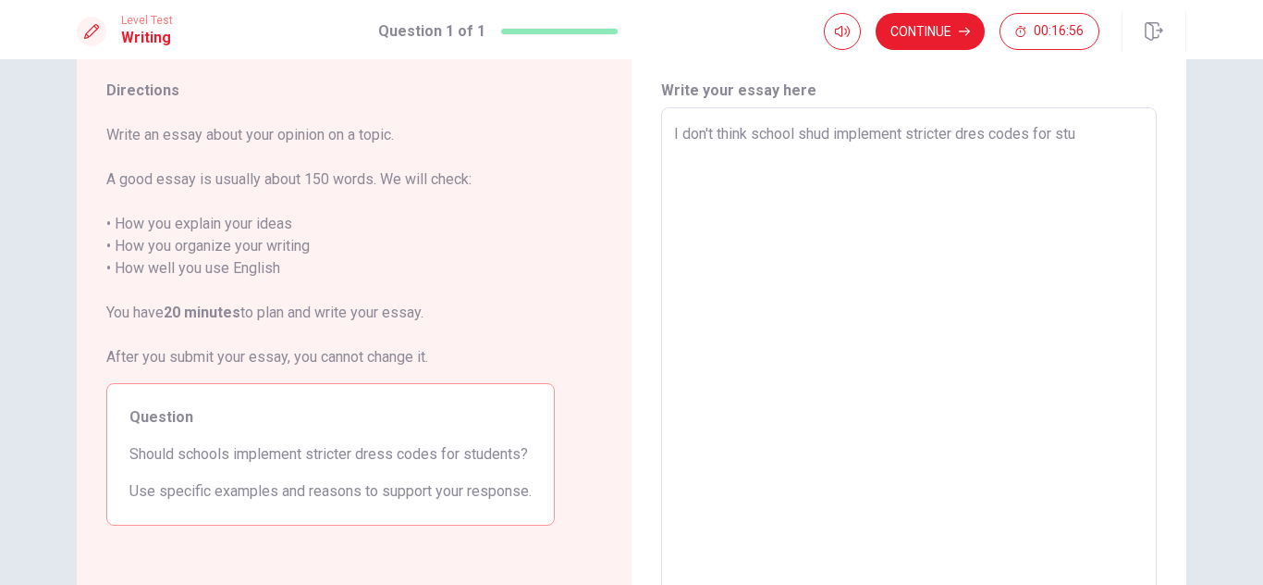
type textarea "x"
type textarea "I don't think school shud implement stricter dres codes for stud"
type textarea "x"
type textarea "I don't think school shud implement stricter dres codes for stude"
type textarea "x"
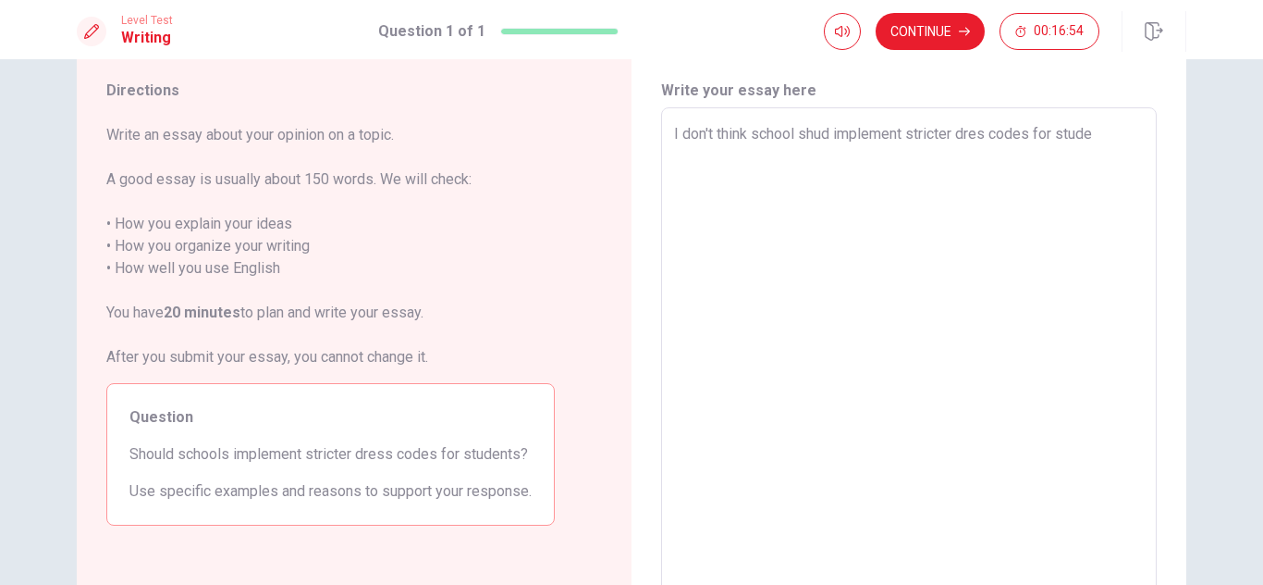
type textarea "I don't think school shud implement stricter dres codes for studen"
type textarea "x"
type textarea "I don't think school shud implement stricter dres codes for student"
type textarea "x"
type textarea "I don't think school shud implement stricter dres codes for student."
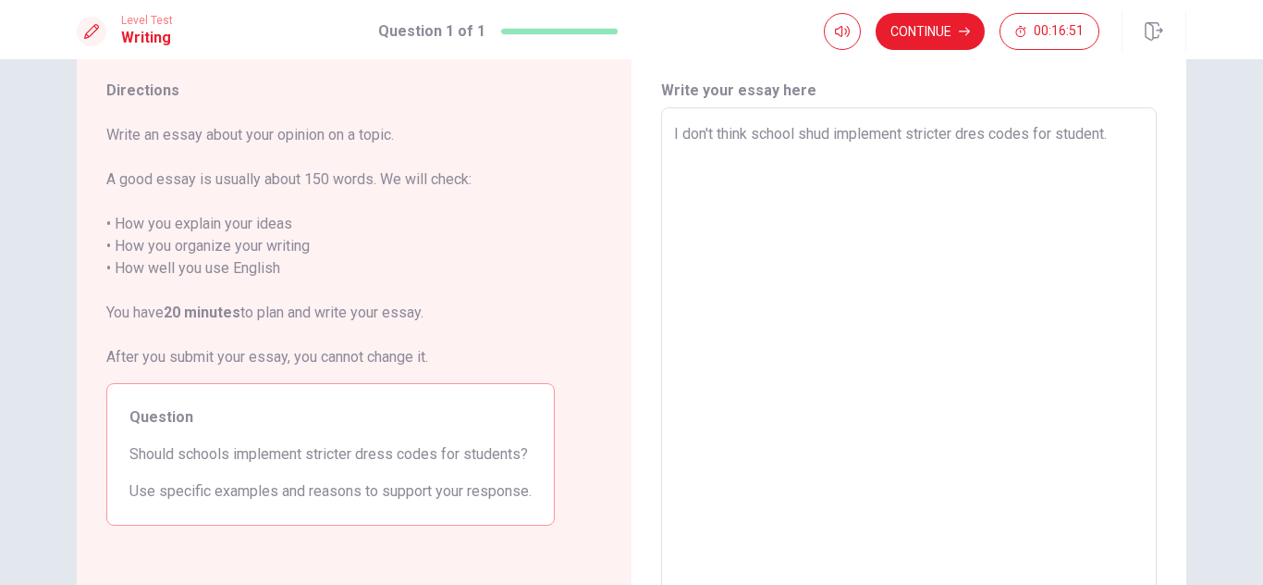
type textarea "x"
type textarea "I don't think school shud implement stricter dres codes for student."
type textarea "x"
type textarea "I don't think school shud implement stricter dres codes for student. I"
type textarea "x"
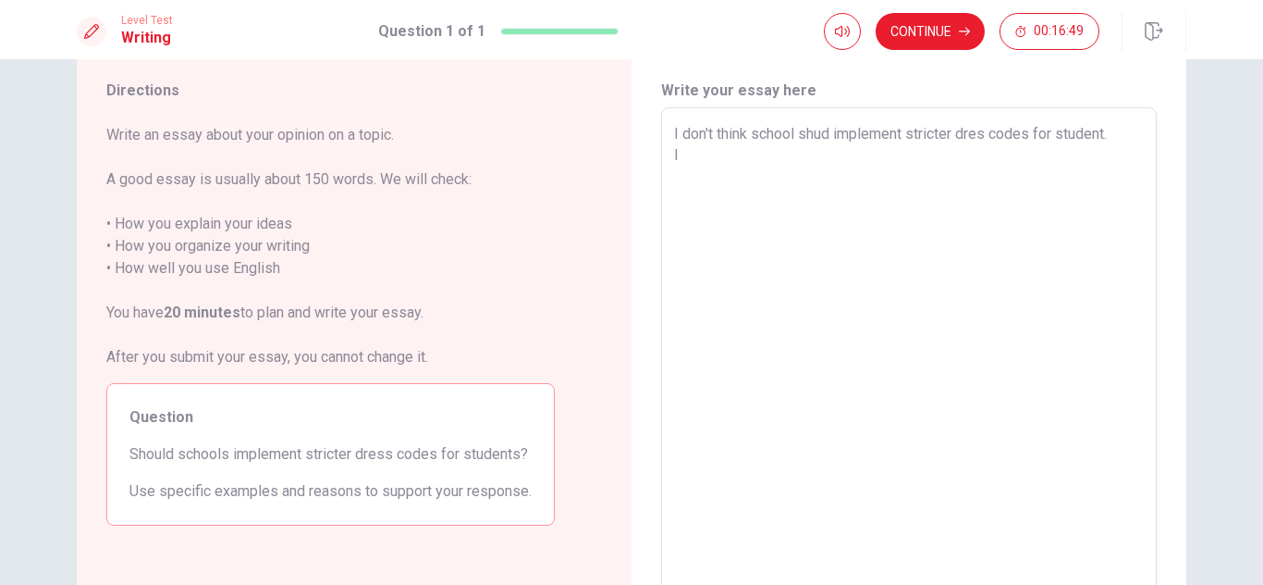
type textarea "I don't think school shud implement stricter dres codes for student. It"
type textarea "x"
type textarea "I don't think school shud implement stricter dres codes for student. It"
type textarea "x"
type textarea "I don't think school shud implement stricter dres codes for student. It i"
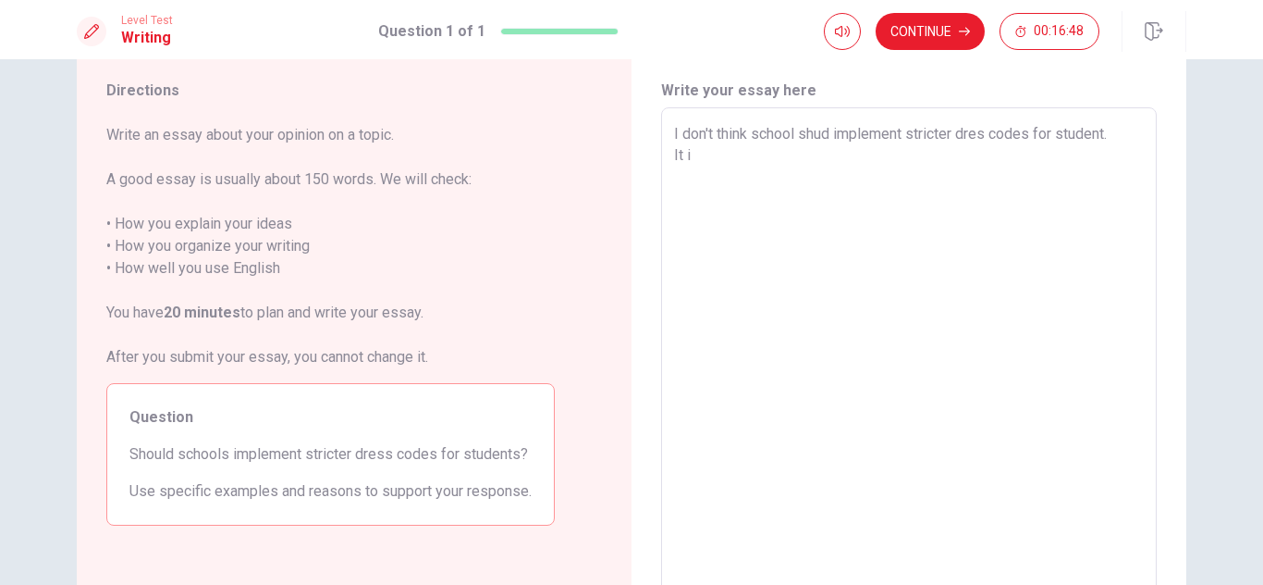
type textarea "x"
type textarea "I don't think school shud implement stricter dres codes for student. It is"
type textarea "x"
type textarea "I don't think school shud implement stricter dres codes for student. It is"
type textarea "x"
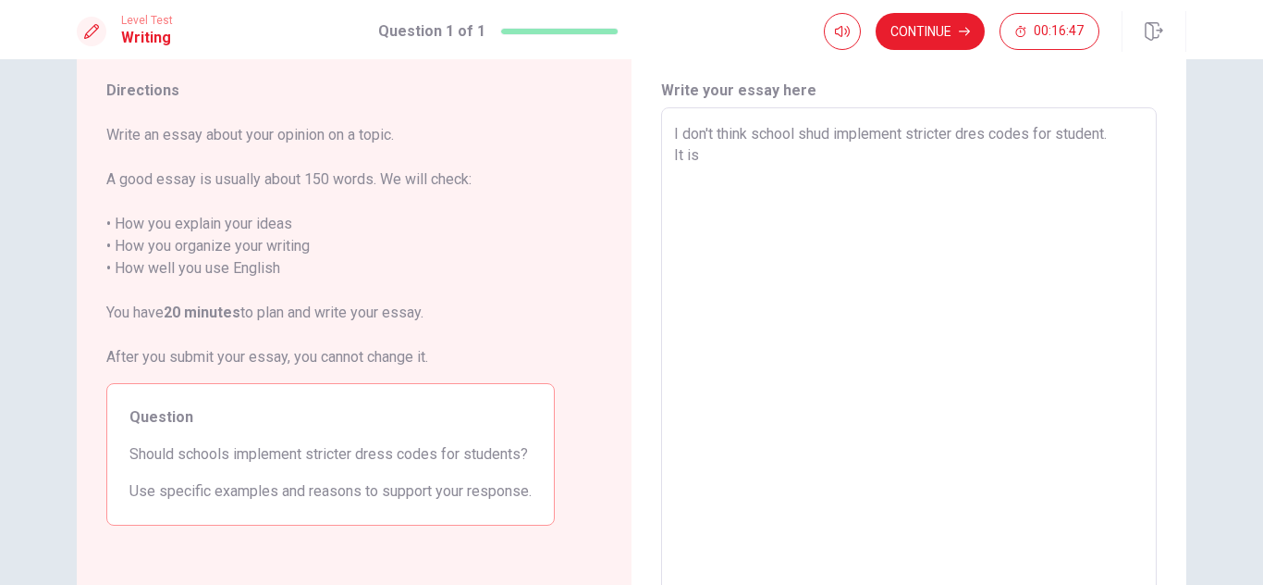
type textarea "I don't think school shud implement stricter dres codes for student. It is b"
type textarea "x"
type textarea "I don't think school shud implement stricter dres codes for student. It is be"
type textarea "x"
type textarea "I don't think school shud implement stricter dres codes for student. It is bec"
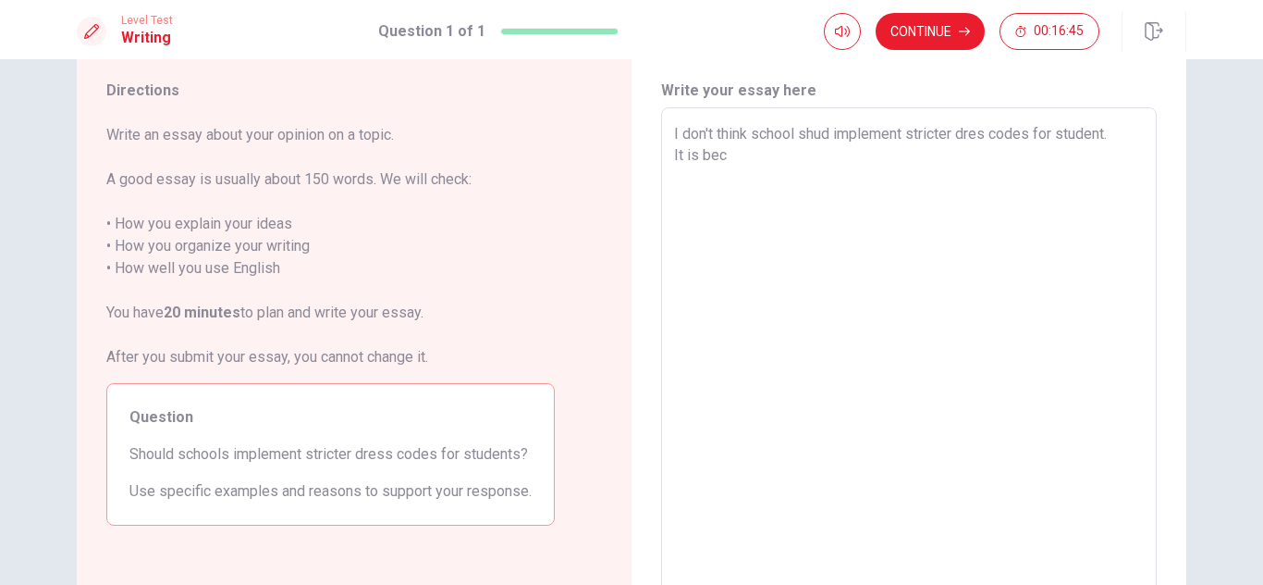
type textarea "x"
type textarea "I don't think school shud implement stricter dres codes for student. It is beca"
click at [741, 176] on textarea "I don't think school shud implement stricter dres codes for student. It is beca…" at bounding box center [909, 363] width 470 height 481
click at [776, 179] on textarea "I don't think school shud implement stricter dres codes for student. It is beca…" at bounding box center [909, 363] width 470 height 481
click at [709, 174] on textarea "I don't think school shud implement stricter dres codes for student. It is beca…" at bounding box center [909, 363] width 470 height 481
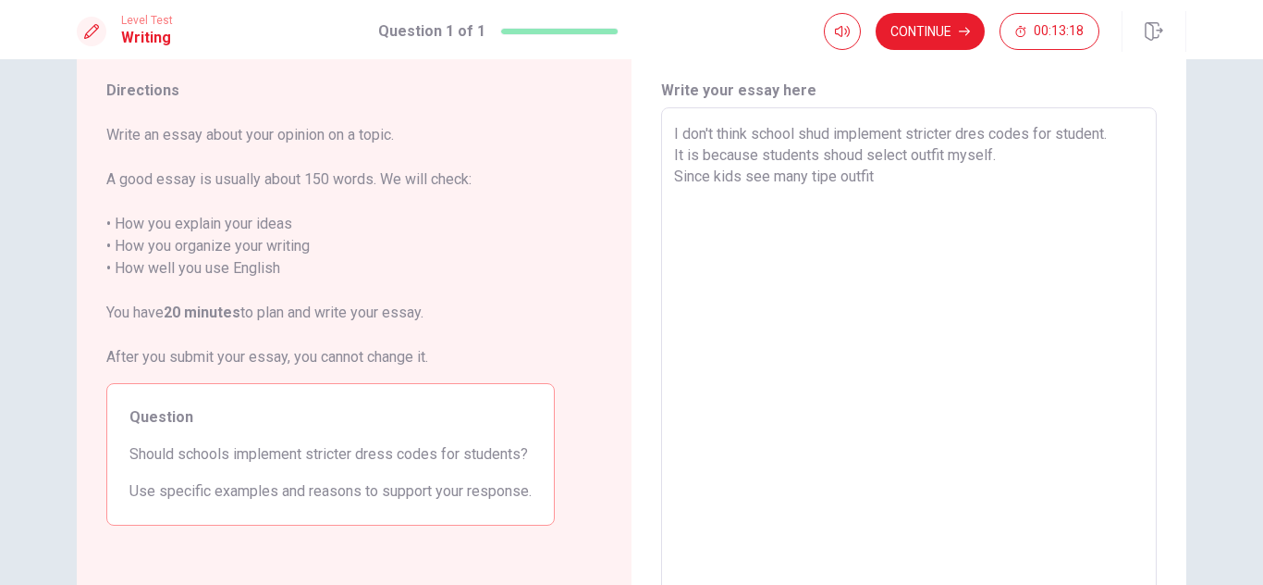
click at [881, 183] on textarea "I don't think school shud implement stricter dres codes for student. It is beca…" at bounding box center [909, 363] width 470 height 481
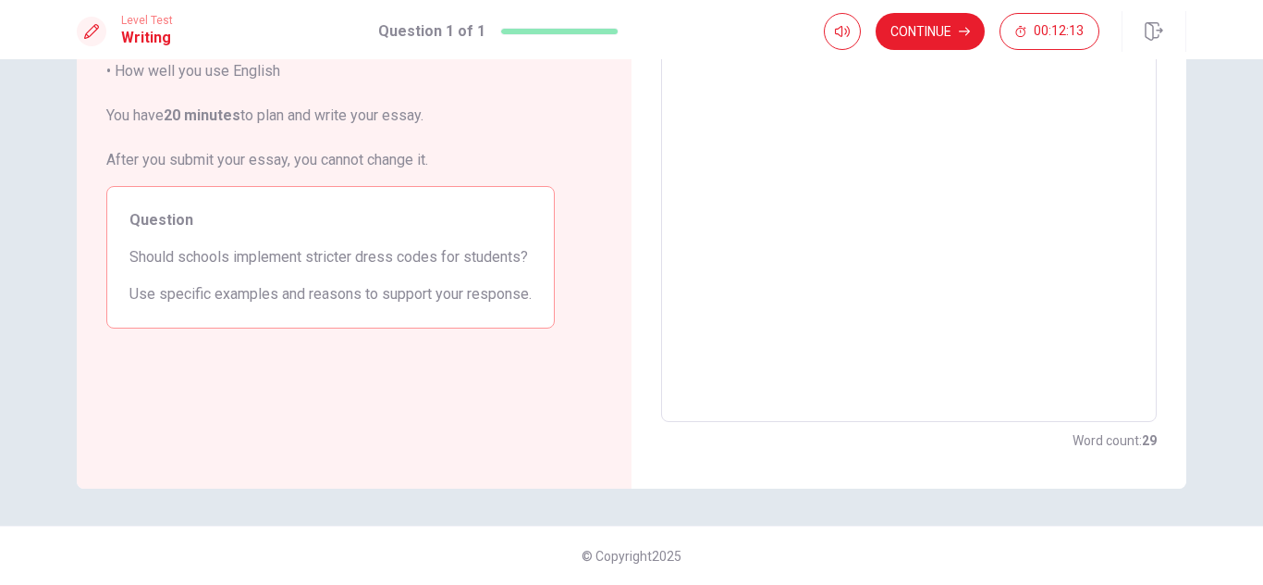
scroll to position [0, 0]
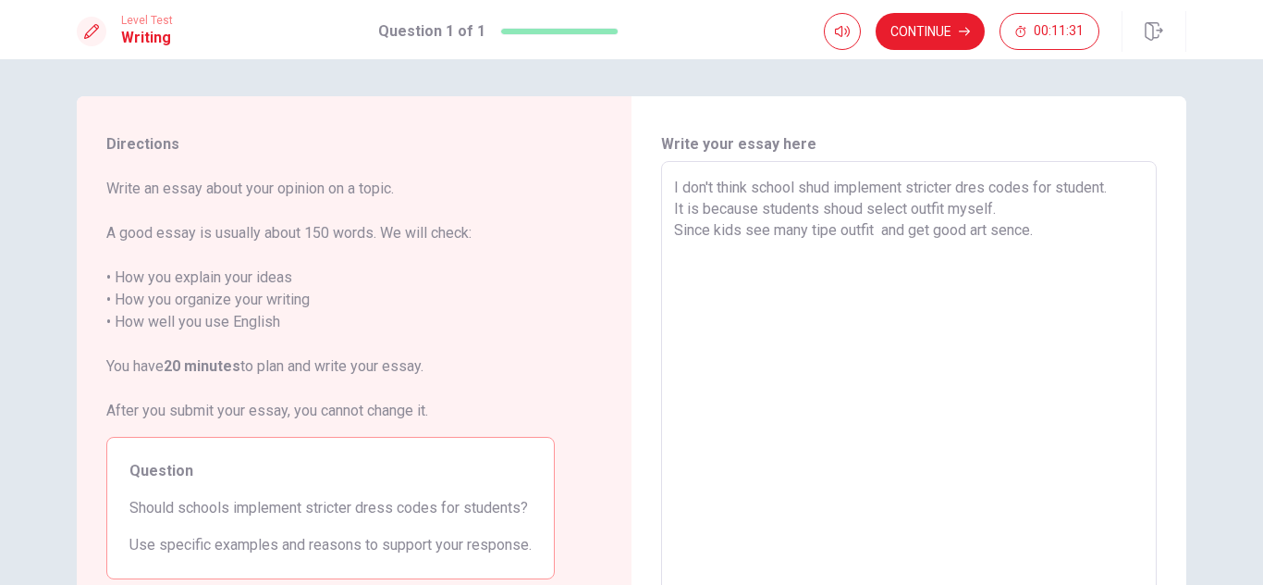
click at [768, 233] on textarea "I don't think school shud implement stricter dres codes for student. It is beca…" at bounding box center [909, 417] width 470 height 481
click at [1063, 219] on textarea "I don't think school shud implement stricter dres codes for student. It is beca…" at bounding box center [909, 417] width 470 height 481
drag, startPoint x: 312, startPoint y: 505, endPoint x: 448, endPoint y: 510, distance: 136.0
click at [448, 510] on span "Should schools implement stricter dress codes for students?" at bounding box center [330, 508] width 402 height 22
click at [819, 258] on textarea "I don't think school shud implement stricter dres codes for student. It is beca…" at bounding box center [909, 417] width 470 height 481
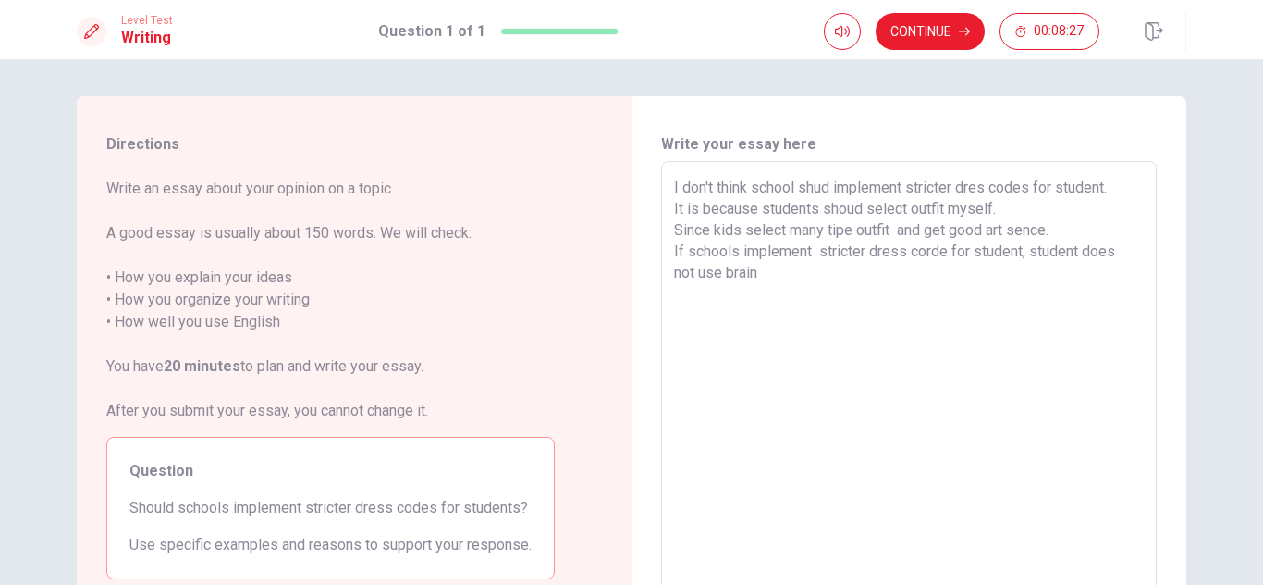
click at [1081, 255] on textarea "I don't think school shud implement stricter dres codes for student. It is beca…" at bounding box center [909, 417] width 470 height 481
click at [1080, 257] on textarea "I don't think school shud implement stricter dres codes for student. It is beca…" at bounding box center [909, 417] width 470 height 481
click at [760, 280] on textarea "I don't think school shud implement stricter dres codes for student. It is beca…" at bounding box center [909, 417] width 470 height 481
click at [762, 274] on textarea "I don't think school shud implement stricter dres codes for student. It is beca…" at bounding box center [909, 417] width 470 height 481
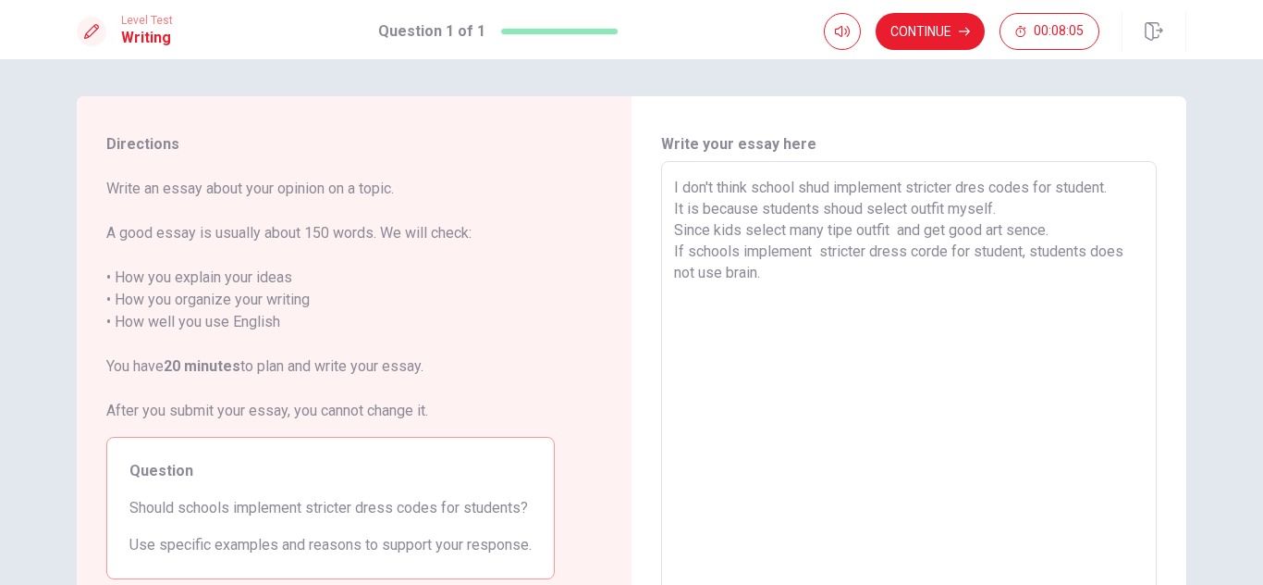
click at [774, 272] on textarea "I don't think school shud implement stricter dres codes for student. It is beca…" at bounding box center [909, 417] width 470 height 481
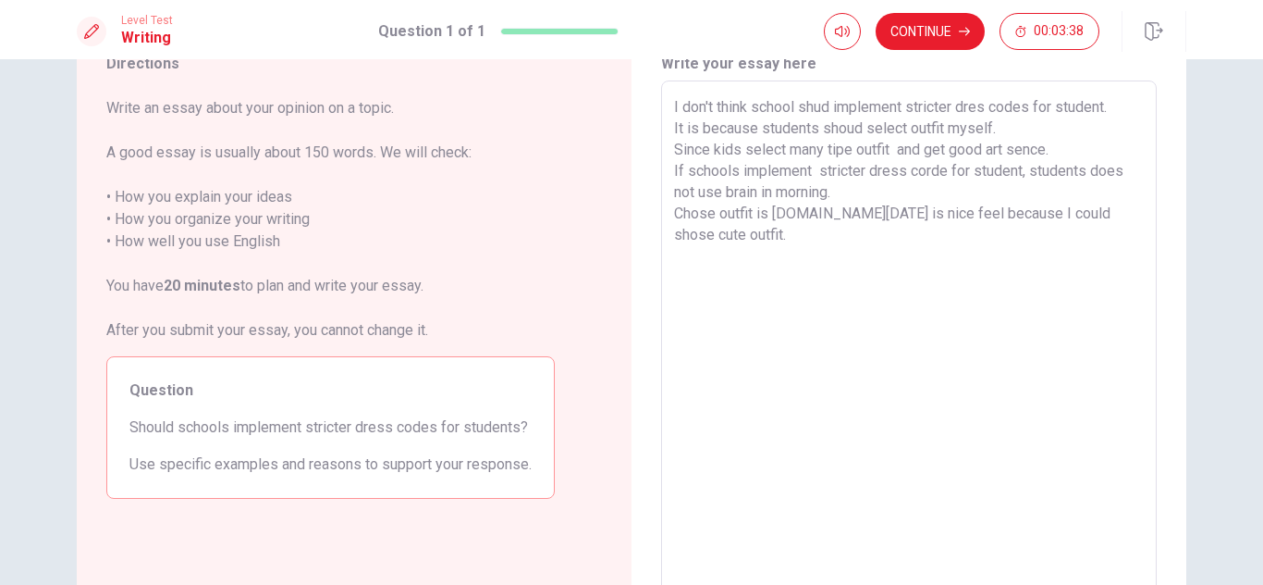
scroll to position [82, 0]
click at [817, 107] on textarea "I don't think school shud implement stricter dres codes for student. It is beca…" at bounding box center [909, 334] width 470 height 481
click at [720, 250] on textarea "I don't think school shoud implement stricter dres codes for student. It is bec…" at bounding box center [909, 334] width 470 height 481
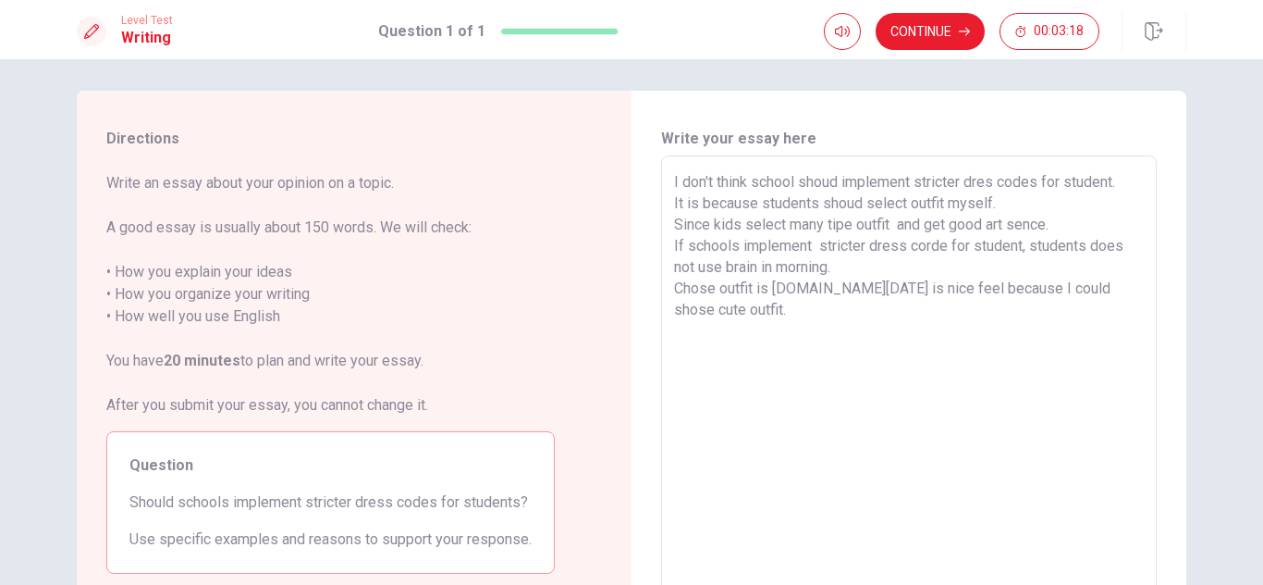
scroll to position [0, 0]
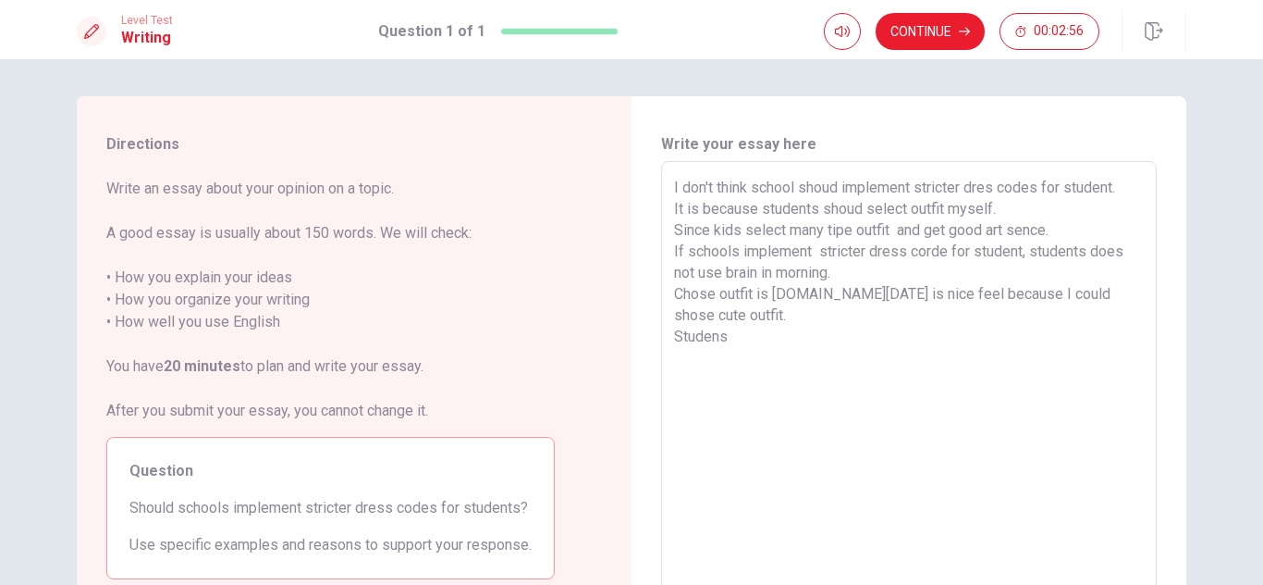
click at [729, 265] on textarea "I don't think school shoud implement stricter dres codes for student. It is bec…" at bounding box center [909, 417] width 470 height 481
click at [733, 333] on textarea "I don't think school shoud implement stricter dres codes for student. It is bec…" at bounding box center [909, 417] width 470 height 481
click at [726, 338] on textarea "I don't think school shoud implement stricter dres codes for student. It is bec…" at bounding box center [909, 417] width 470 height 481
click at [968, 334] on textarea "I don't think school shoud implement stricter dres codes for student. It is bec…" at bounding box center [909, 417] width 470 height 481
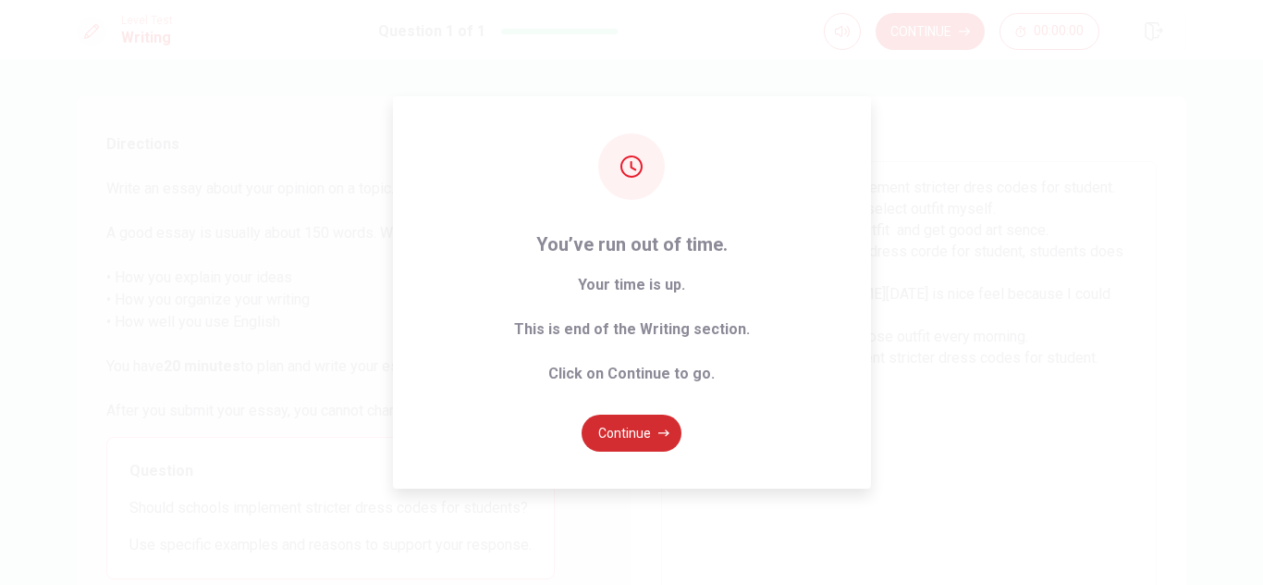
click at [623, 442] on button "Continue" at bounding box center [632, 432] width 100 height 37
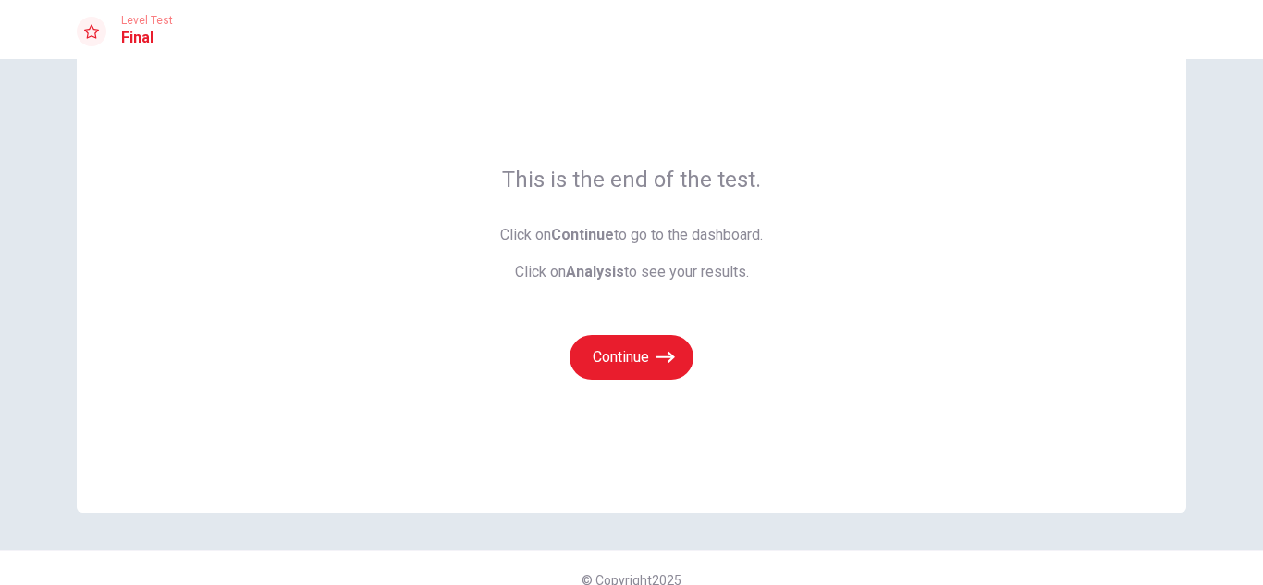
scroll to position [89, 0]
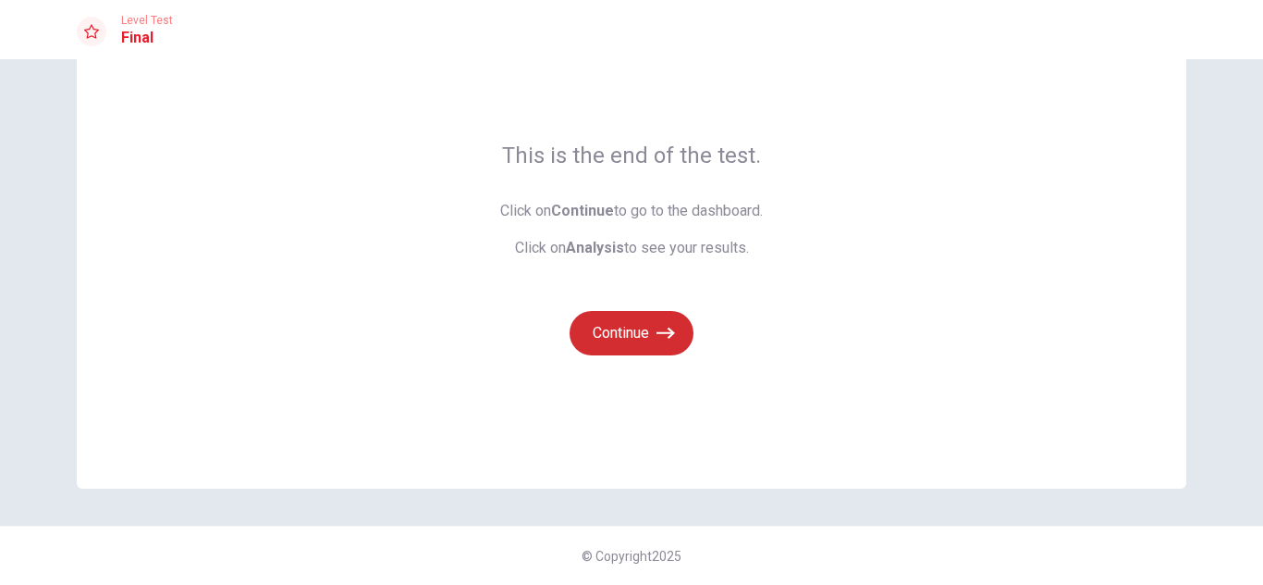
click at [666, 332] on icon "button" at bounding box center [666, 332] width 18 height 11
